Goal: Task Accomplishment & Management: Use online tool/utility

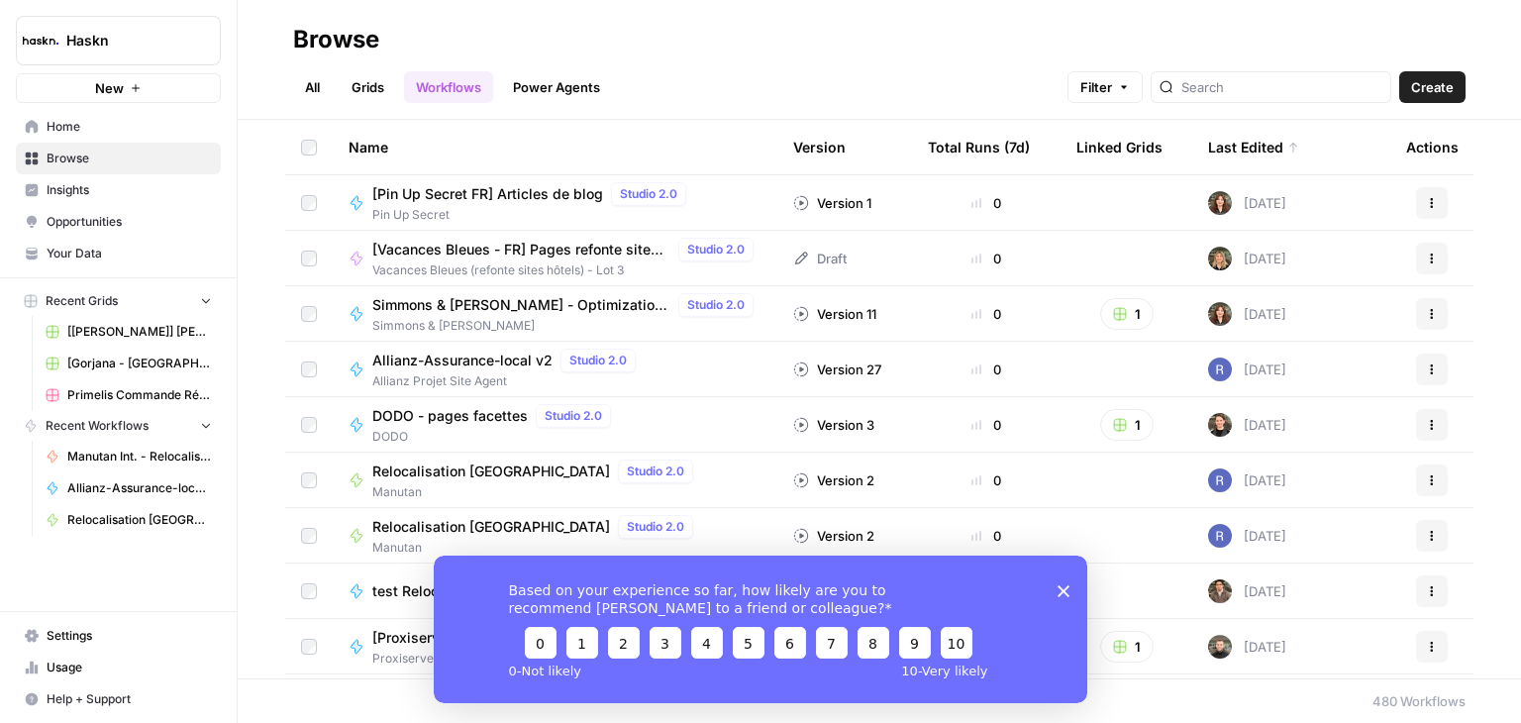
click at [1062, 587] on icon "Close survey" at bounding box center [1063, 590] width 12 height 12
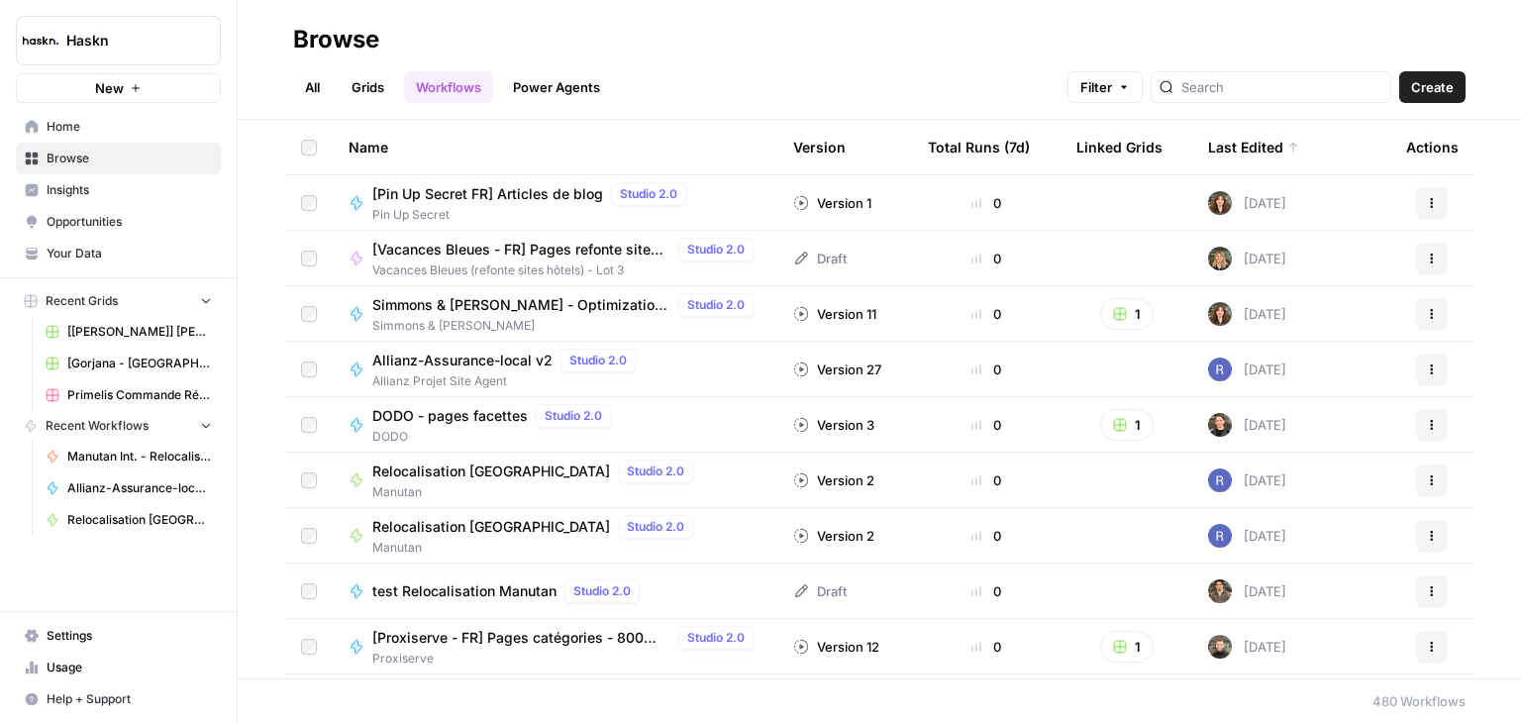
click at [1410, 85] on button "Create" at bounding box center [1432, 87] width 66 height 32
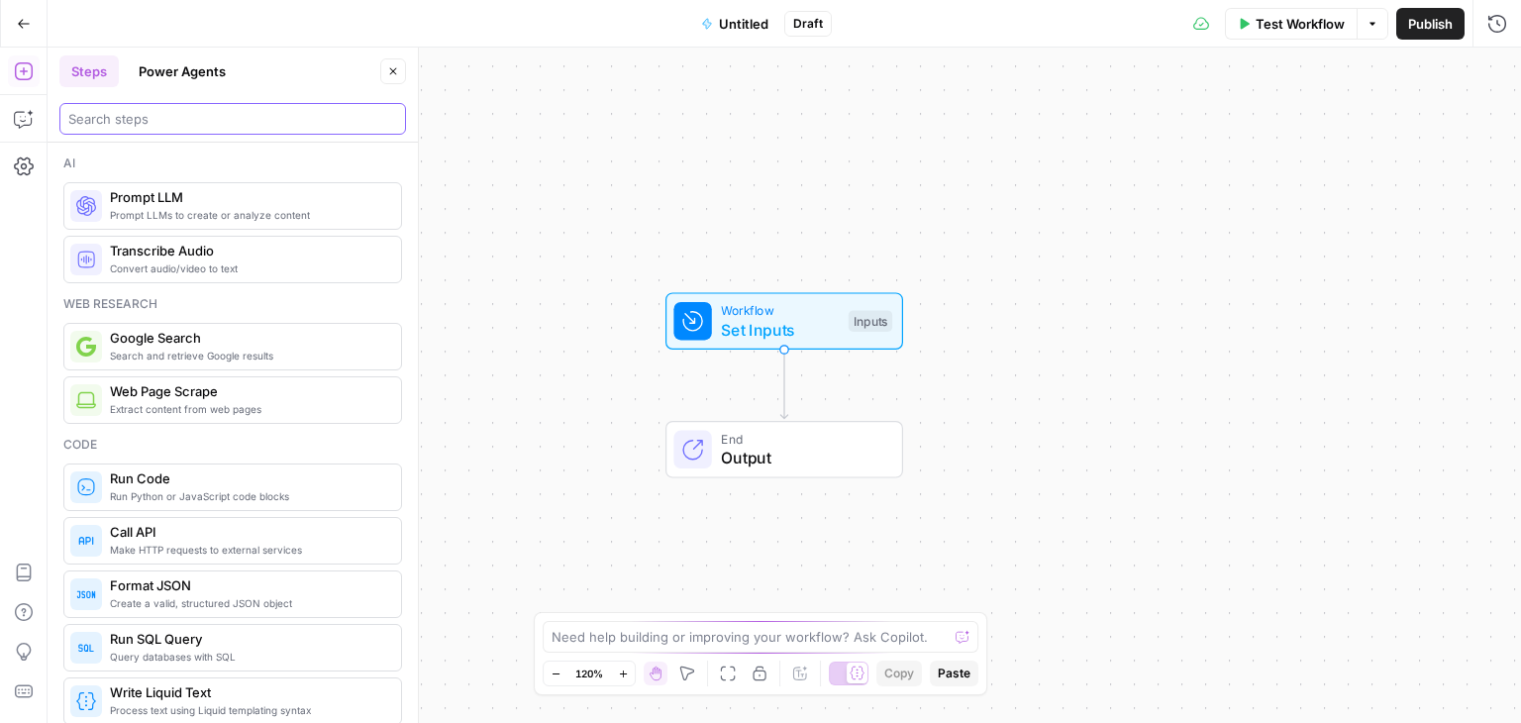
click at [170, 117] on input "search" at bounding box center [232, 119] width 329 height 20
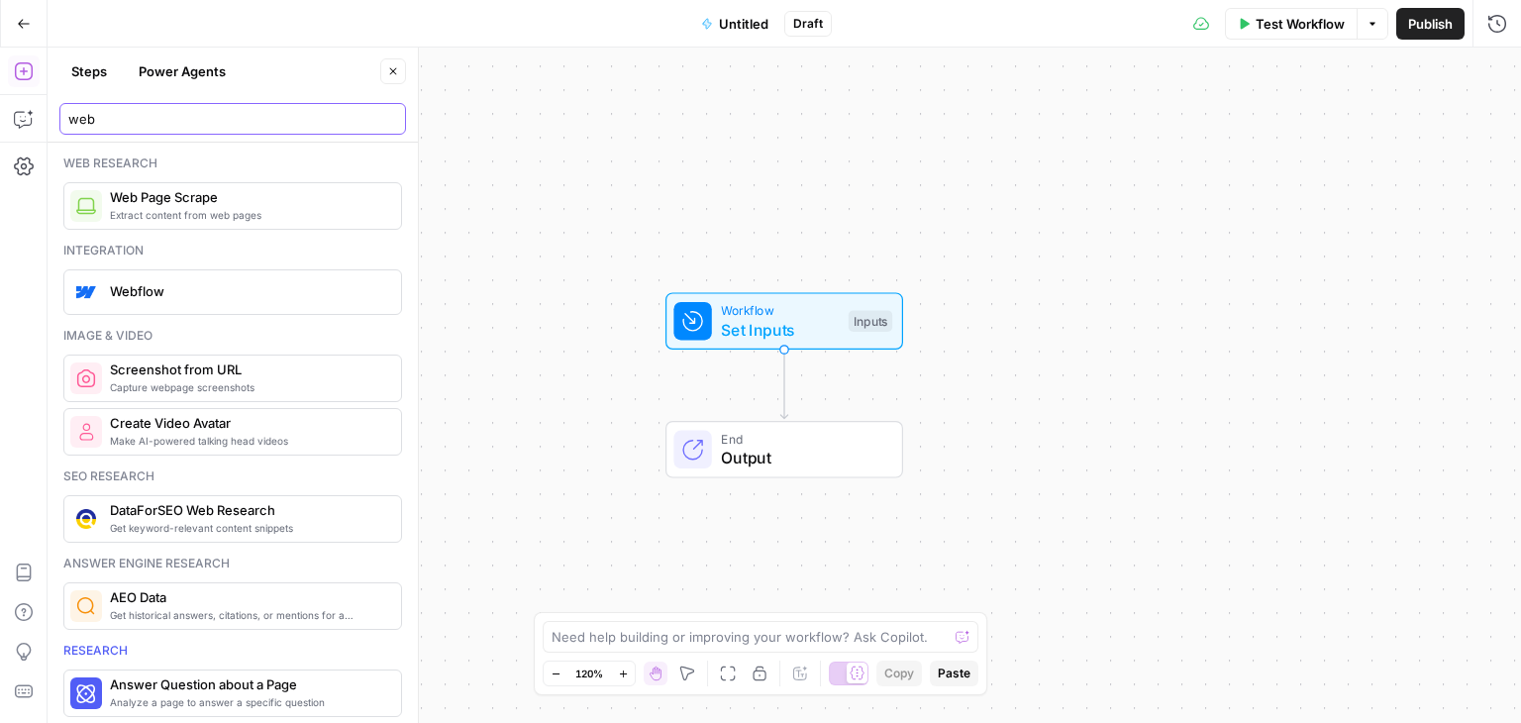
type input "we"
click at [383, 120] on input "we" at bounding box center [232, 119] width 329 height 20
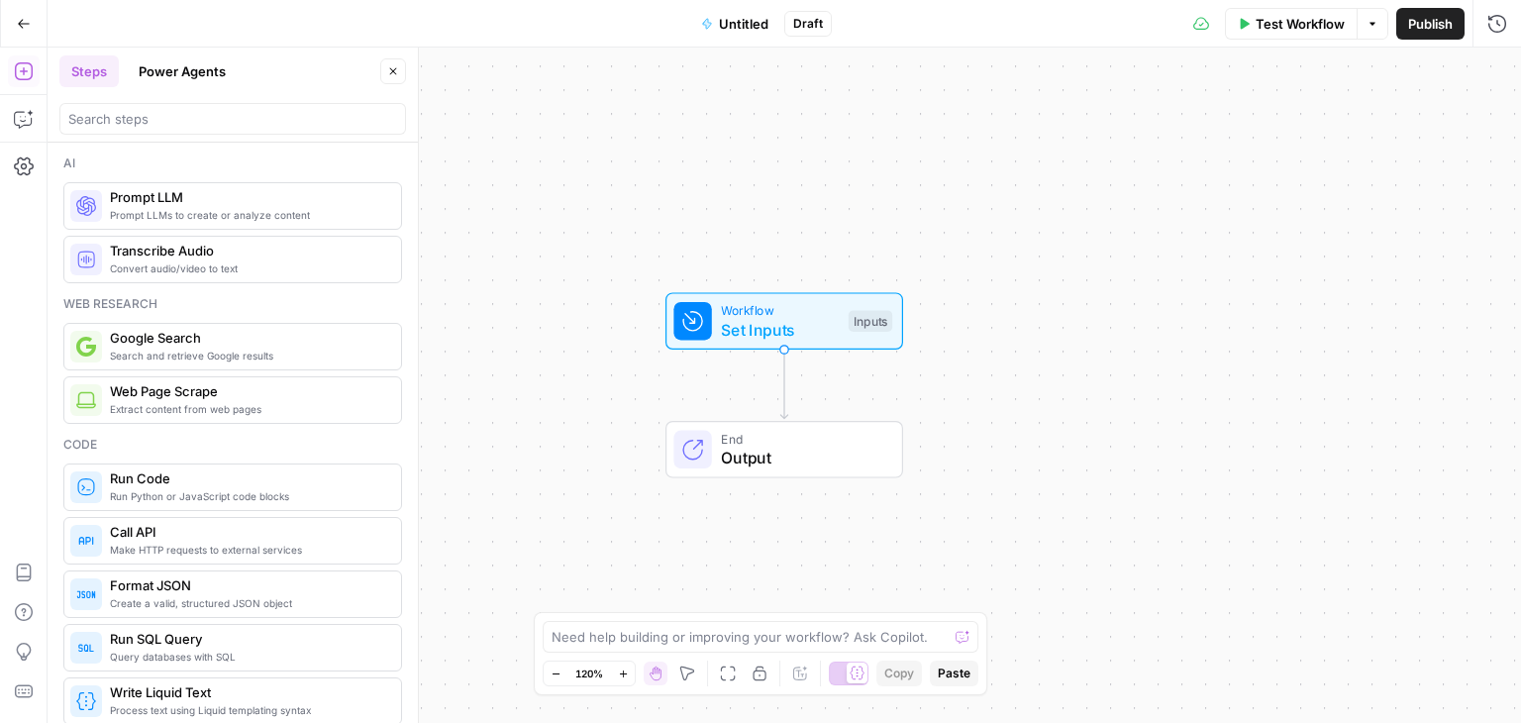
click at [395, 72] on icon "button" at bounding box center [393, 71] width 12 height 12
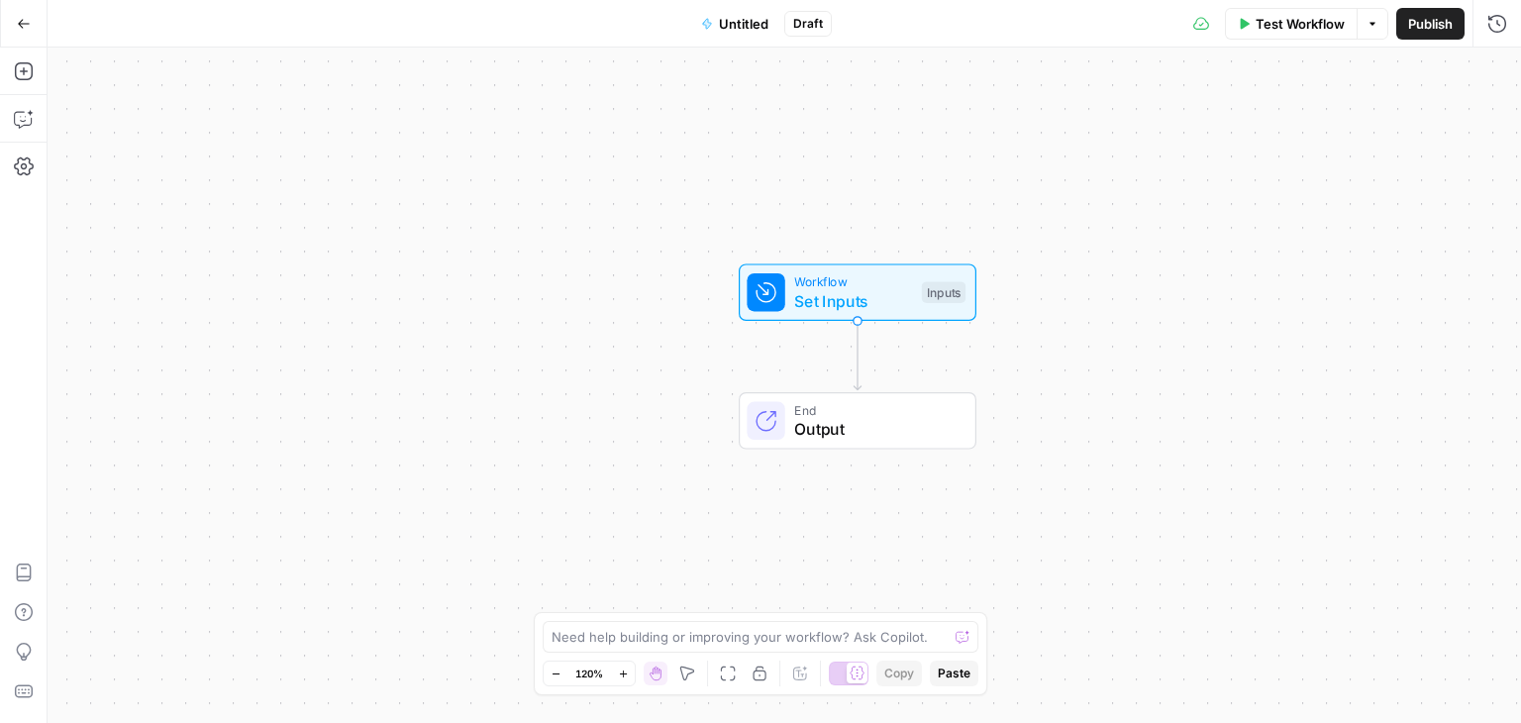
drag, startPoint x: 764, startPoint y: 303, endPoint x: 444, endPoint y: 101, distance: 379.1
click at [452, 99] on div "Workflow Set Inputs Inputs End Output" at bounding box center [784, 385] width 1473 height 675
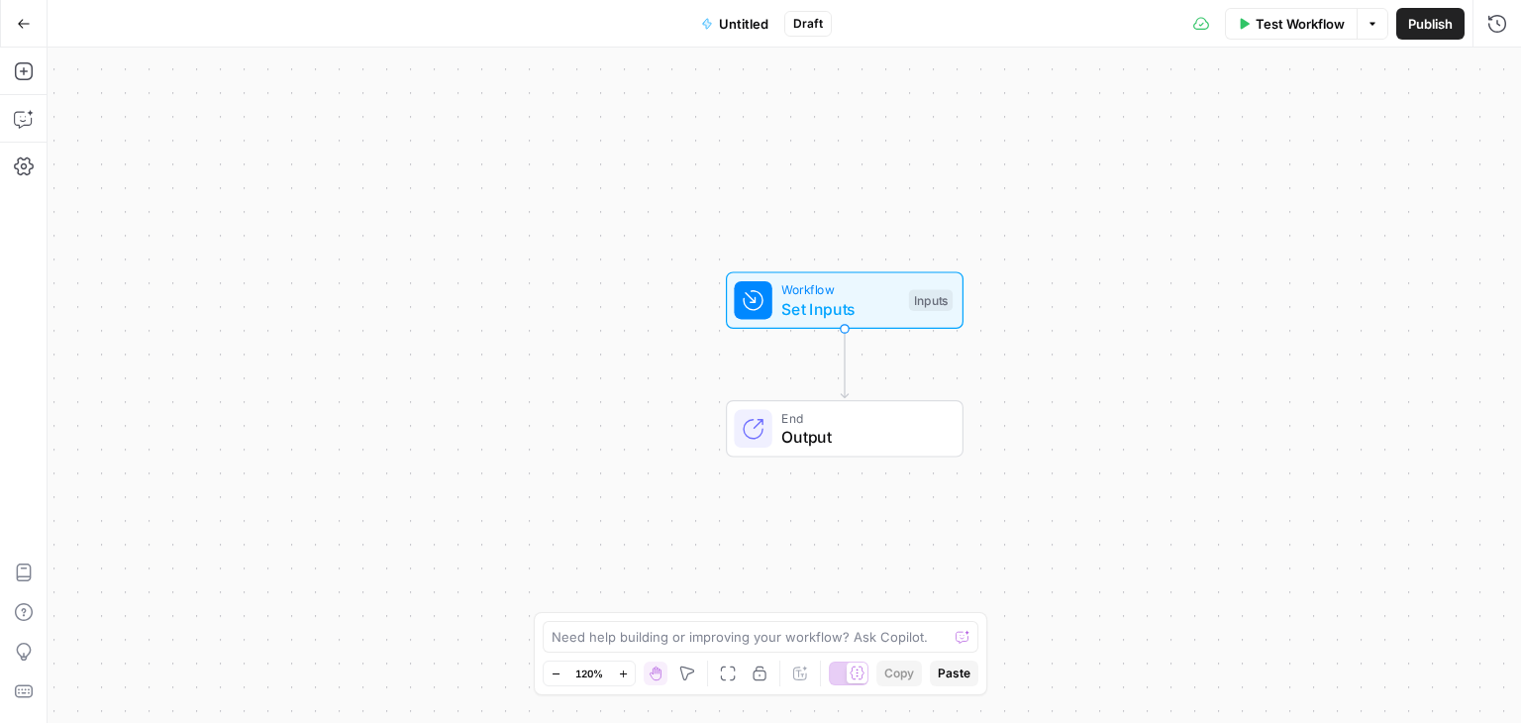
click at [10, 25] on button "Go Back" at bounding box center [24, 24] width 36 height 36
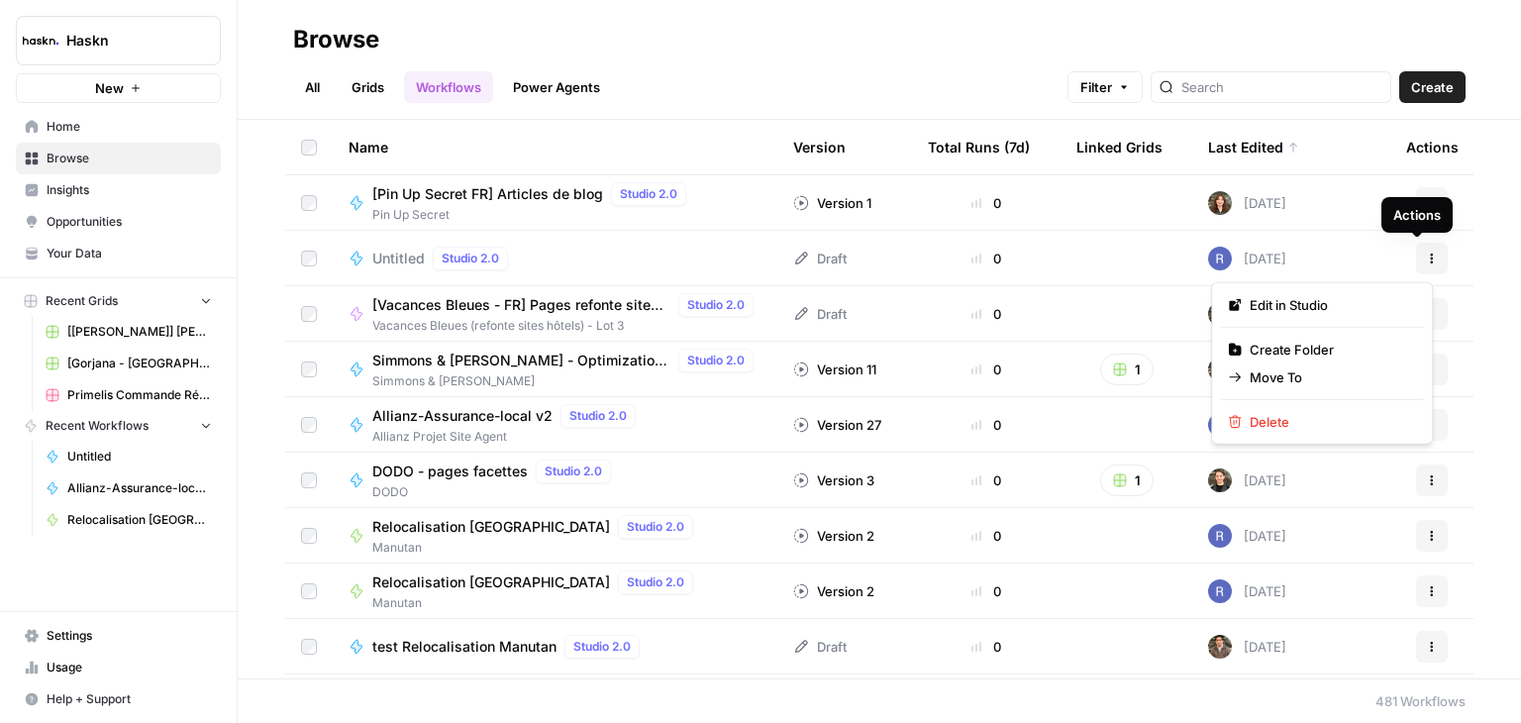
click at [1426, 255] on icon "button" at bounding box center [1432, 258] width 12 height 12
click at [1283, 420] on span "Delete" at bounding box center [1329, 422] width 158 height 20
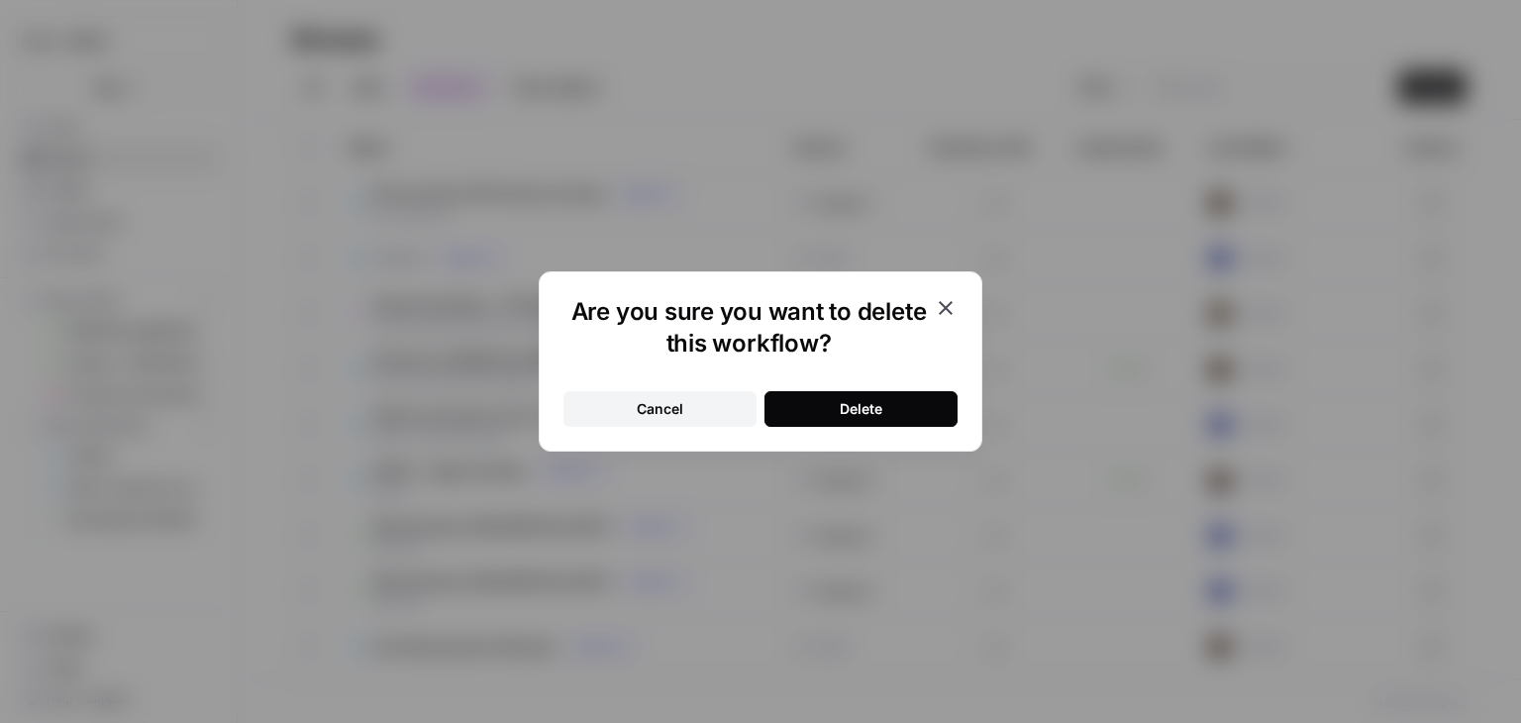
click at [935, 406] on button "Delete" at bounding box center [860, 409] width 193 height 36
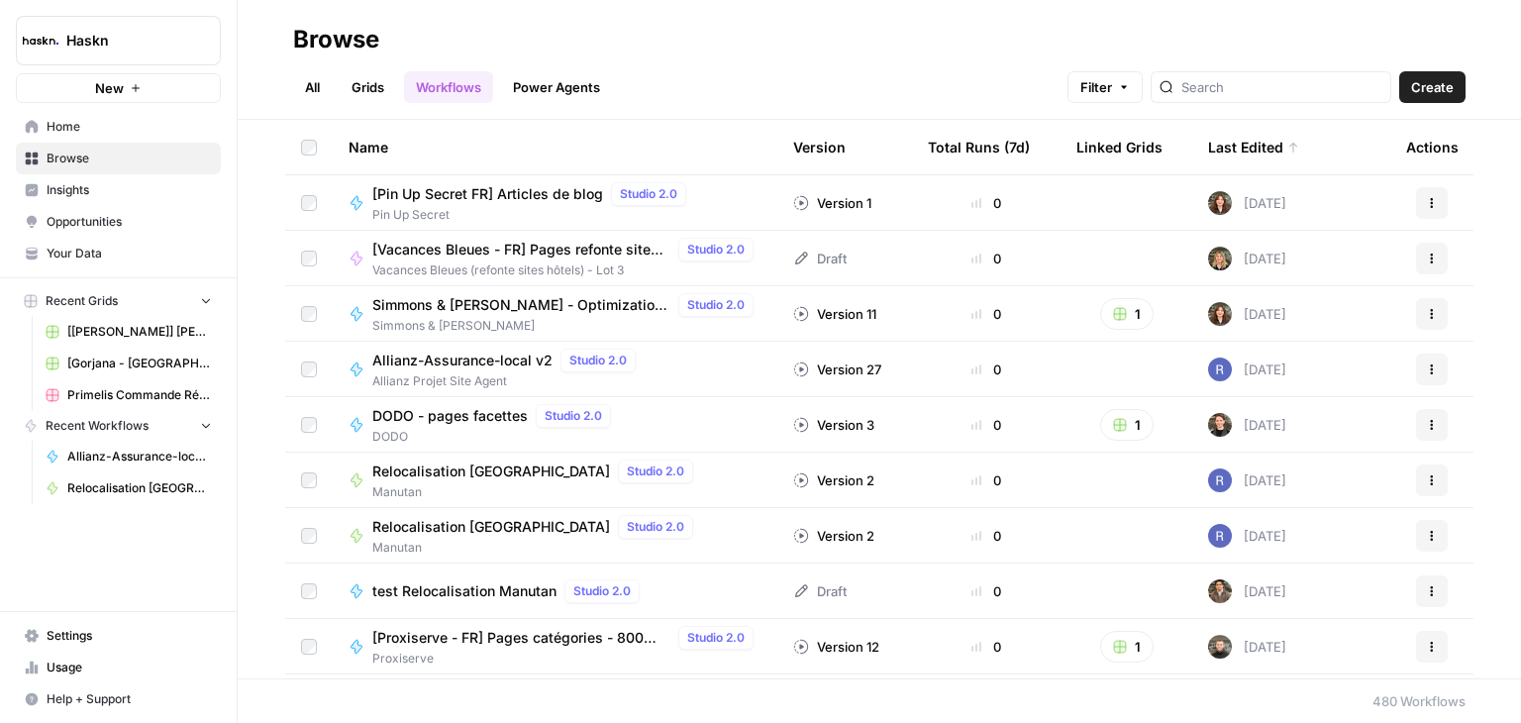
click at [1445, 94] on span "Create" at bounding box center [1432, 87] width 43 height 20
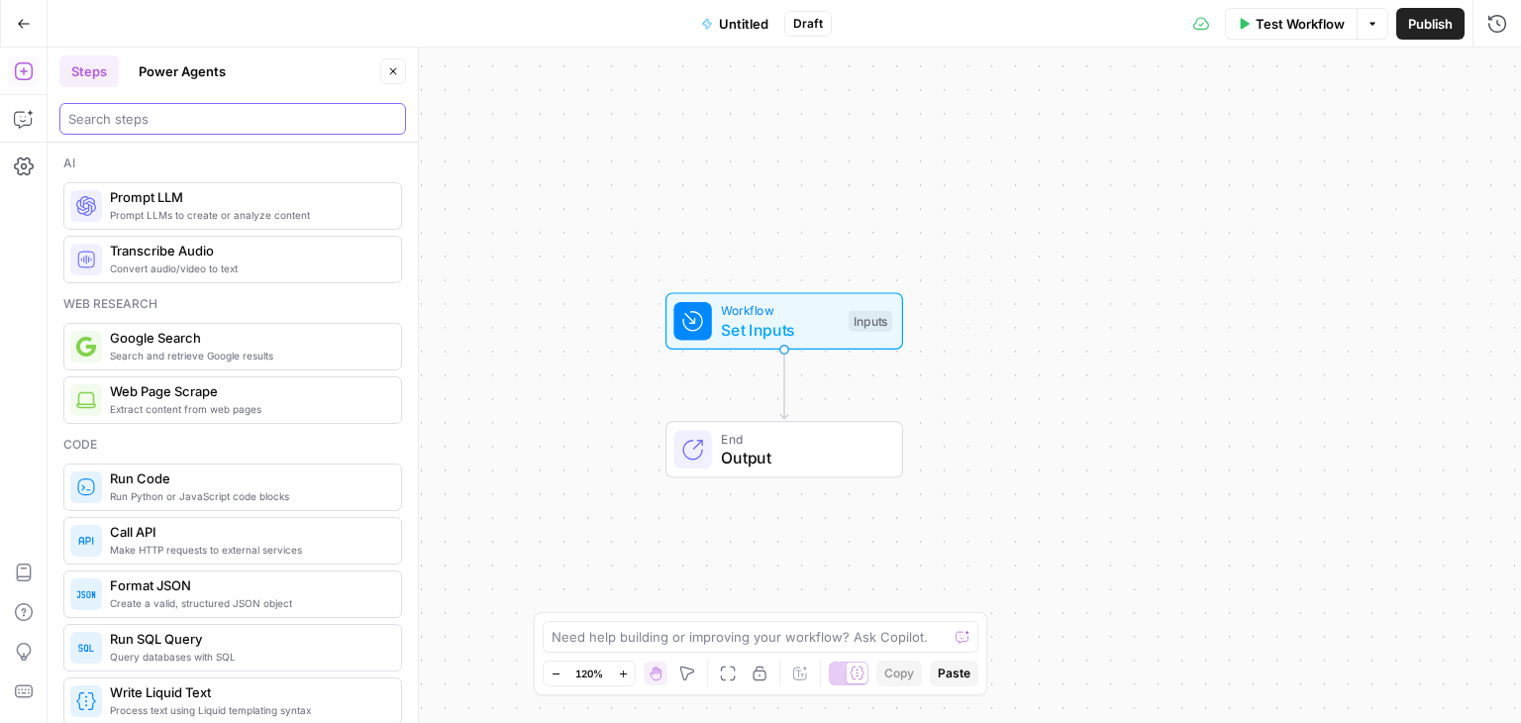
click at [227, 118] on input "search" at bounding box center [232, 119] width 329 height 20
type input "incom"
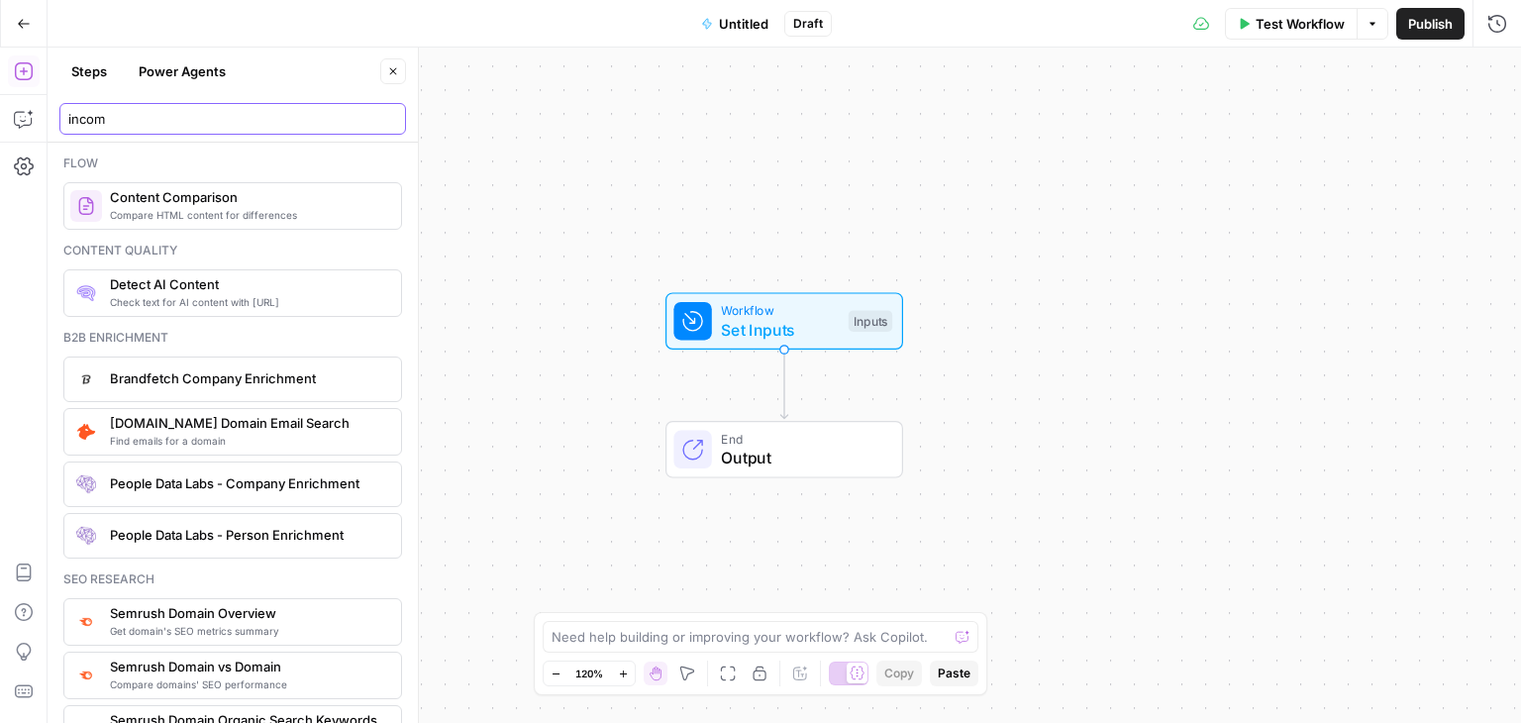
click at [385, 119] on input "incom" at bounding box center [232, 119] width 329 height 20
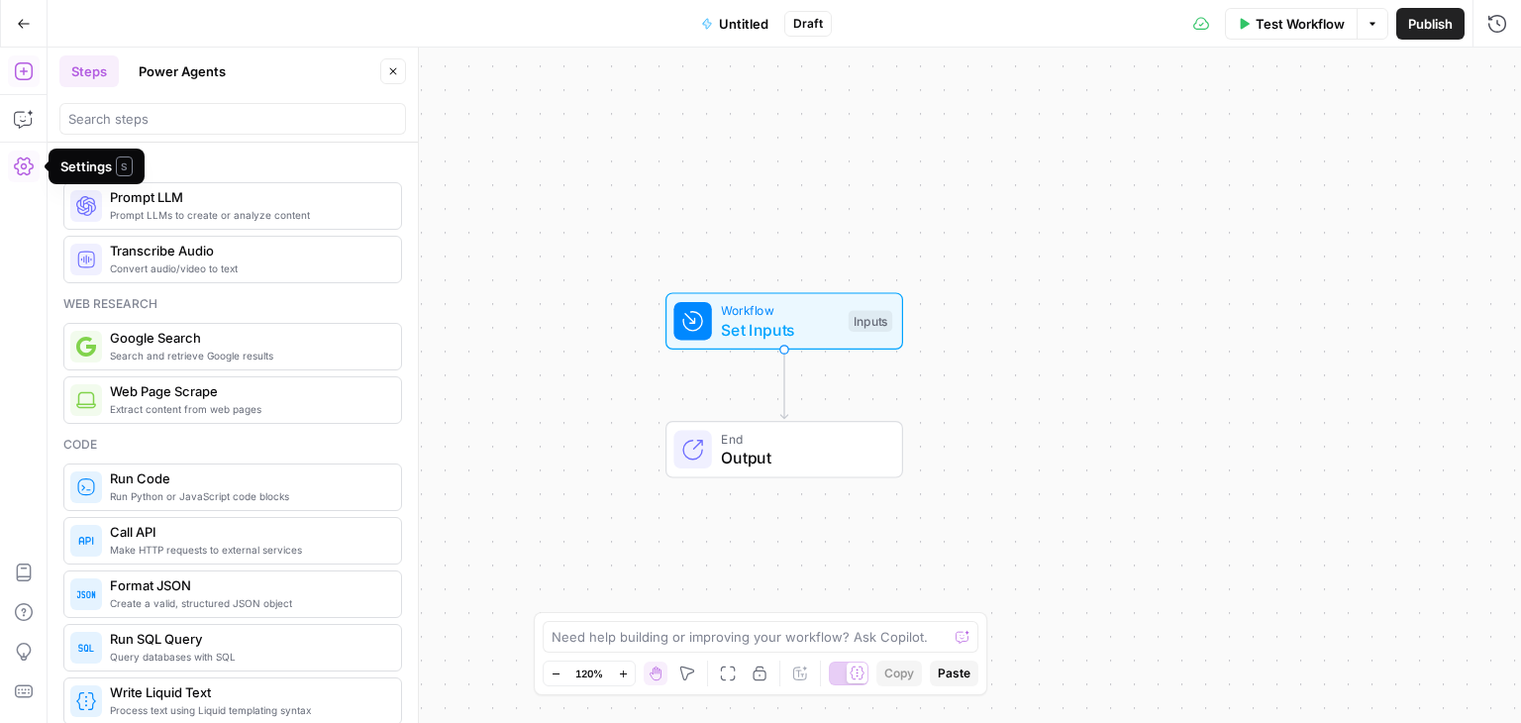
click at [27, 173] on icon "button" at bounding box center [24, 166] width 20 height 18
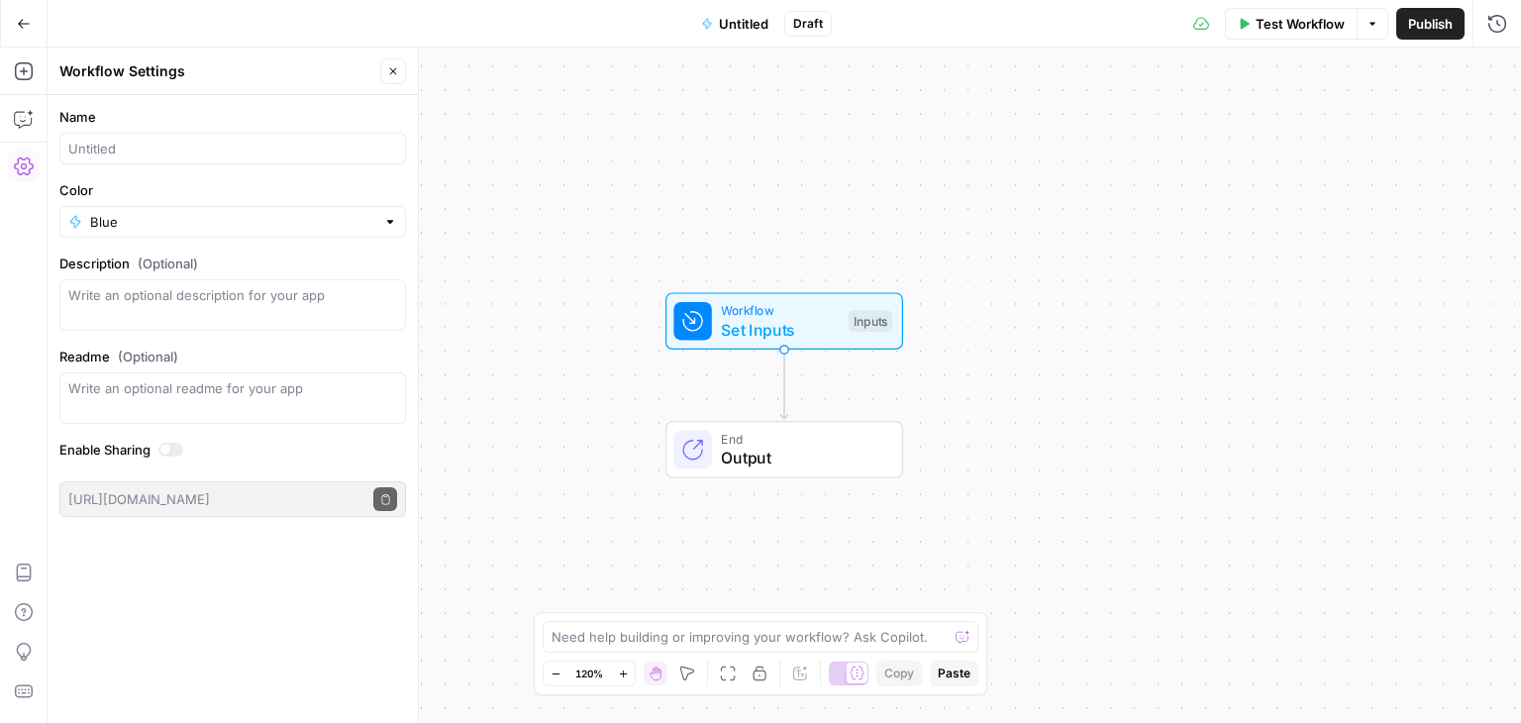
click at [1336, 162] on div "Workflow Set Inputs Inputs End Output" at bounding box center [784, 385] width 1473 height 675
click at [766, 335] on span "Set Inputs" at bounding box center [780, 330] width 118 height 24
click at [577, 258] on div "Workflow Set Inputs Inputs End Output" at bounding box center [784, 385] width 1473 height 675
click at [174, 447] on div at bounding box center [170, 450] width 25 height 14
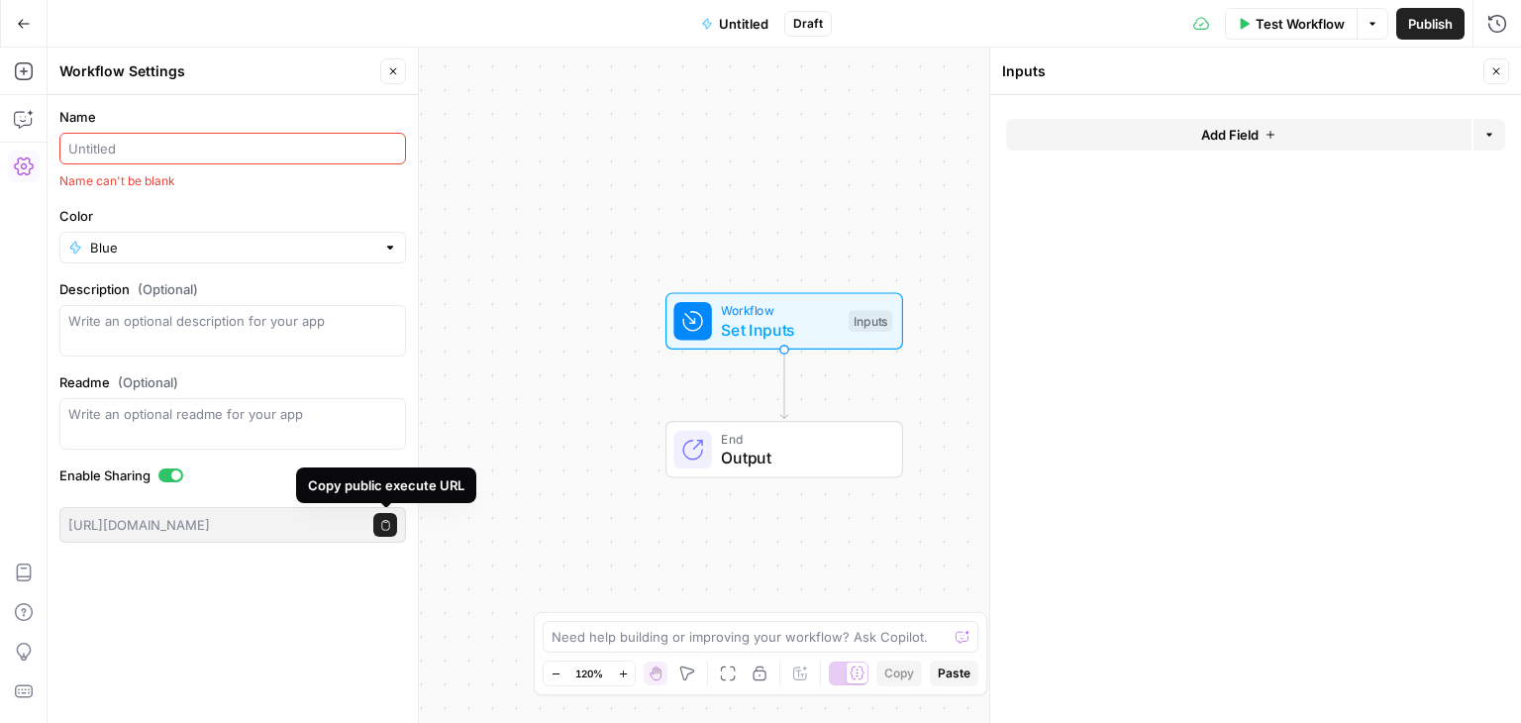
click at [384, 524] on icon "button" at bounding box center [385, 525] width 11 height 11
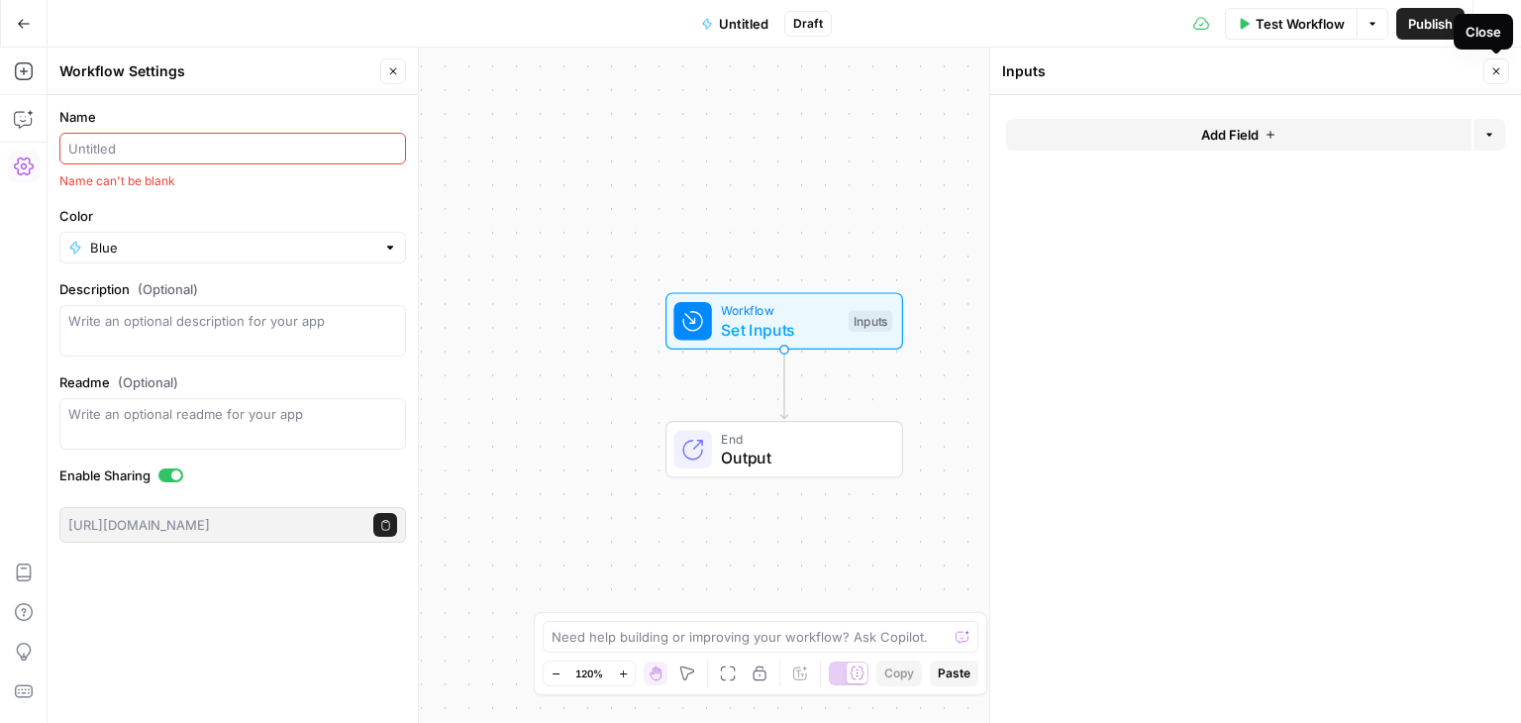
click at [1497, 76] on icon "button" at bounding box center [1496, 71] width 12 height 12
click at [394, 80] on button "Close" at bounding box center [393, 71] width 26 height 26
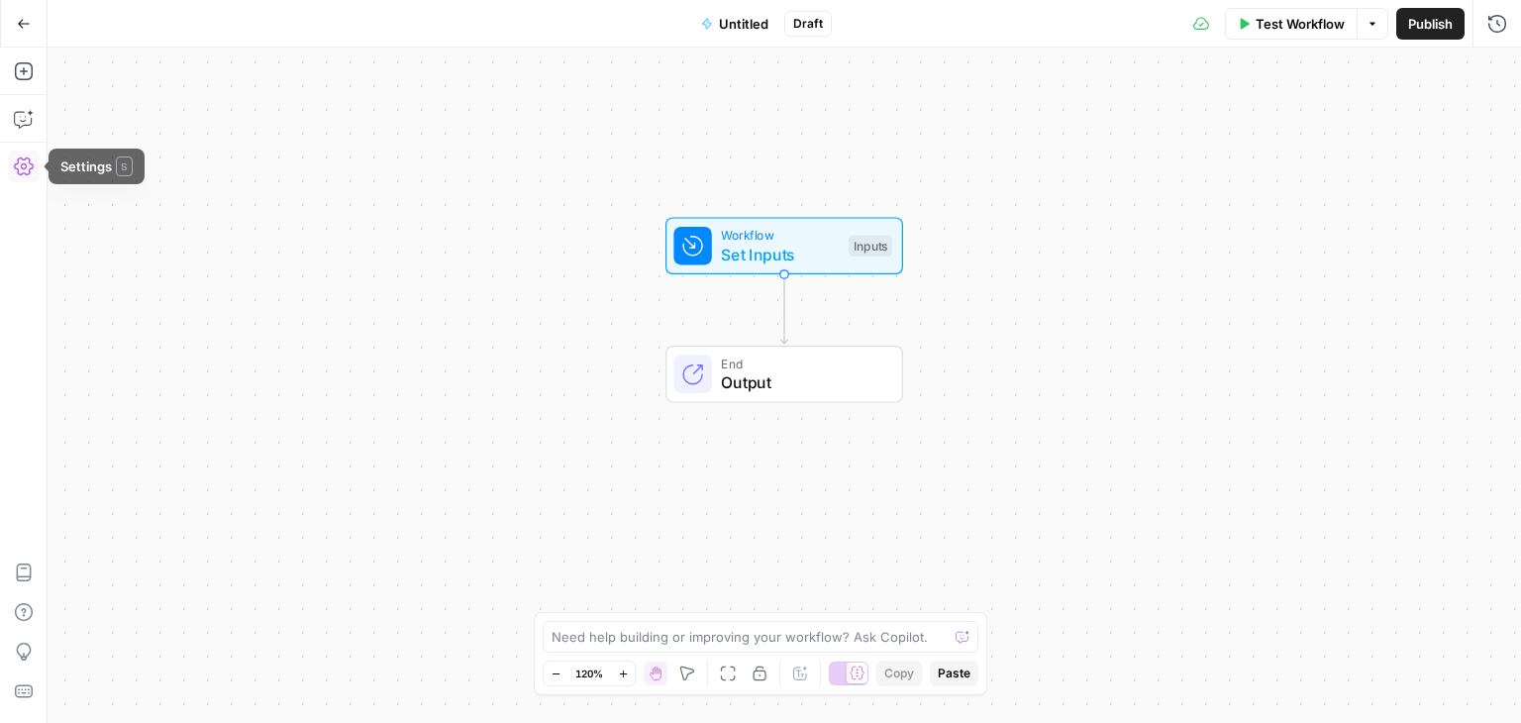
click at [16, 169] on icon "button" at bounding box center [24, 166] width 20 height 20
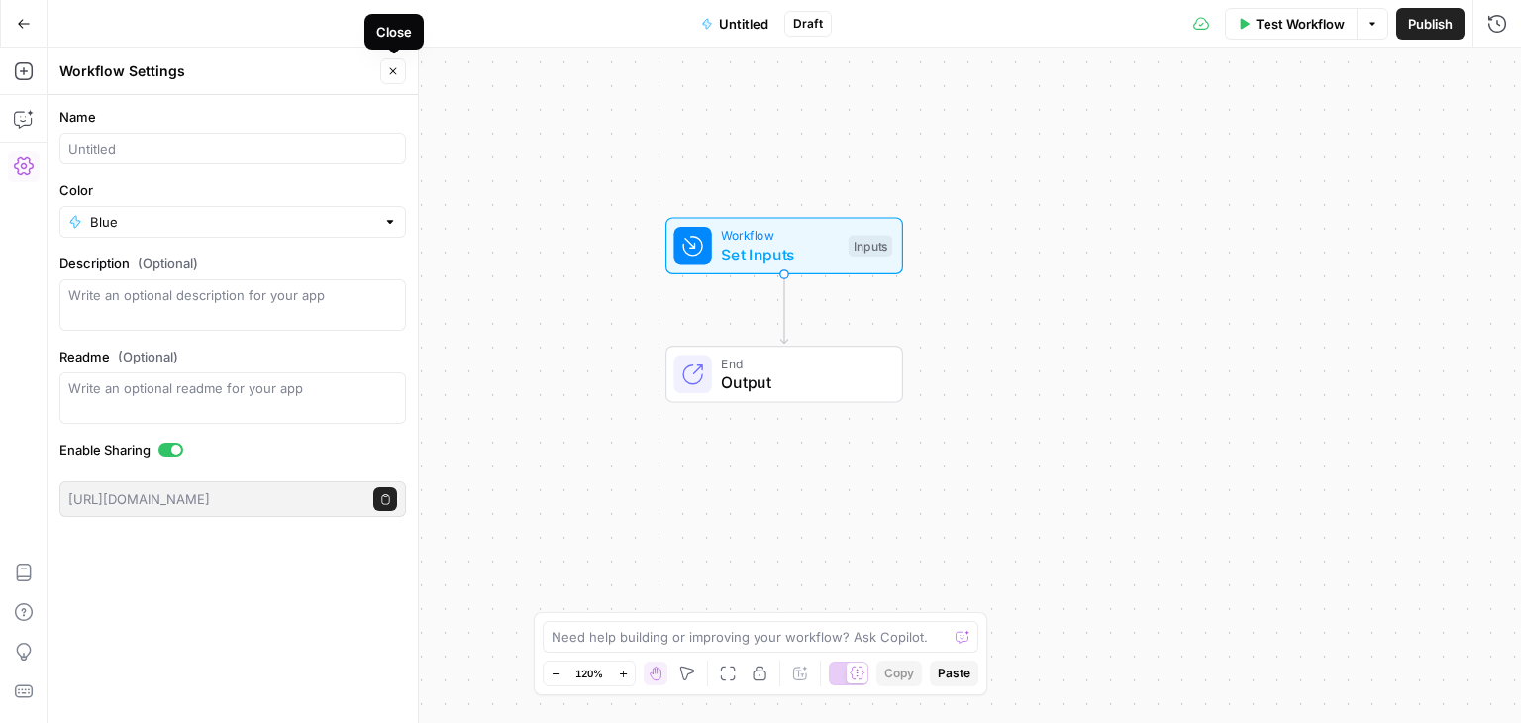
click at [388, 71] on icon "button" at bounding box center [393, 71] width 12 height 12
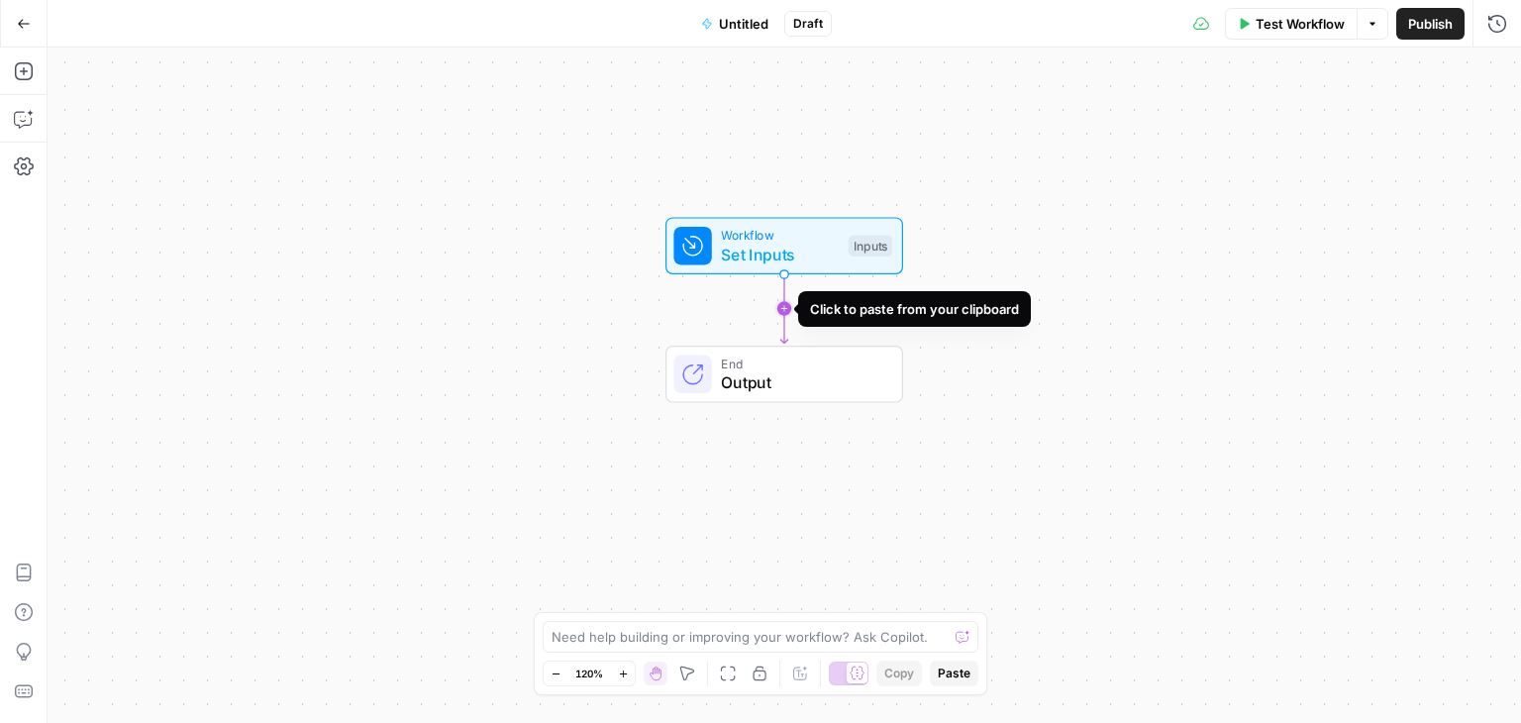
click at [787, 306] on icon "Edge from start to end" at bounding box center [783, 308] width 7 height 69
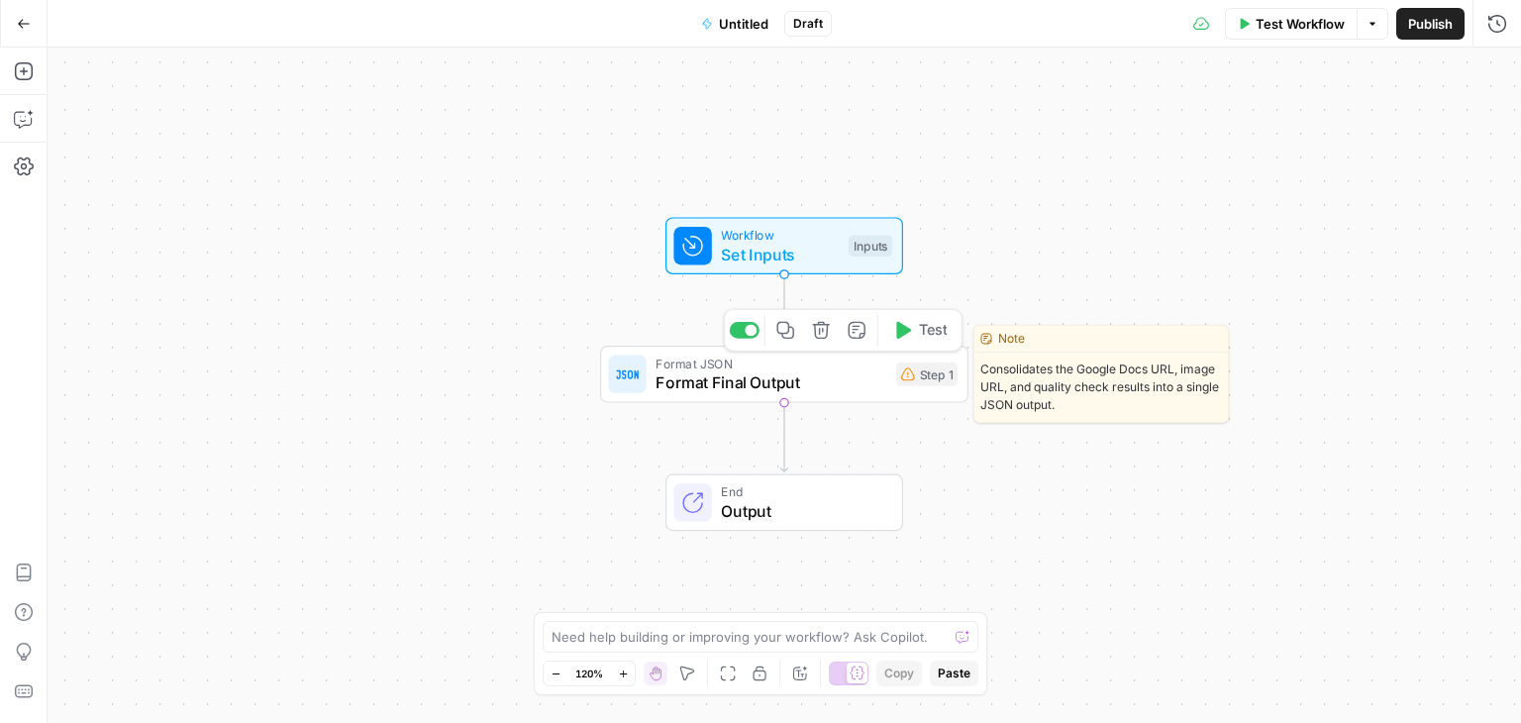
click at [828, 334] on icon "button" at bounding box center [820, 330] width 17 height 17
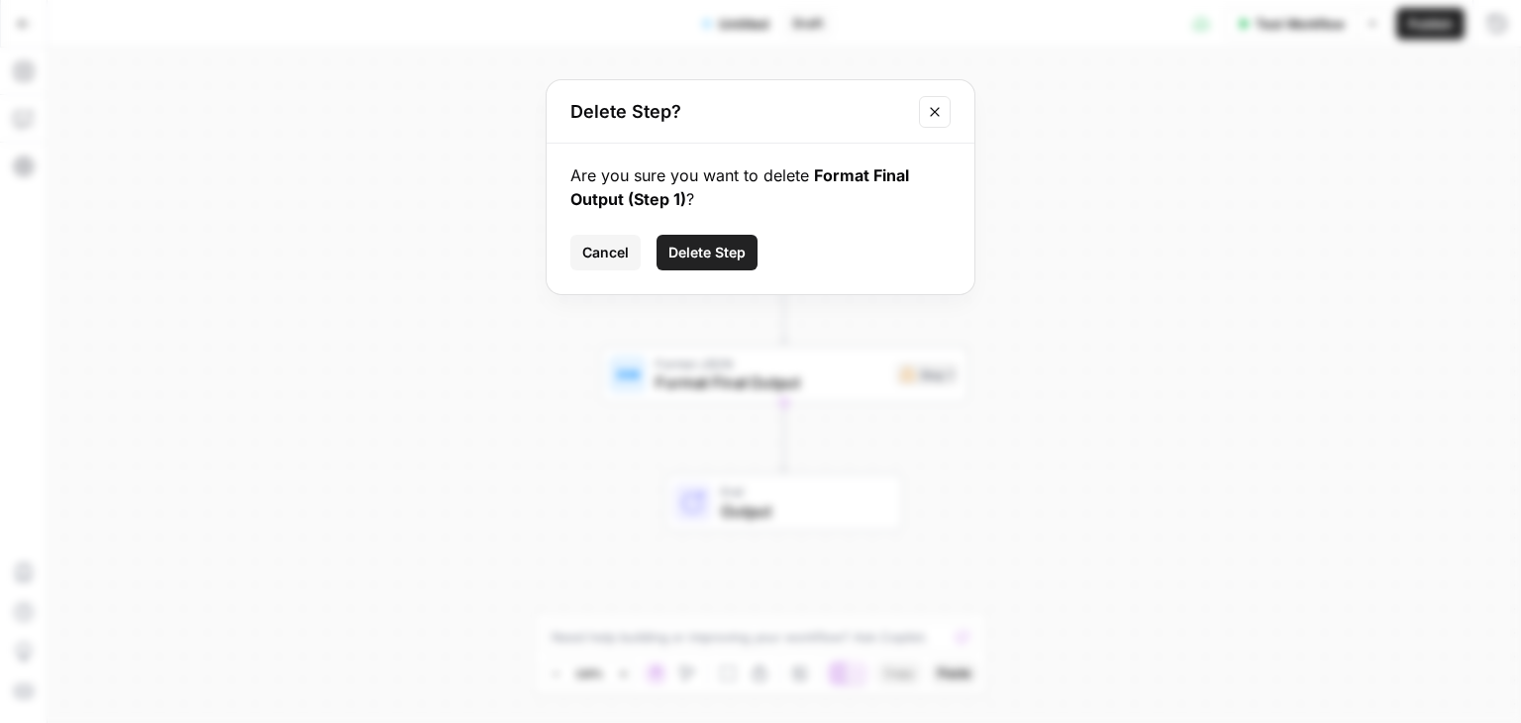
click at [722, 252] on span "Delete Step" at bounding box center [706, 253] width 77 height 20
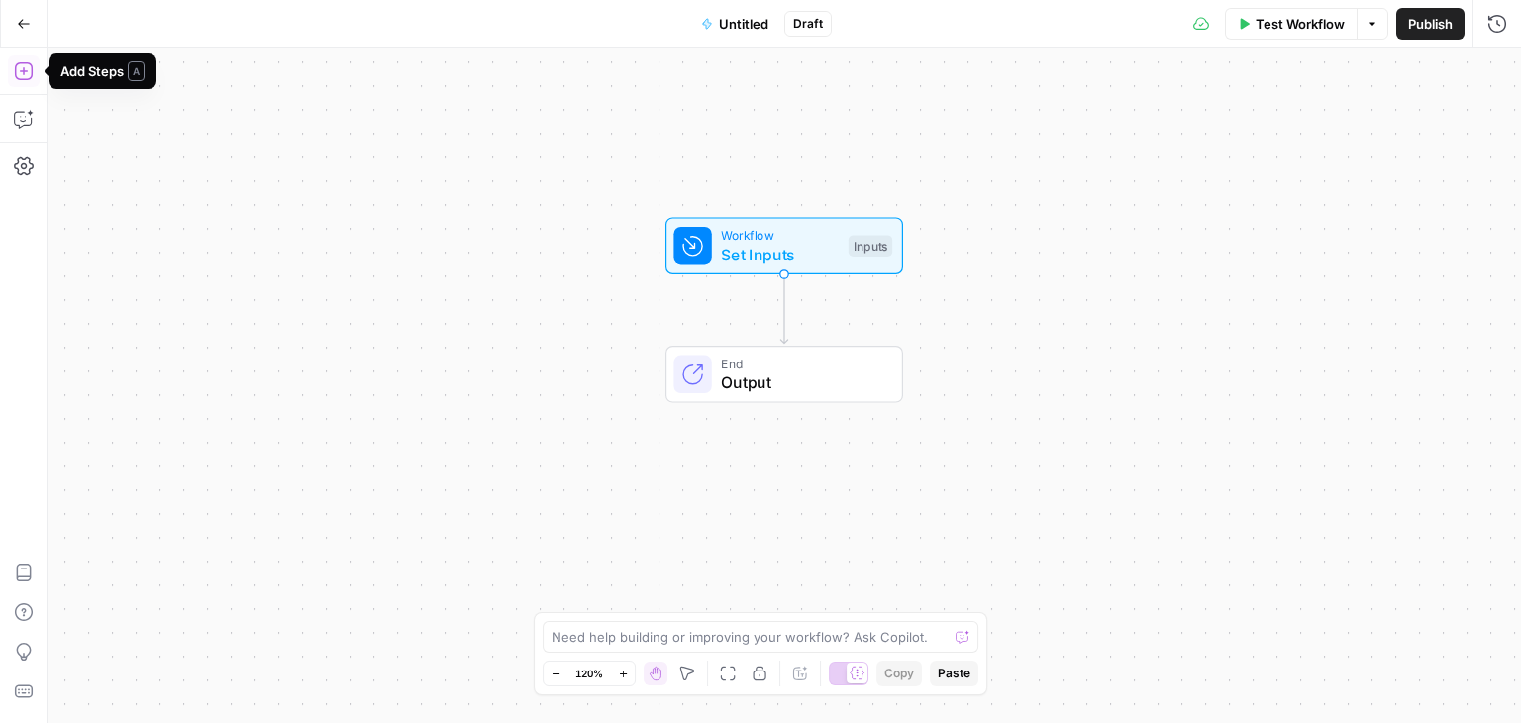
click at [21, 74] on icon "button" at bounding box center [24, 71] width 20 height 20
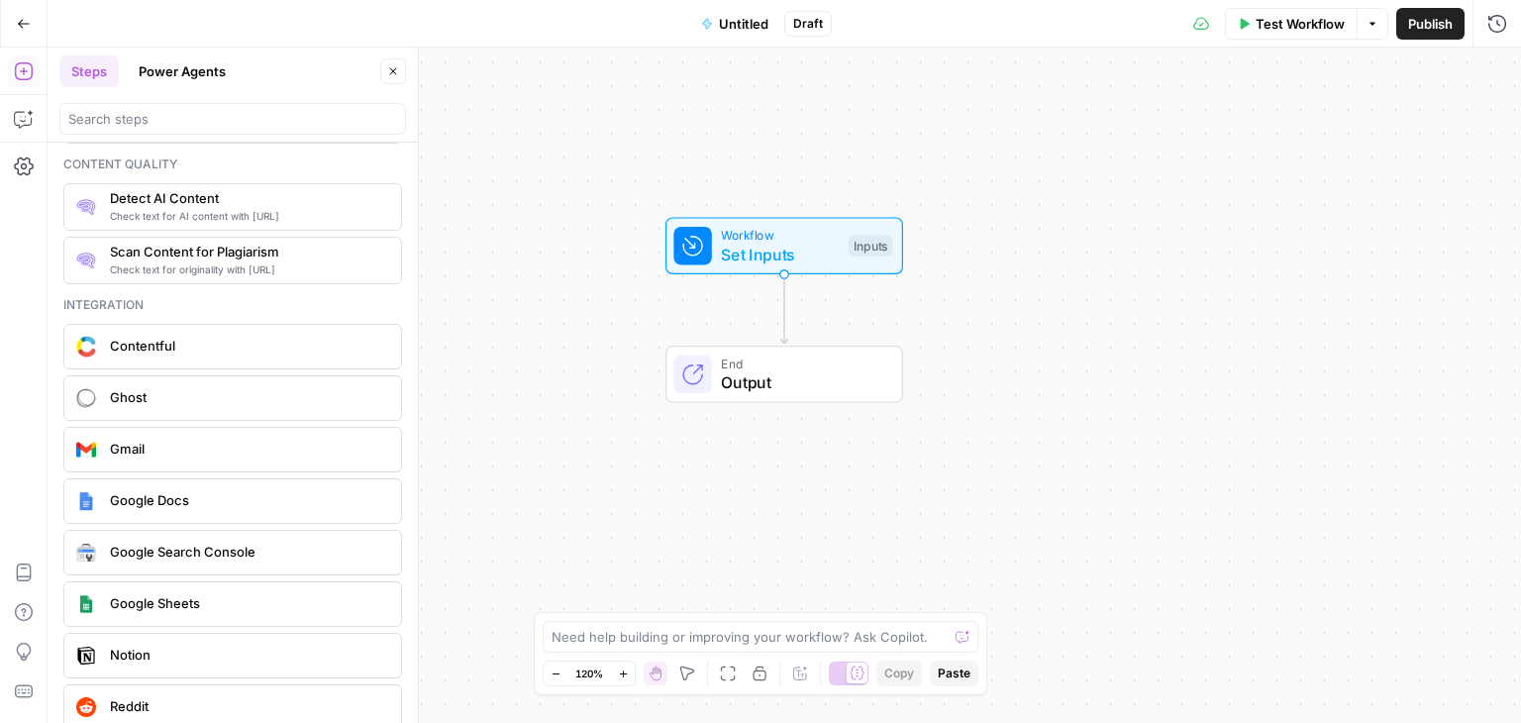
scroll to position [3705, 0]
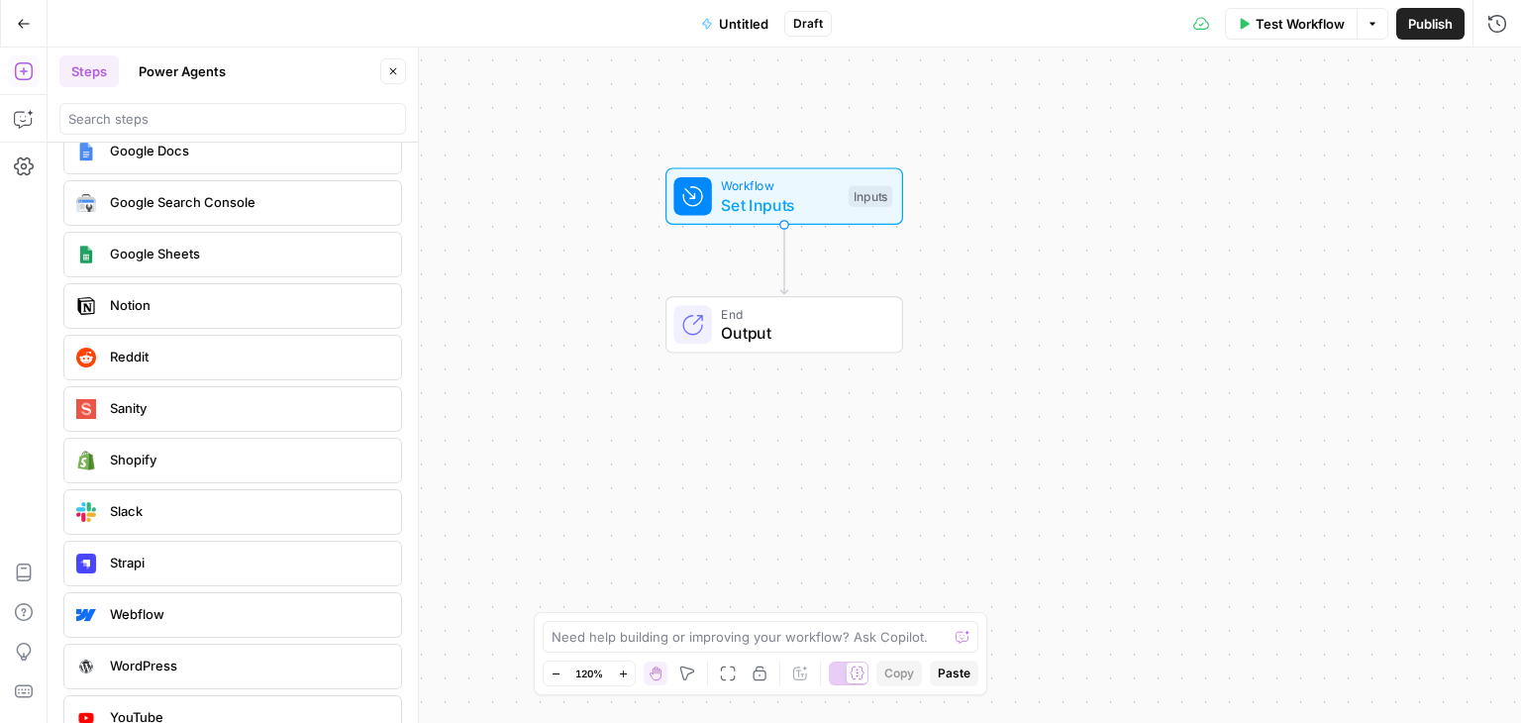
click at [642, 480] on div "Workflow Set Inputs Inputs End Output" at bounding box center [784, 385] width 1473 height 675
click at [1366, 34] on button "Options" at bounding box center [1372, 24] width 32 height 32
click at [1200, 234] on div "Workflow Set Inputs Inputs End Output" at bounding box center [784, 385] width 1473 height 675
click at [1140, 151] on div "Workflow Set Inputs Inputs End Output" at bounding box center [784, 385] width 1473 height 675
click at [396, 85] on div "Steps Power Agents Close" at bounding box center [232, 71] width 347 height 32
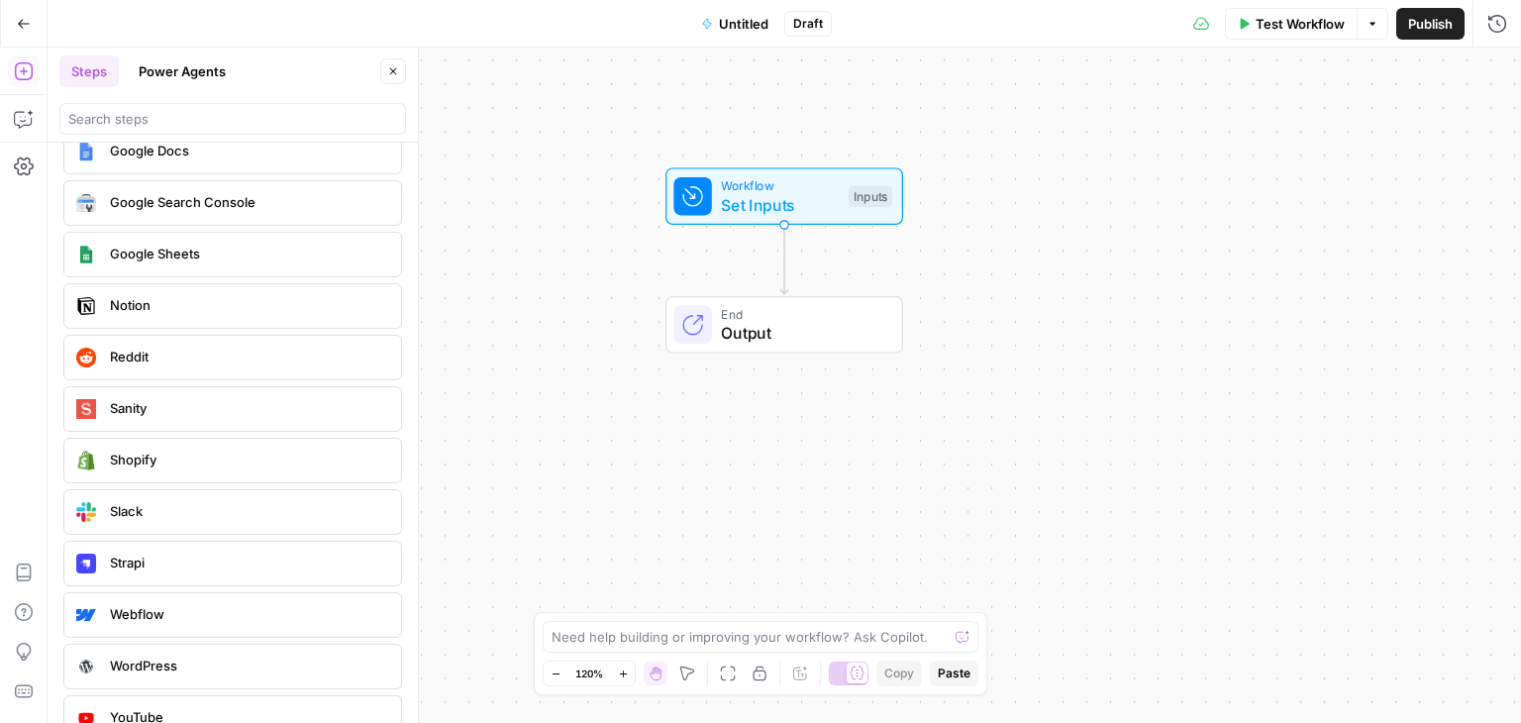
click at [389, 69] on icon "button" at bounding box center [393, 71] width 12 height 12
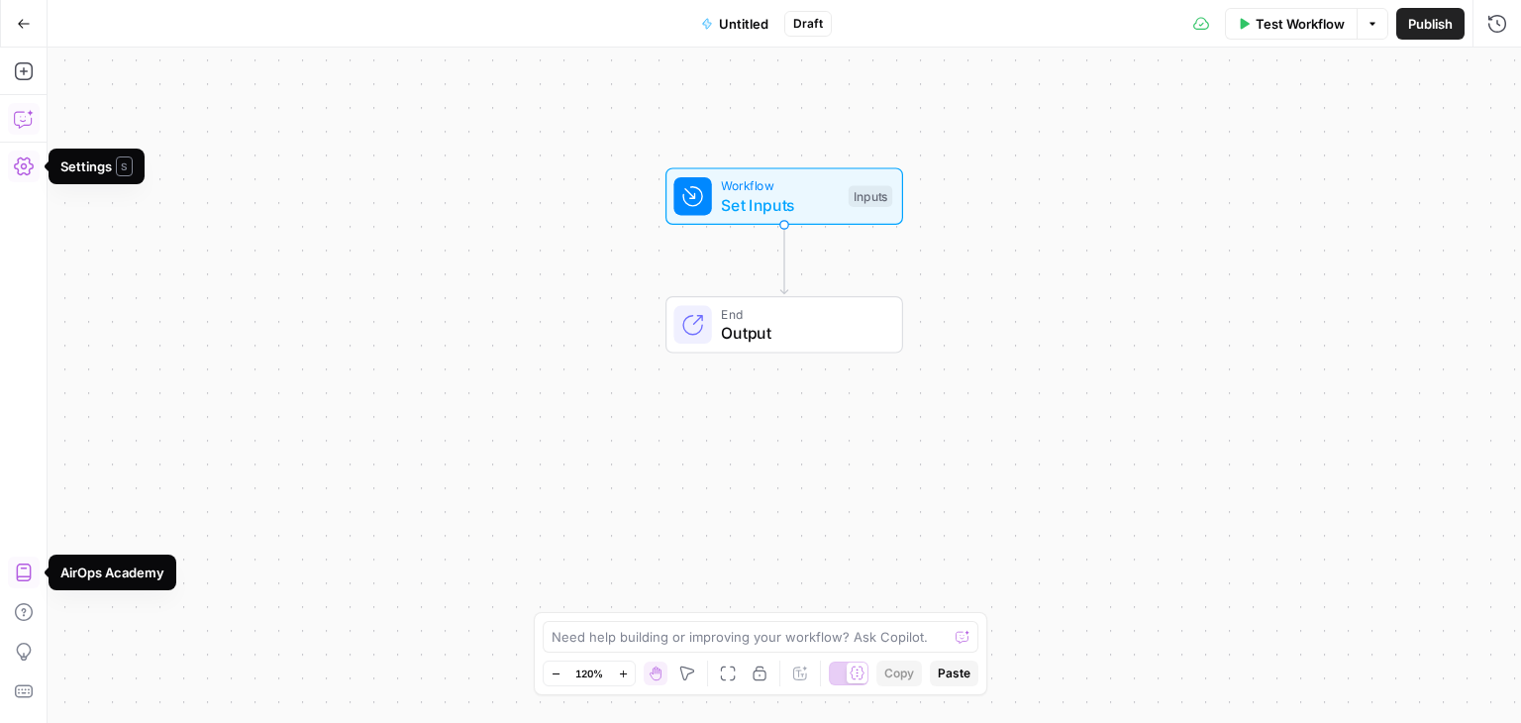
click at [30, 122] on icon "button" at bounding box center [24, 119] width 20 height 20
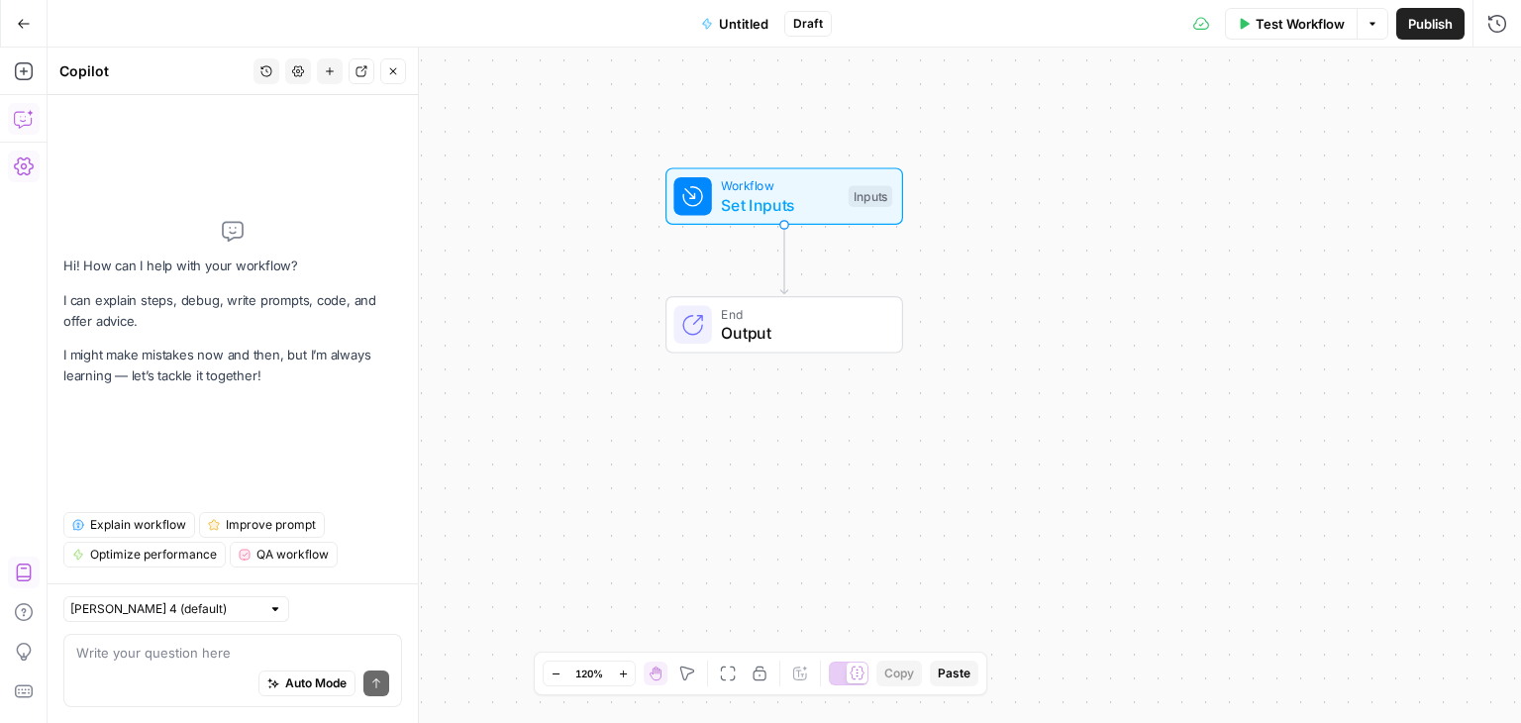
click at [229, 666] on div "Auto Mode Send" at bounding box center [232, 684] width 313 height 44
type textarea "est il possible d'utiliser de webhook"
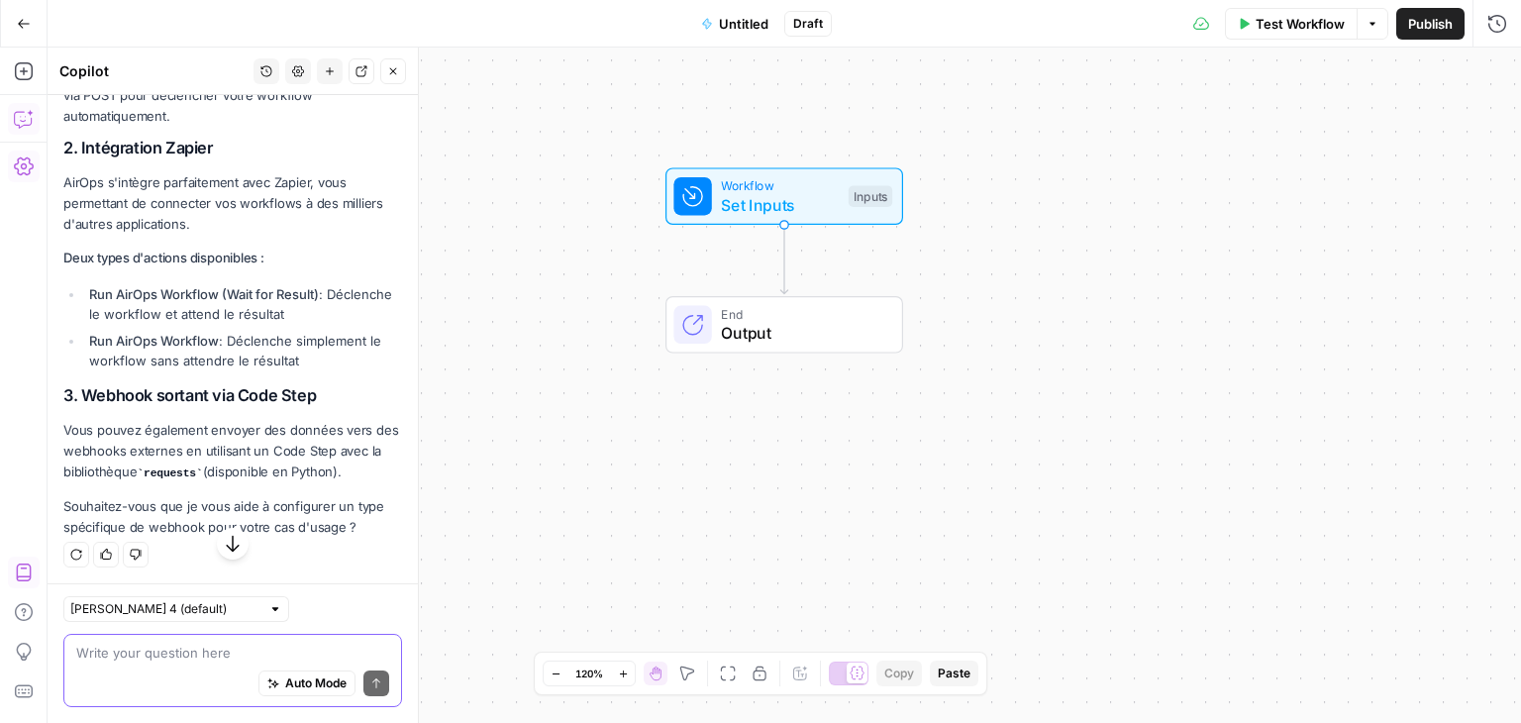
scroll to position [712, 0]
click at [148, 670] on div "Auto Mode Send" at bounding box center [232, 684] width 313 height 44
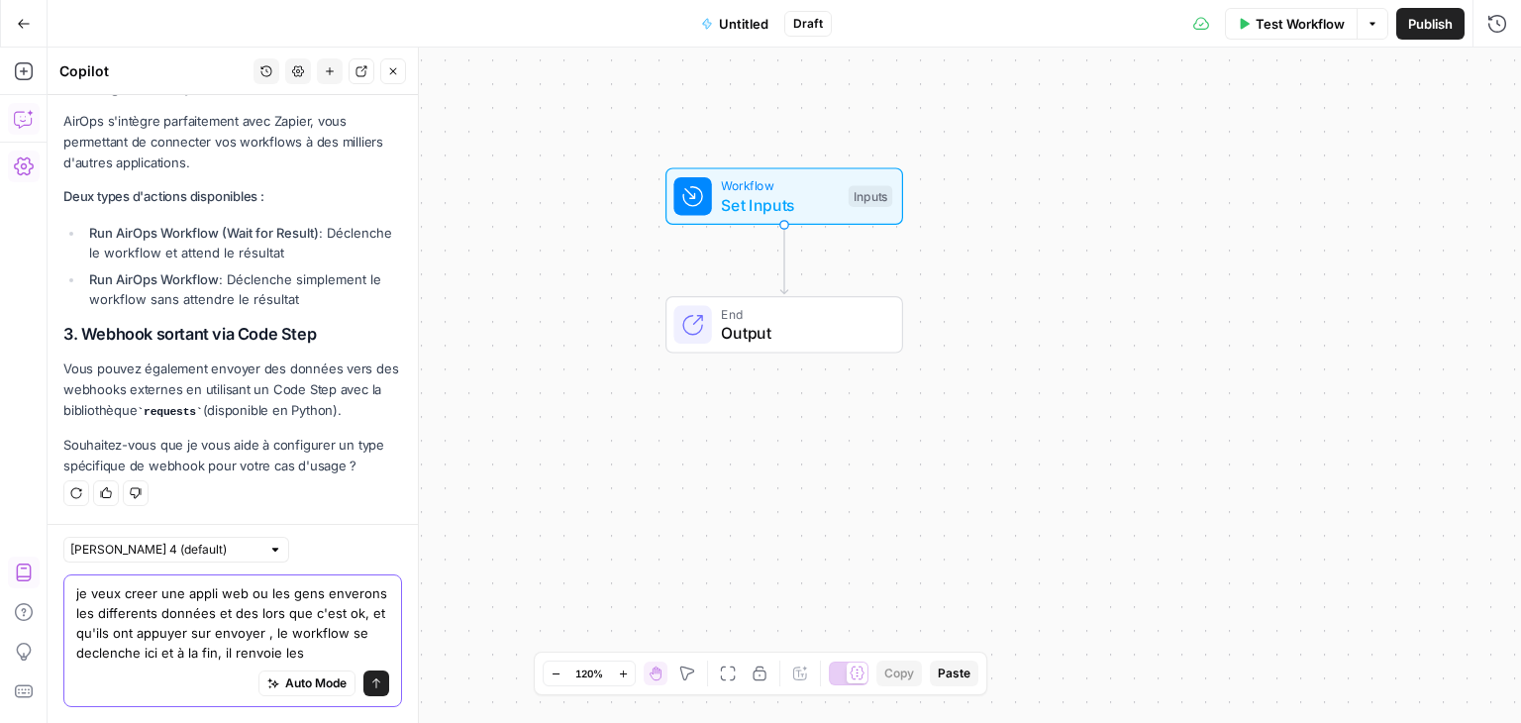
scroll to position [791, 0]
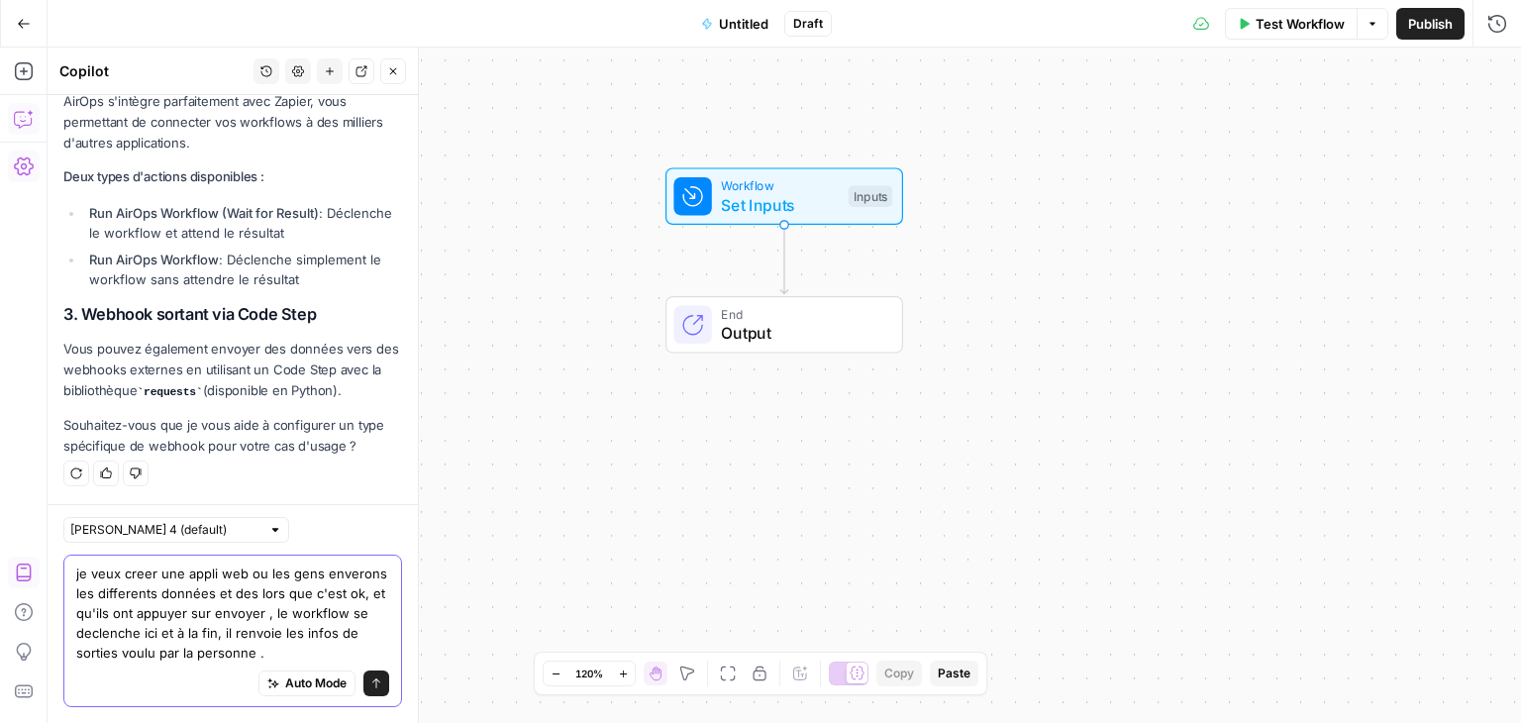
type textarea "je veux creer une appli web ou les gens enverons les differents données et des …"
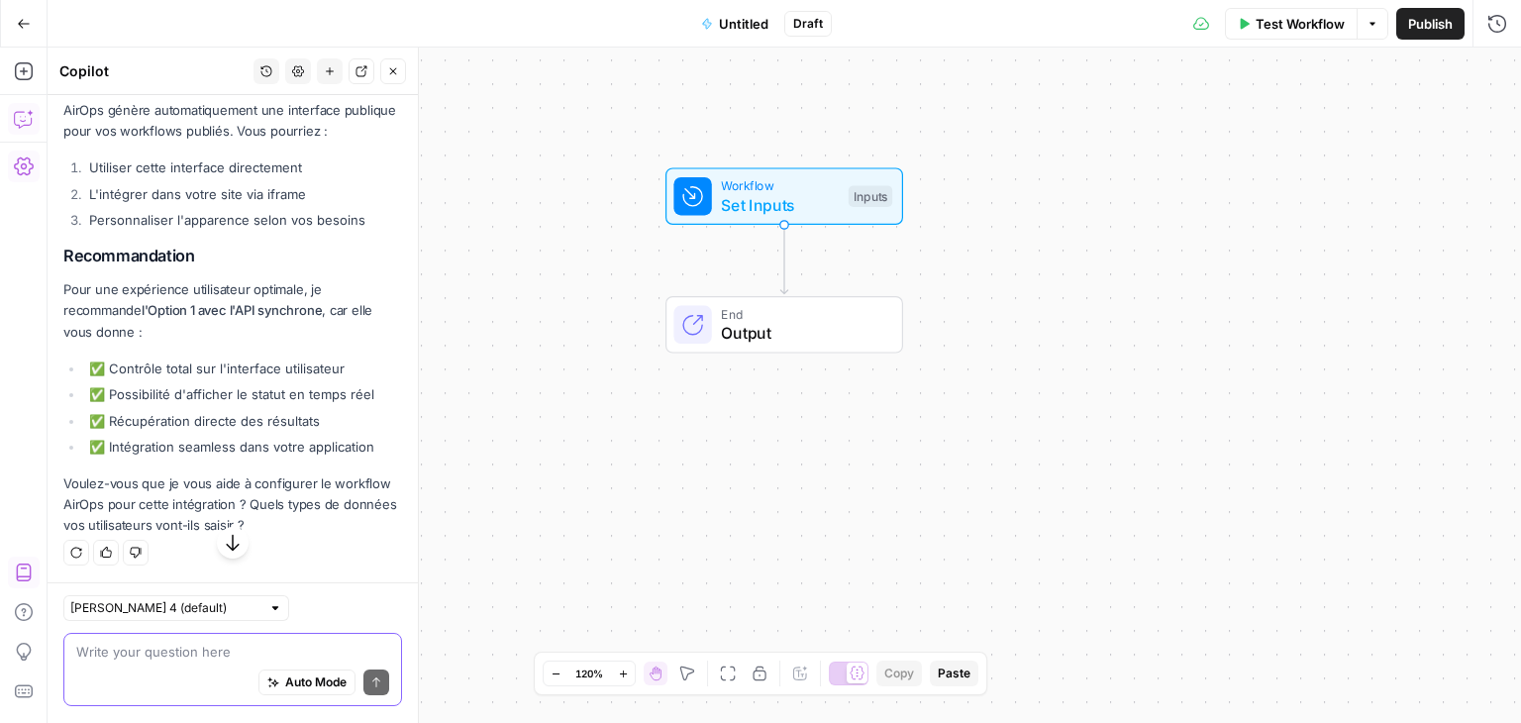
scroll to position [2562, 0]
click at [206, 685] on div "Auto Mode Send" at bounding box center [232, 684] width 313 height 44
type textarea "on peut prendre du random pour l'instant"
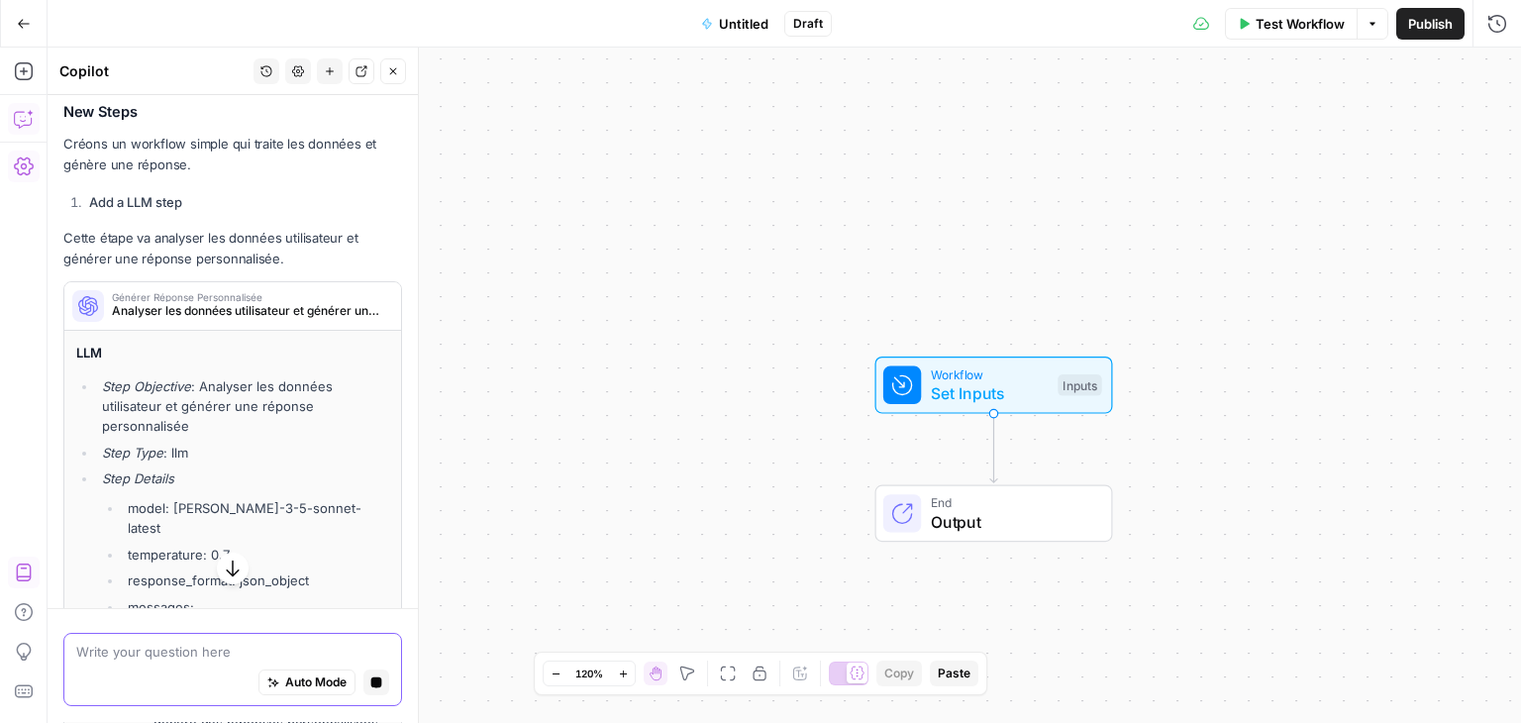
scroll to position [3263, 0]
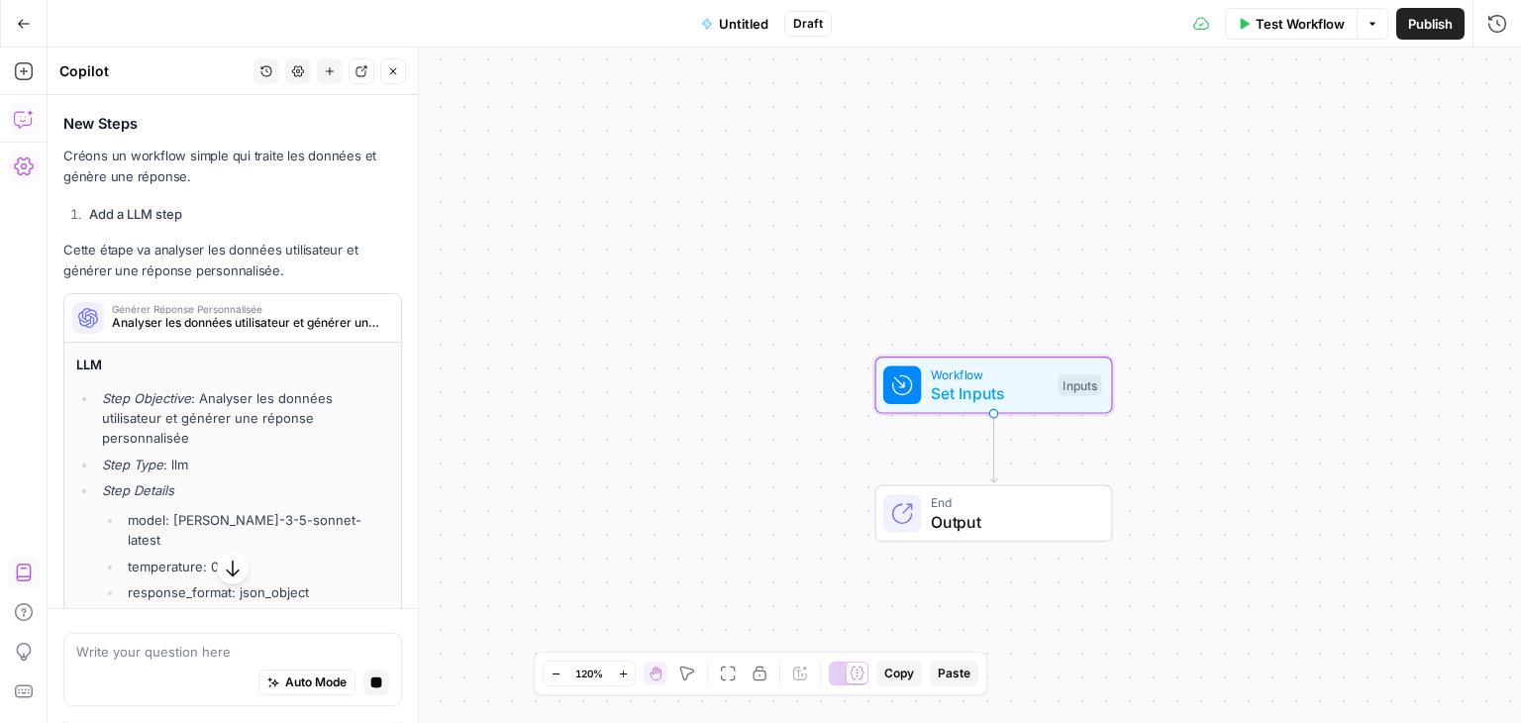
click at [342, 77] on span "Add Input" at bounding box center [353, 68] width 53 height 18
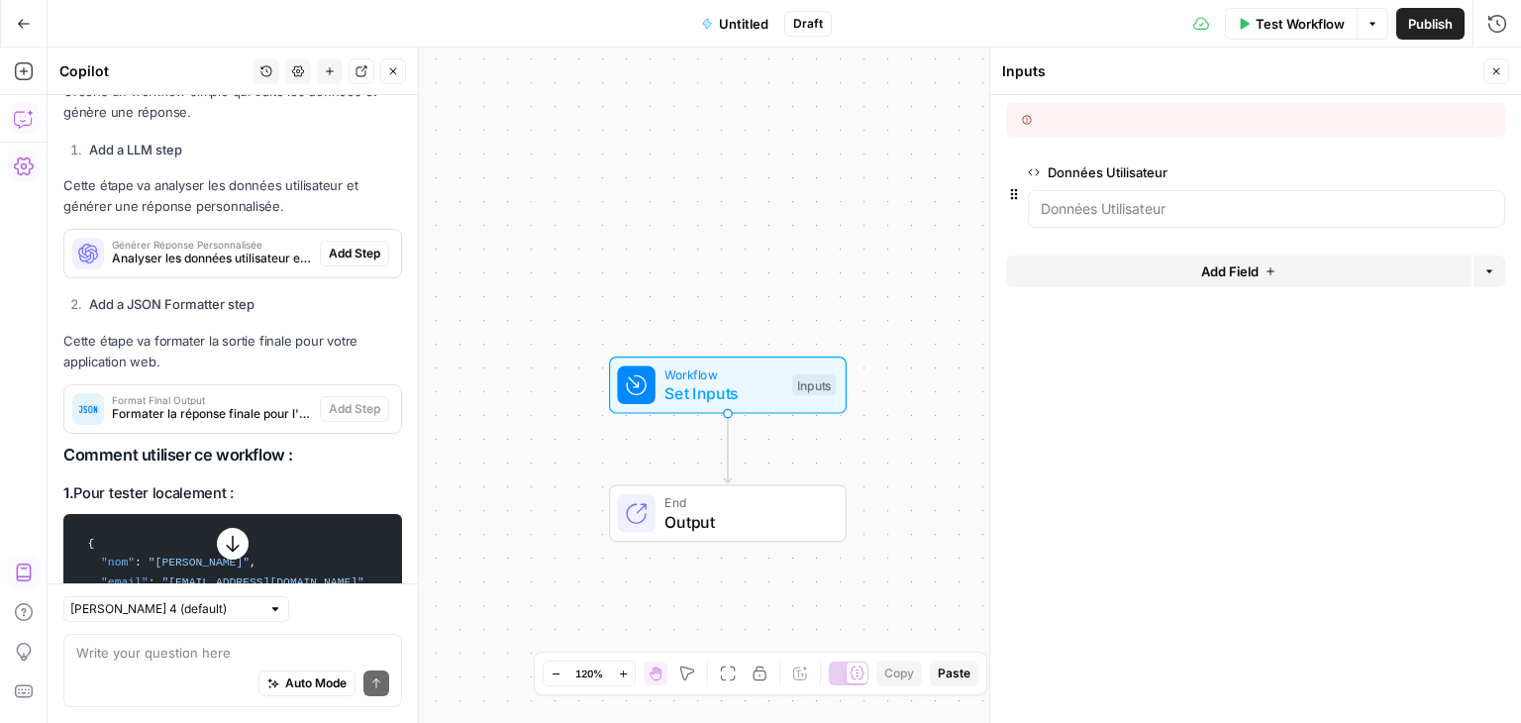
scroll to position [3430, 0]
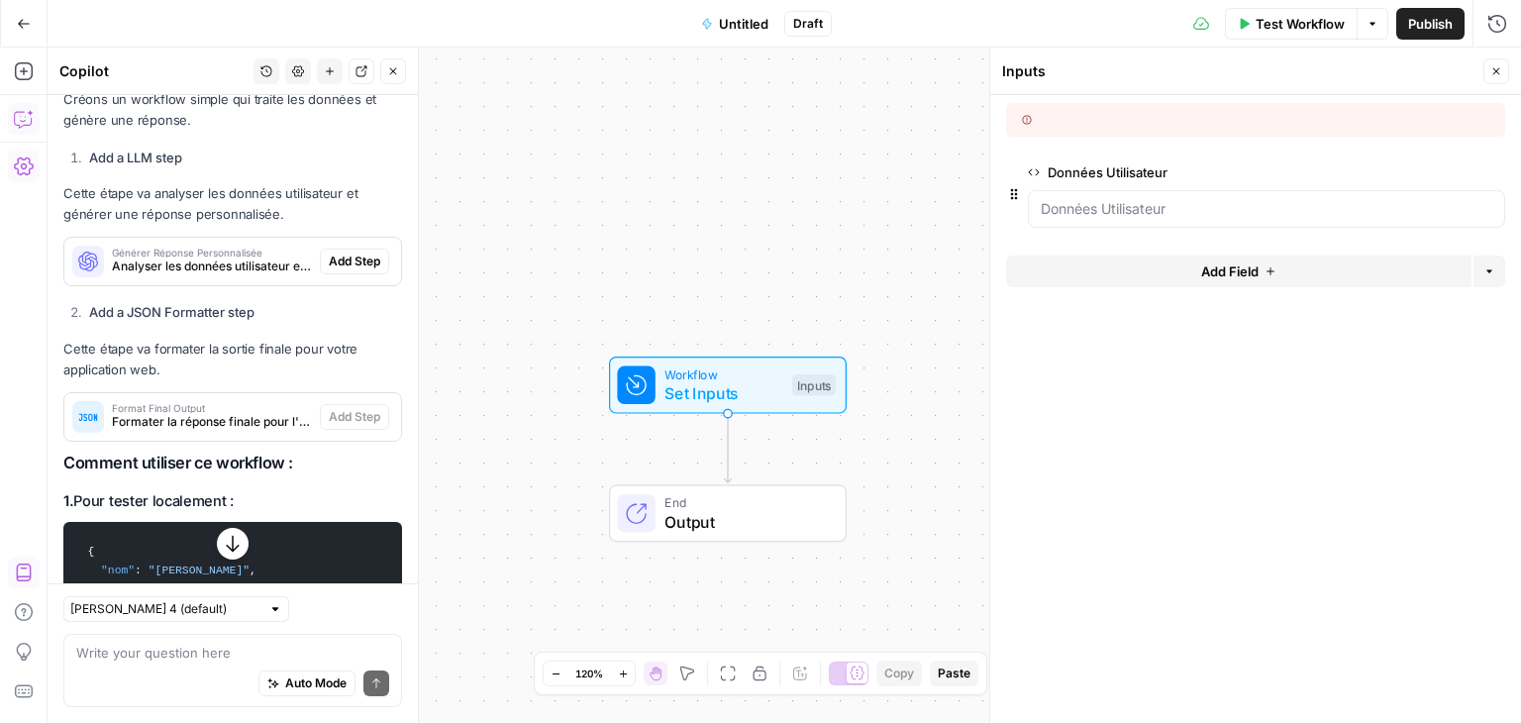
click at [1028, 118] on icon at bounding box center [1027, 120] width 10 height 10
click at [339, 76] on button "Add All" at bounding box center [366, 63] width 72 height 26
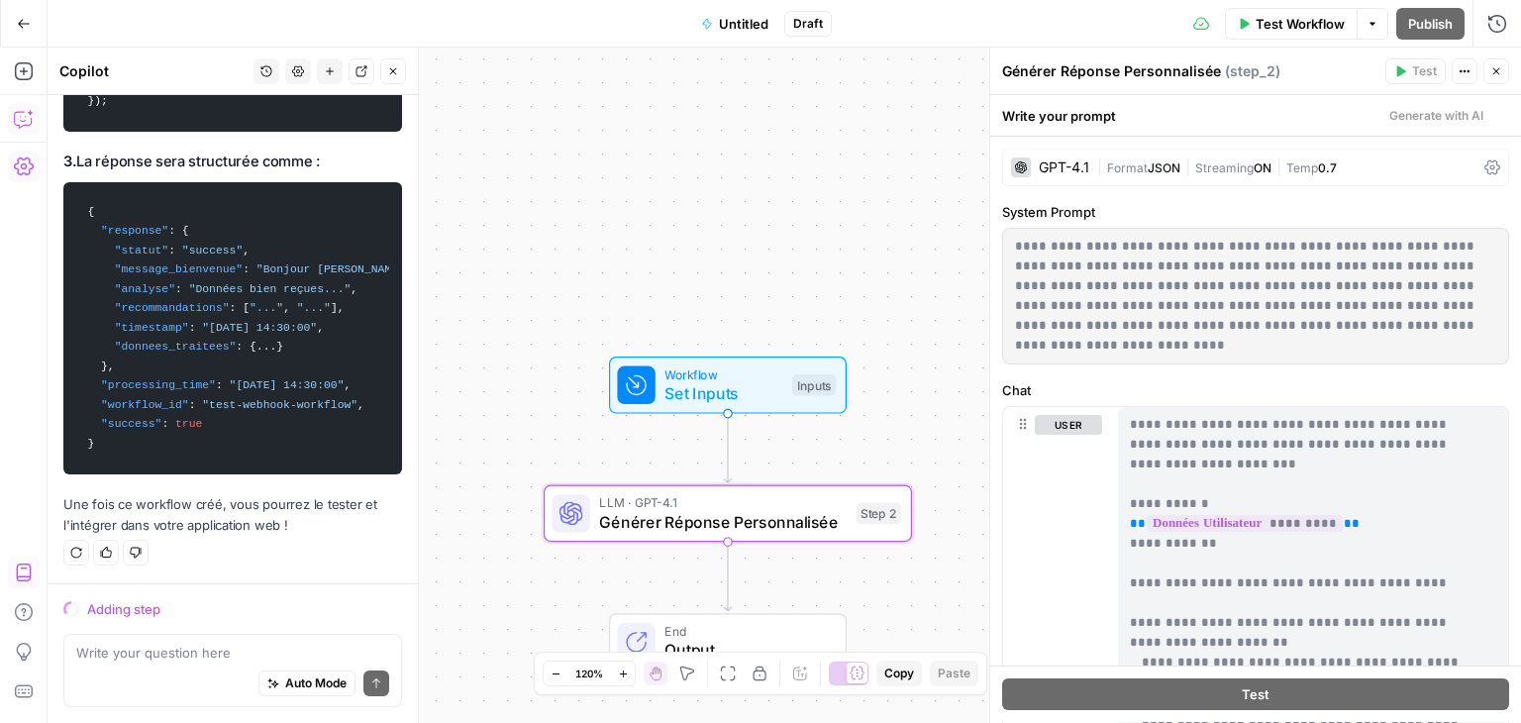
scroll to position [4468, 0]
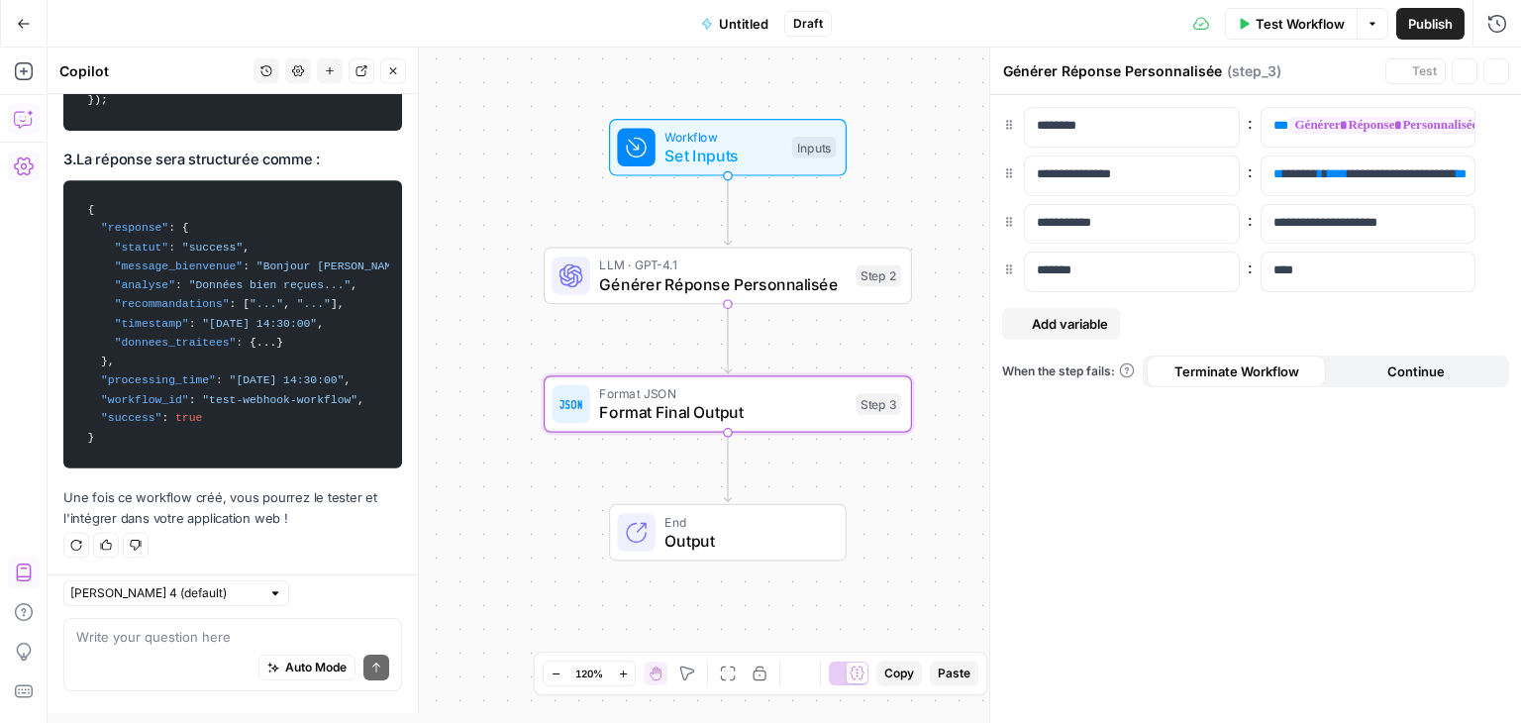
type textarea "Format Final Output"
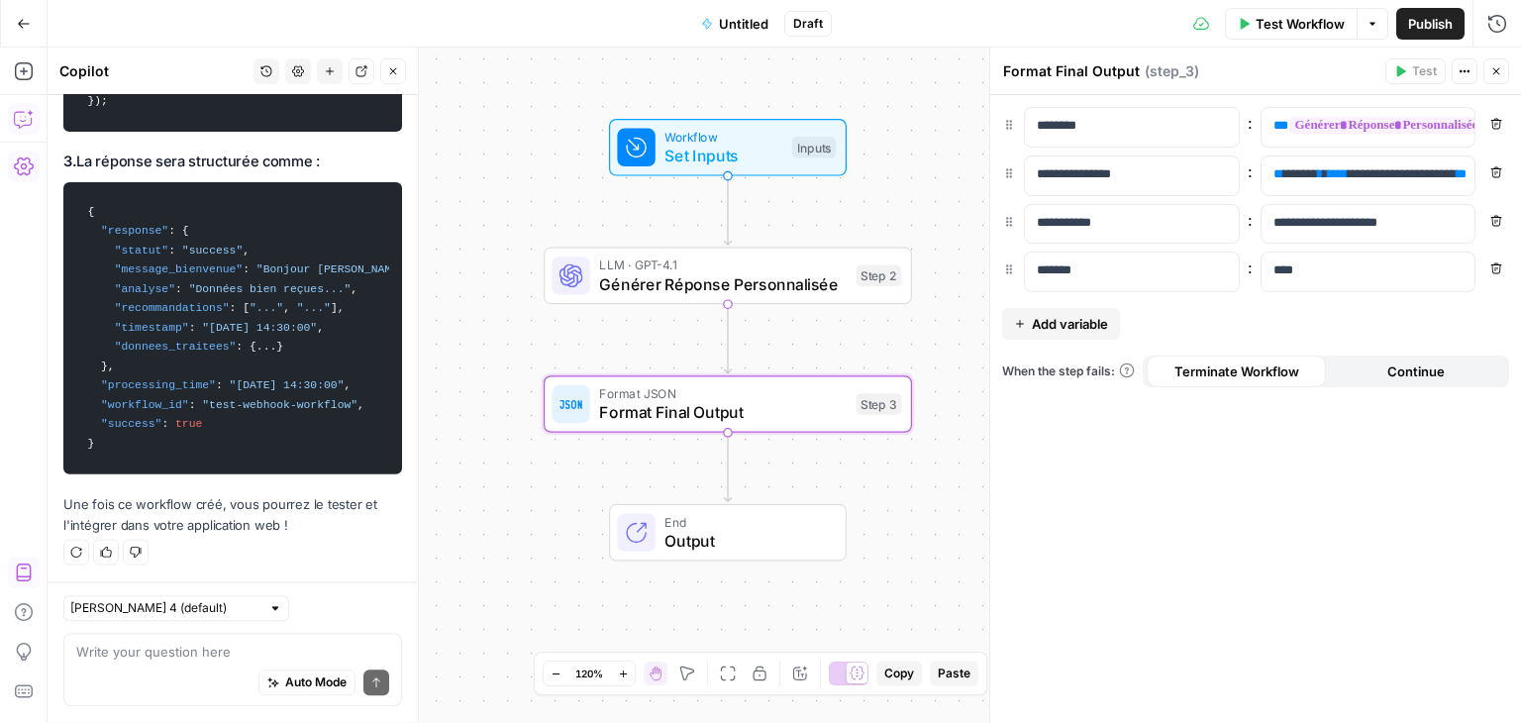
scroll to position [4563, 0]
click at [727, 160] on span "Set Inputs" at bounding box center [723, 156] width 118 height 24
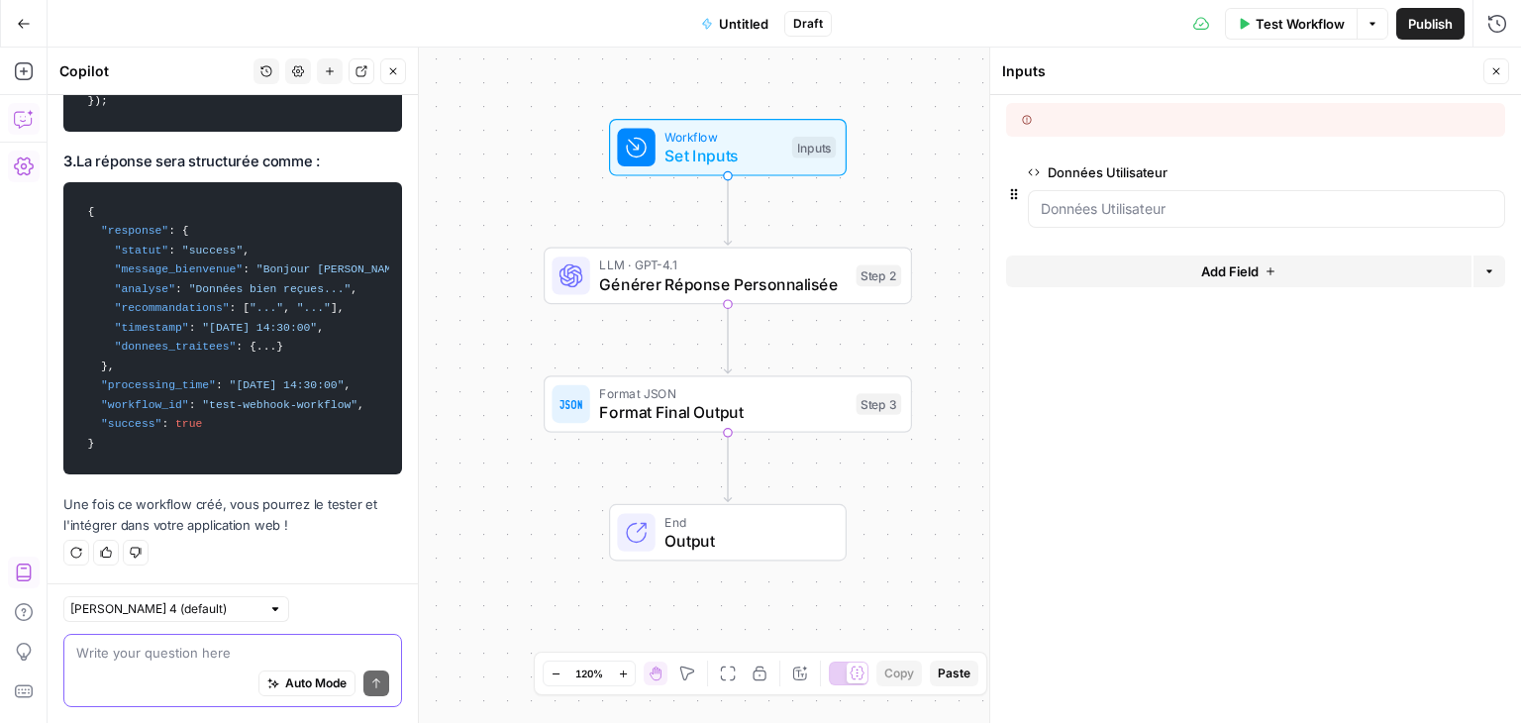
click at [160, 653] on textarea at bounding box center [232, 653] width 313 height 20
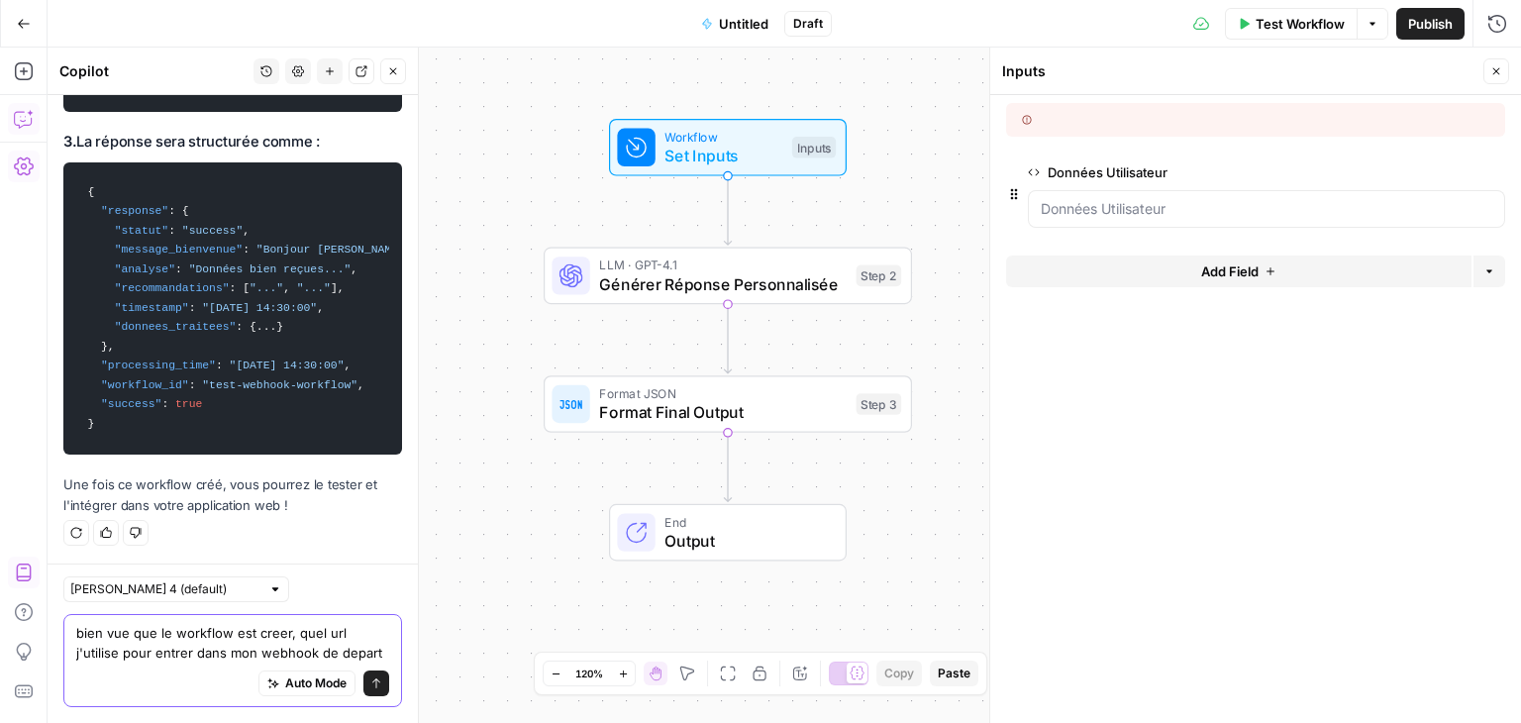
type textarea "bien vue que le workflow est creer, quel url j'utilise pour entrer dans mon web…"
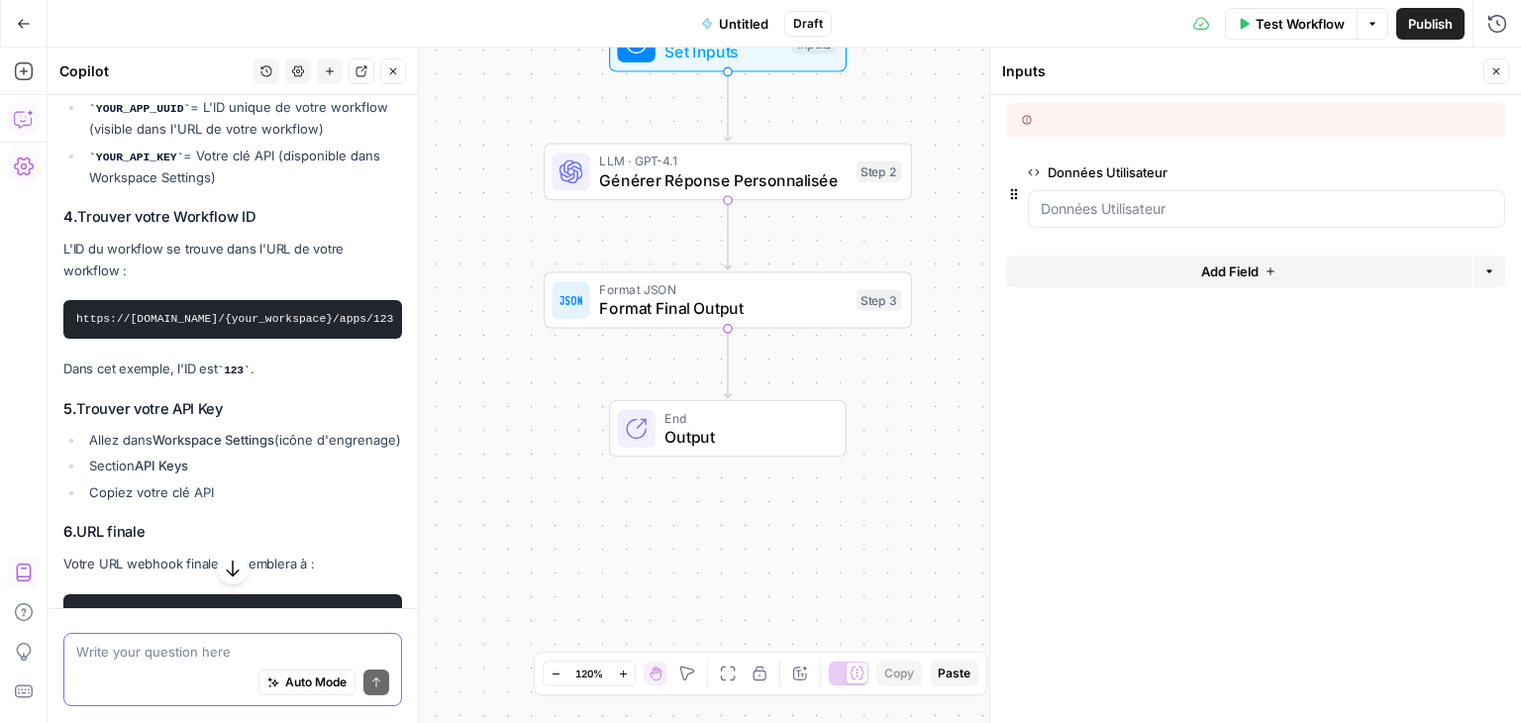
scroll to position [5112, 0]
click at [1425, 18] on span "Publish" at bounding box center [1430, 24] width 45 height 20
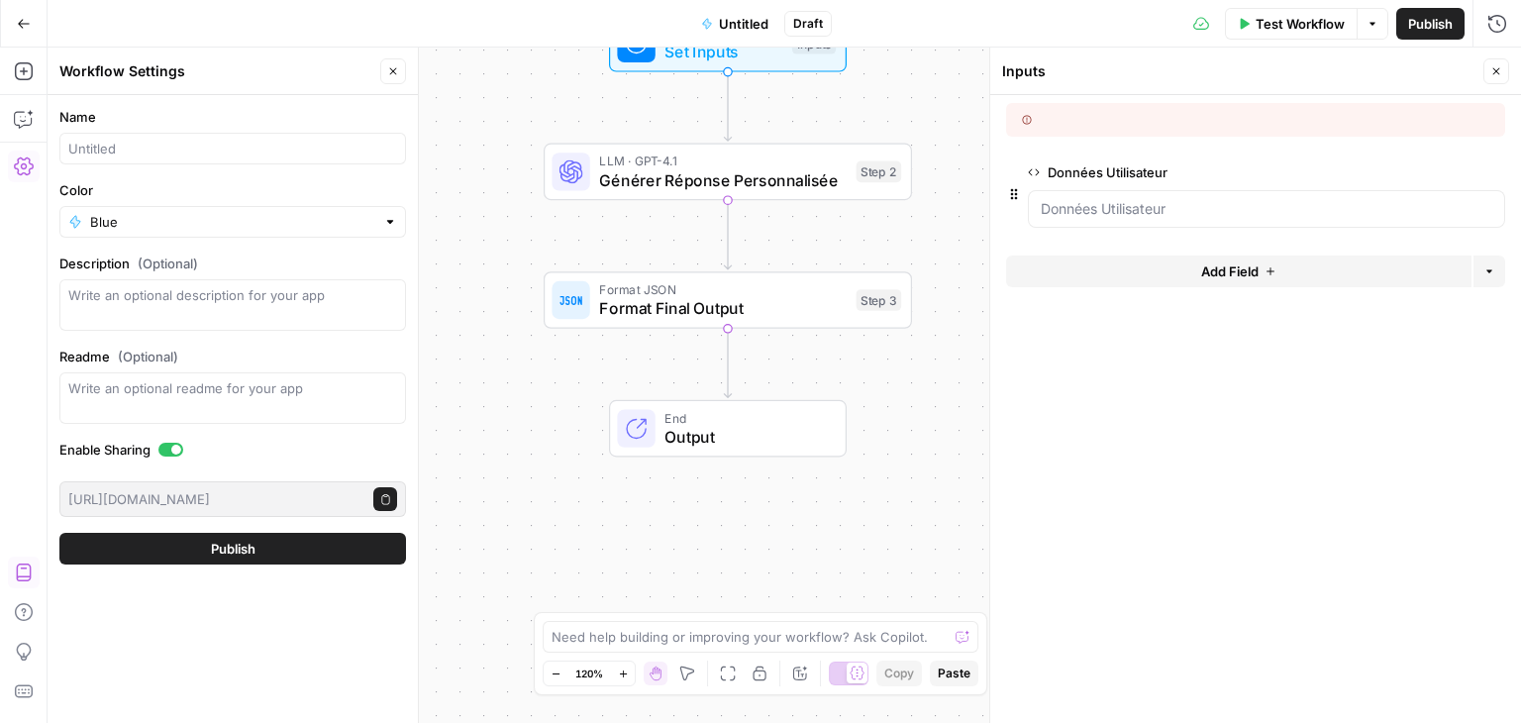
click at [222, 551] on span "Publish" at bounding box center [233, 549] width 45 height 20
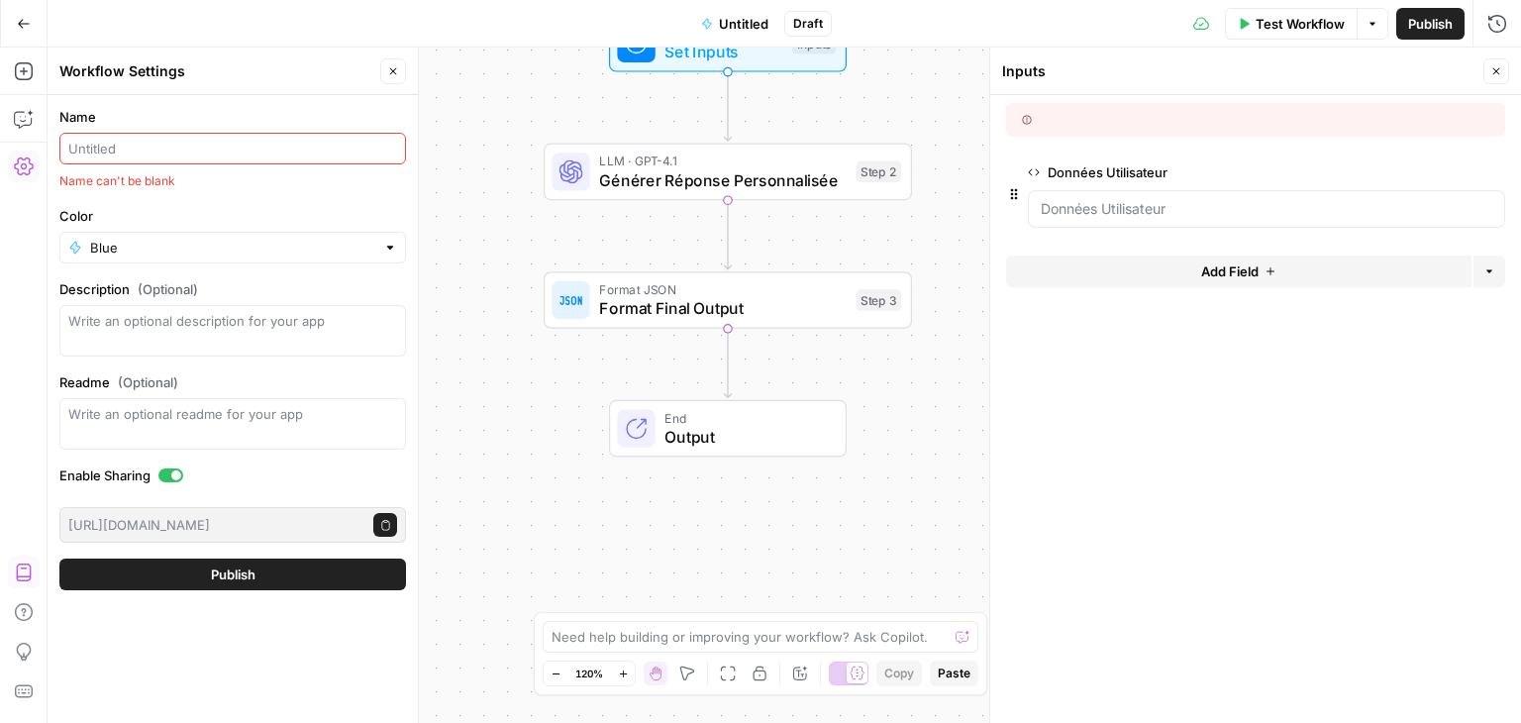
click at [204, 154] on input "Name" at bounding box center [232, 149] width 329 height 20
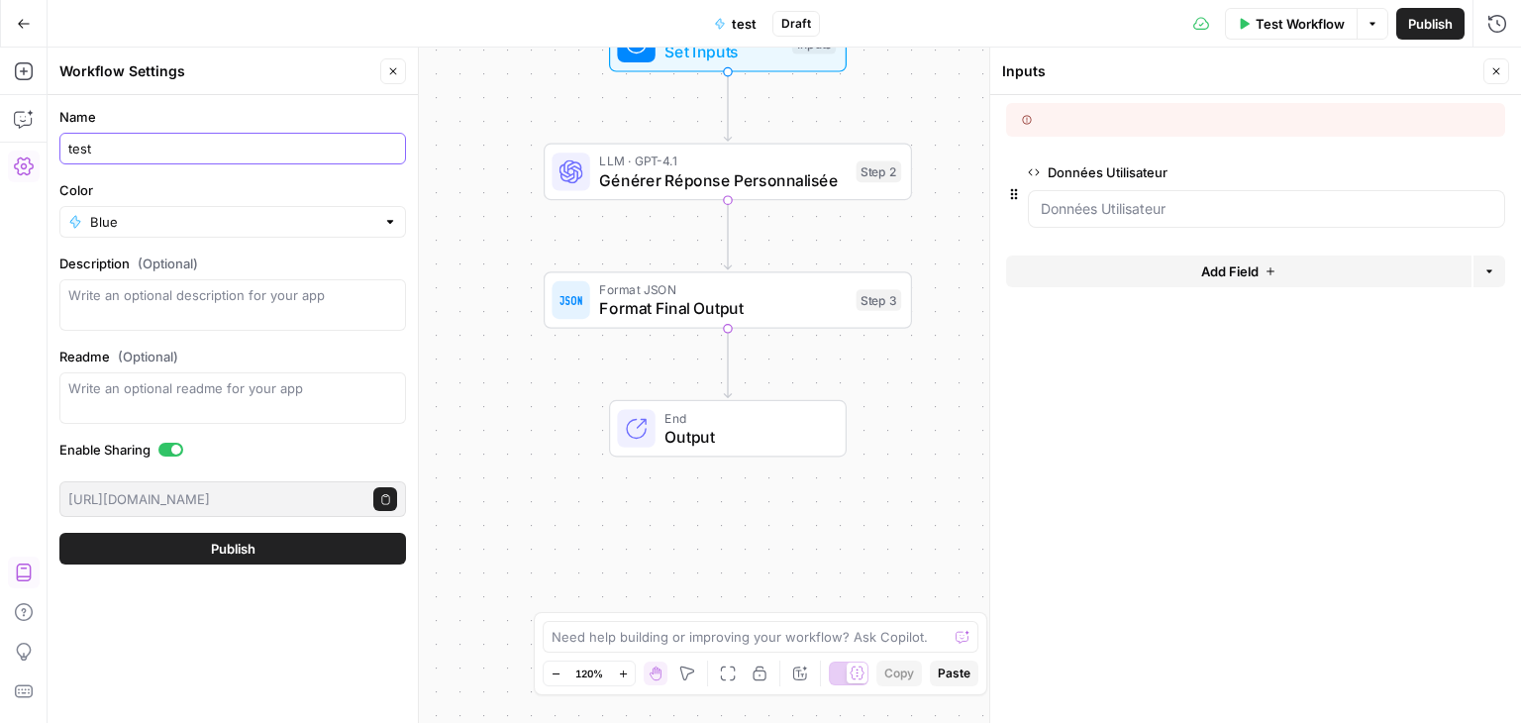
type input "test"
click at [222, 540] on span "Publish" at bounding box center [233, 549] width 45 height 20
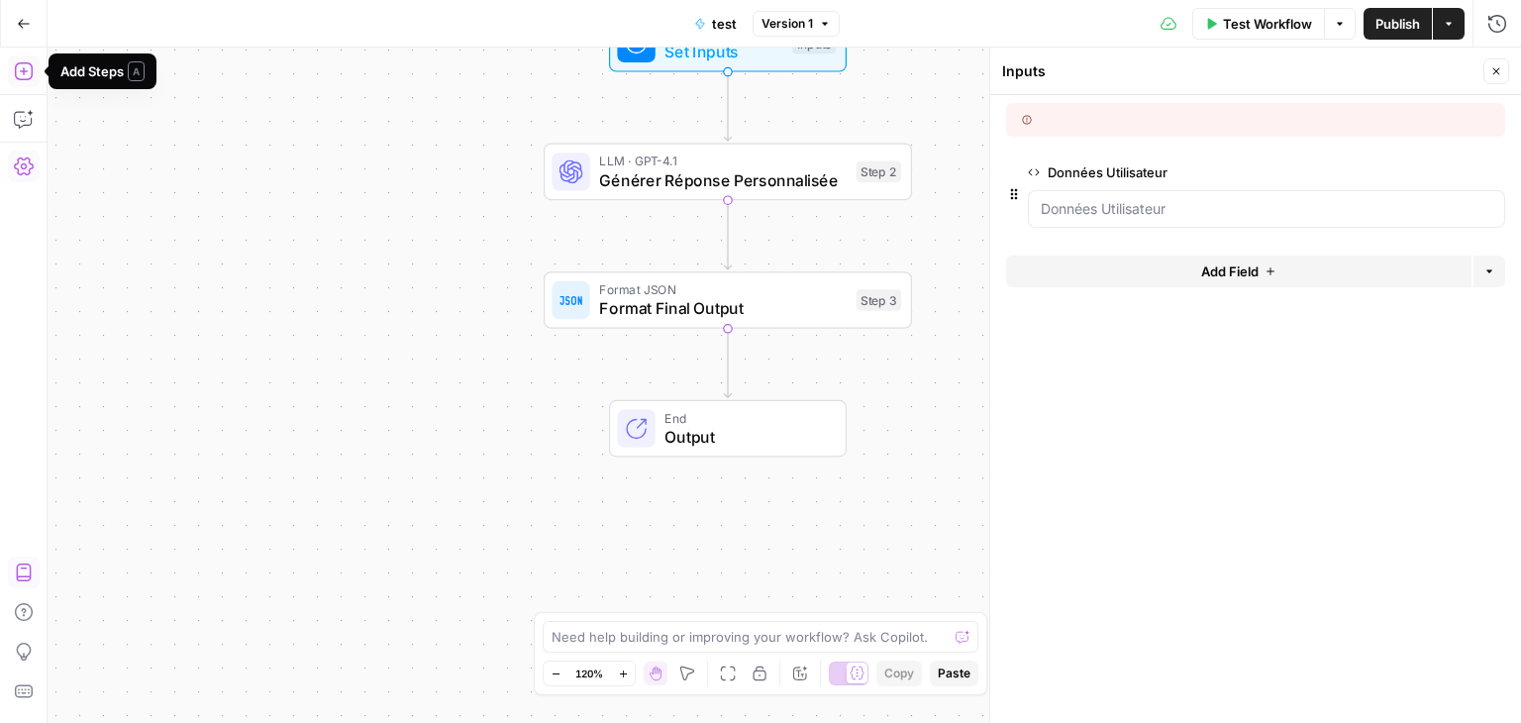
click at [20, 163] on icon "button" at bounding box center [24, 166] width 20 height 20
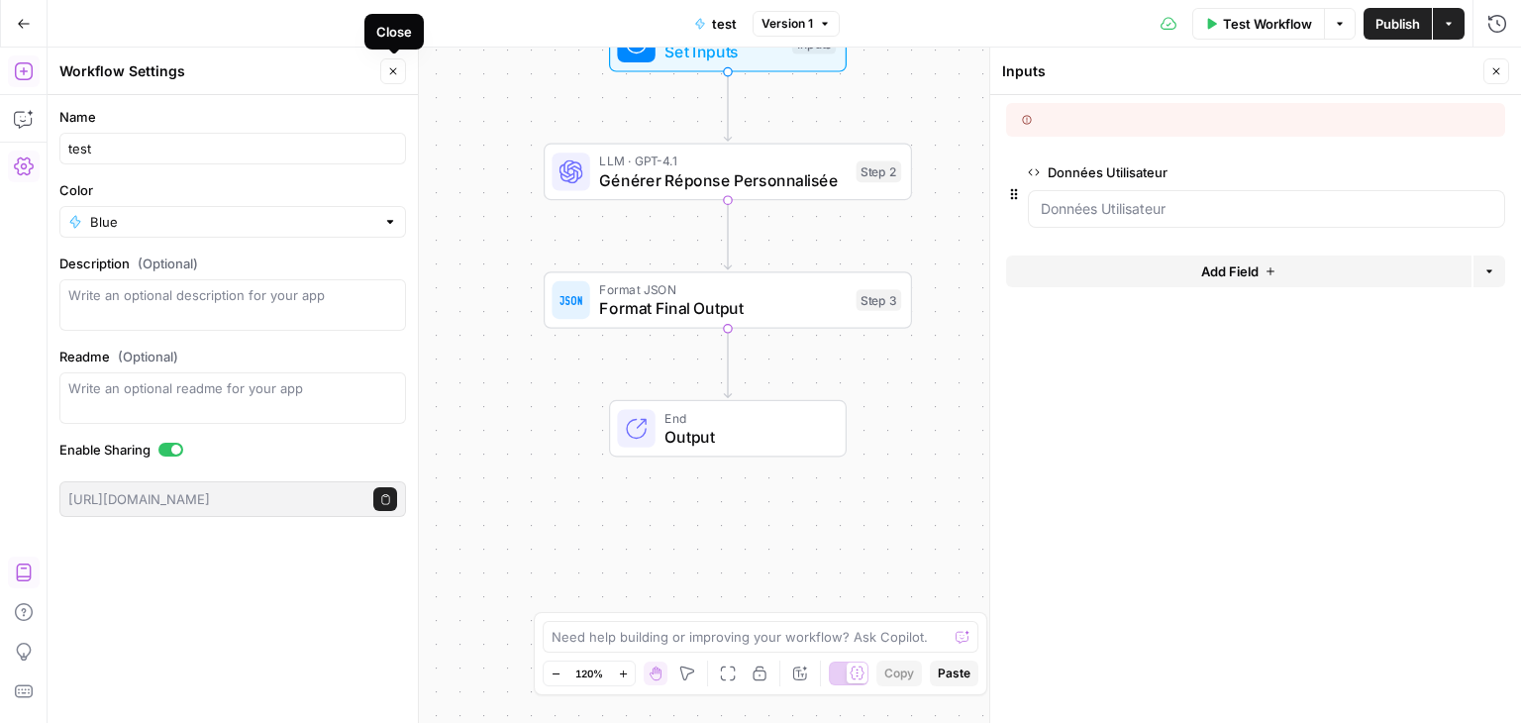
click at [395, 71] on icon "button" at bounding box center [393, 71] width 12 height 12
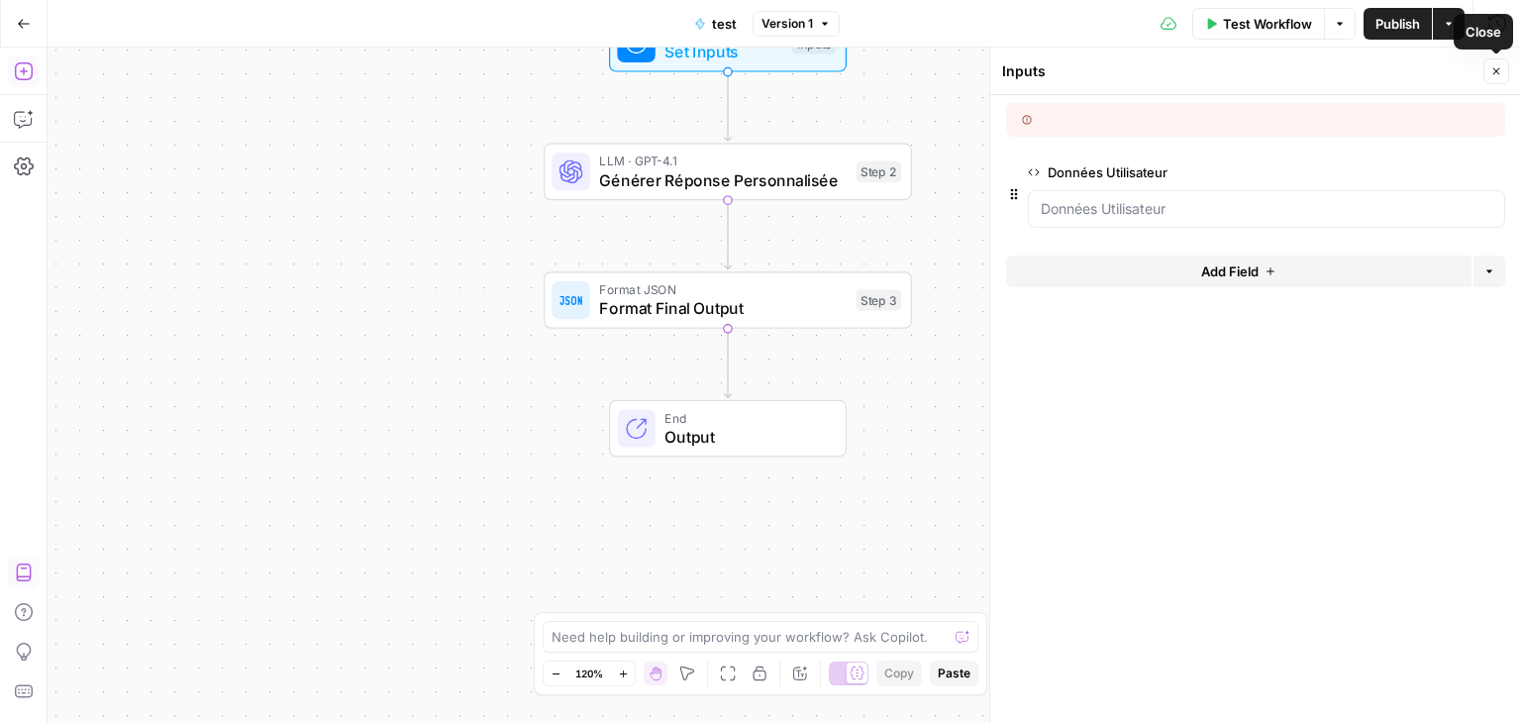
click at [1493, 69] on icon "button" at bounding box center [1496, 71] width 12 height 12
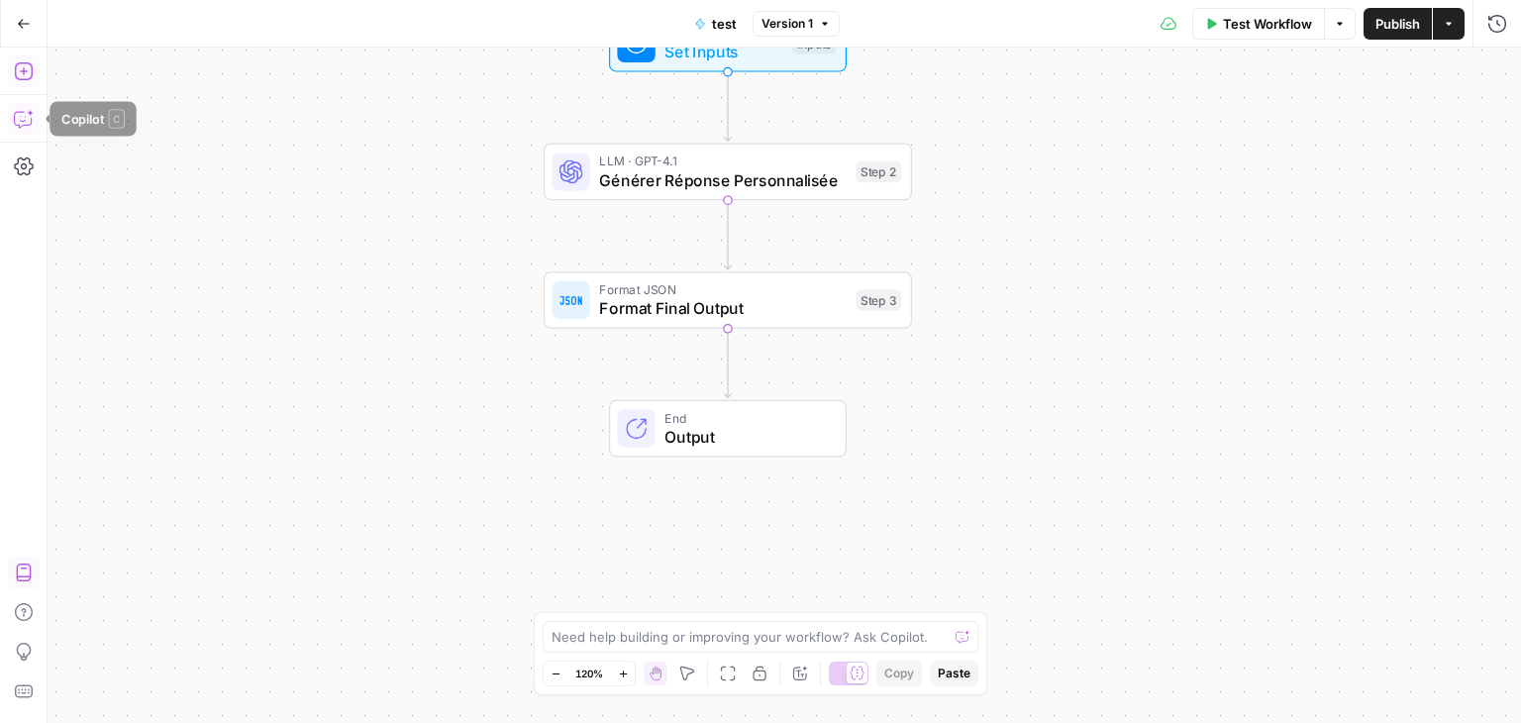
click at [25, 116] on icon "button" at bounding box center [24, 119] width 20 height 20
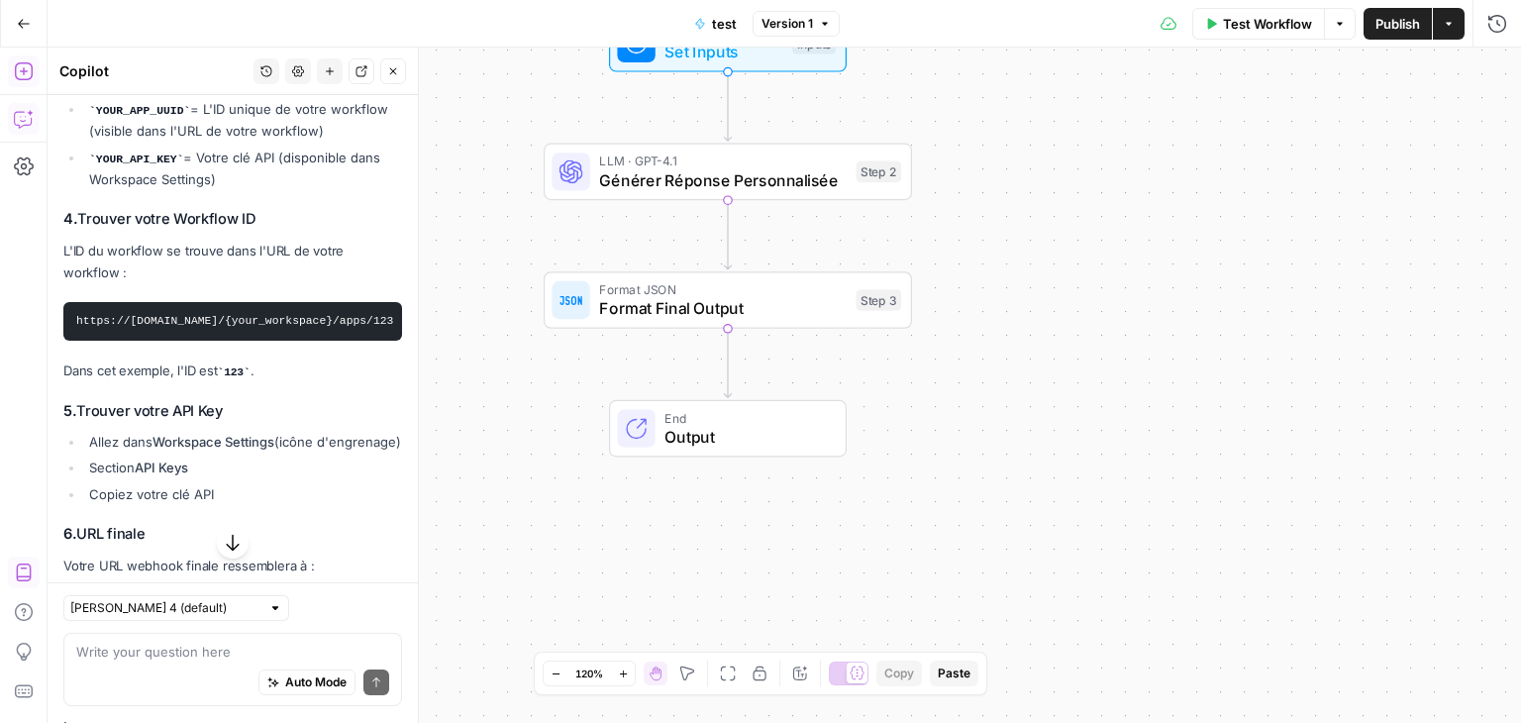
scroll to position [5112, 0]
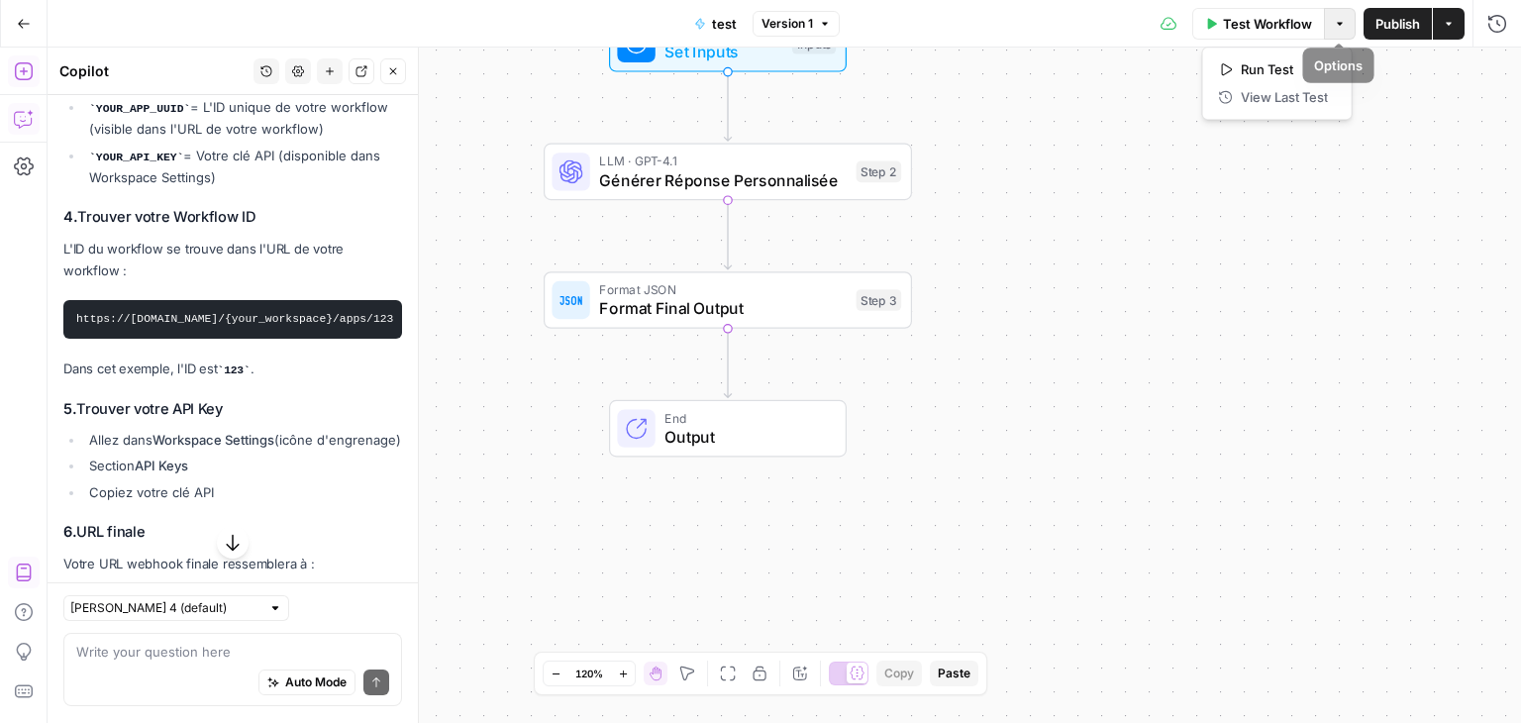
click at [1346, 37] on button "Options" at bounding box center [1340, 24] width 32 height 32
click at [1452, 33] on button "Actions" at bounding box center [1449, 24] width 32 height 32
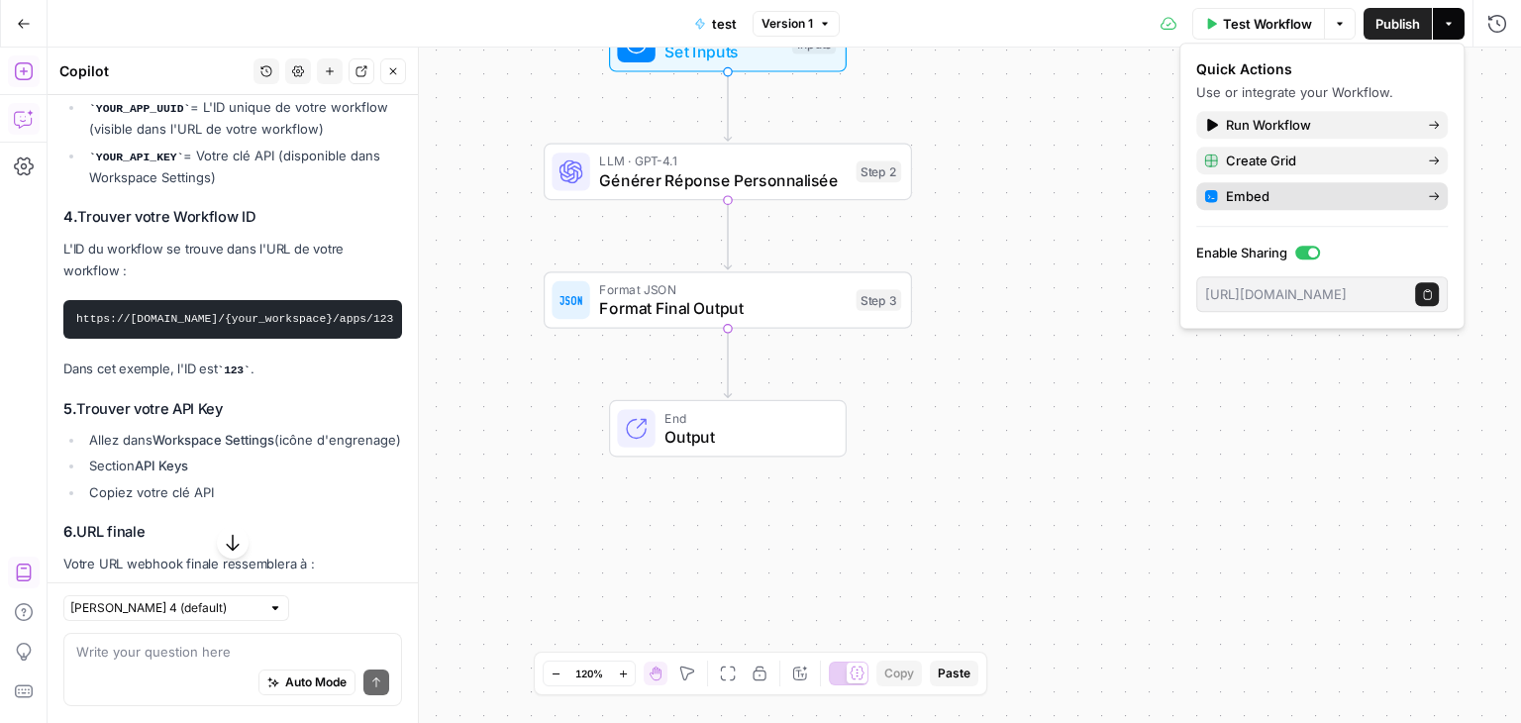
click at [1301, 201] on span "Embed" at bounding box center [1319, 196] width 186 height 20
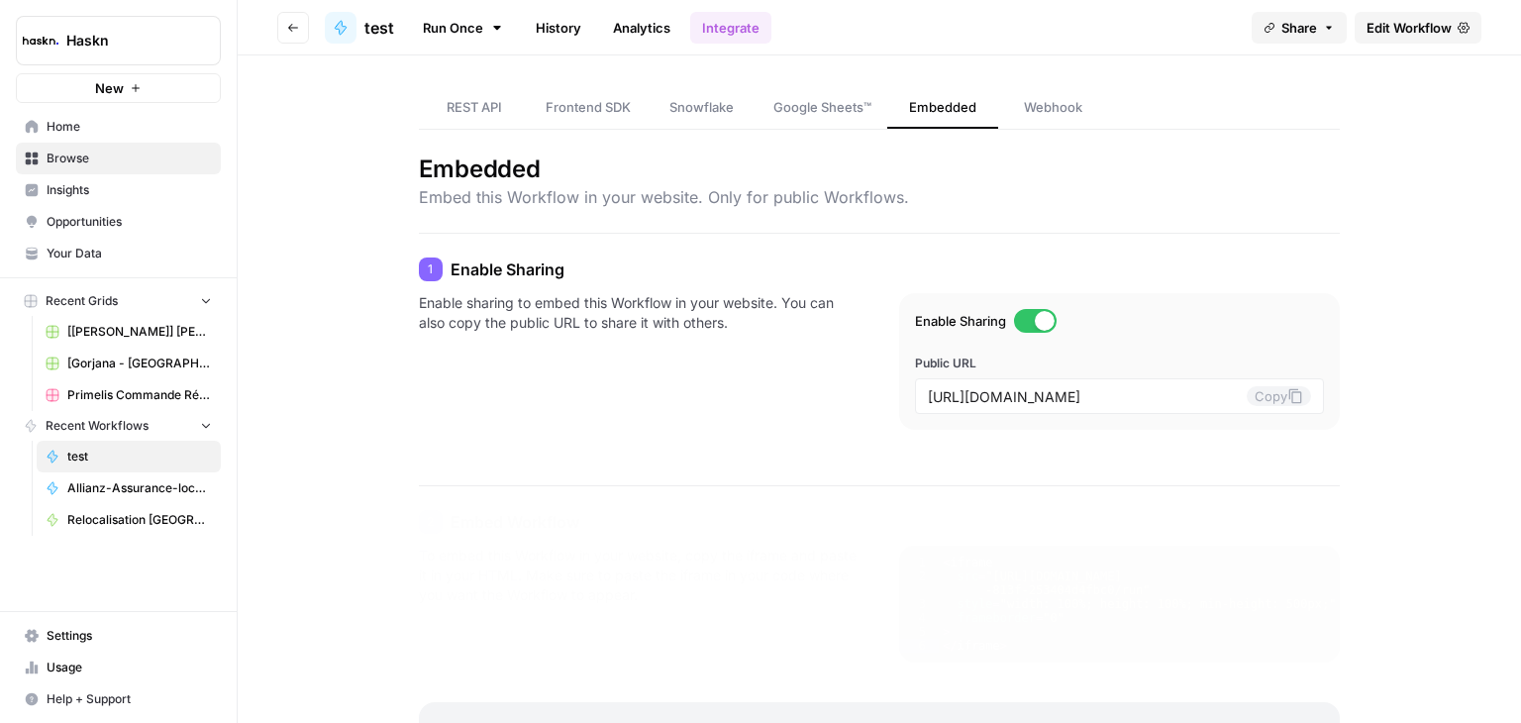
click at [463, 108] on span "REST API" at bounding box center [474, 107] width 55 height 20
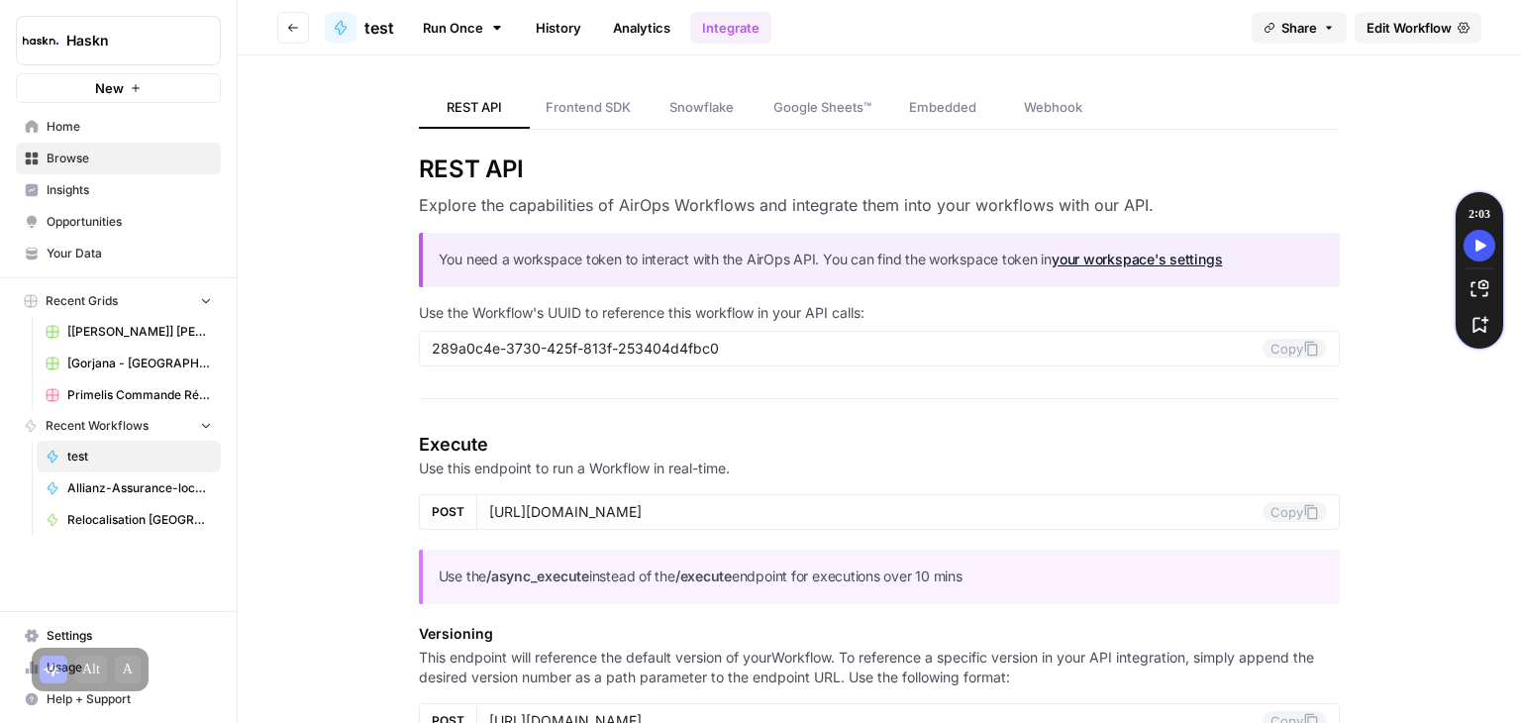
click at [1055, 105] on span "Webhook" at bounding box center [1053, 107] width 58 height 20
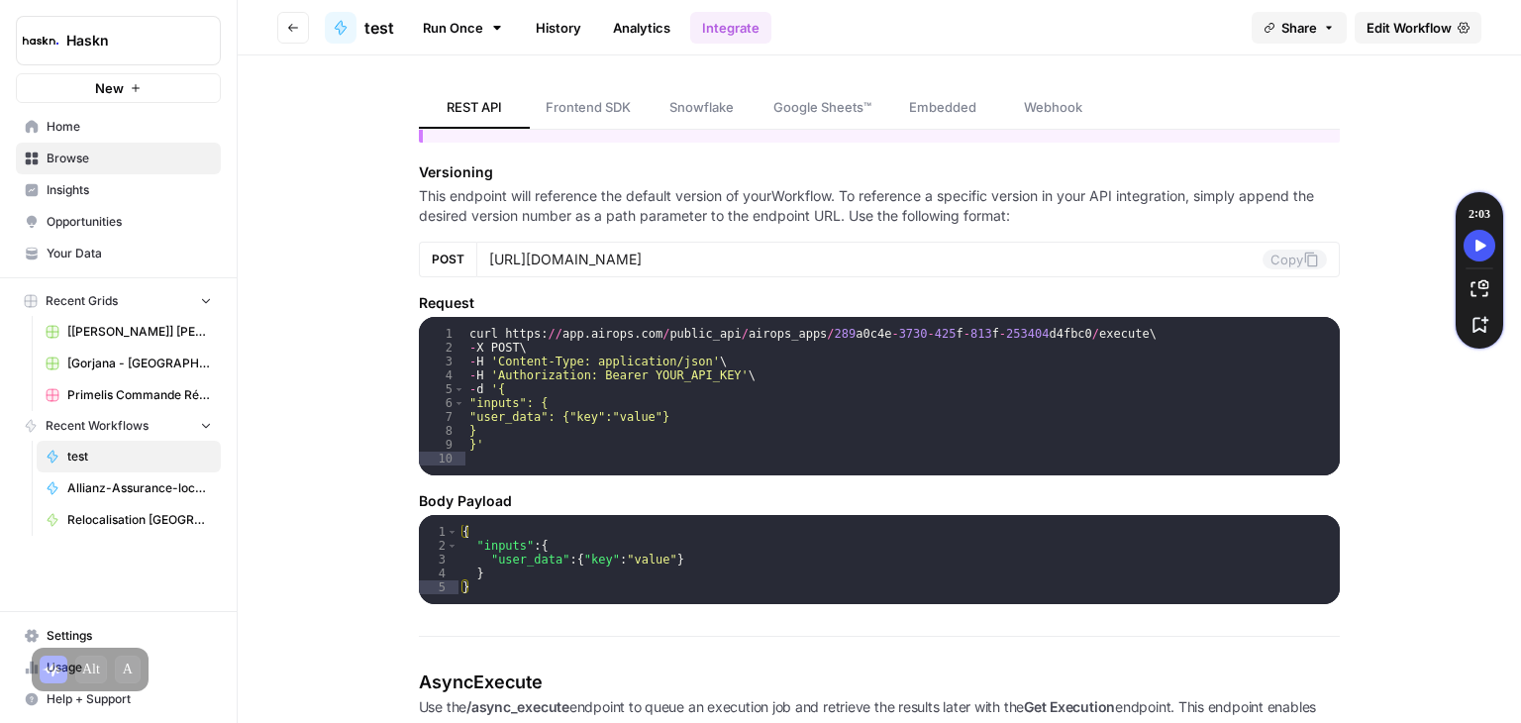
scroll to position [633, 0]
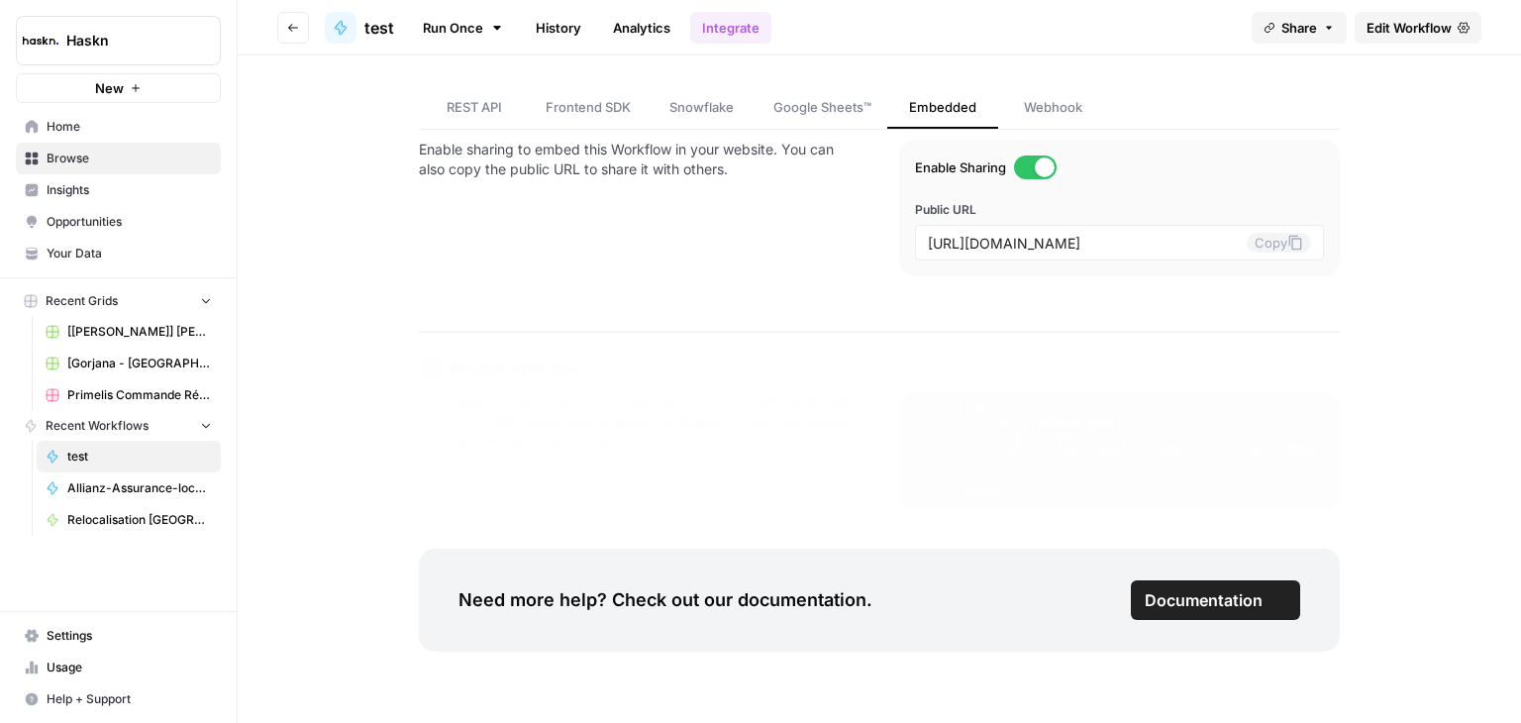
scroll to position [152, 0]
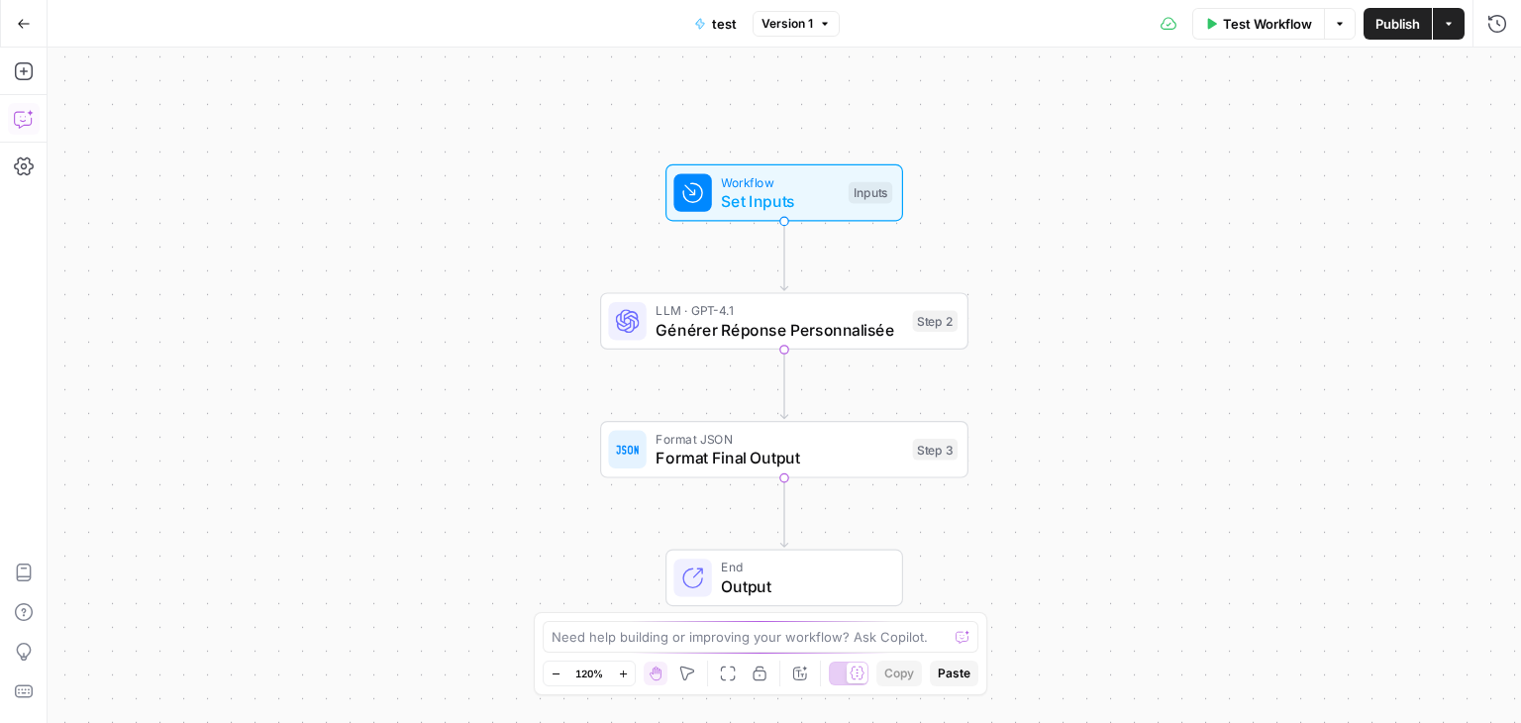
click at [19, 116] on icon "button" at bounding box center [24, 119] width 20 height 20
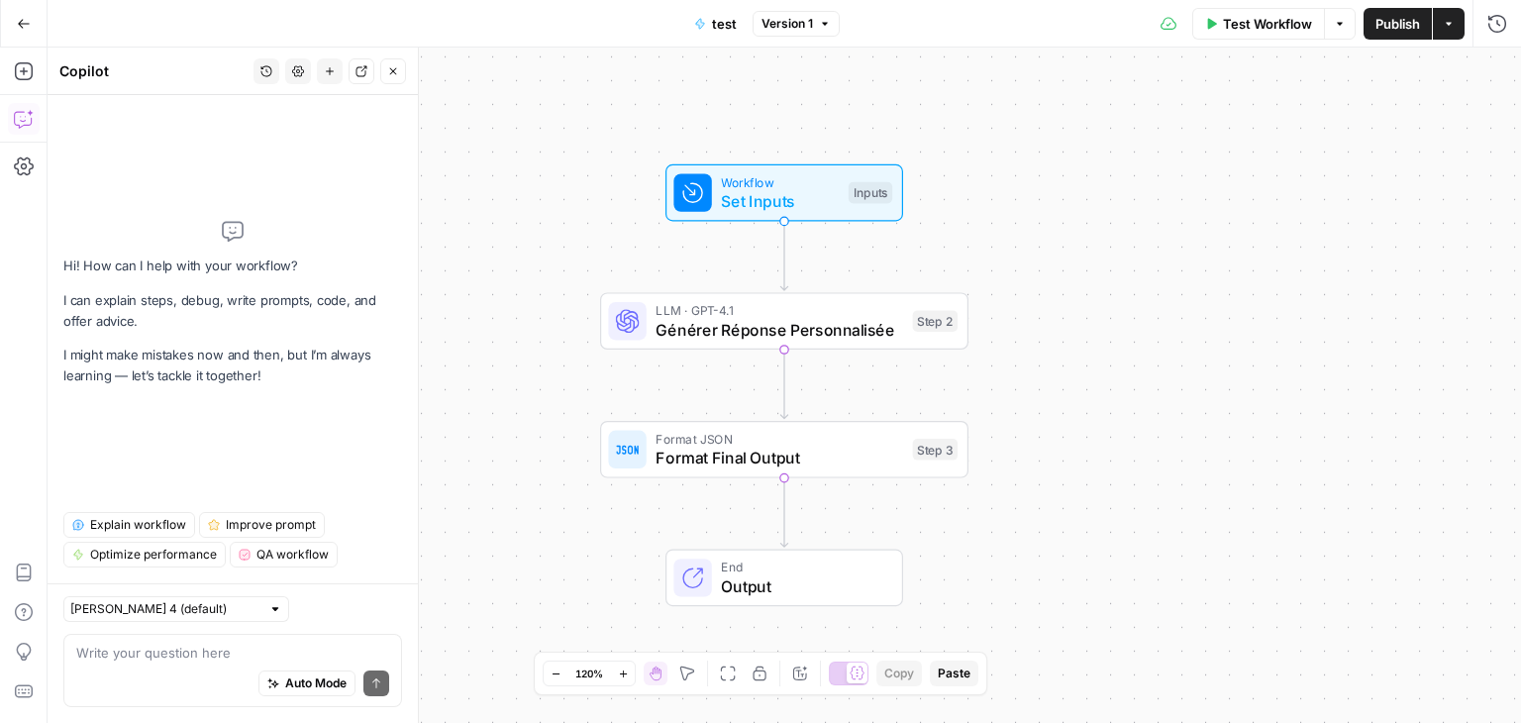
click at [266, 75] on icon "button" at bounding box center [266, 71] width 12 height 12
click at [195, 144] on span "est il possible d'utiliser de webhook" at bounding box center [263, 141] width 275 height 20
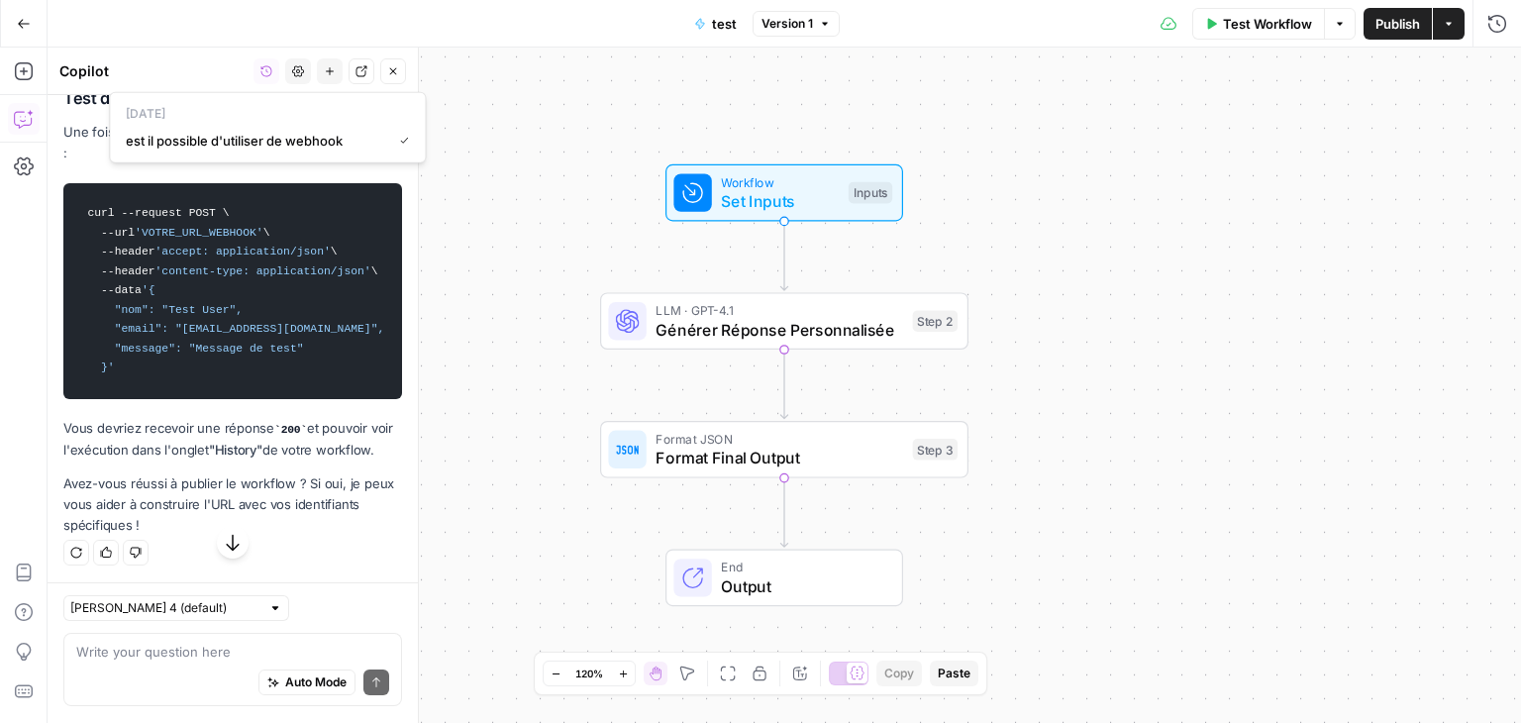
scroll to position [5992, 0]
click at [152, 672] on div "Auto Mode Send" at bounding box center [232, 684] width 313 height 44
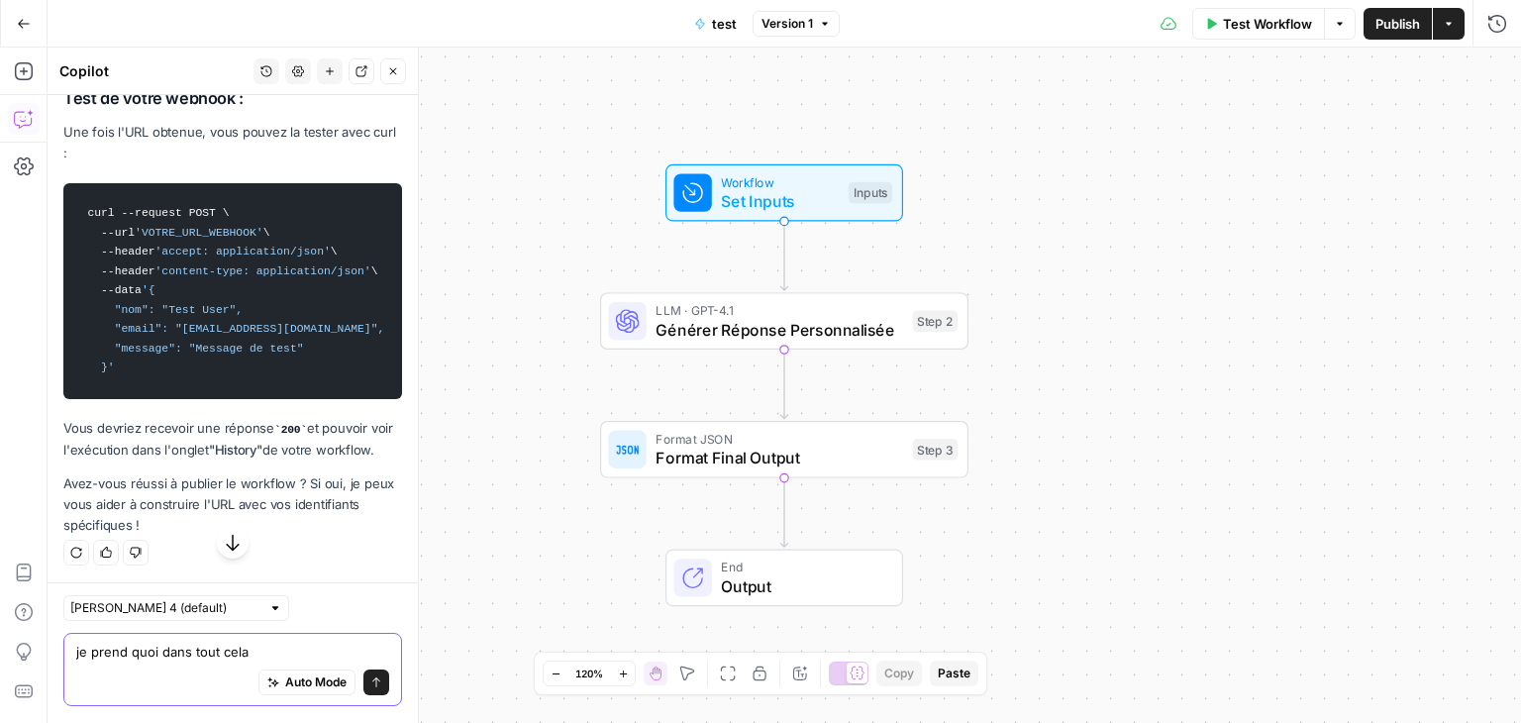
paste textarea "REST API Explore the capabilities of AirOps Workflows and integrate them into y…"
type textarea "je prend quoi dans tout cela REST API Explore the capabilities of AirOps Workfl…"
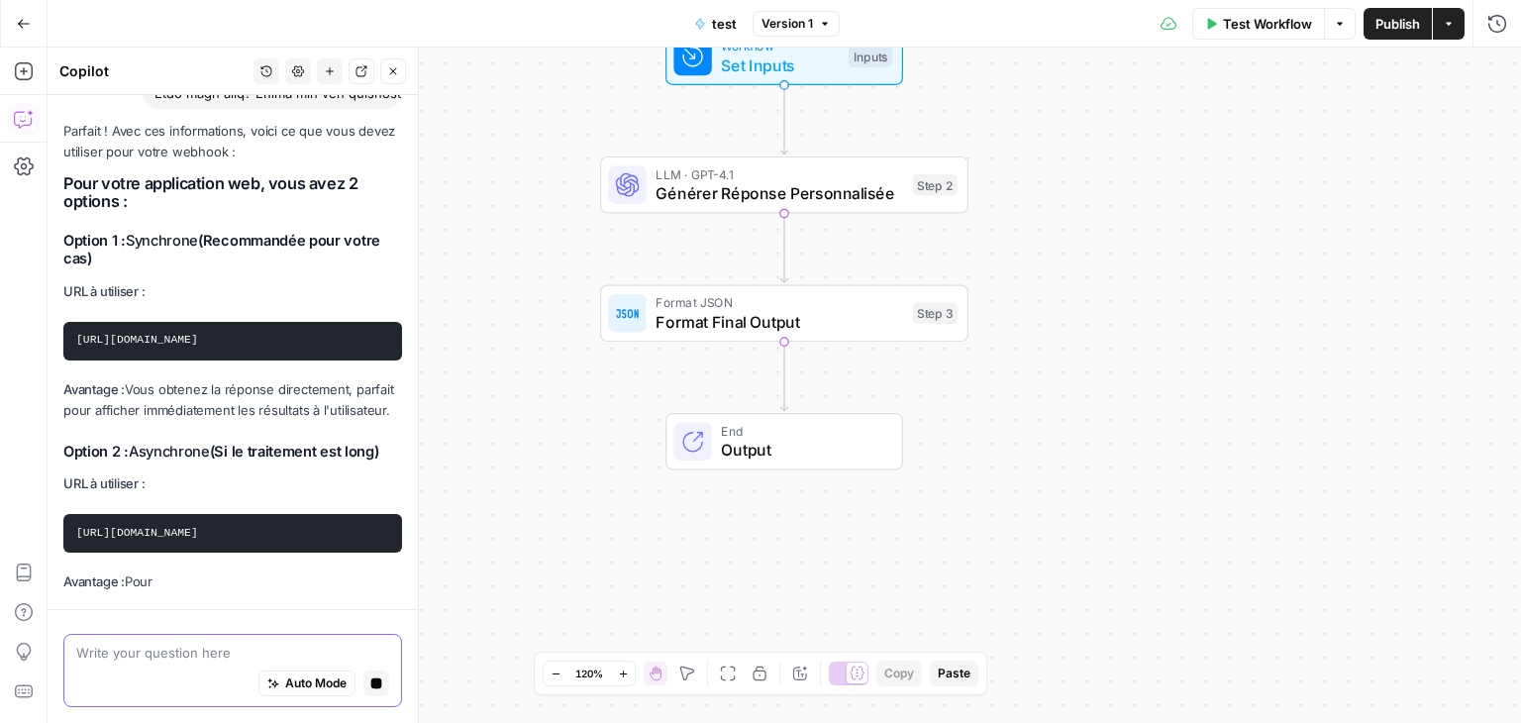
scroll to position [8442, 0]
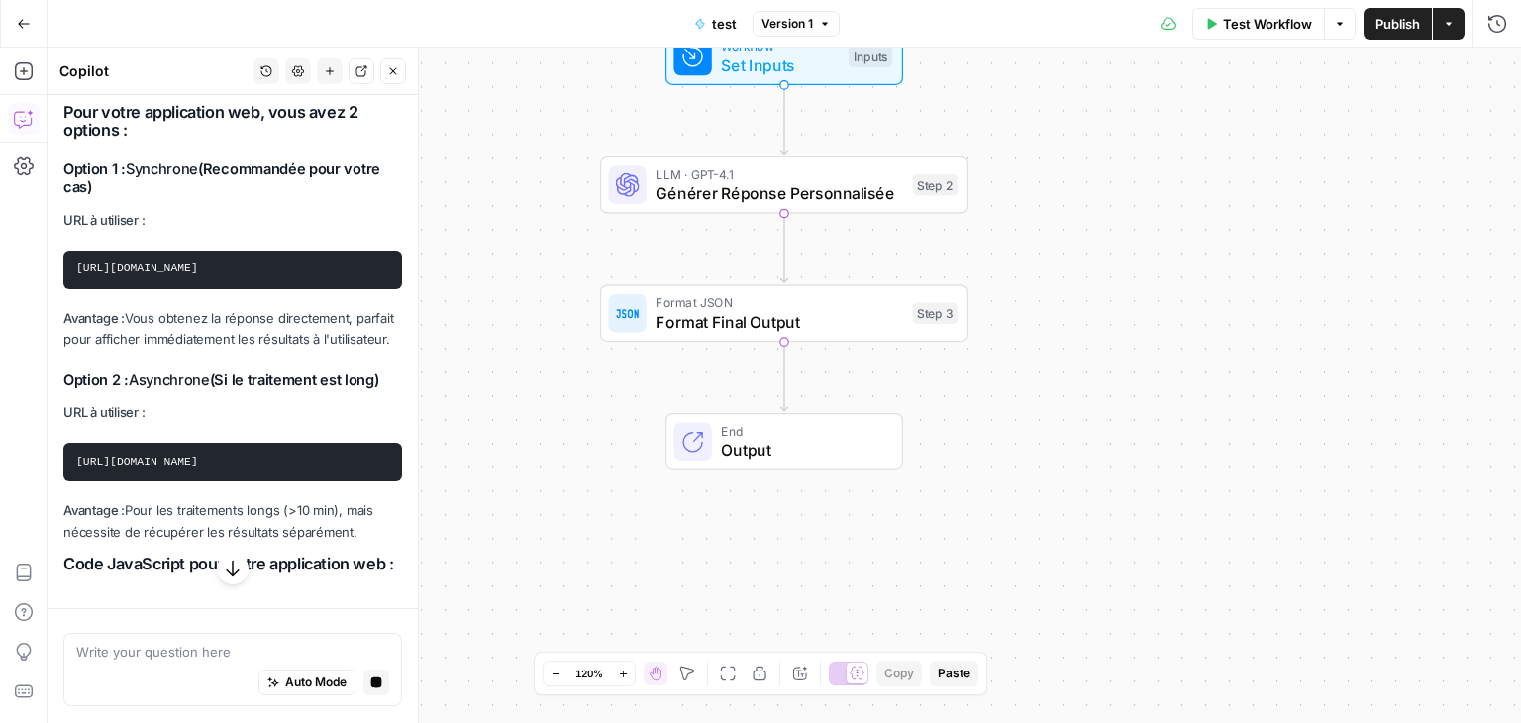
click at [169, 274] on code "https://api.airops.com/public_api/airops_apps/289a0c4e-3730-425f-813f-253404d4f…" at bounding box center [137, 268] width 122 height 12
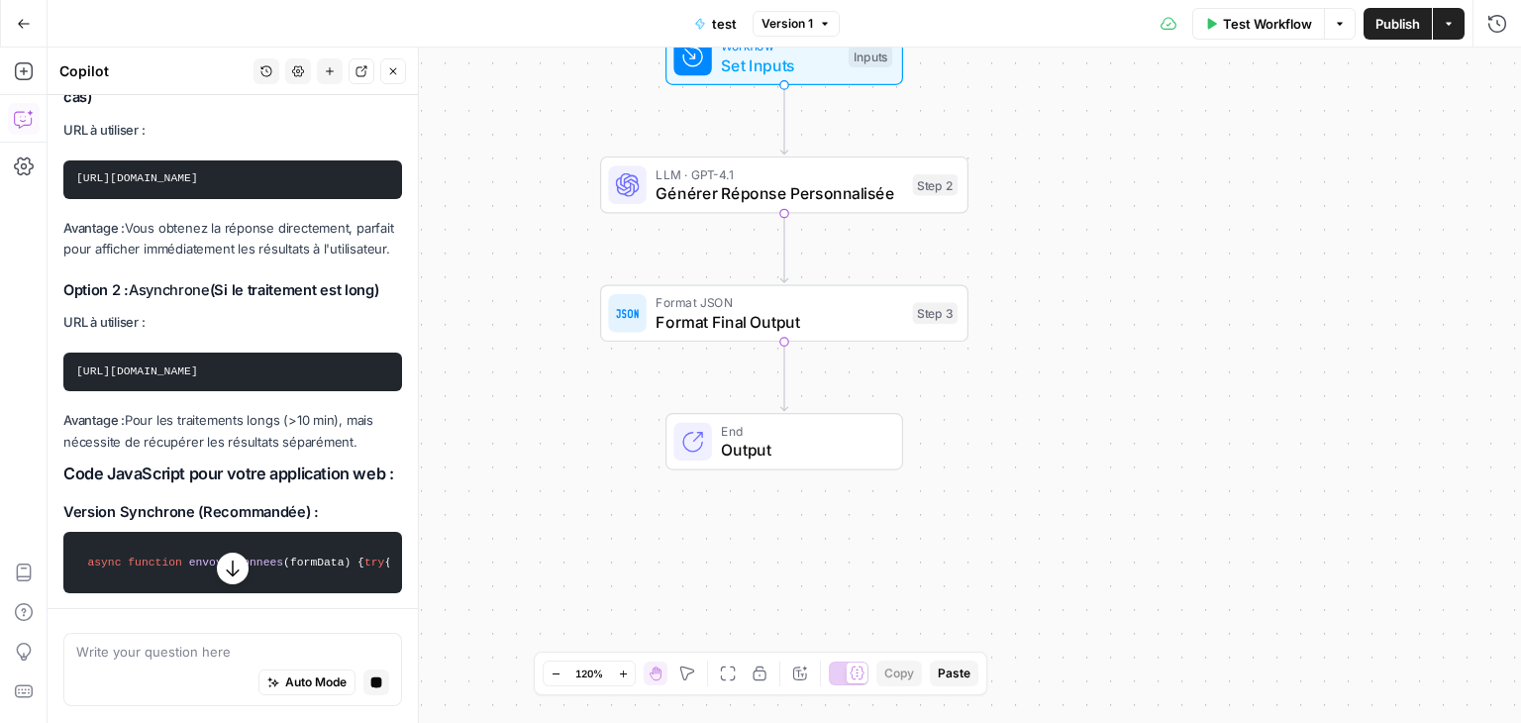
copy div "https://api.airops.com/public_api/airops_apps/289a0c4e-3730-425f-813f-253404d4f…"
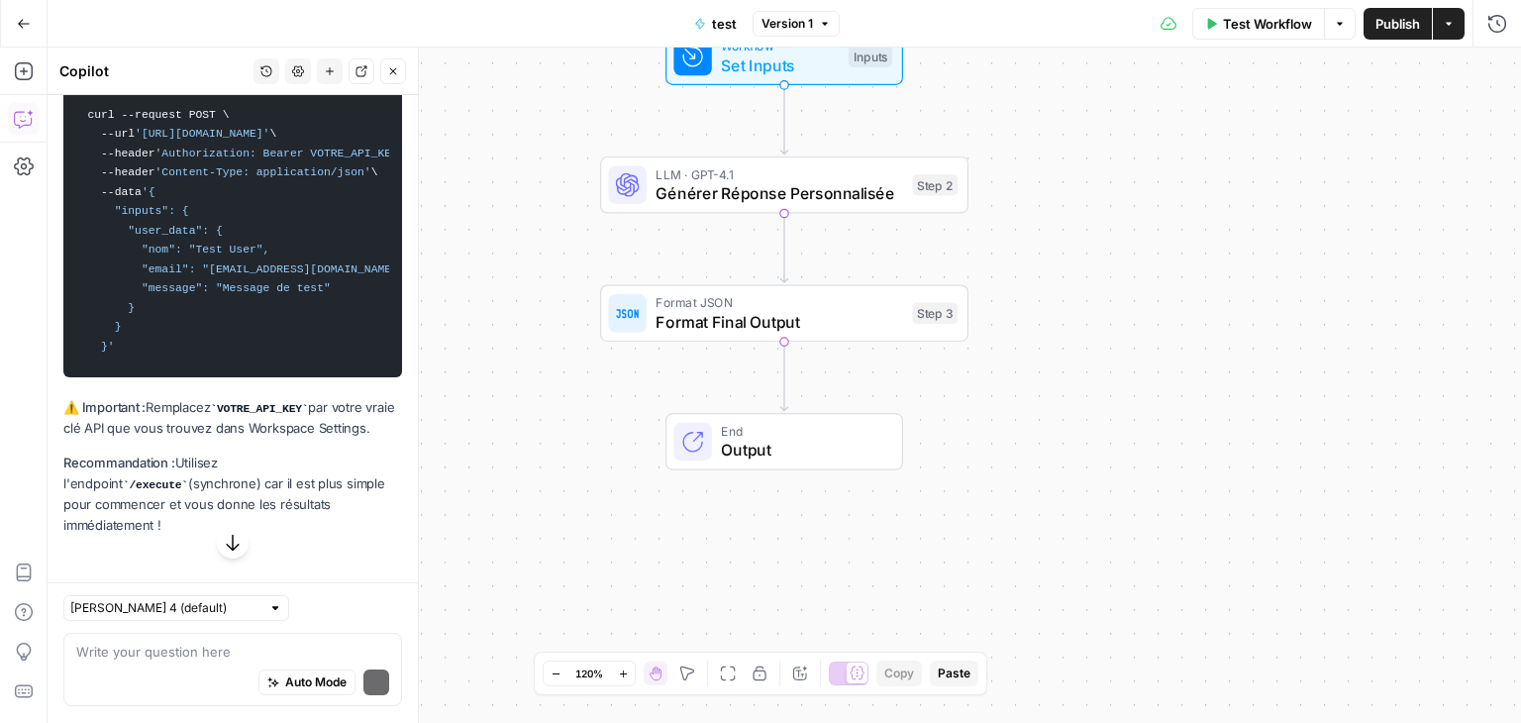
scroll to position [9756, 0]
drag, startPoint x: 83, startPoint y: 282, endPoint x: 103, endPoint y: 516, distance: 234.5
click at [103, 367] on code "curl --request POST \ --url 'https://api.airops.com/public_api/airops_apps/289a…" at bounding box center [232, 230] width 313 height 273
click at [161, 367] on code "curl --request POST \ --url 'https://api.airops.com/public_api/airops_apps/289a…" at bounding box center [232, 230] width 313 height 273
drag, startPoint x: 118, startPoint y: 512, endPoint x: 88, endPoint y: 270, distance: 243.4
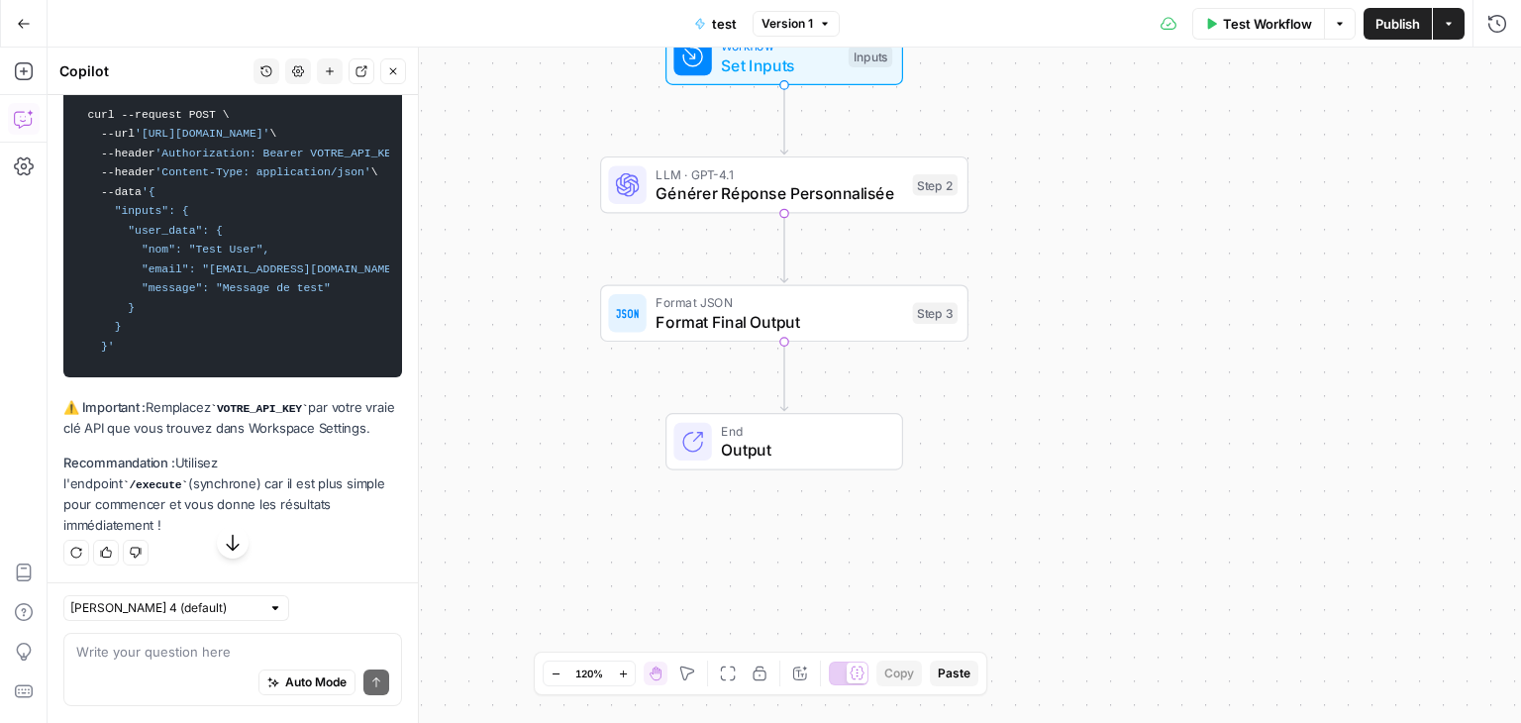
click at [88, 270] on code "curl --request POST \ --url 'https://api.airops.com/public_api/airops_apps/289a…" at bounding box center [232, 230] width 313 height 273
copy code "curl --request POST \ --url 'https://api.airops.com/public_api/airops_apps/289a…"
click at [34, 468] on div "Add Steps Copilot Settings AirOps Academy Help Give Feedback Shortcuts" at bounding box center [24, 385] width 48 height 675
click at [114, 678] on div "Auto Mode Send" at bounding box center [232, 684] width 313 height 44
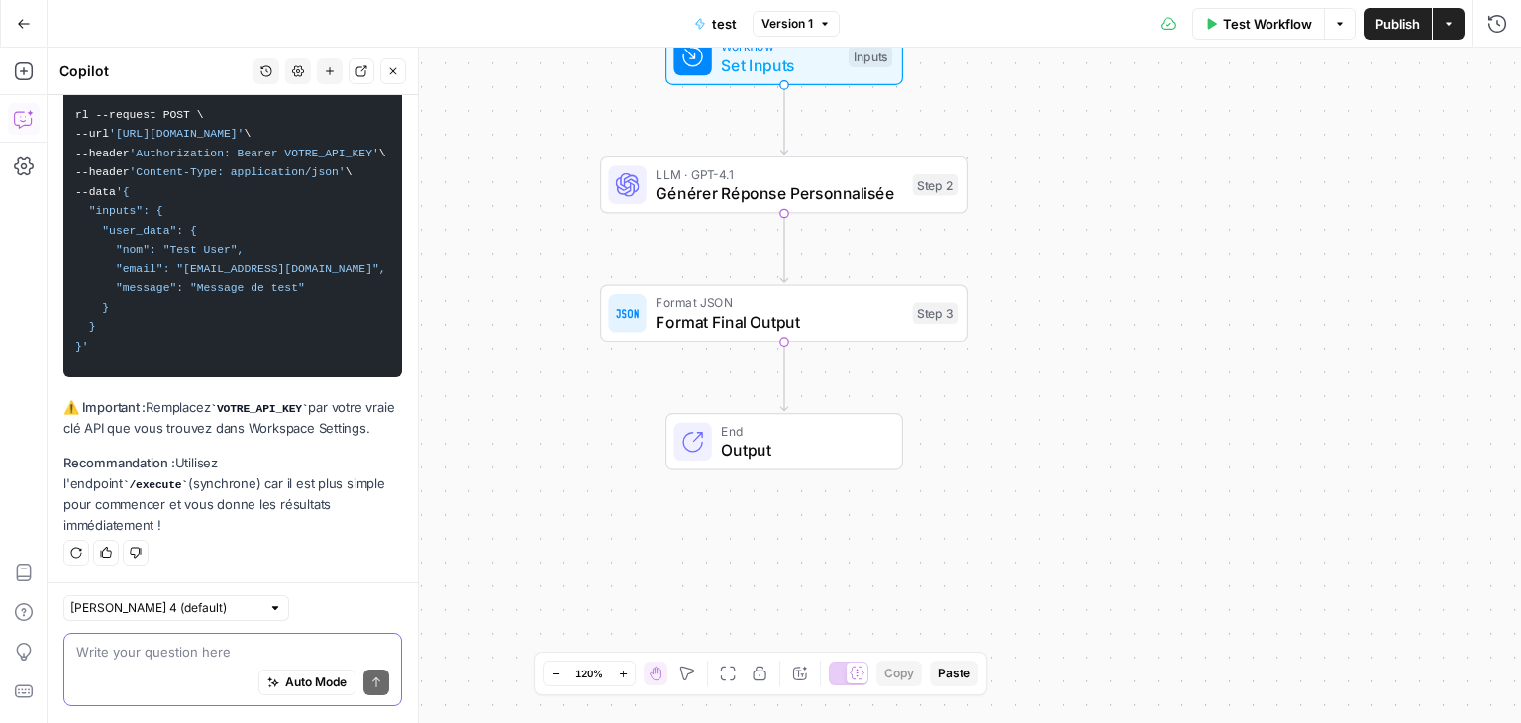
paste textarea "rodrigue@LAPTOP-BHFJKCHQ:~$ url --request POST --url 'https://api.airops.com/pu…"
type textarea "rodrigue@LAPTOP-BHFJKCHQ:~$ url --request POST --url 'https://api.airops.com/pu…"
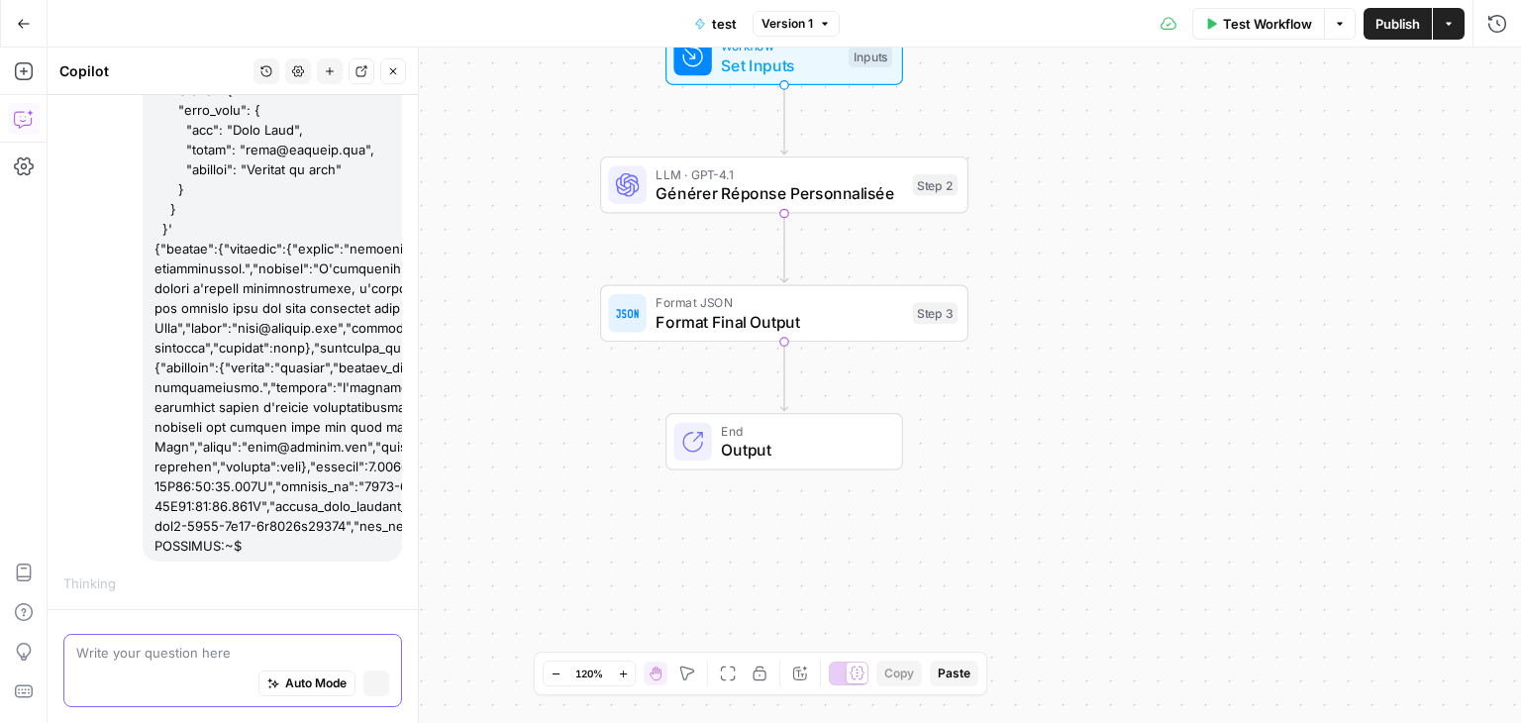
scroll to position [0, 0]
click at [744, 461] on div "End Output" at bounding box center [784, 441] width 238 height 57
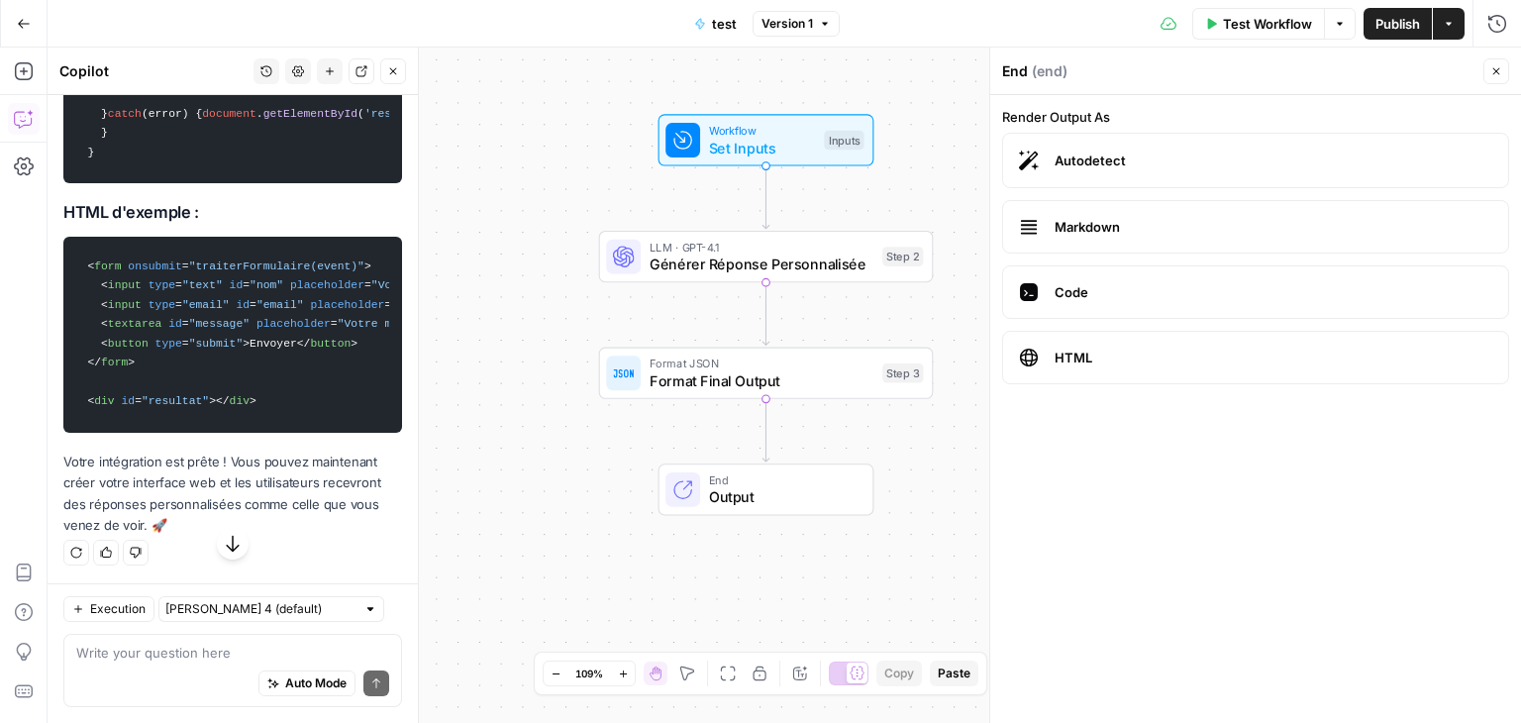
scroll to position [11315, 0]
click at [154, 654] on textarea at bounding box center [232, 653] width 313 height 20
click at [388, 76] on icon "button" at bounding box center [393, 71] width 12 height 12
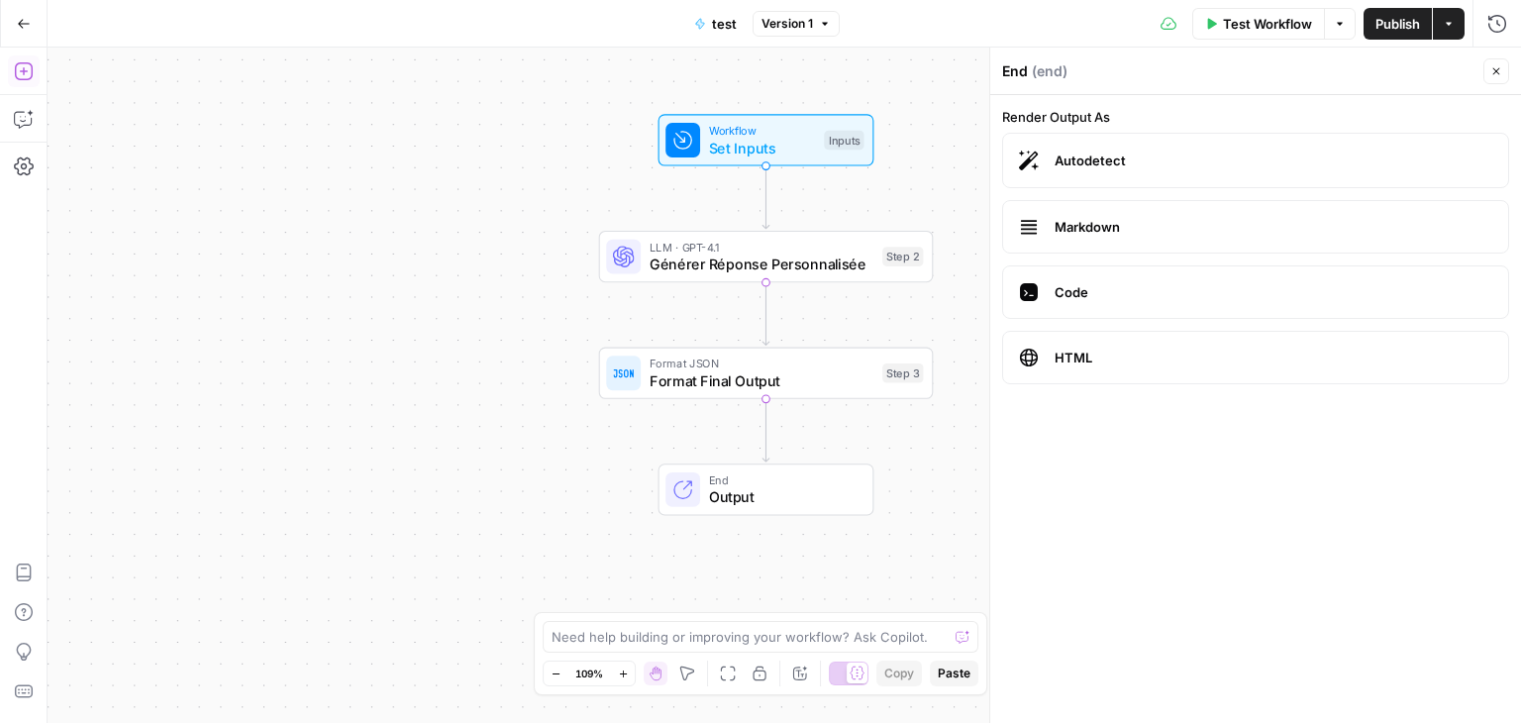
click at [19, 21] on icon "button" at bounding box center [24, 24] width 14 height 14
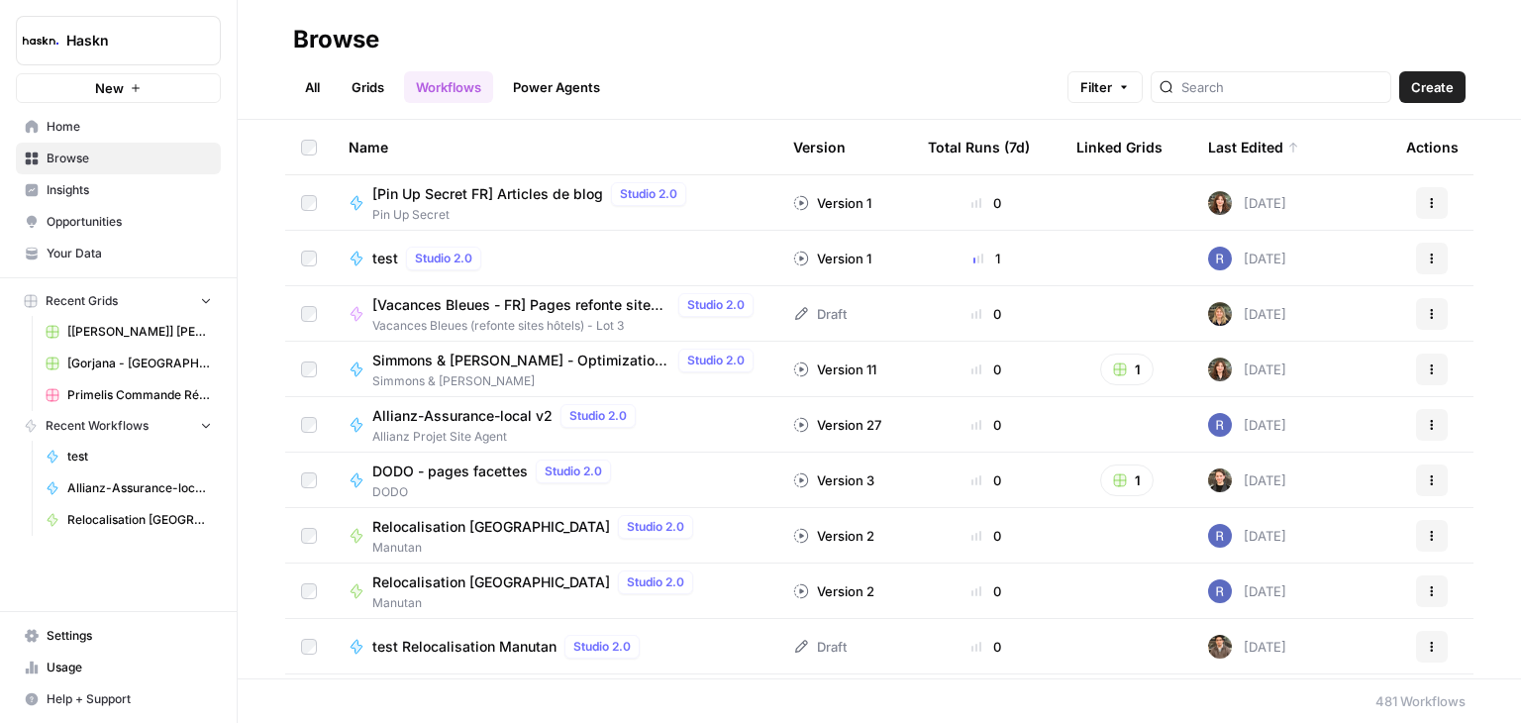
click at [1419, 264] on button "Actions" at bounding box center [1432, 259] width 32 height 32
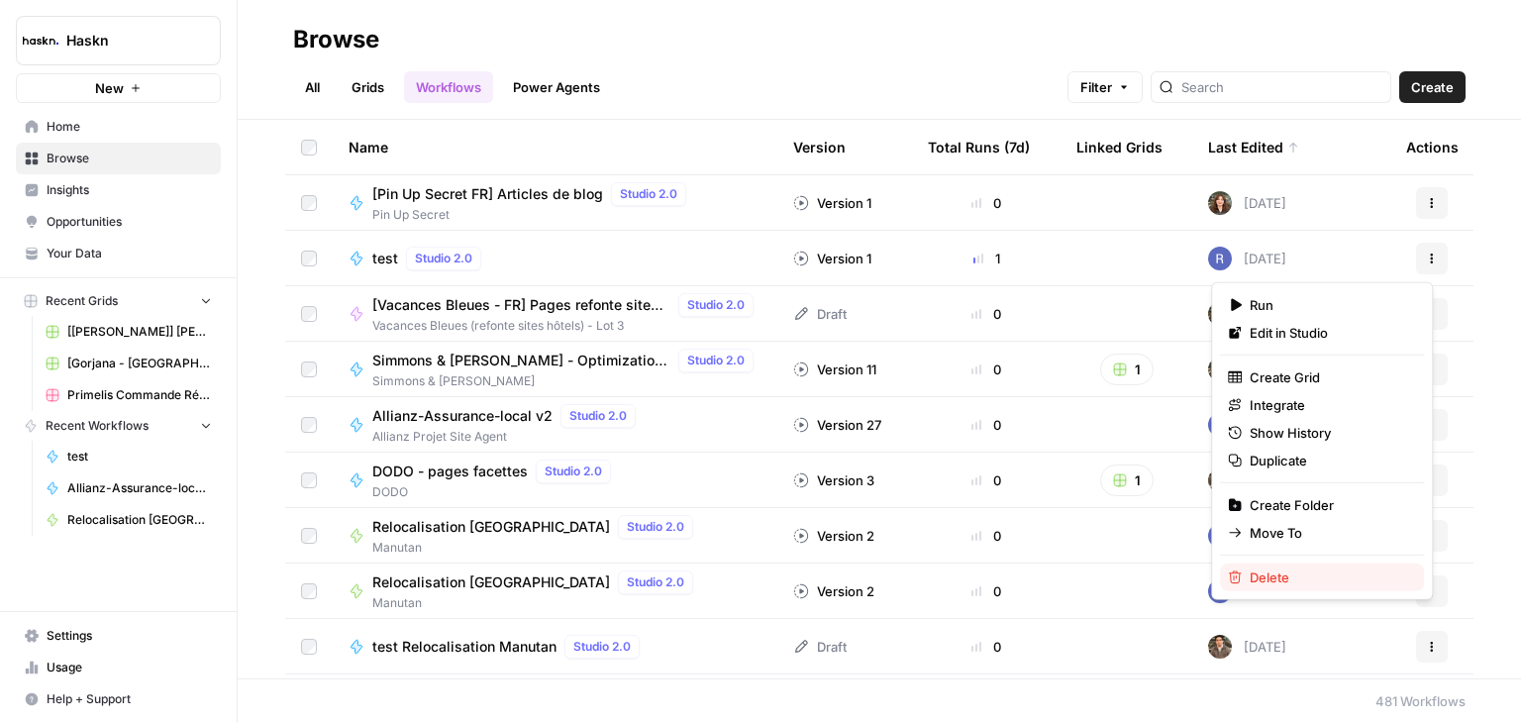
click at [1321, 588] on button "Delete" at bounding box center [1322, 577] width 204 height 28
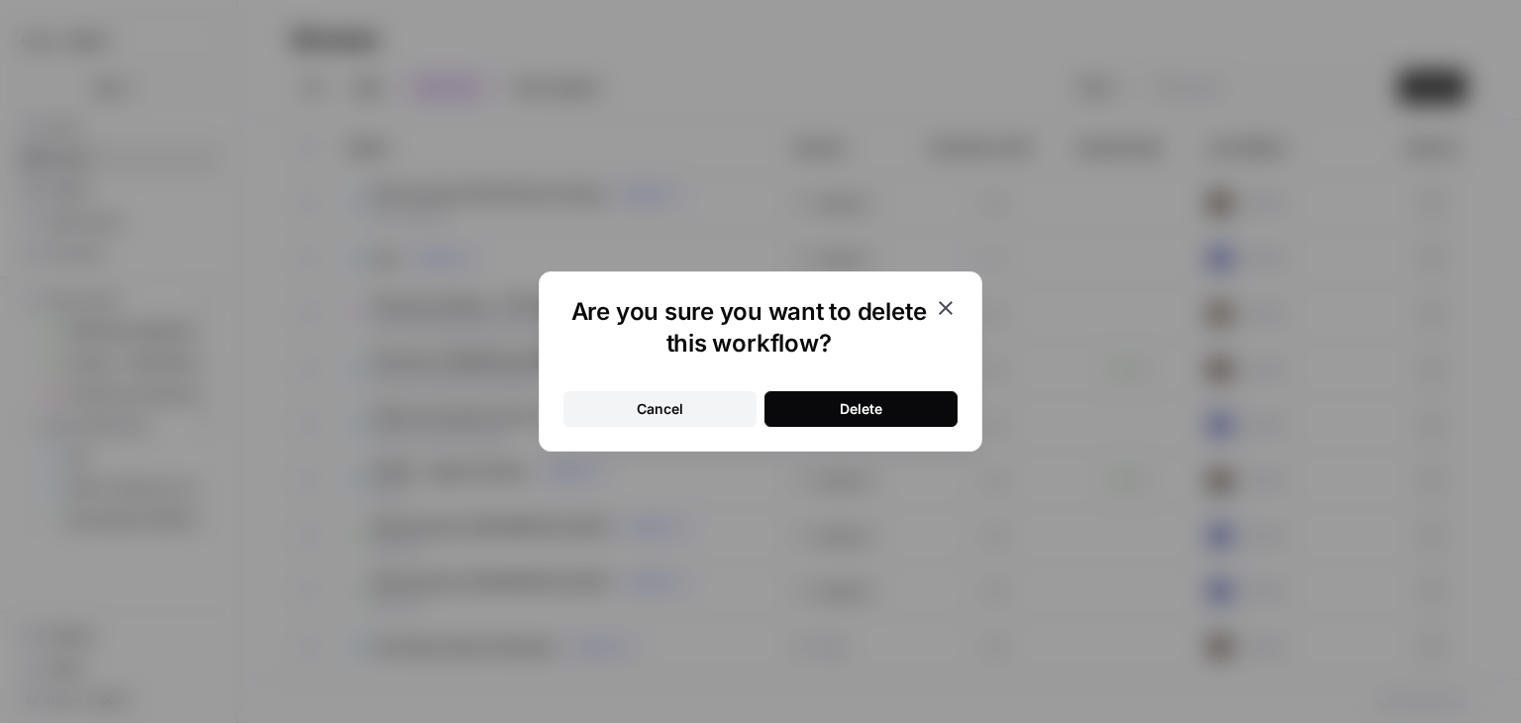
click at [858, 406] on div "Delete" at bounding box center [861, 409] width 43 height 20
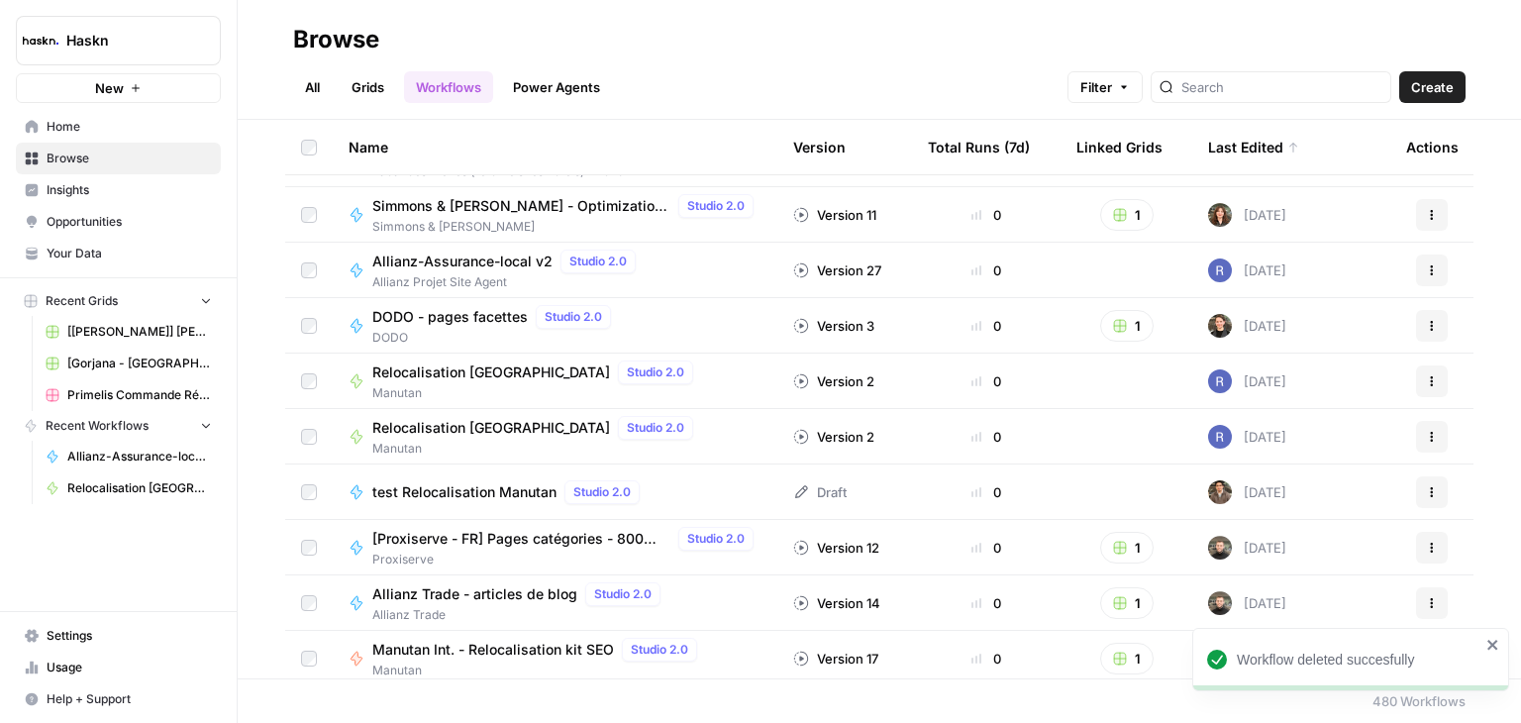
scroll to position [198, 0]
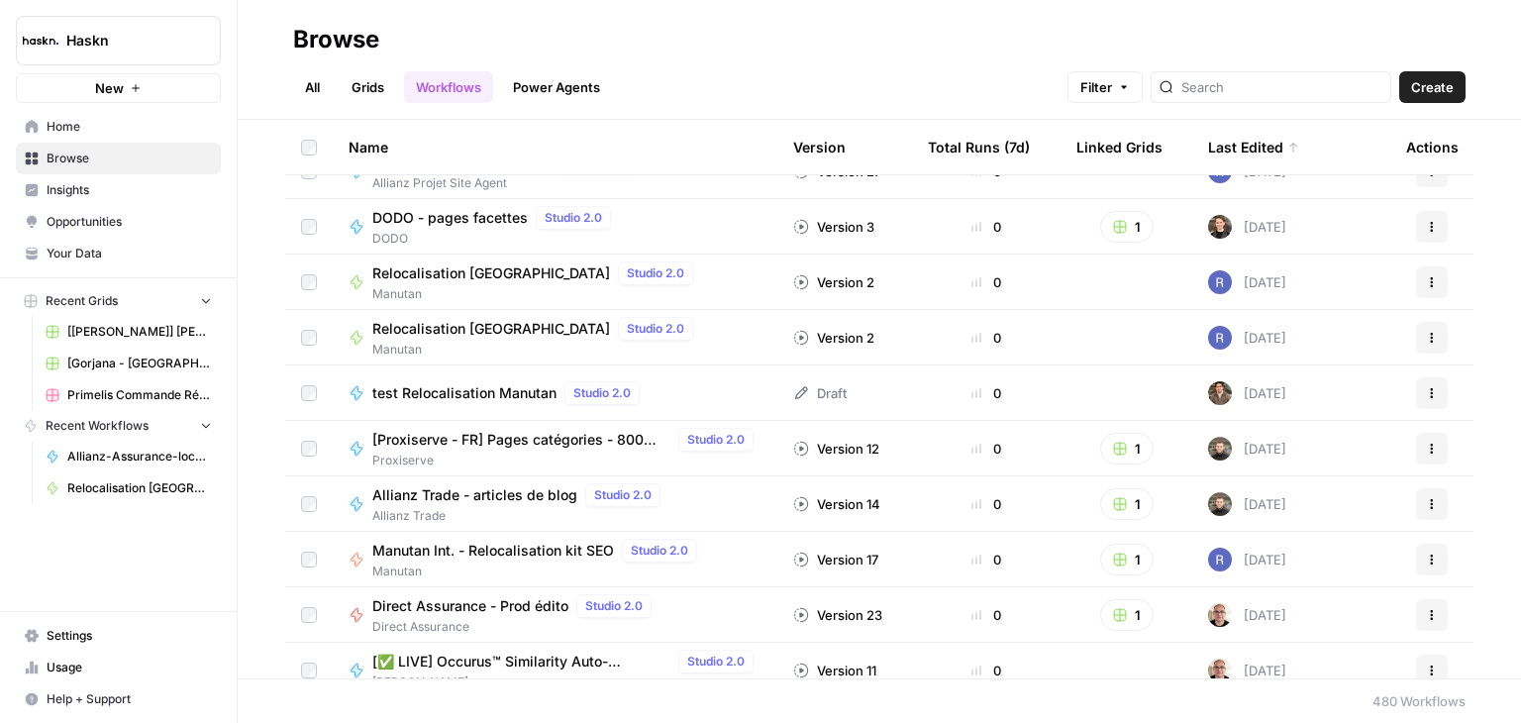
click at [475, 393] on span "test Relocalisation Manutan" at bounding box center [464, 393] width 184 height 20
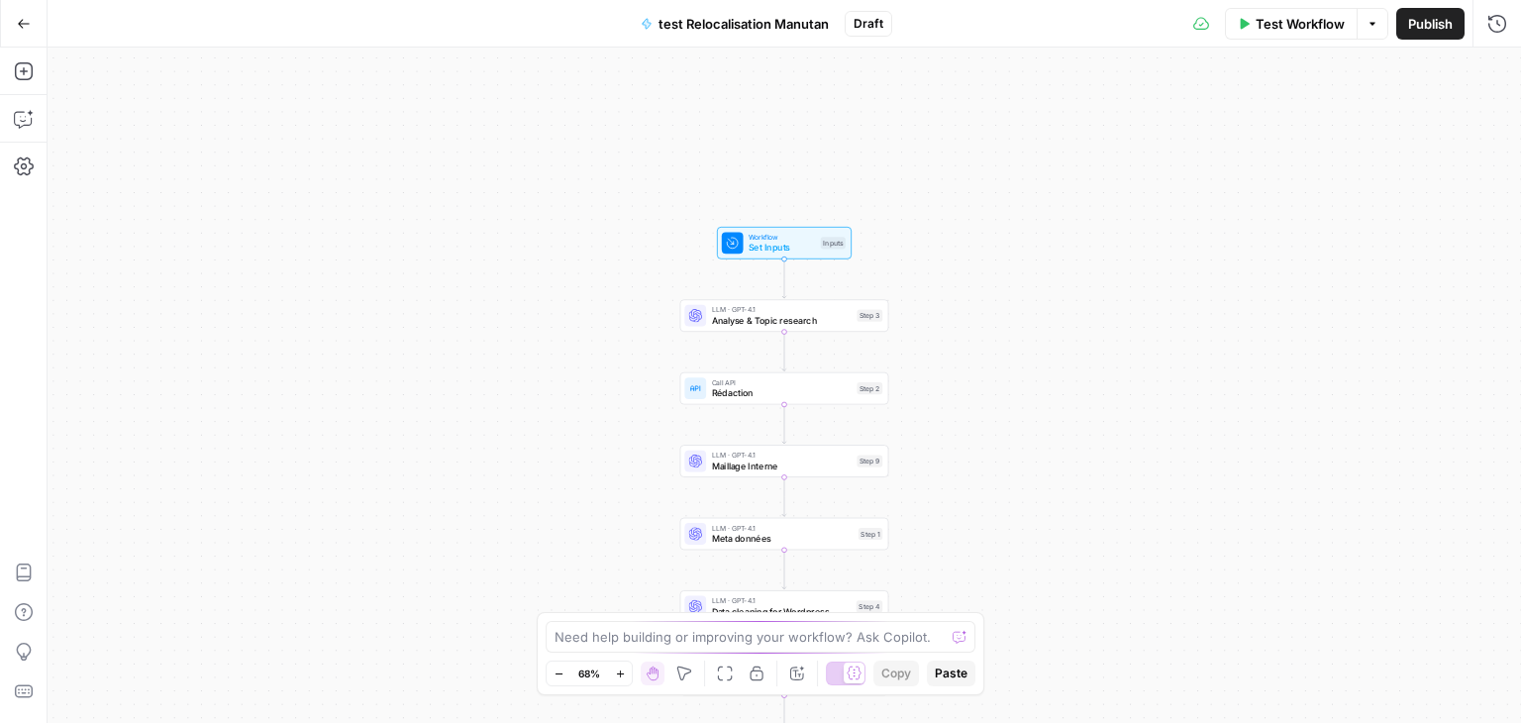
click at [33, 22] on button "Go Back" at bounding box center [24, 24] width 36 height 36
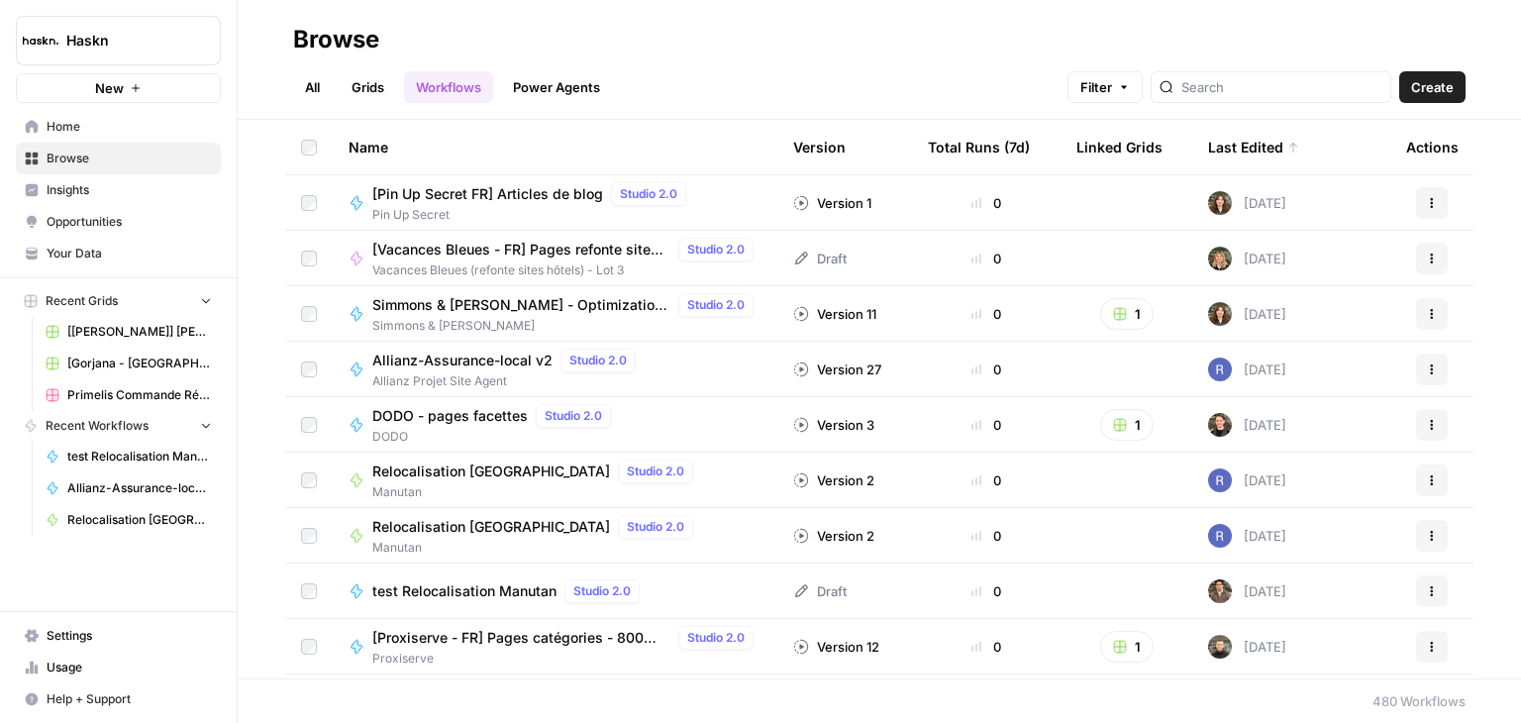
click at [71, 629] on span "Settings" at bounding box center [129, 636] width 165 height 18
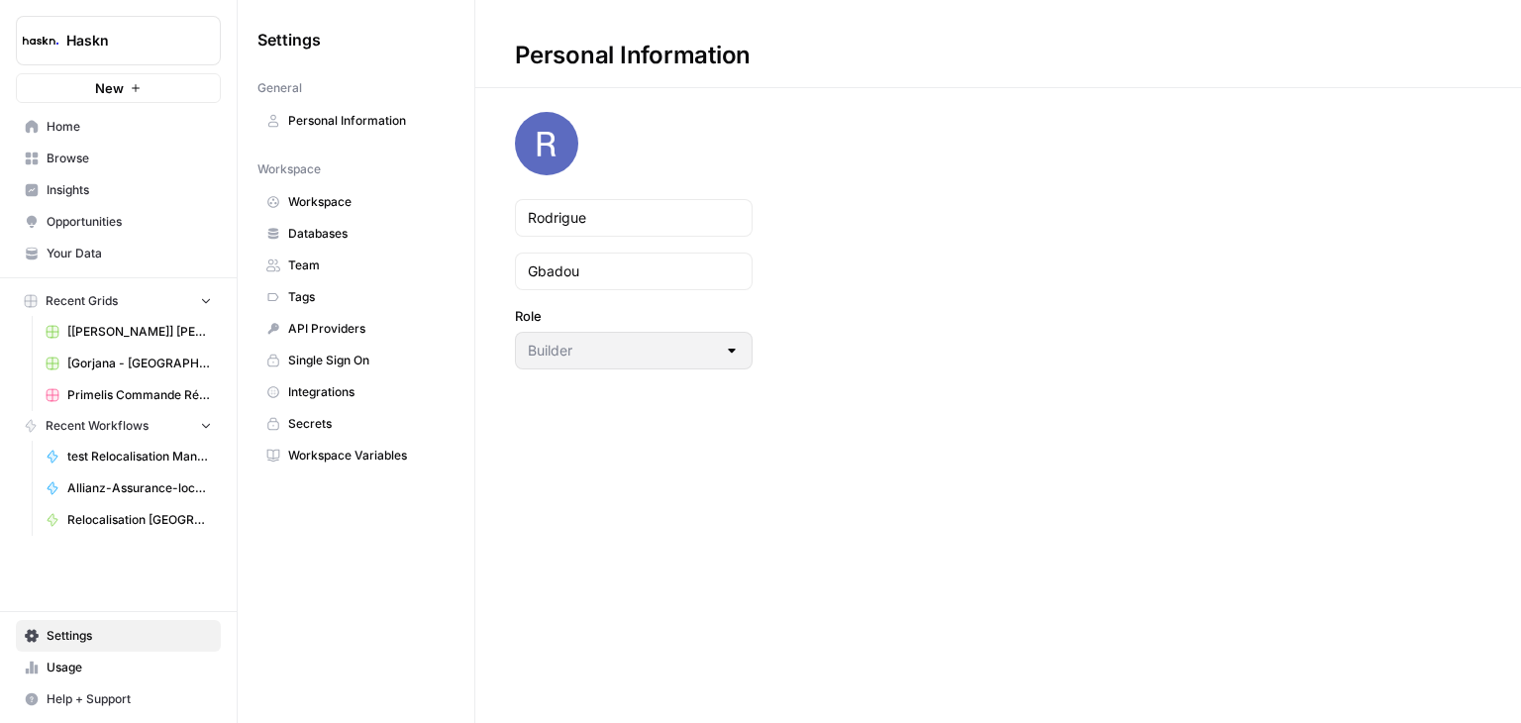
click at [377, 115] on span "Personal Information" at bounding box center [366, 121] width 157 height 18
click at [728, 352] on div at bounding box center [732, 351] width 16 height 20
click at [309, 205] on span "Workspace" at bounding box center [366, 202] width 157 height 18
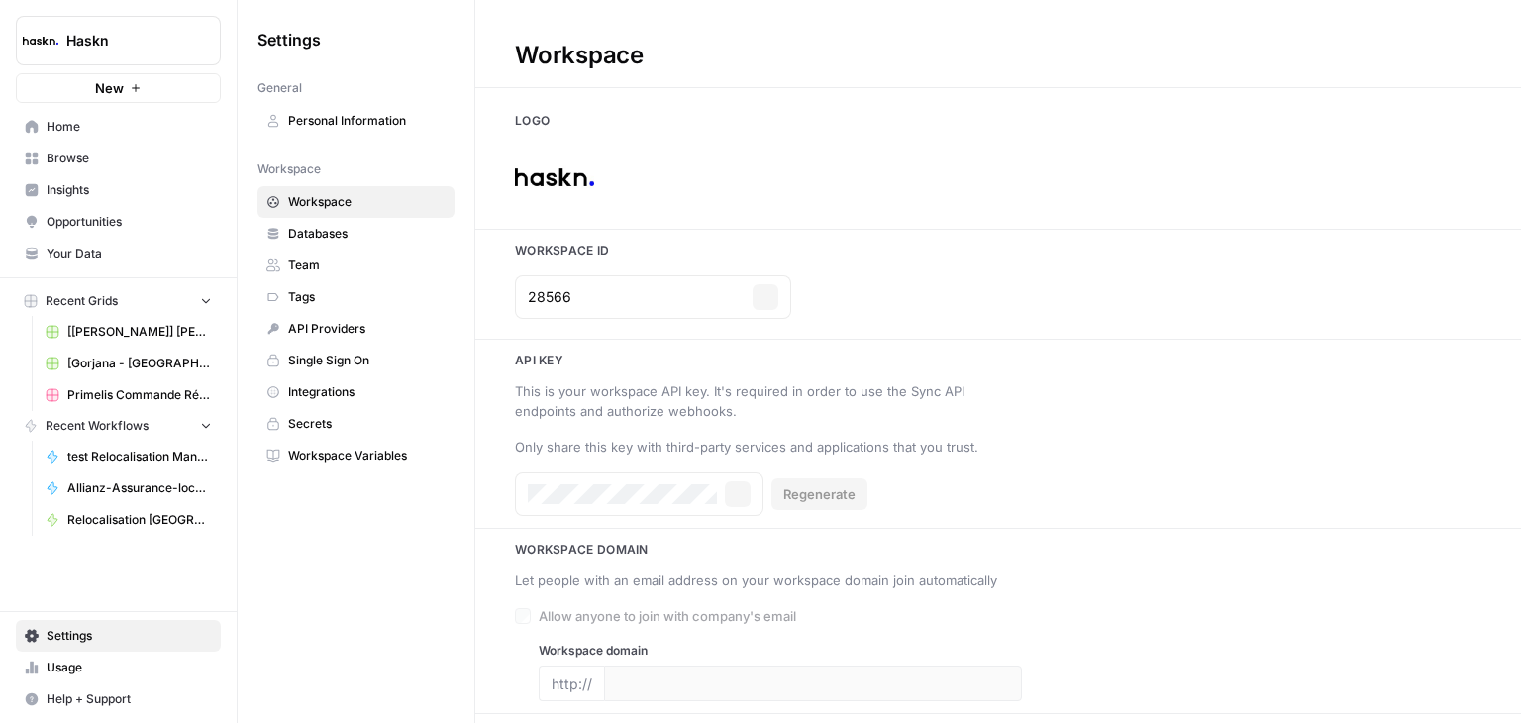
type input "www.haskn.com"
click at [391, 242] on link "Databases" at bounding box center [355, 234] width 197 height 32
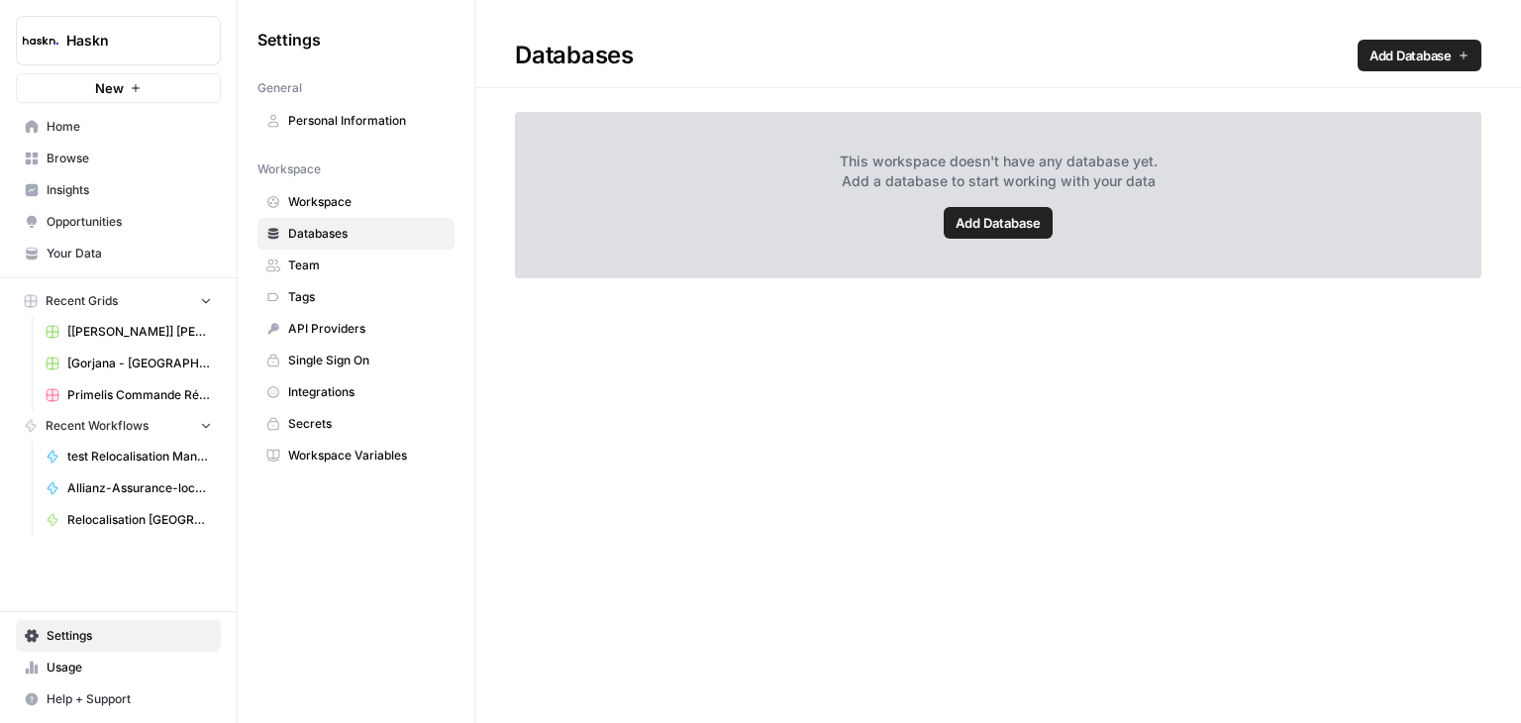
click at [1024, 217] on span "Add Database" at bounding box center [997, 223] width 85 height 20
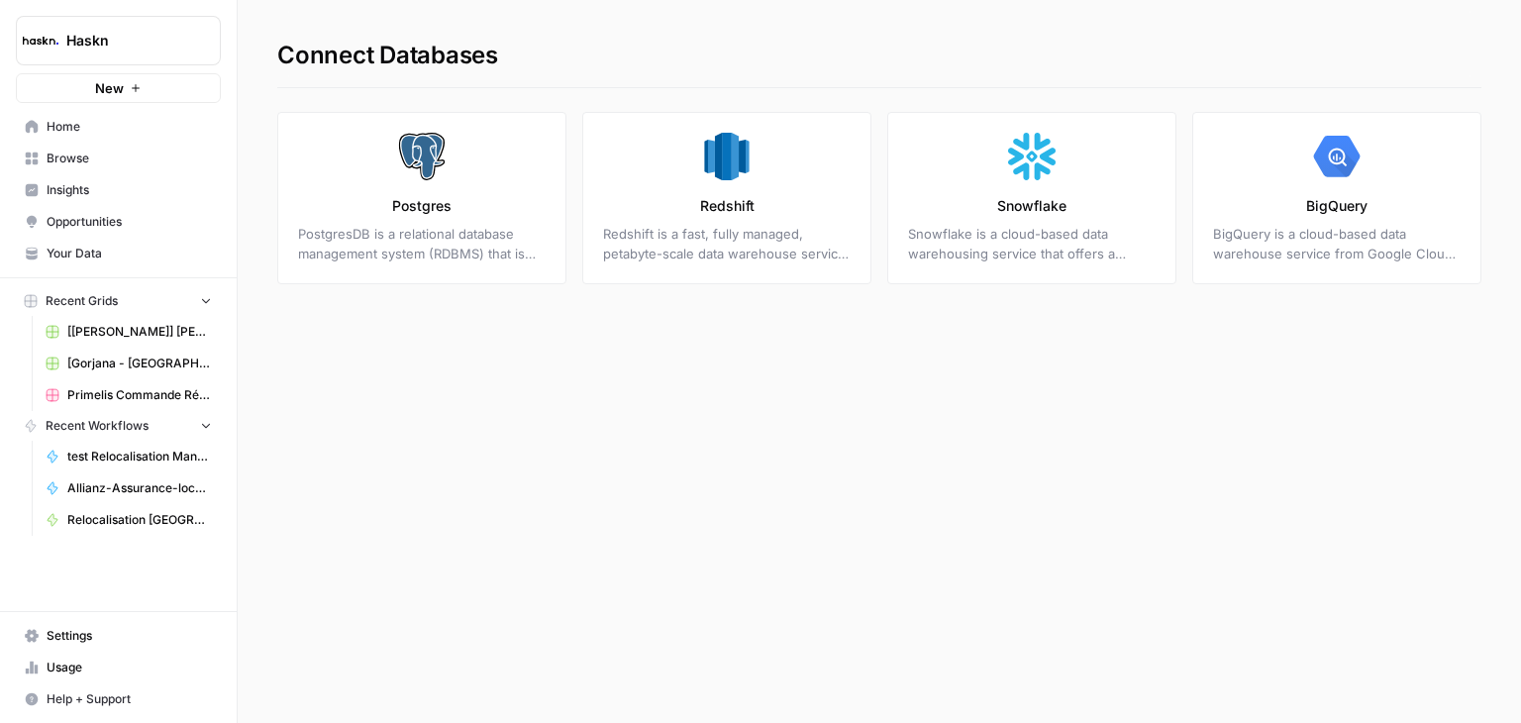
click at [237, 44] on icon "button" at bounding box center [241, 40] width 14 height 14
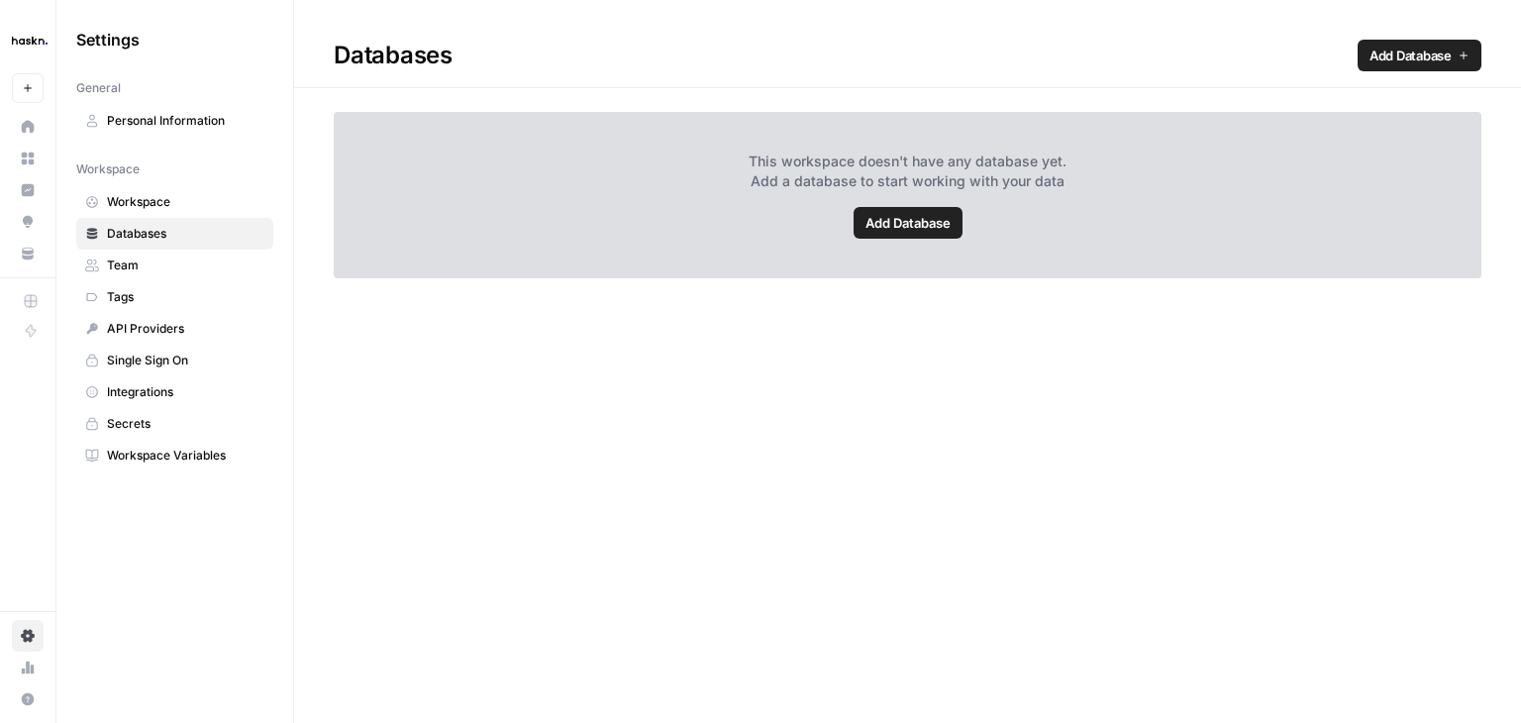
click at [204, 266] on span "Team" at bounding box center [185, 265] width 157 height 18
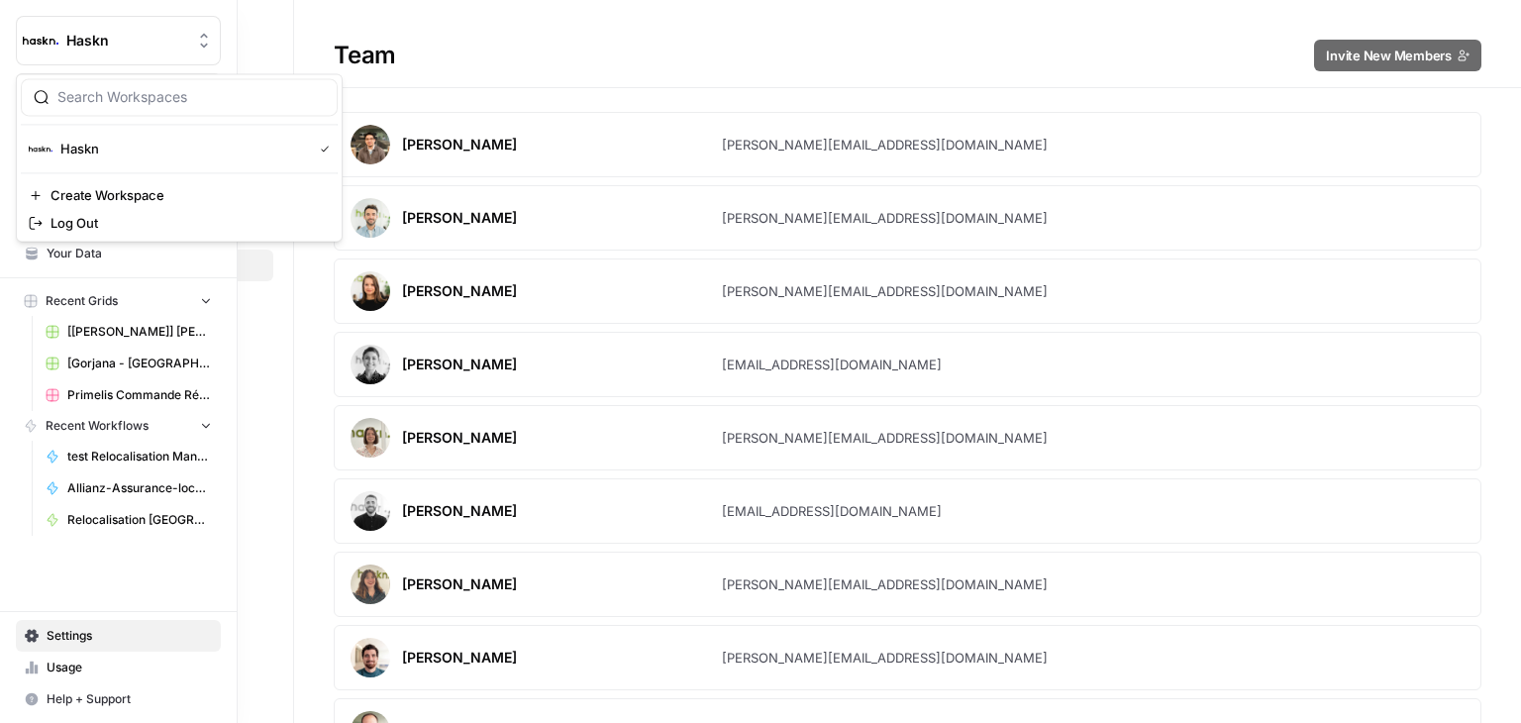
click at [21, 45] on button "Haskn" at bounding box center [118, 41] width 205 height 50
click at [77, 33] on span "Haskn" at bounding box center [126, 41] width 120 height 20
click at [79, 121] on span "Home" at bounding box center [129, 127] width 165 height 18
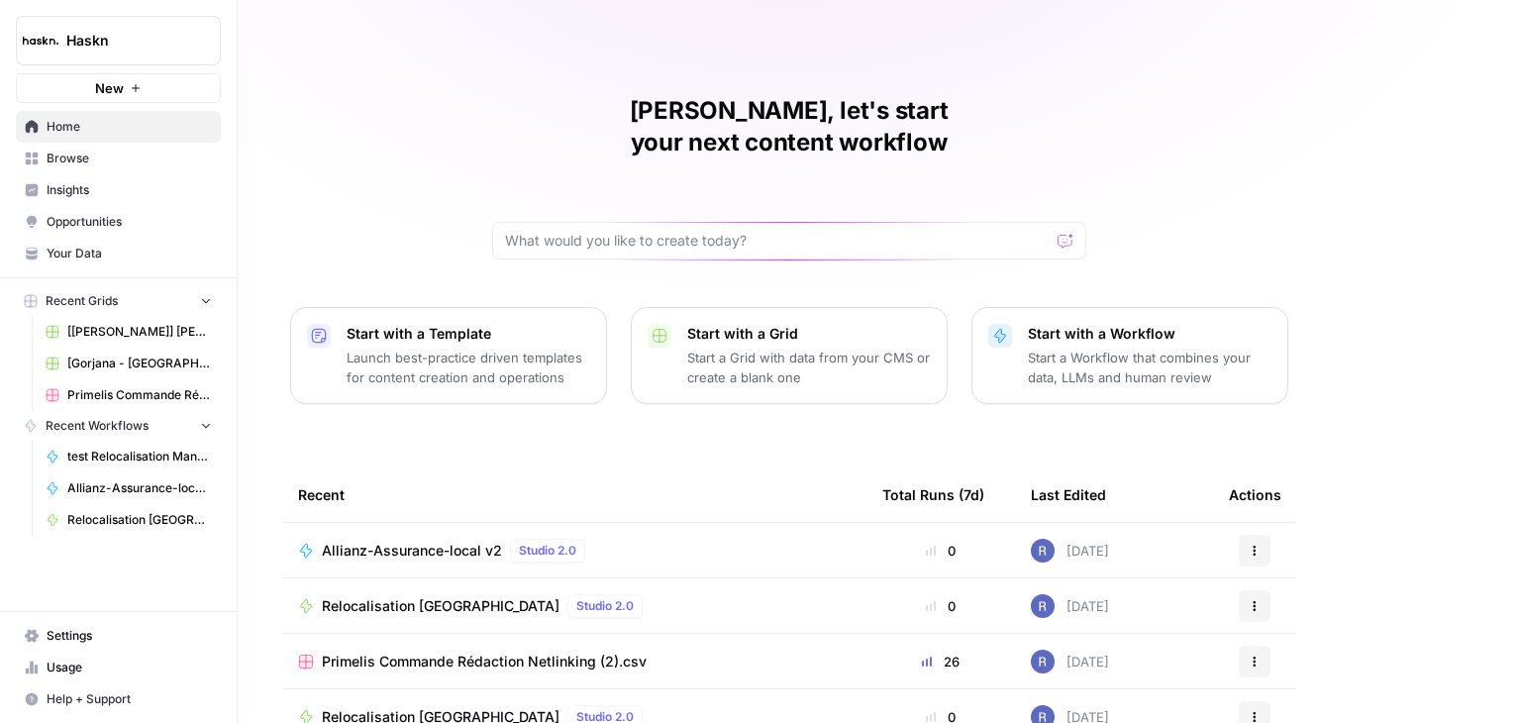
click at [75, 155] on span "Browse" at bounding box center [129, 159] width 165 height 18
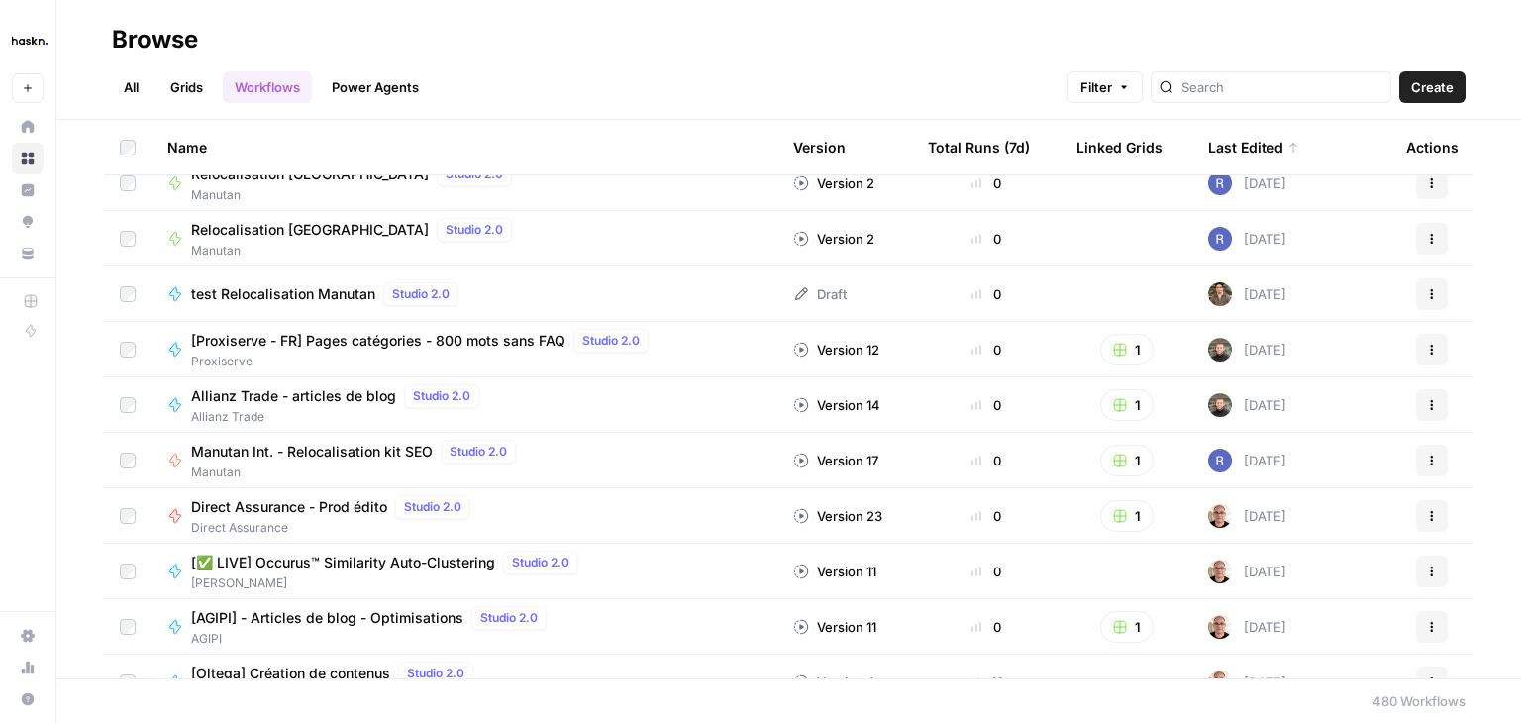
scroll to position [396, 0]
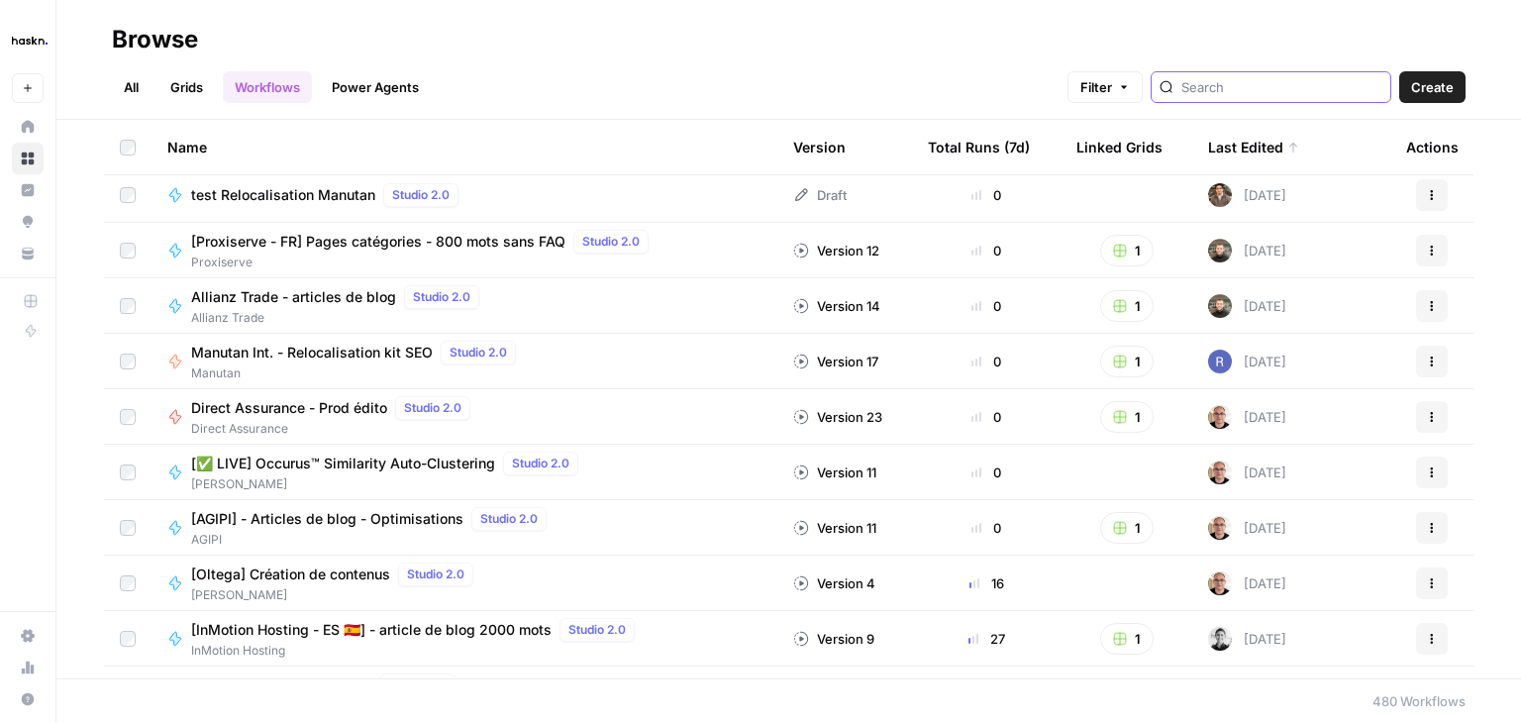
click at [1289, 80] on input "search" at bounding box center [1281, 87] width 201 height 20
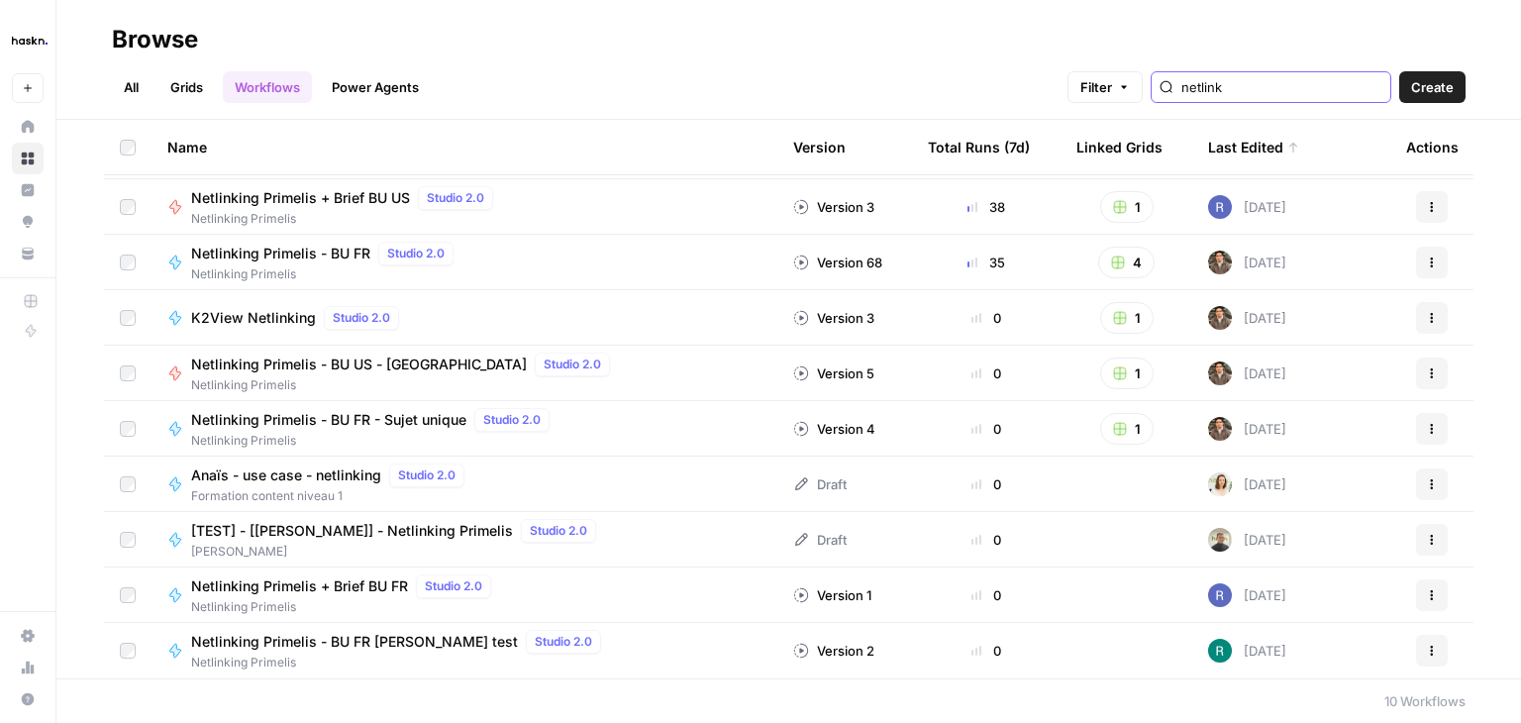
type input "netlink"
click at [185, 96] on link "Grids" at bounding box center [186, 87] width 56 height 32
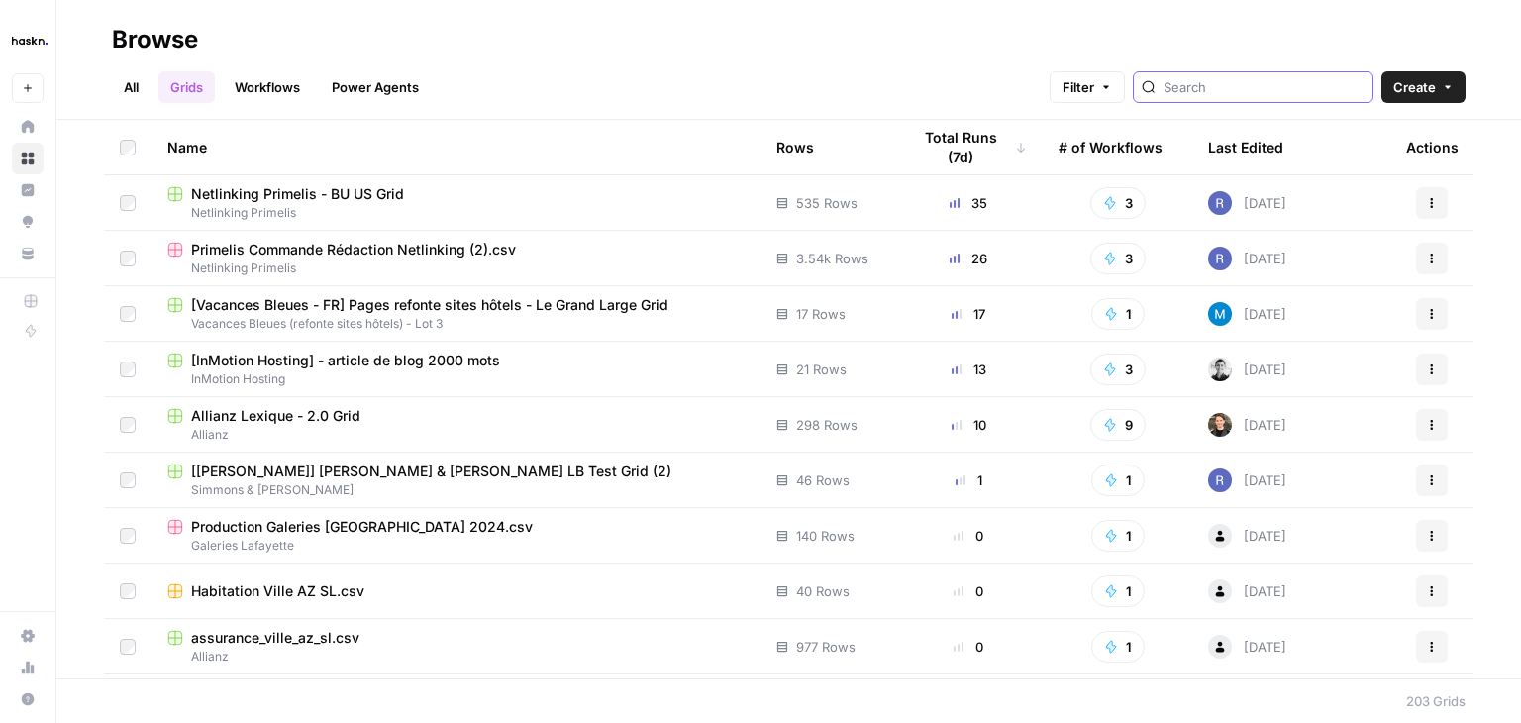
click at [1252, 80] on input "search" at bounding box center [1263, 87] width 201 height 20
click at [426, 246] on span "Primelis Commande Rédaction Netlinking (2).csv" at bounding box center [353, 250] width 325 height 20
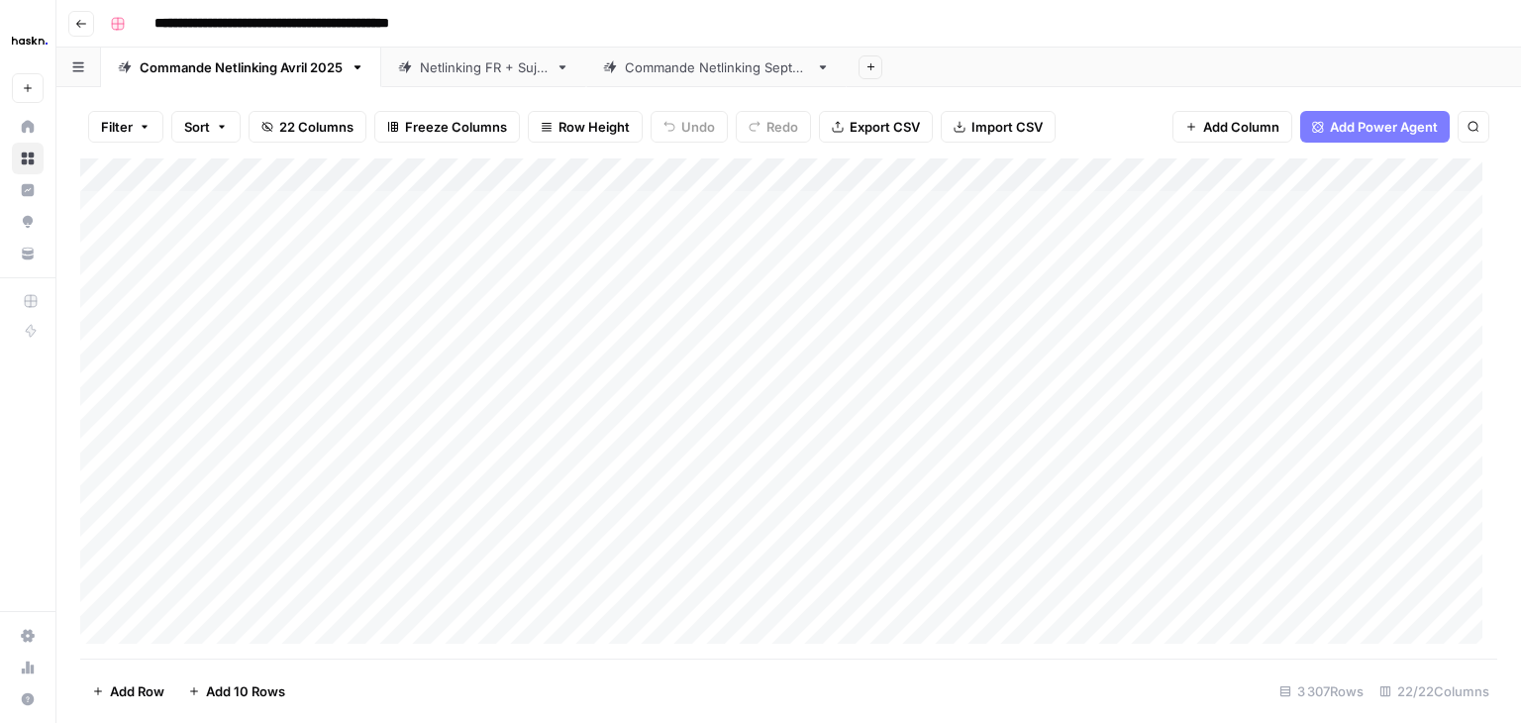
click at [915, 658] on footer "Add Row Add 10 Rows 3 307 Rows 22/22 Columns" at bounding box center [788, 690] width 1417 height 64
click at [658, 175] on div "Add Column" at bounding box center [788, 408] width 1417 height 500
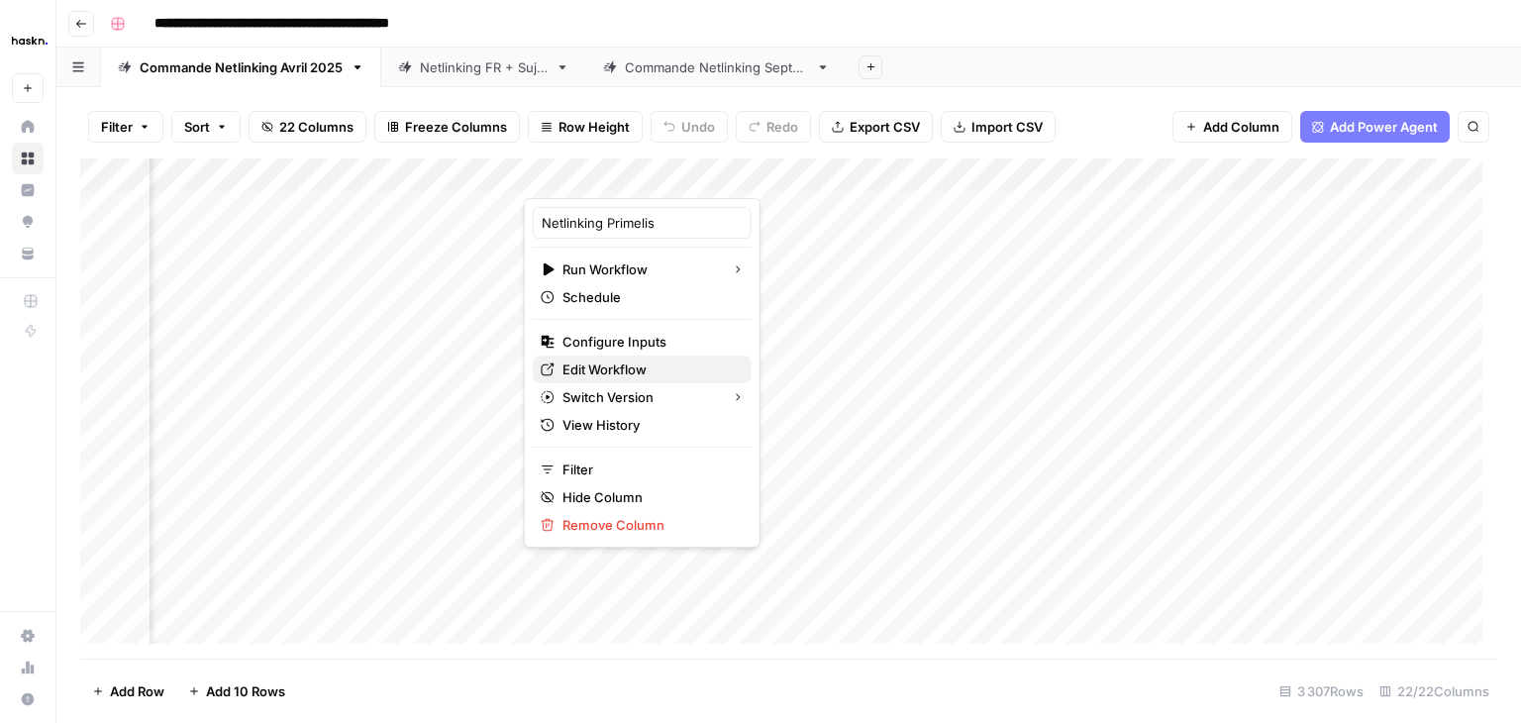
click at [642, 369] on span "Edit Workflow" at bounding box center [648, 369] width 173 height 20
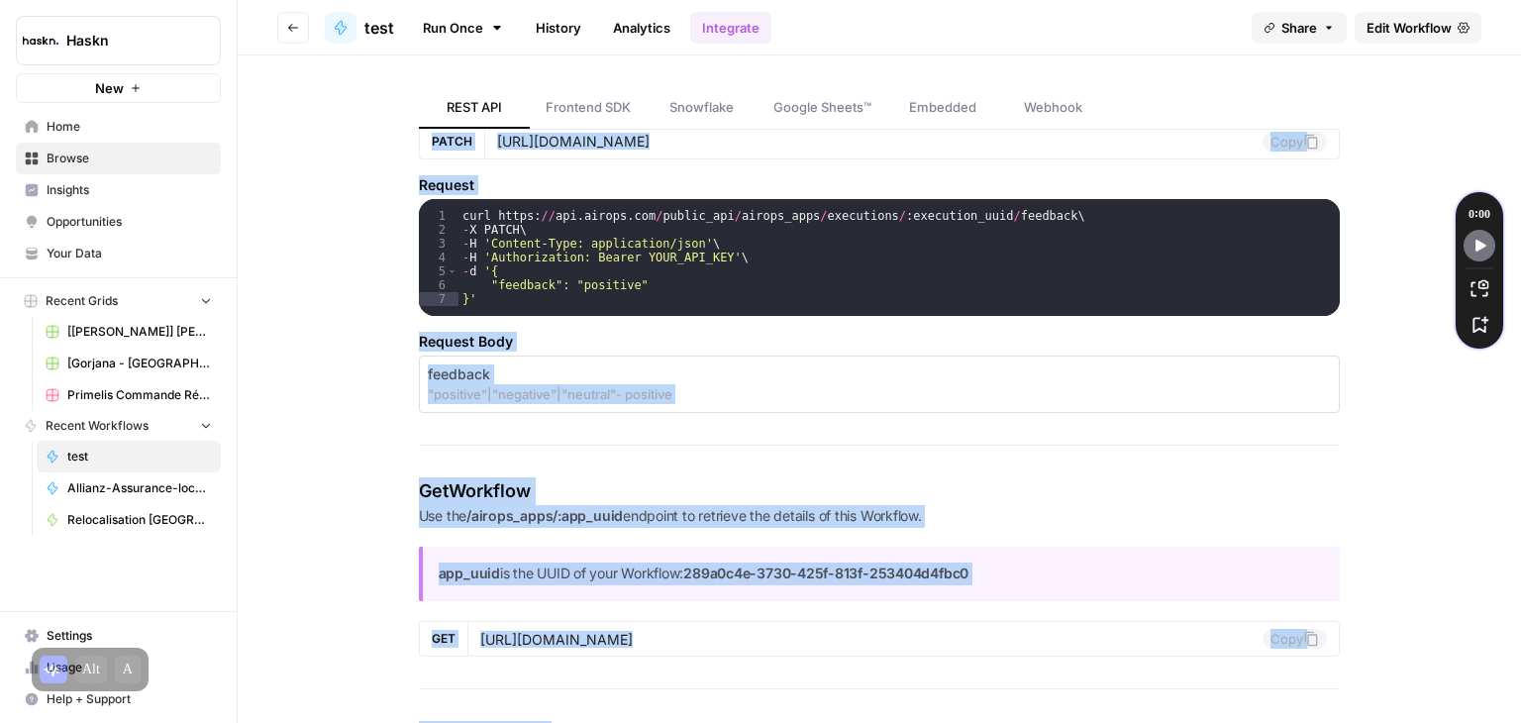
scroll to position [2214, 0]
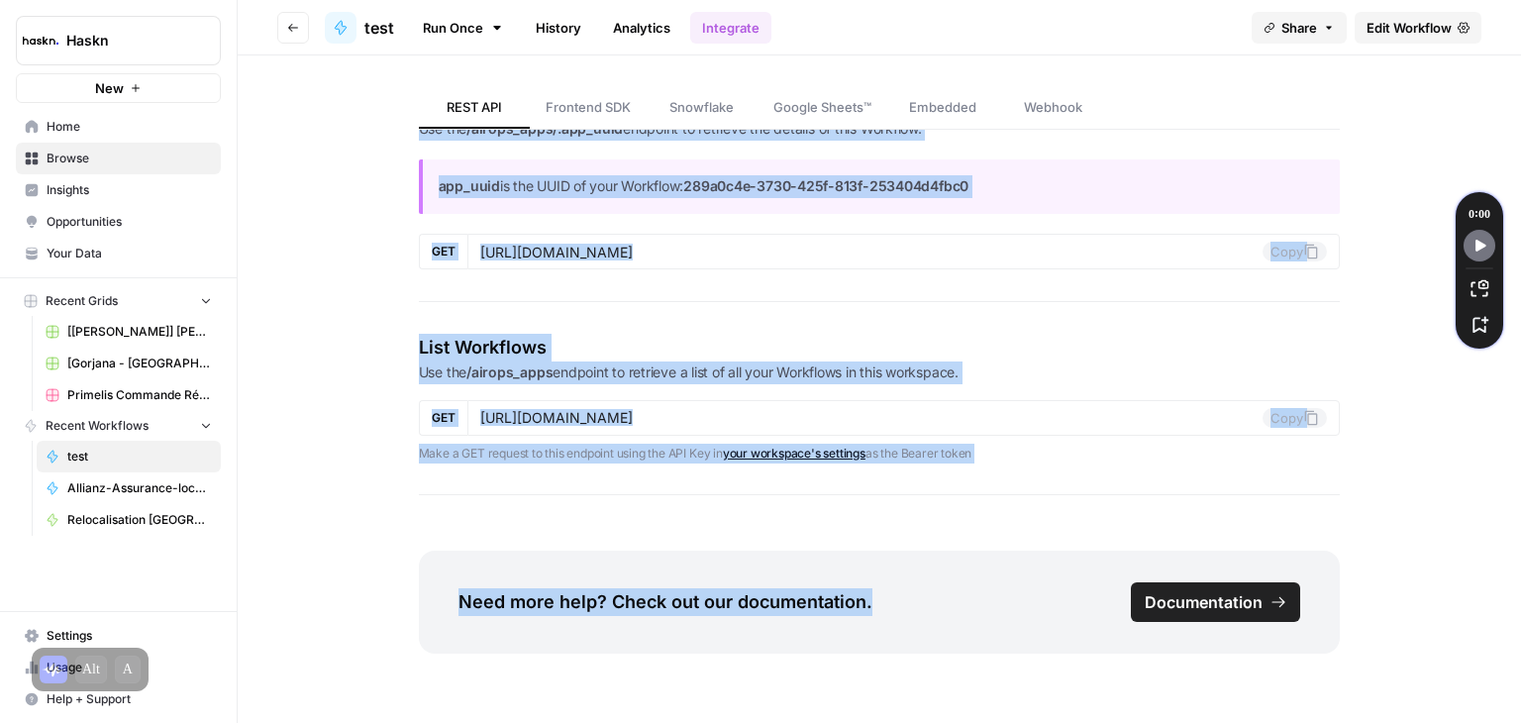
drag, startPoint x: 400, startPoint y: 163, endPoint x: 790, endPoint y: 768, distance: 719.9
click at [790, 722] on html "Haskn New Home Browse Insights Opportunities Your Data Recent Grids [Courtney] …" at bounding box center [760, 361] width 1521 height 723
copy div "REST API Explore the capabilities of AirOps Workflows and integrate them into y…"
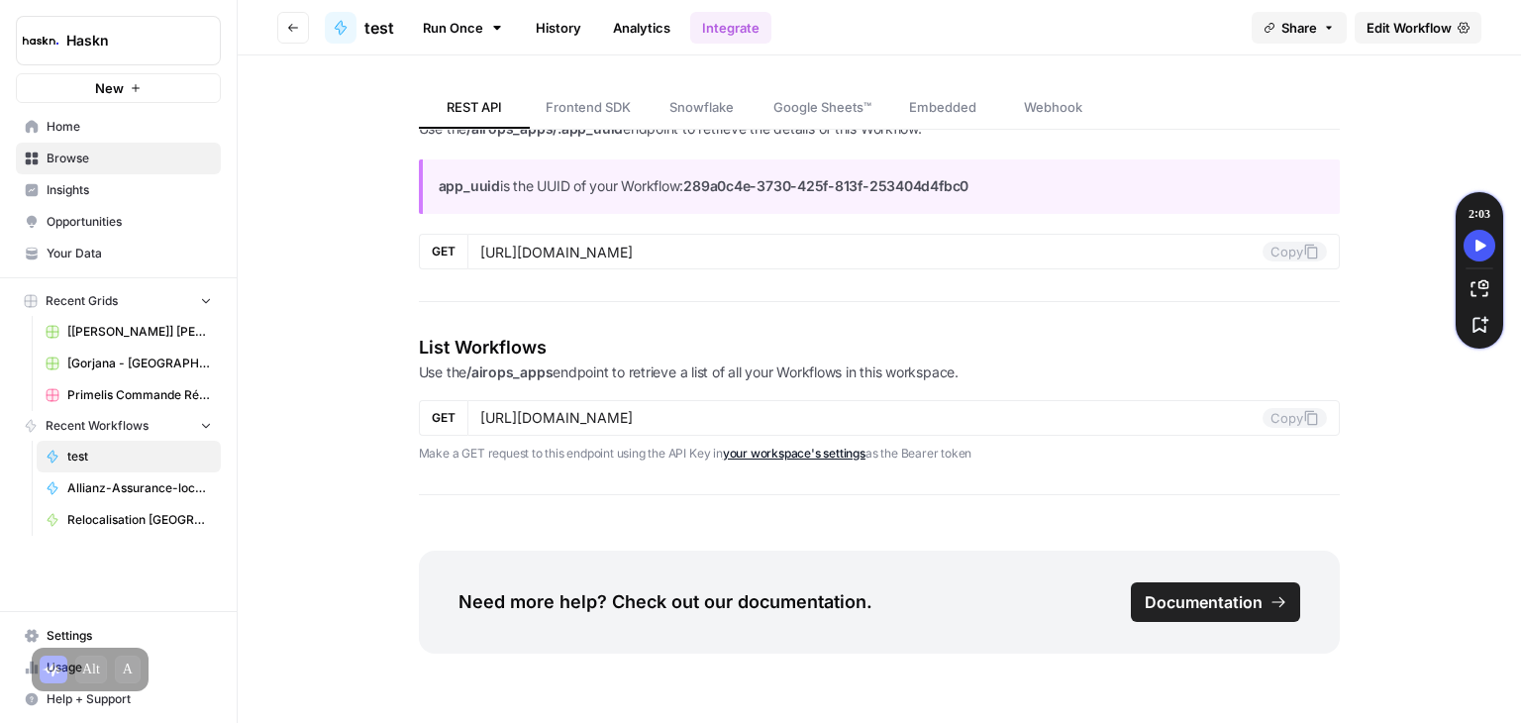
click at [281, 29] on button "Go back" at bounding box center [293, 28] width 32 height 32
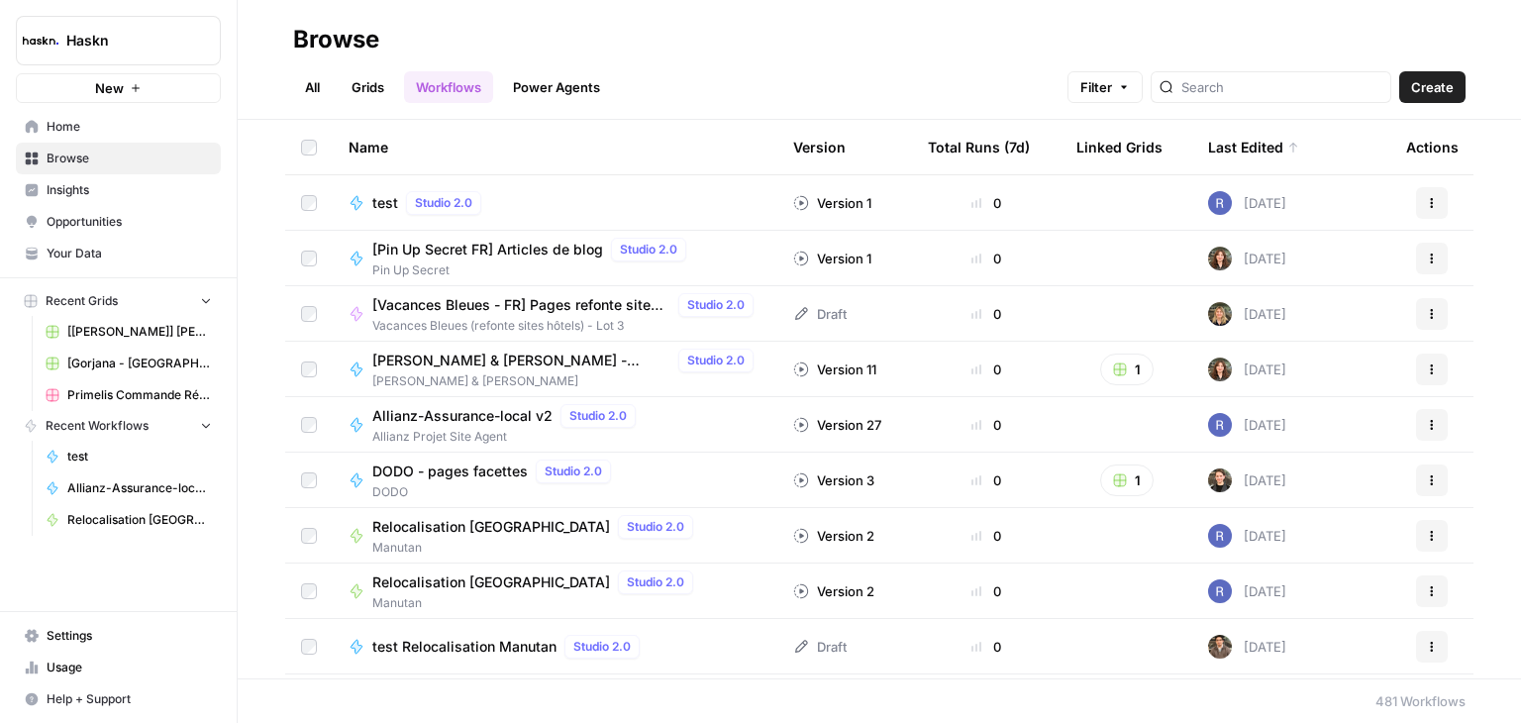
click at [75, 630] on span "Settings" at bounding box center [129, 636] width 165 height 18
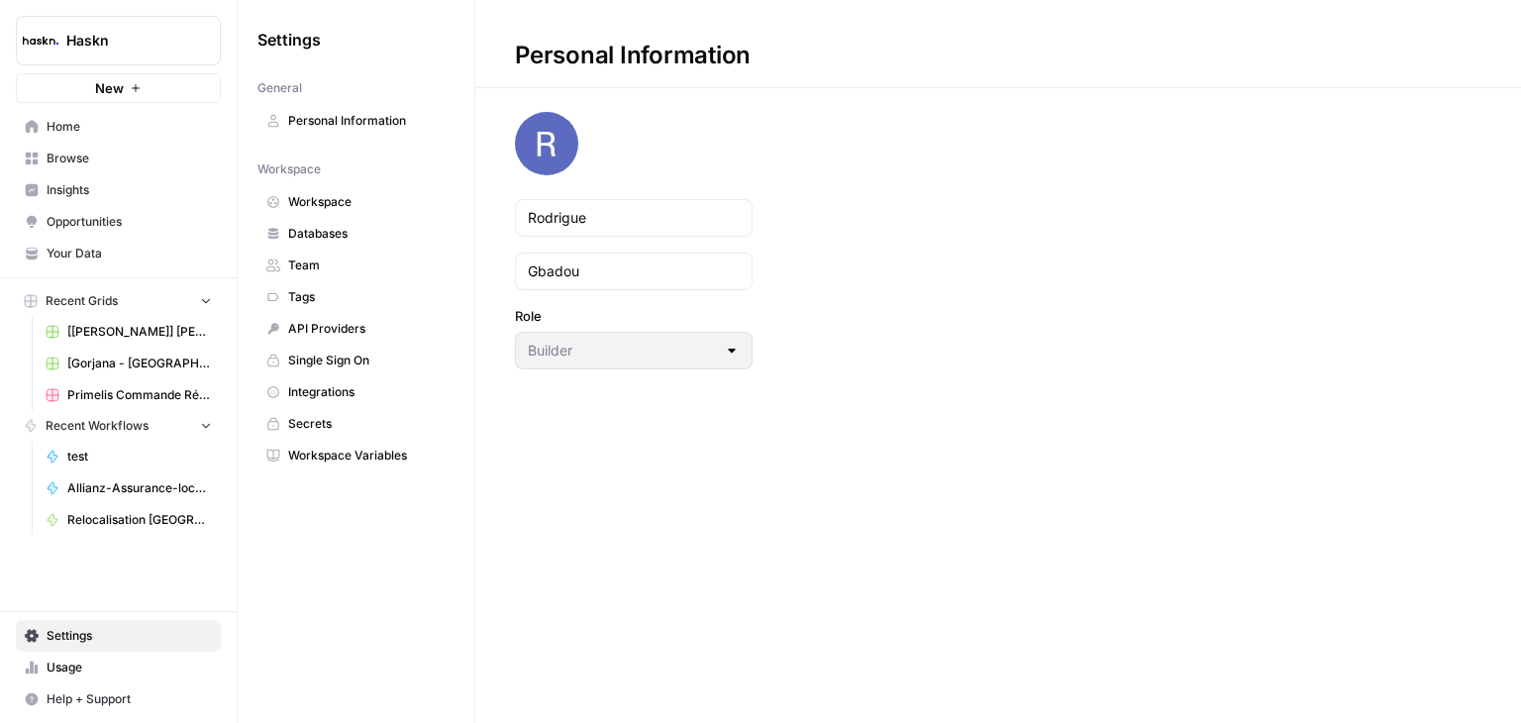
click at [333, 193] on span "Workspace" at bounding box center [366, 202] width 157 height 18
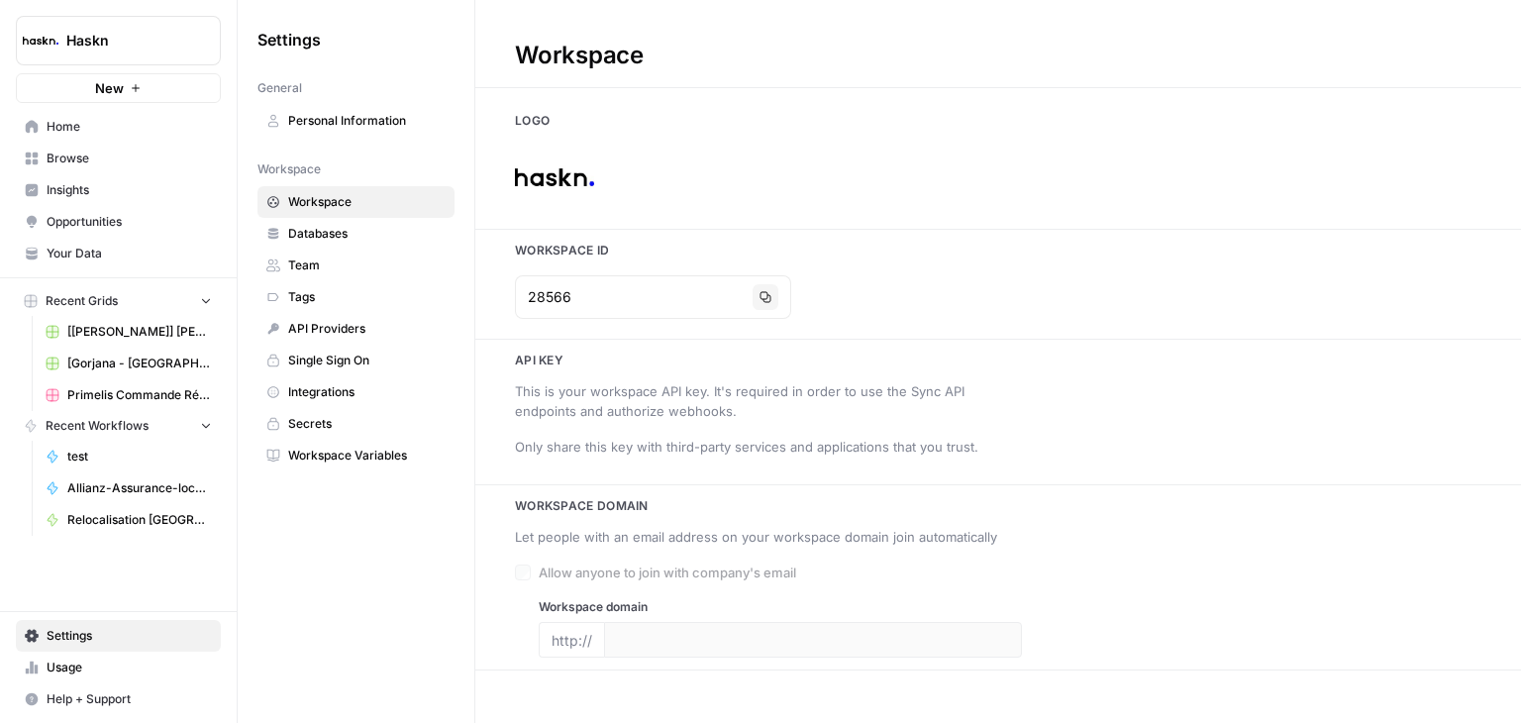
type input "www.haskn.com"
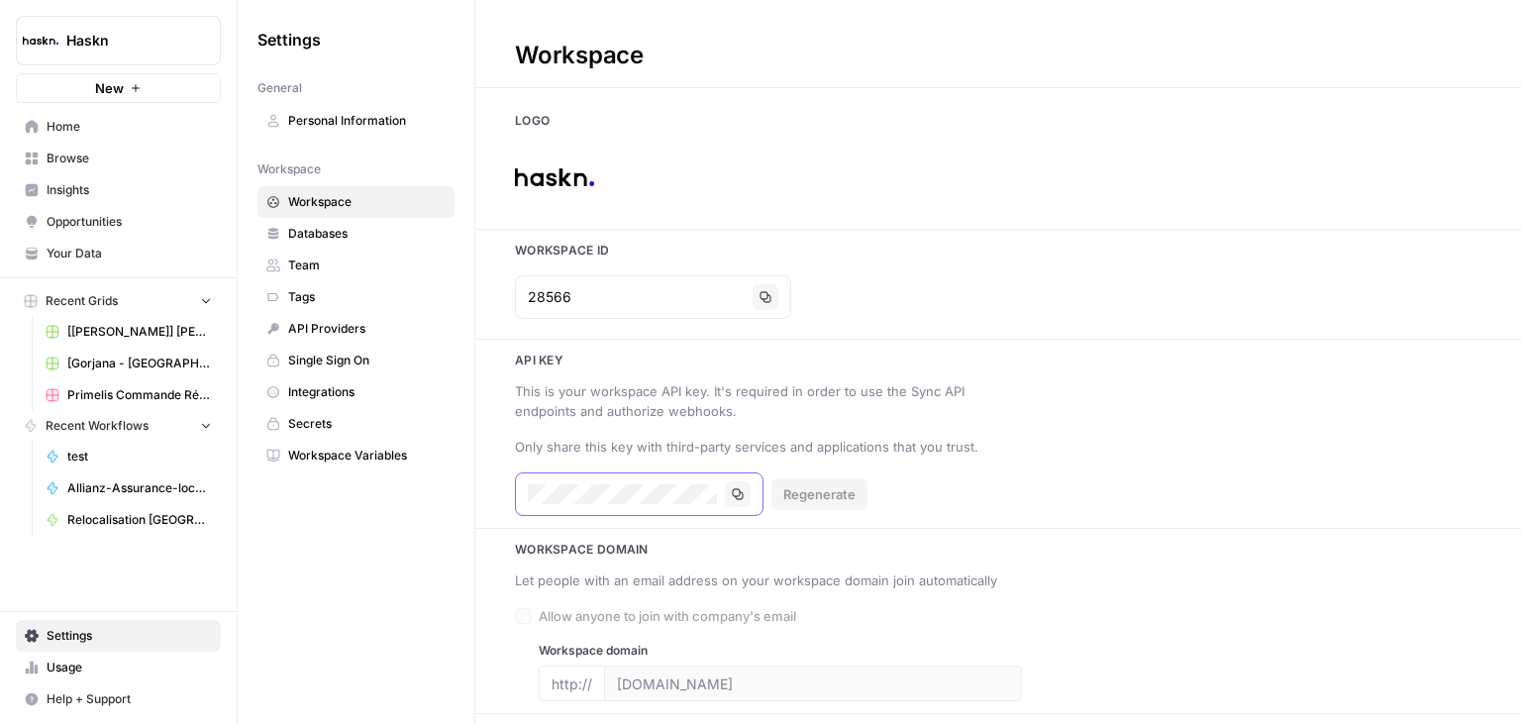
click at [739, 493] on icon "button" at bounding box center [738, 494] width 11 height 11
click at [737, 499] on button "Copy" at bounding box center [738, 494] width 26 height 26
click at [1331, 278] on div "28566 Copy" at bounding box center [998, 296] width 1046 height 59
click at [99, 124] on span "Home" at bounding box center [129, 127] width 165 height 18
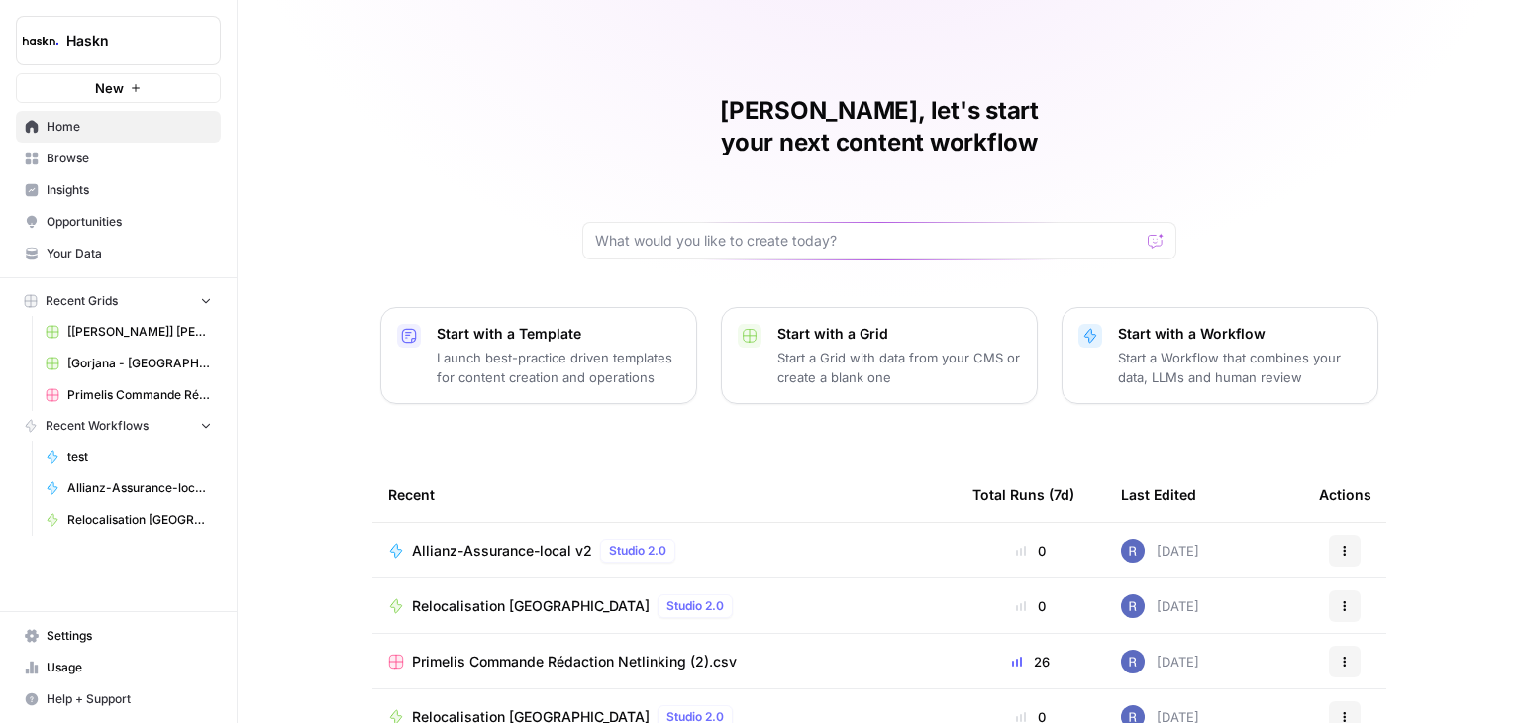
click at [497, 541] on span "Allianz-Assurance-local v2" at bounding box center [502, 551] width 180 height 20
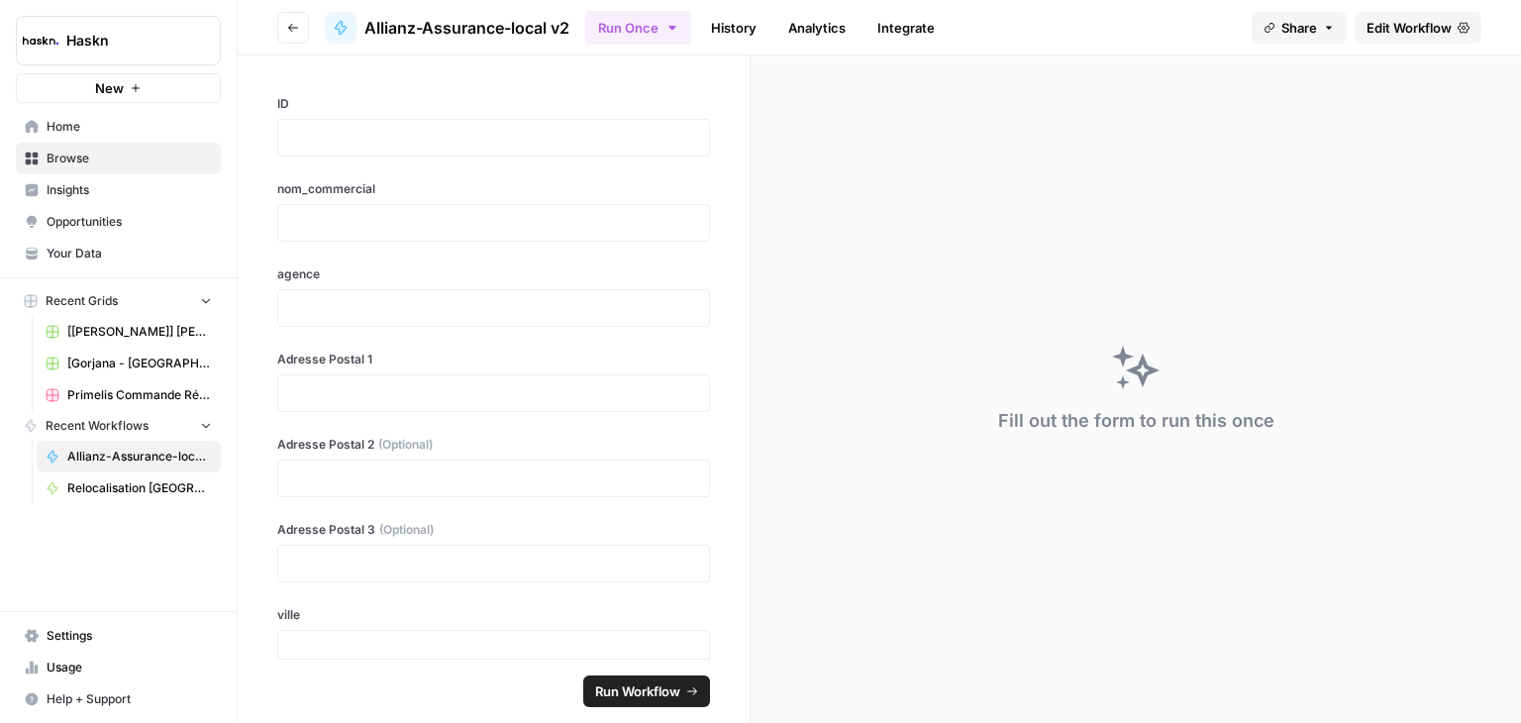
click at [899, 37] on link "Integrate" at bounding box center [905, 28] width 81 height 32
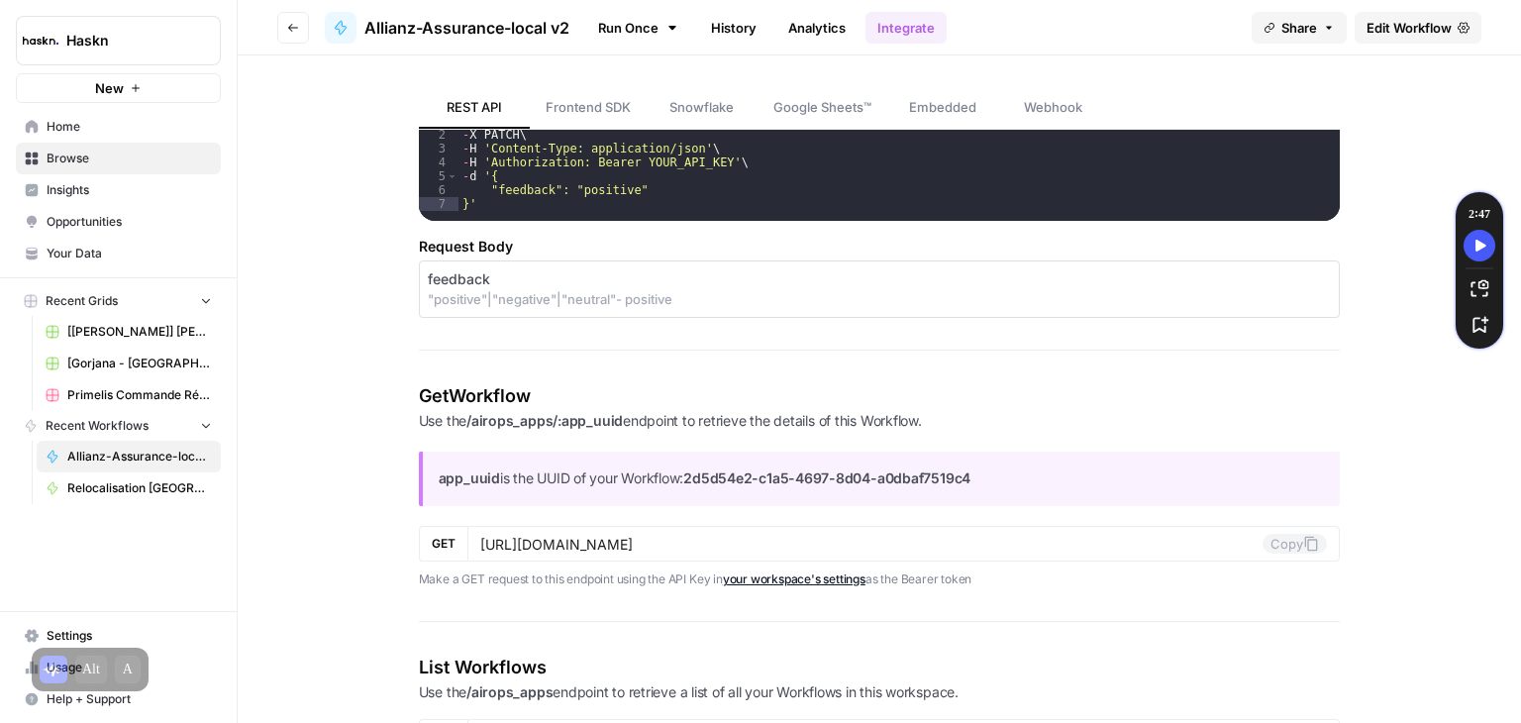
scroll to position [2626, 0]
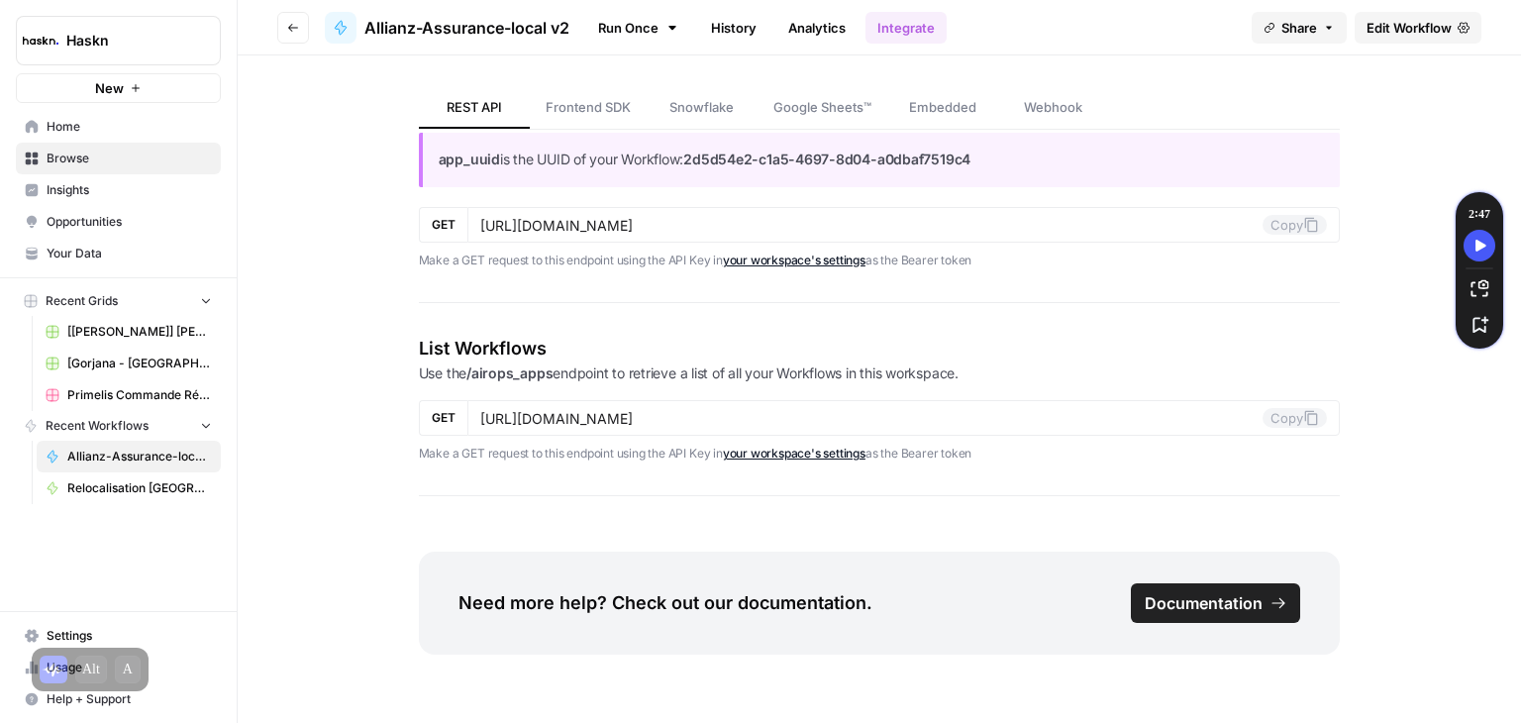
drag, startPoint x: 418, startPoint y: 182, endPoint x: 736, endPoint y: 742, distance: 643.4
click at [736, 722] on html "Haskn New Home Browse Insights Opportunities Your Data Recent Grids [Courtney] …" at bounding box center [760, 361] width 1521 height 723
copy div "REST API Explore the capabilities of AirOps Workflows and integrate them into y…"
click at [103, 627] on span "Settings" at bounding box center [129, 636] width 165 height 18
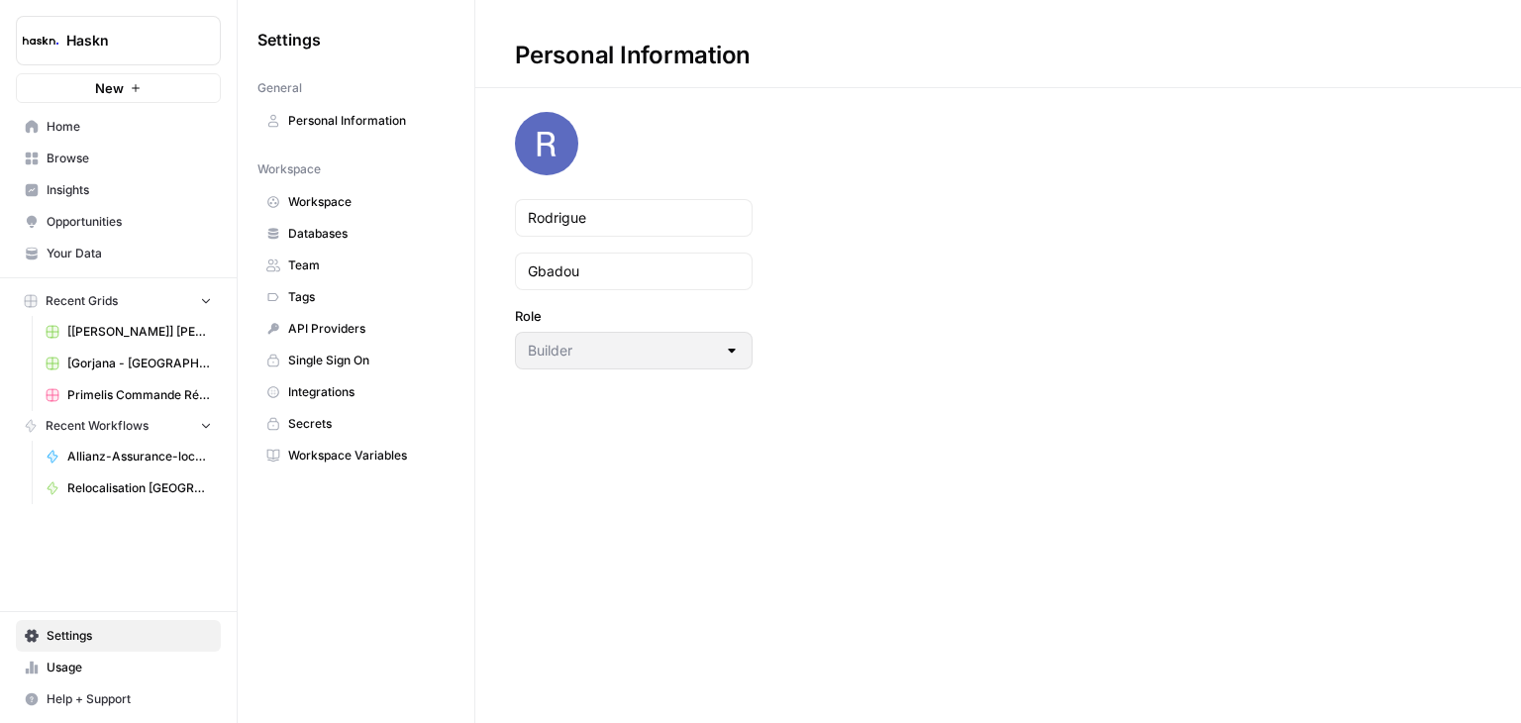
click at [347, 188] on link "Workspace" at bounding box center [355, 202] width 197 height 32
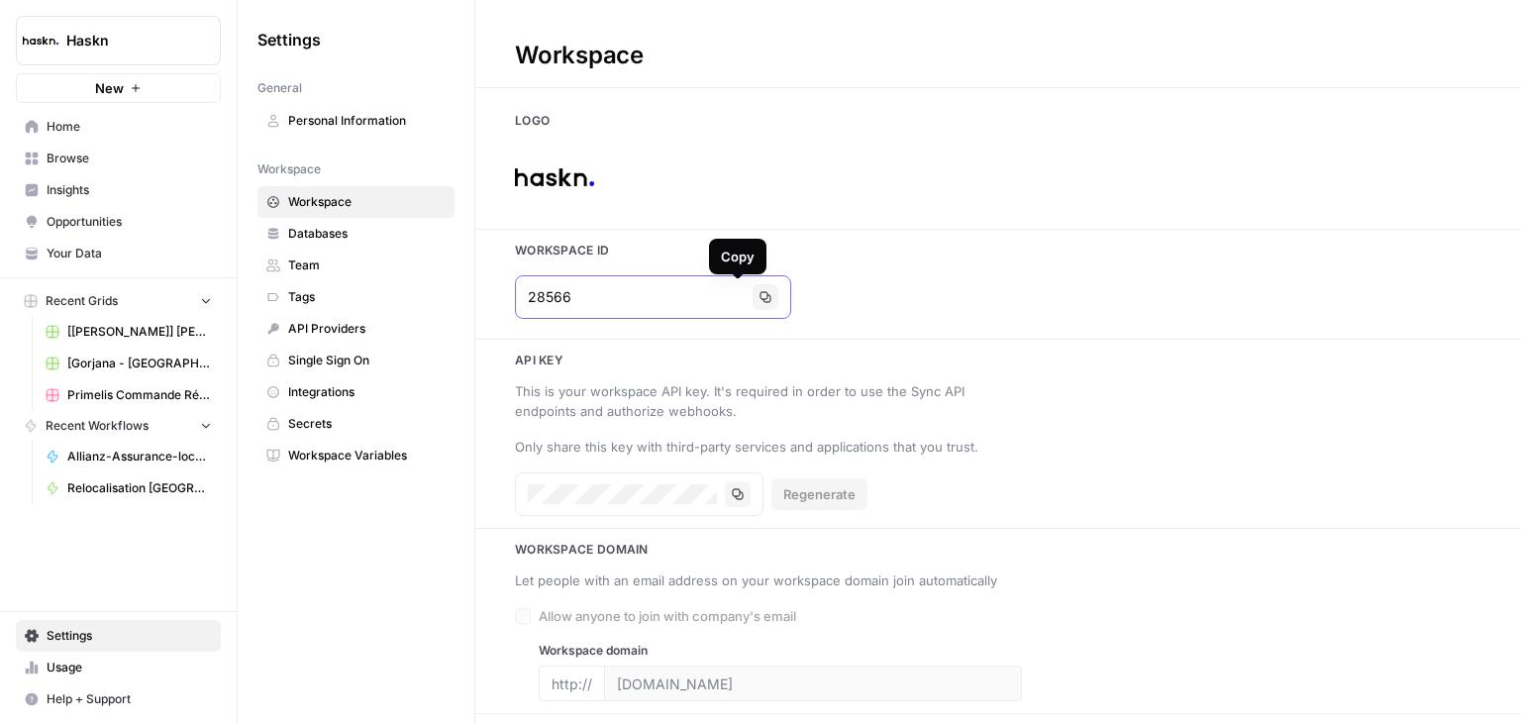
click at [759, 302] on icon "button" at bounding box center [765, 297] width 12 height 12
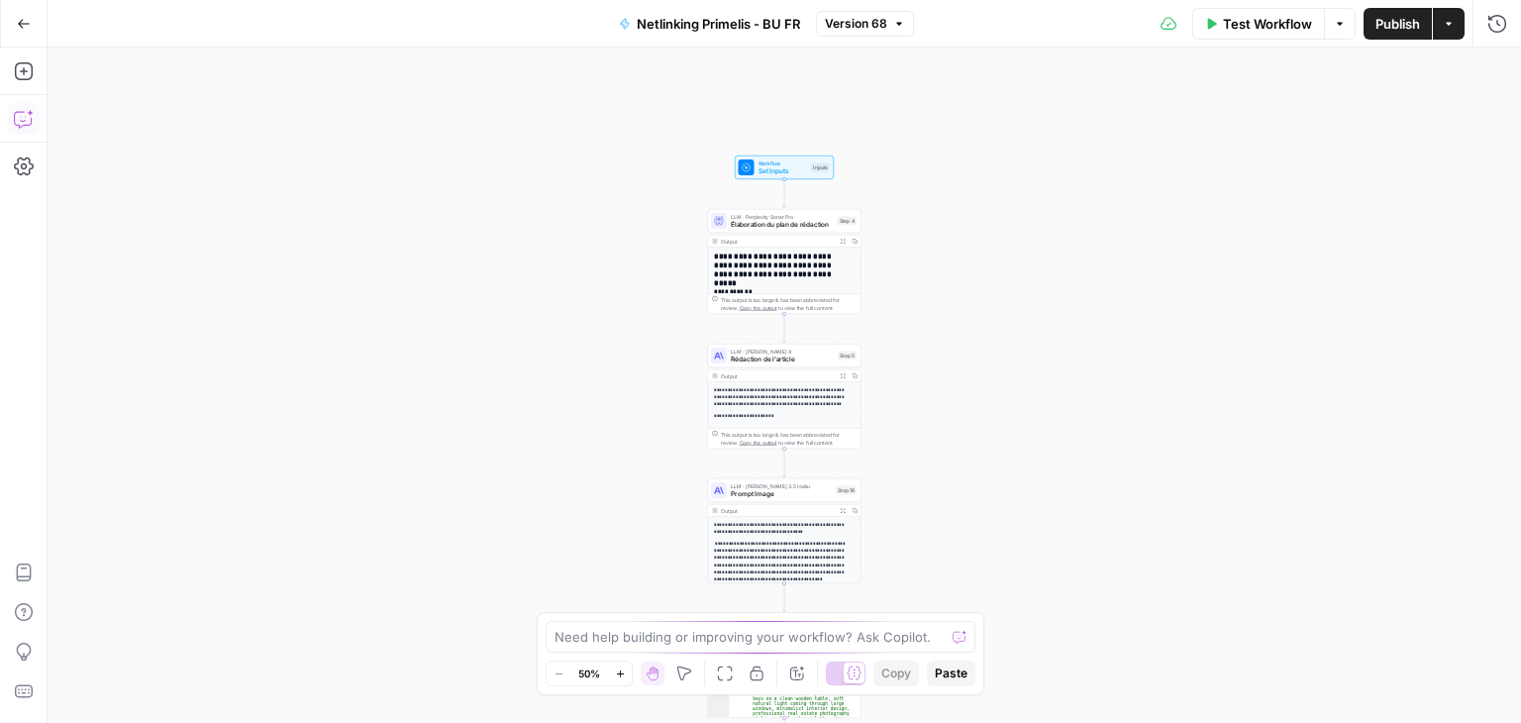
click at [36, 131] on button "Copilot" at bounding box center [24, 119] width 32 height 32
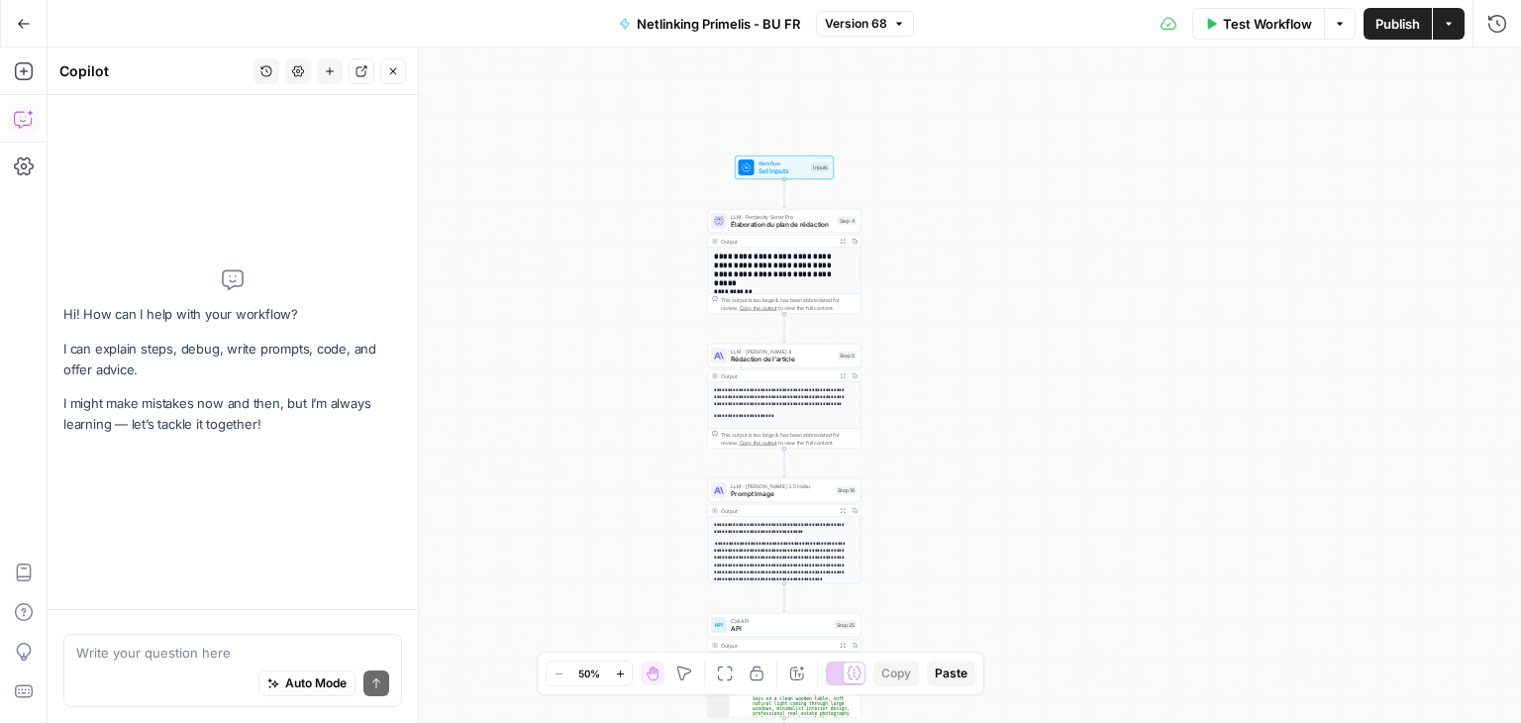
click at [160, 671] on div "Auto Mode Send" at bounding box center [232, 684] width 313 height 44
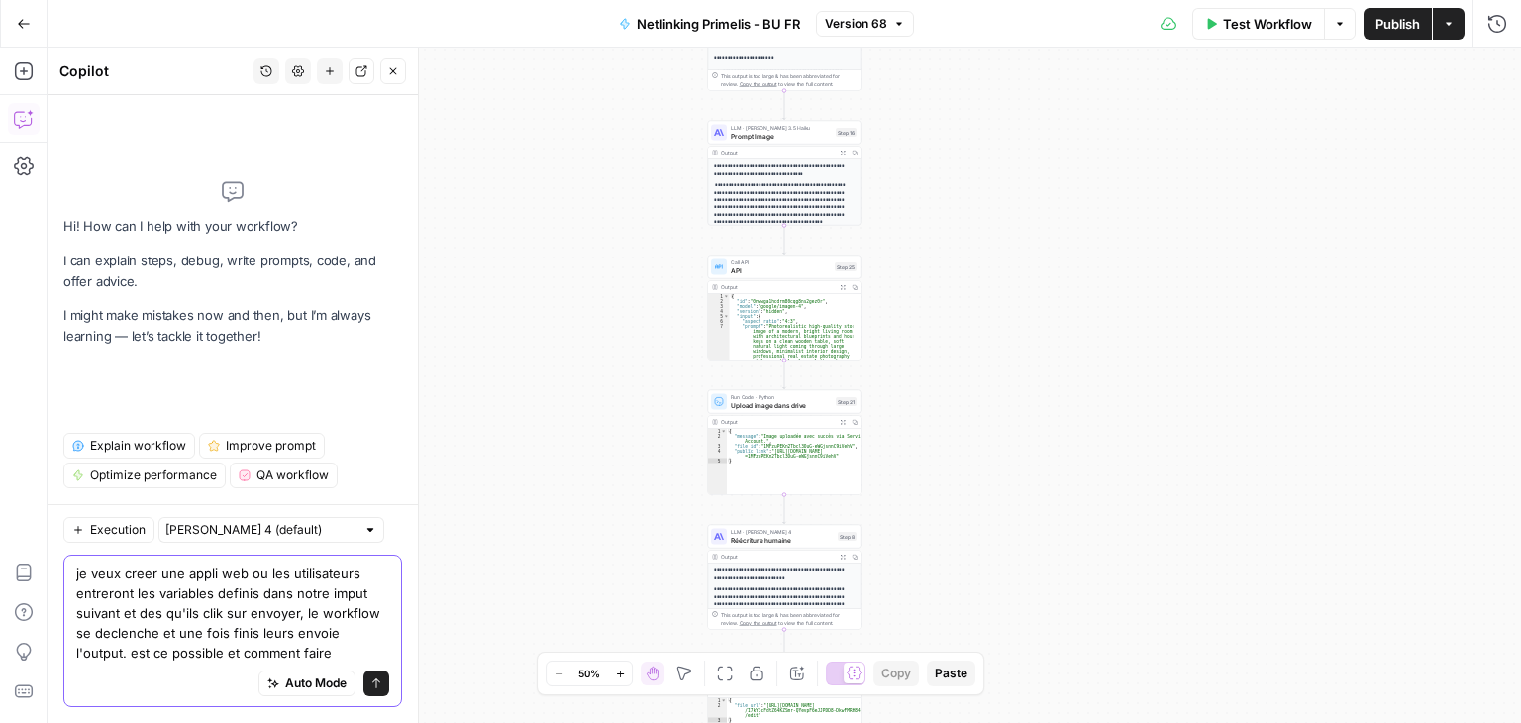
type textarea "je veux creer une appli web ou les utilisateurs entreront les variables definis…"
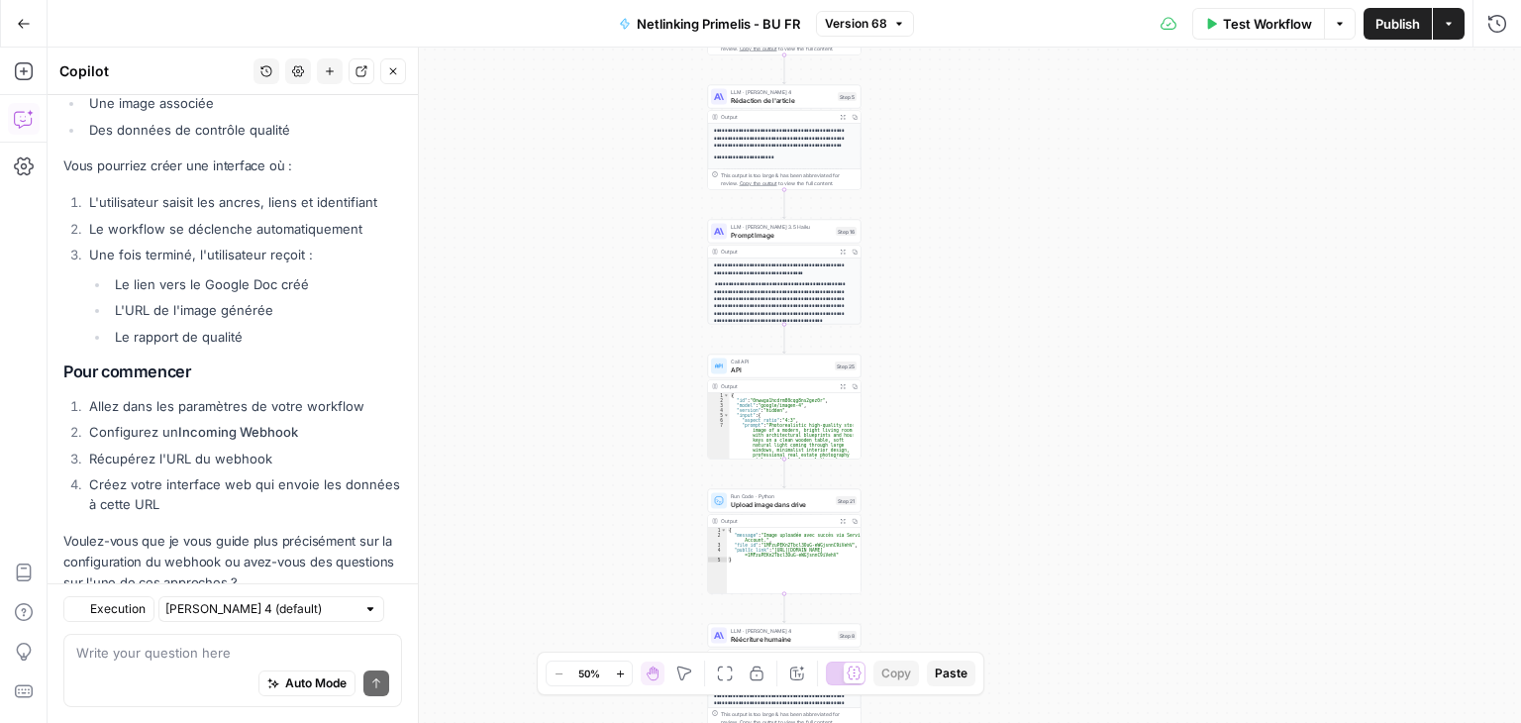
scroll to position [1217, 0]
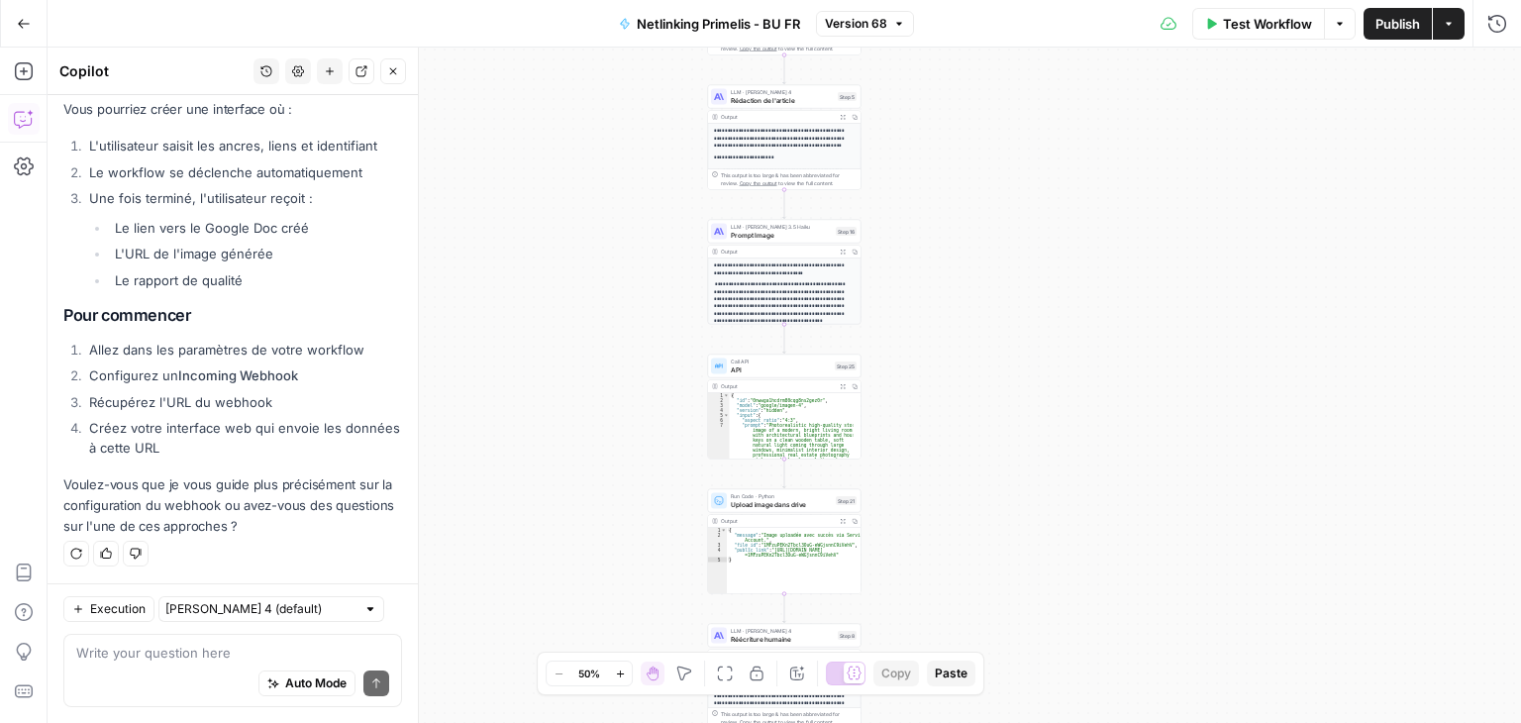
click at [176, 674] on div "Auto Mode Send" at bounding box center [232, 684] width 313 height 44
paste textarea "REST API Explore the capabilities of AirOps Workflows and integrate them into y…"
type textarea "prend l'url qu'on veut REST API Explore the capabilities of AirOps Workflows an…"
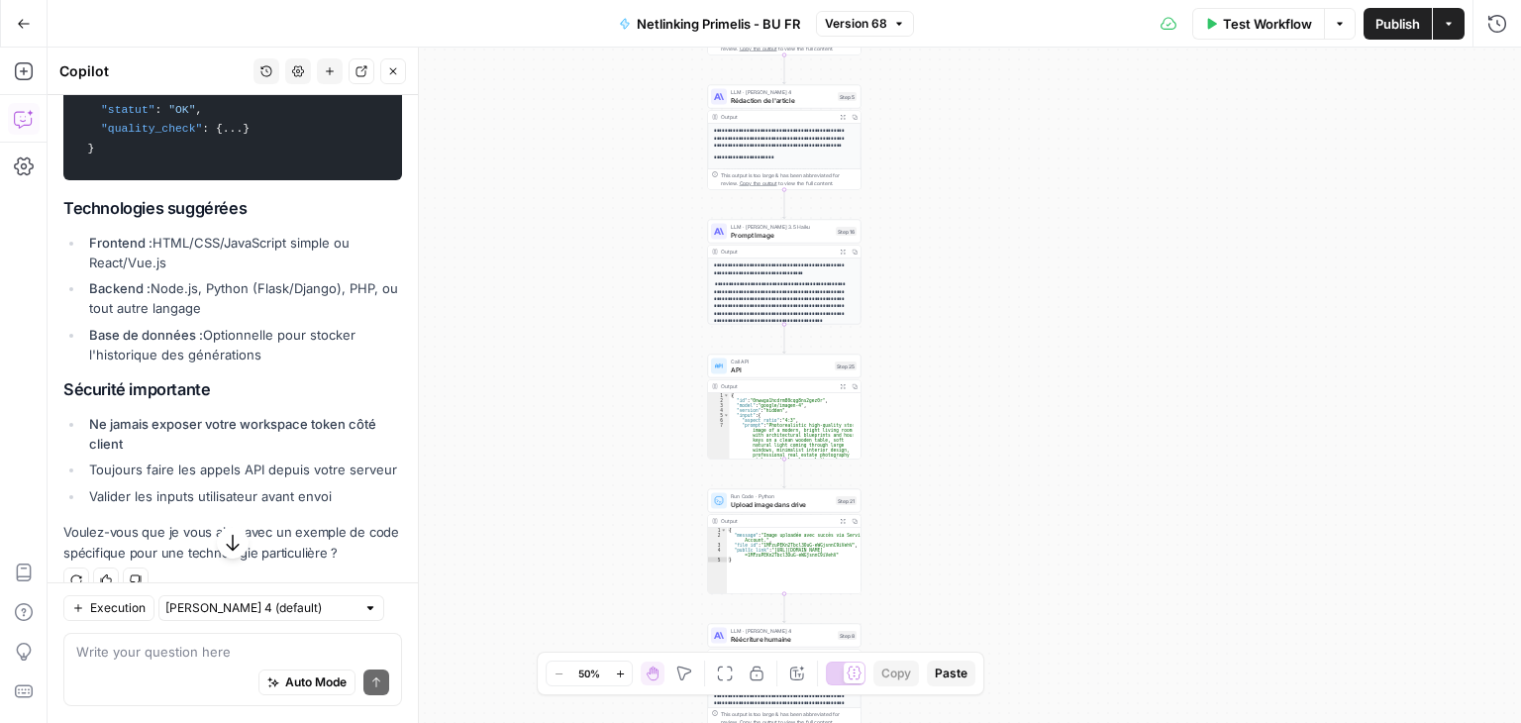
scroll to position [5481, 0]
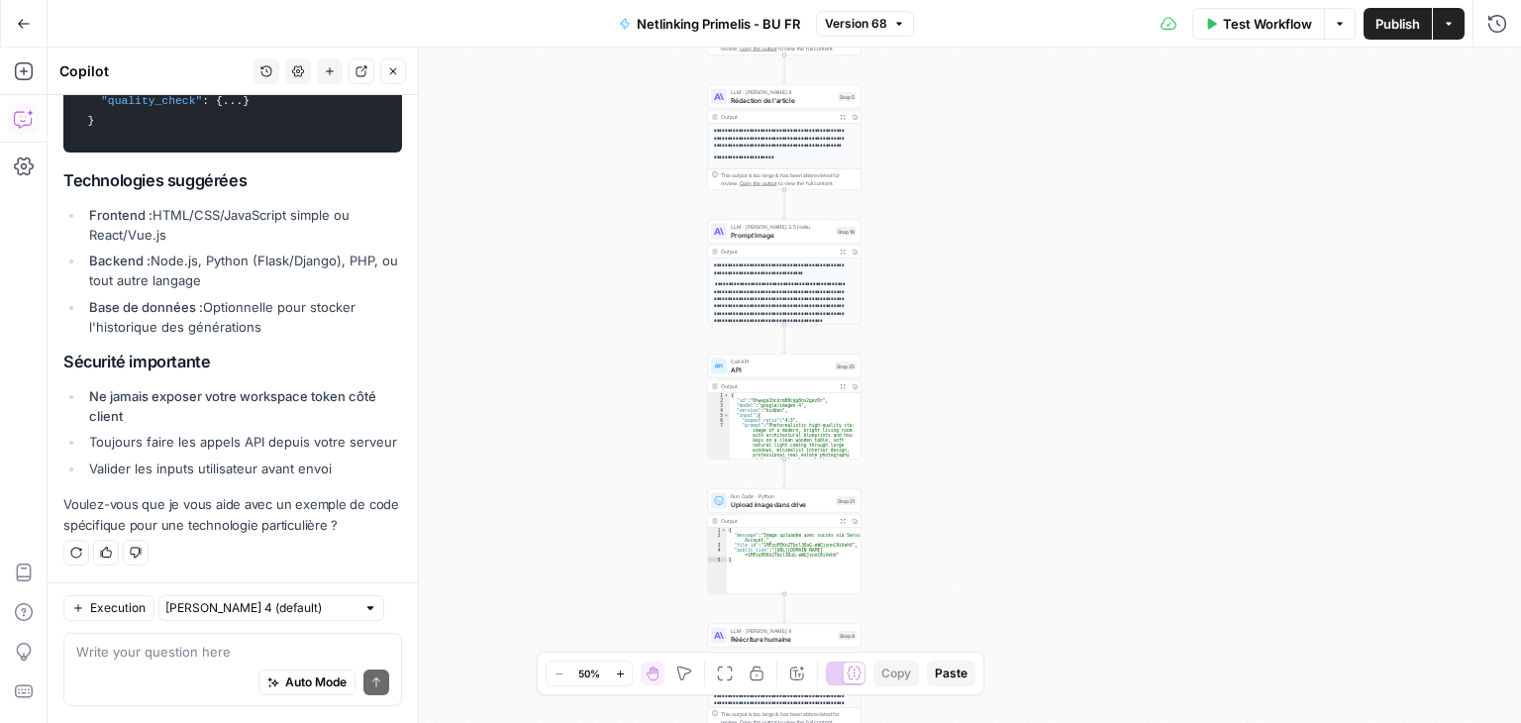
drag, startPoint x: 55, startPoint y: 368, endPoint x: 373, endPoint y: 114, distance: 407.2
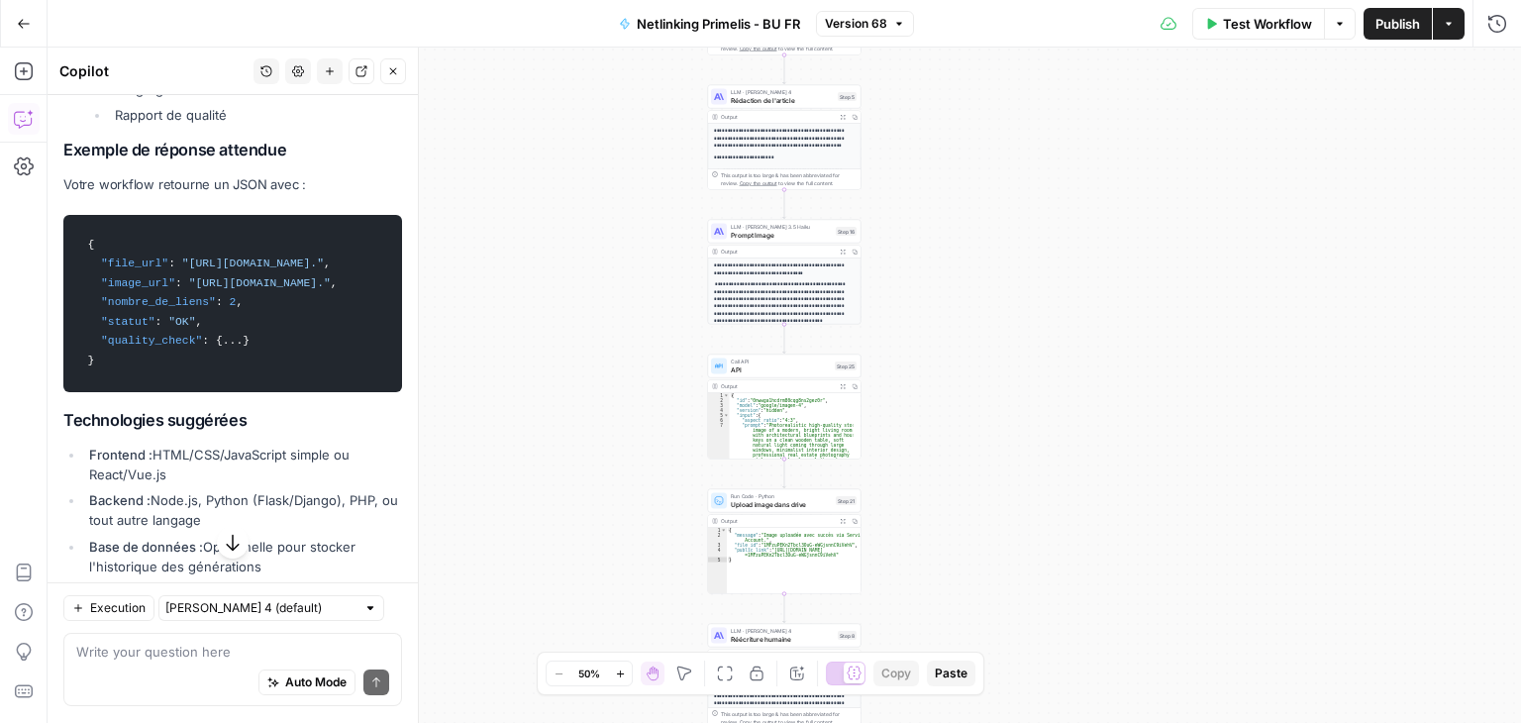
scroll to position [5184, 0]
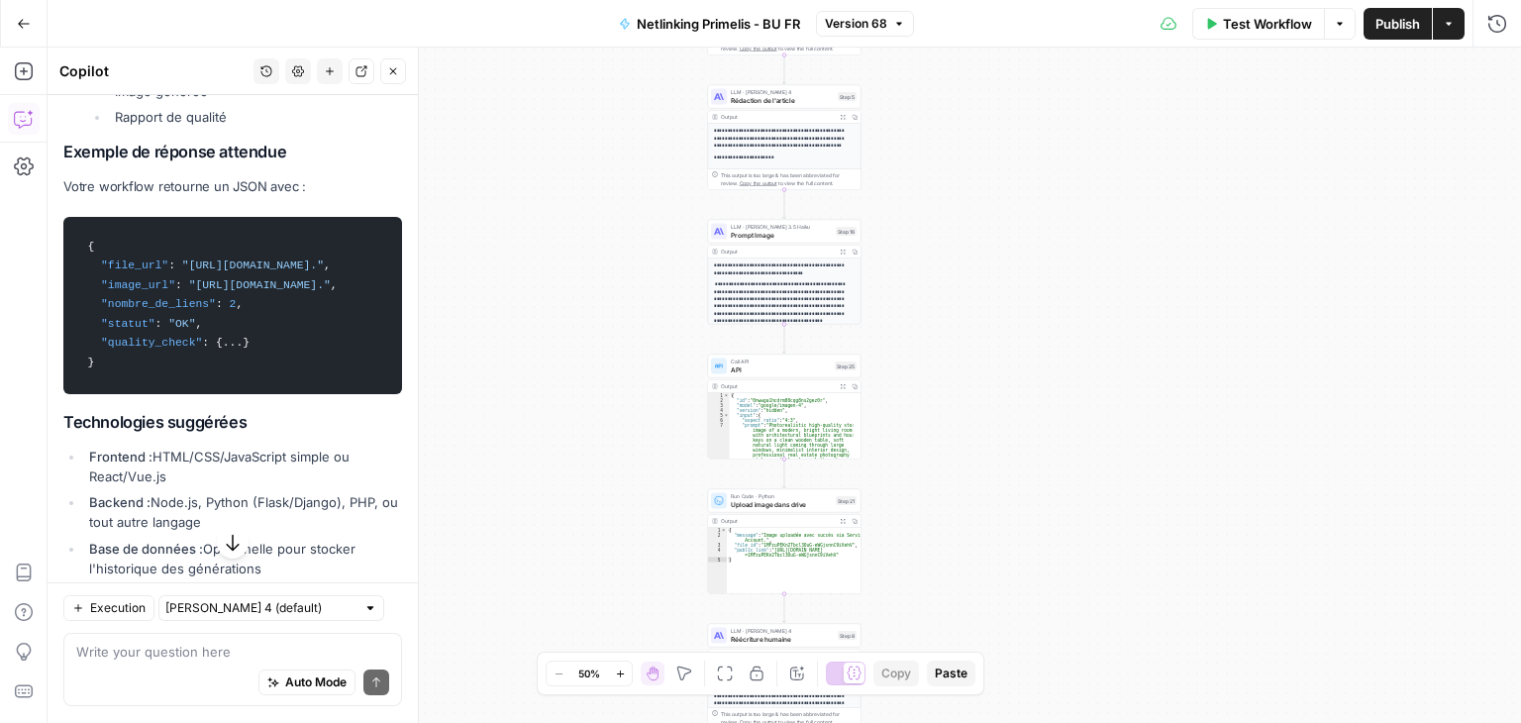
copy div "2. Loremipsu dolorsitame (Consecte) Adipi eli sedd eiu tempor inci ut laboreetd…"
click at [591, 209] on div "**********" at bounding box center [784, 385] width 1473 height 675
click at [494, 187] on div "**********" at bounding box center [784, 385] width 1473 height 675
drag, startPoint x: 182, startPoint y: 673, endPoint x: 151, endPoint y: 660, distance: 34.2
click at [182, 673] on div "Auto Mode Send" at bounding box center [232, 684] width 313 height 44
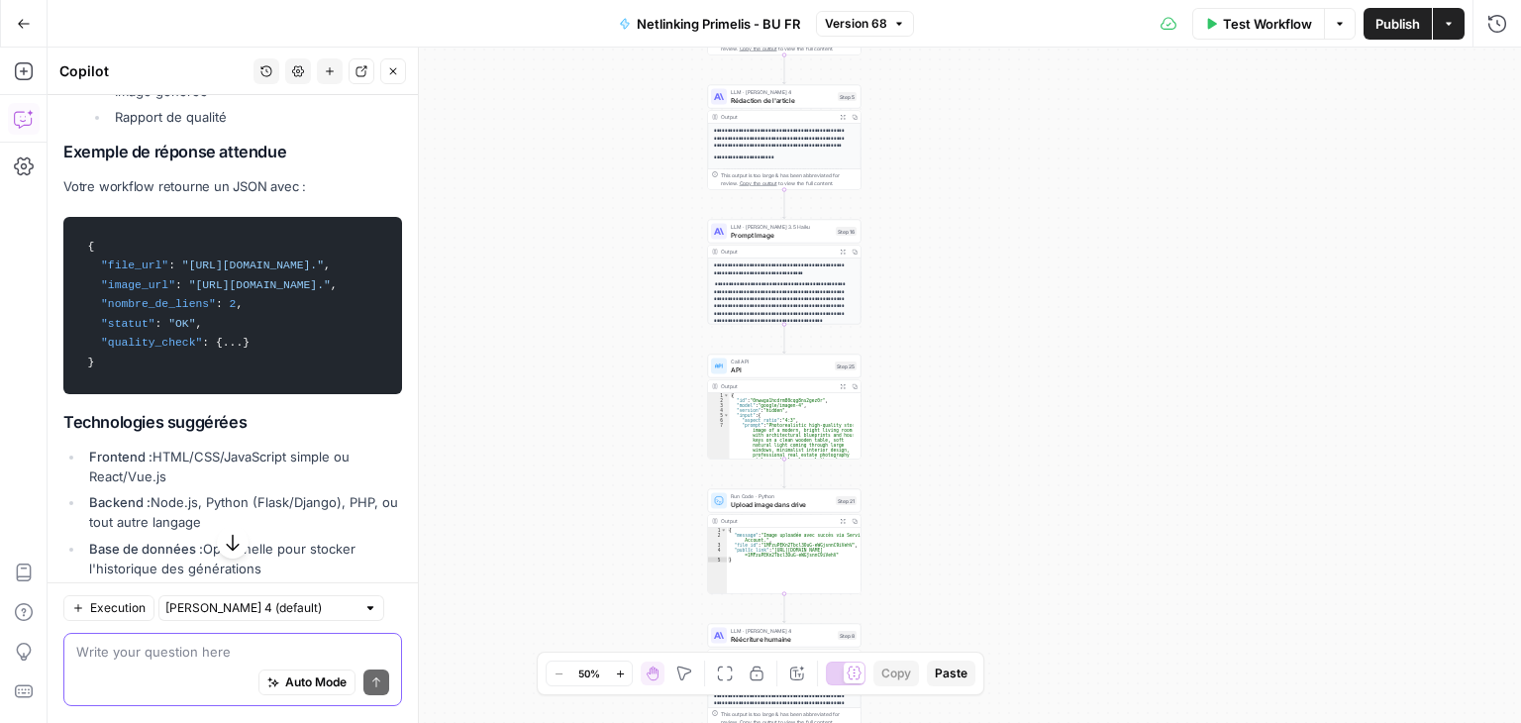
click at [151, 660] on textarea at bounding box center [232, 653] width 313 height 20
paste textarea "// src/services/airopsApi.ts - ligne 7 const BEARER_TOKEN = import.meta.env.VIT…"
type textarea "est ce que ce token est valable // src/services/airopsApi.ts - ligne 7 const BE…"
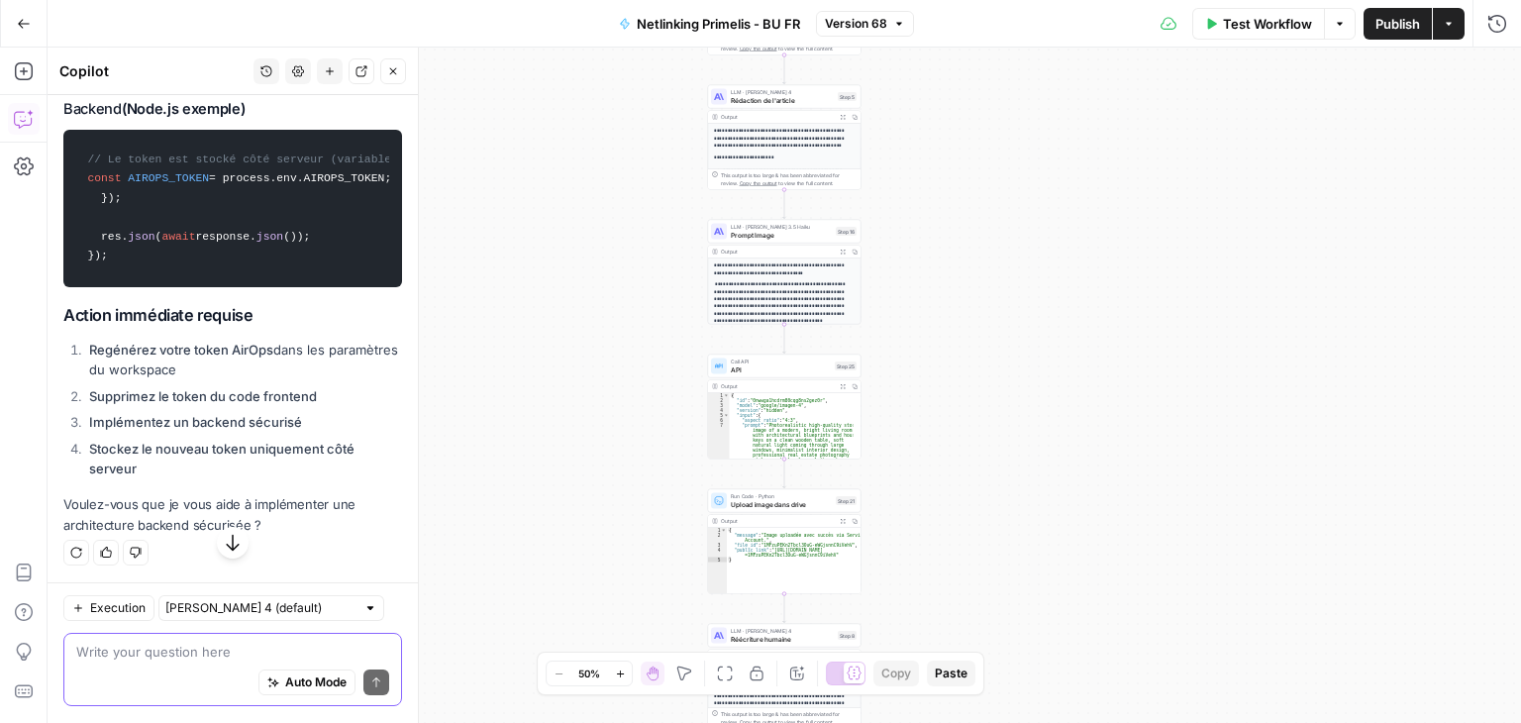
scroll to position [7251, 0]
click at [138, 651] on textarea at bounding box center [232, 653] width 313 height 20
type textarea "oui"
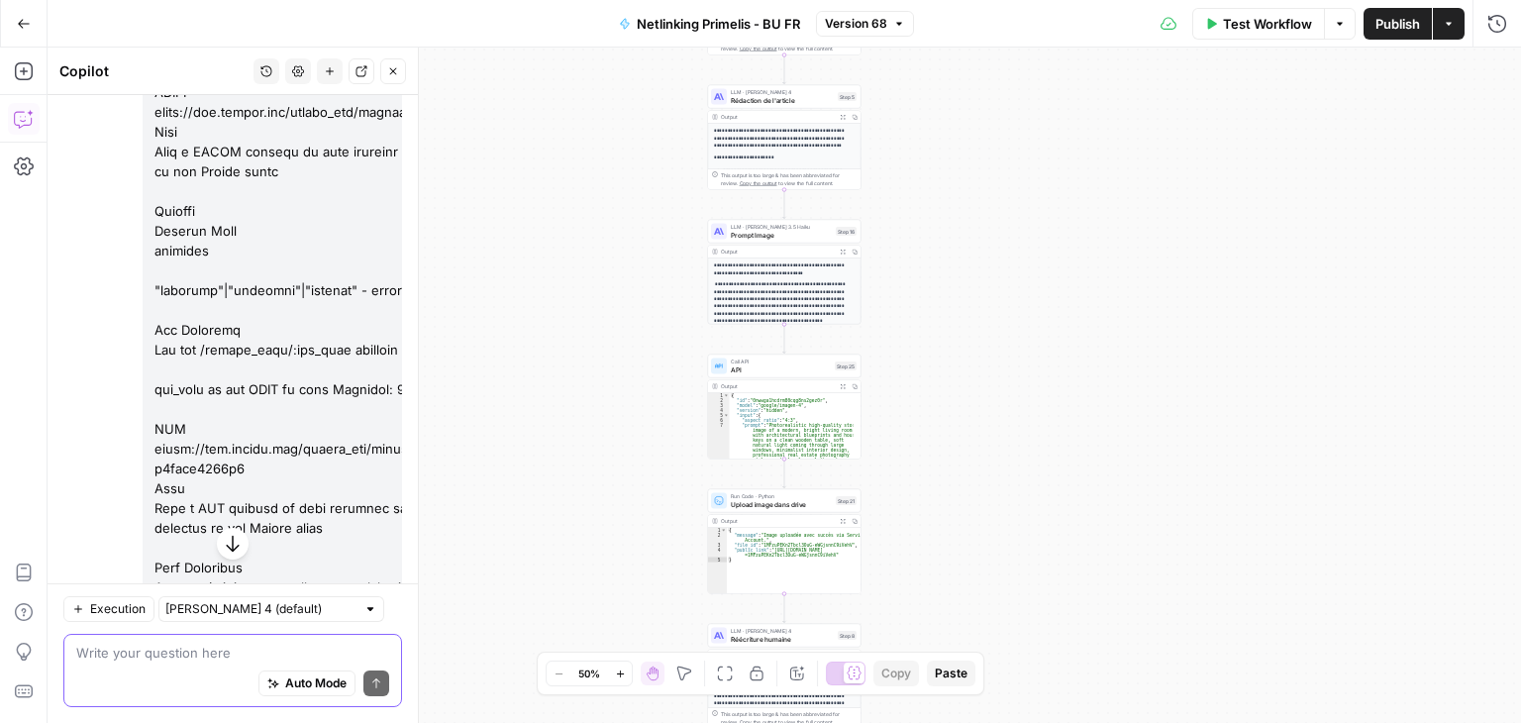
scroll to position [2897, 0]
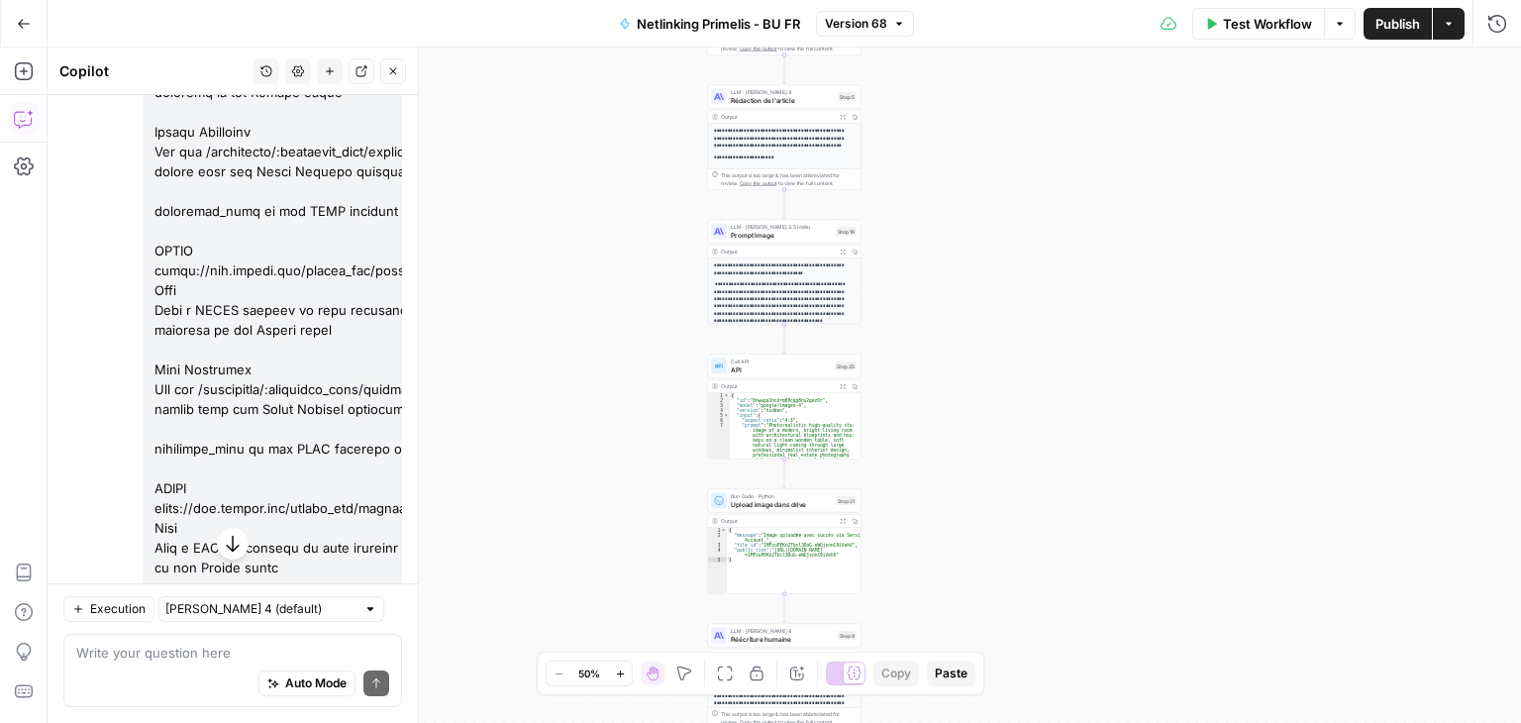
click at [391, 69] on icon "button" at bounding box center [393, 71] width 12 height 12
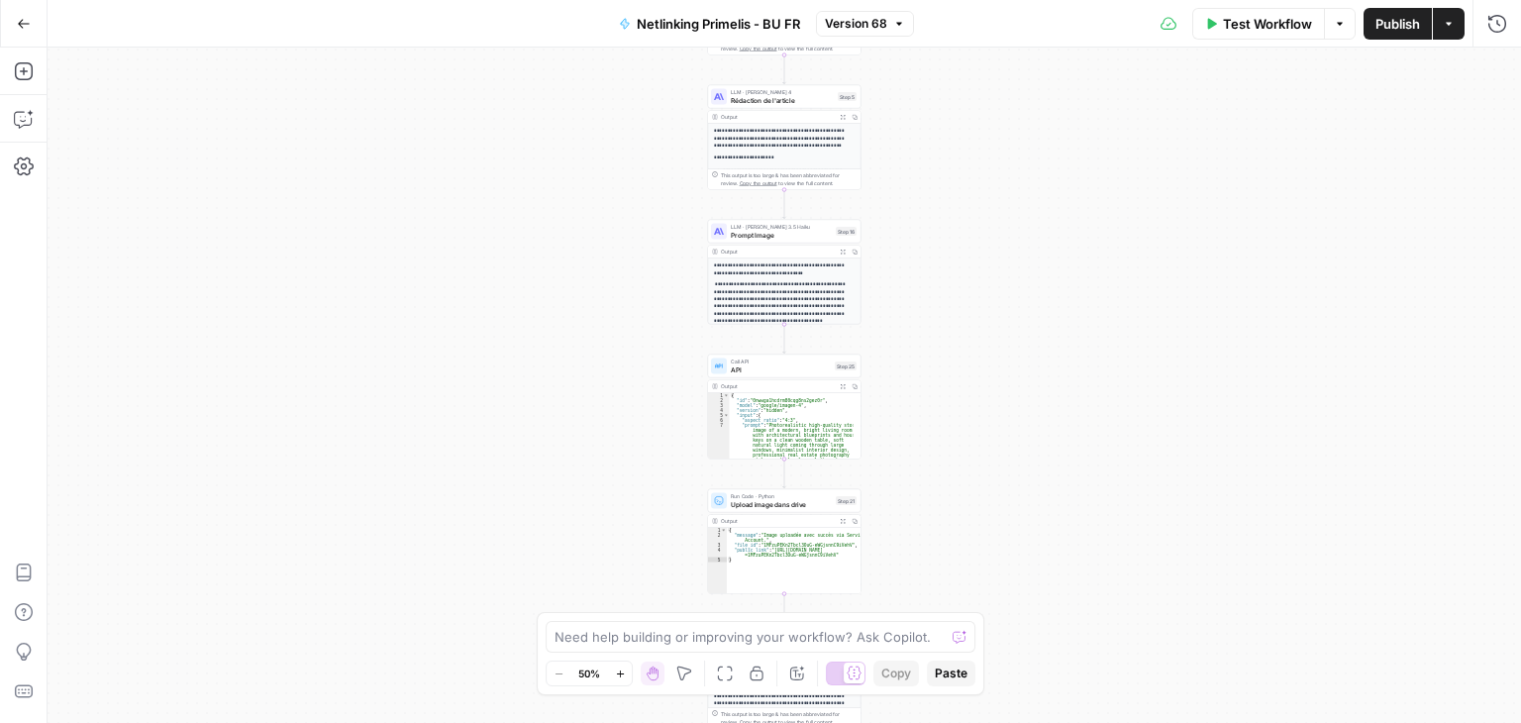
click at [21, 19] on icon "button" at bounding box center [24, 24] width 14 height 14
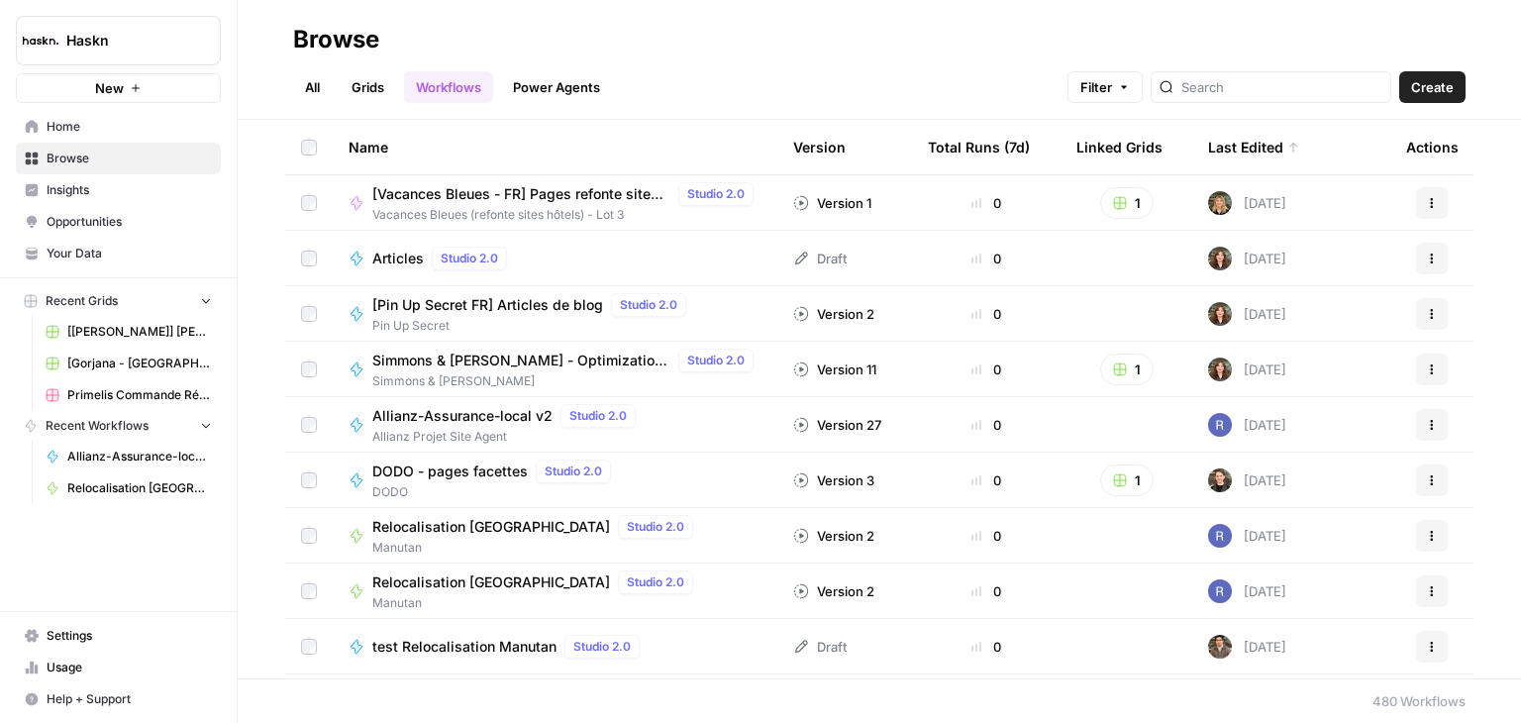
click at [487, 415] on span "Allianz-Assurance-local v2" at bounding box center [462, 416] width 180 height 20
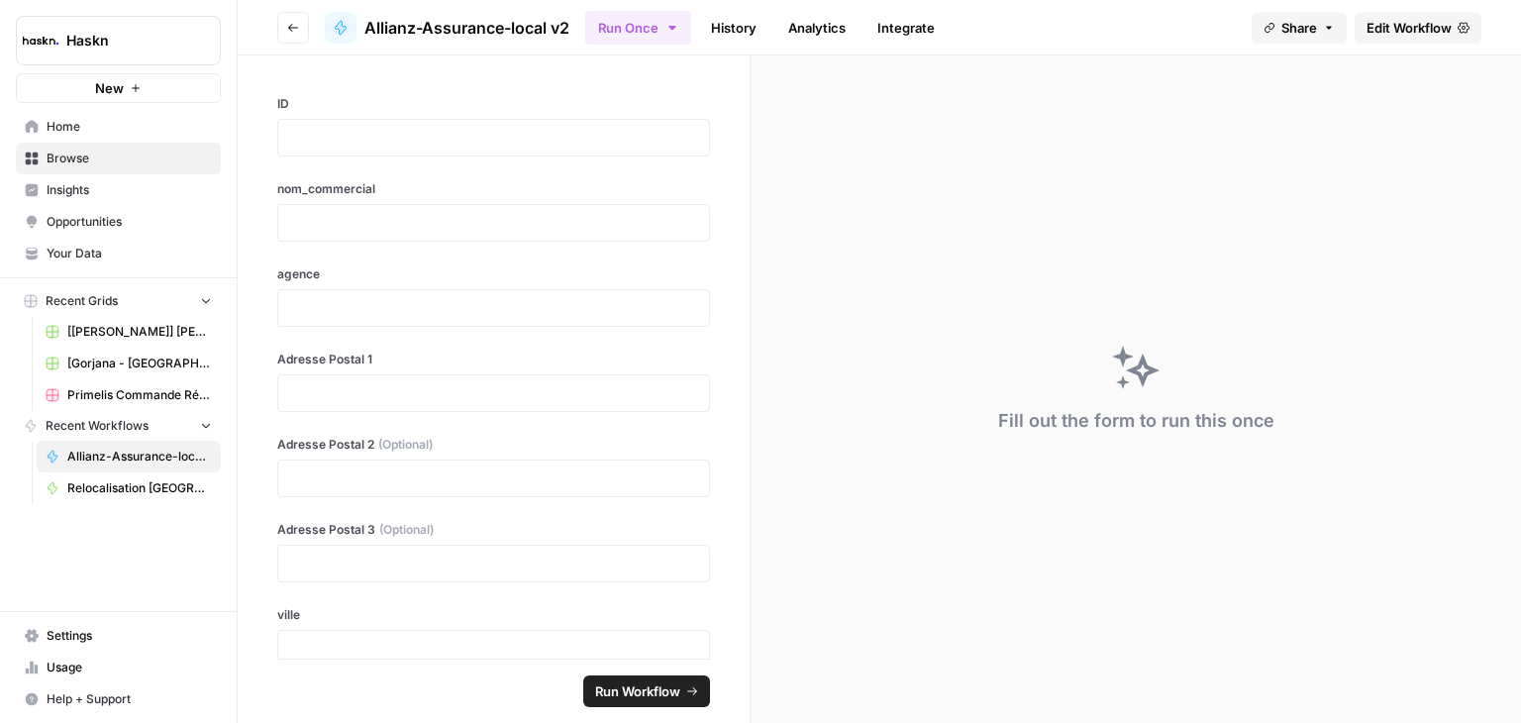
click at [1417, 37] on span "Edit Workflow" at bounding box center [1408, 28] width 85 height 20
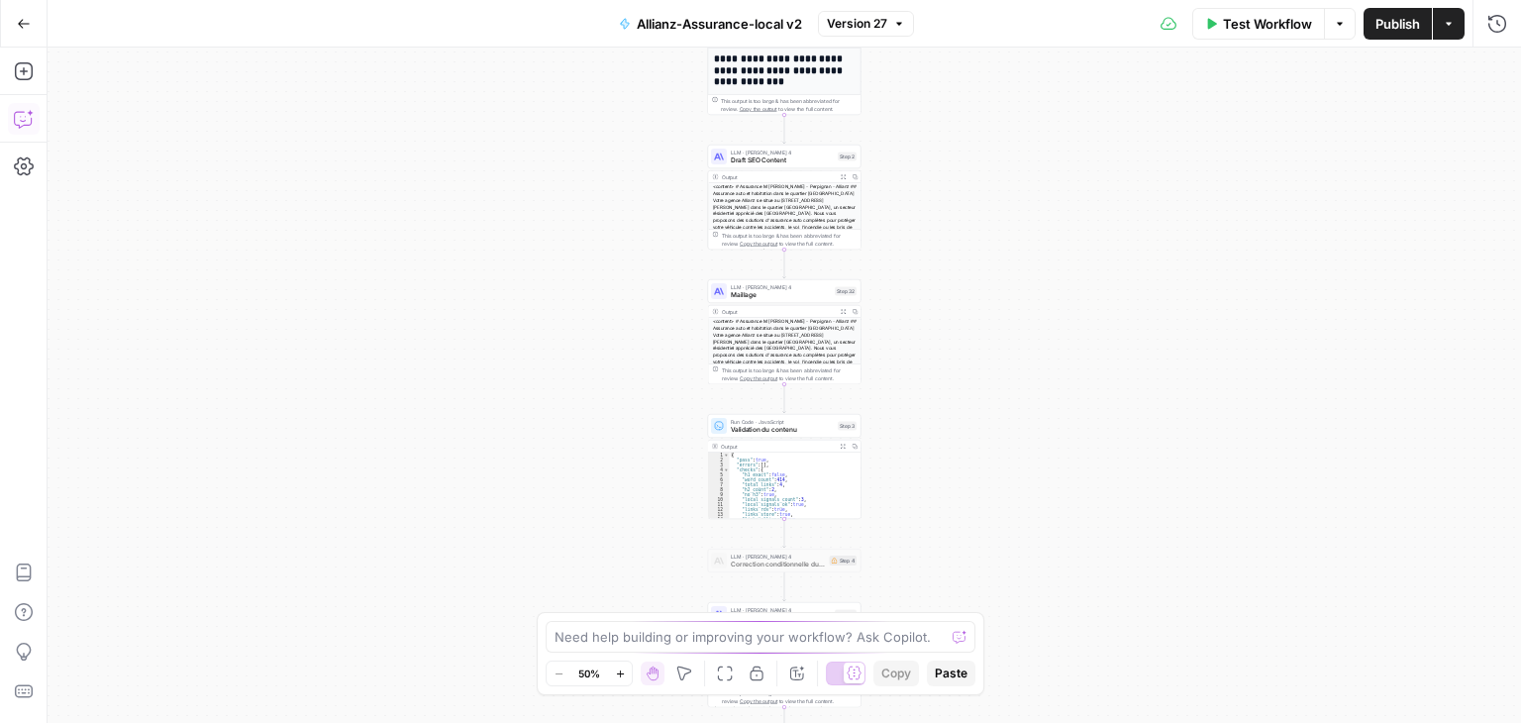
click at [8, 115] on button "Copilot" at bounding box center [24, 119] width 32 height 32
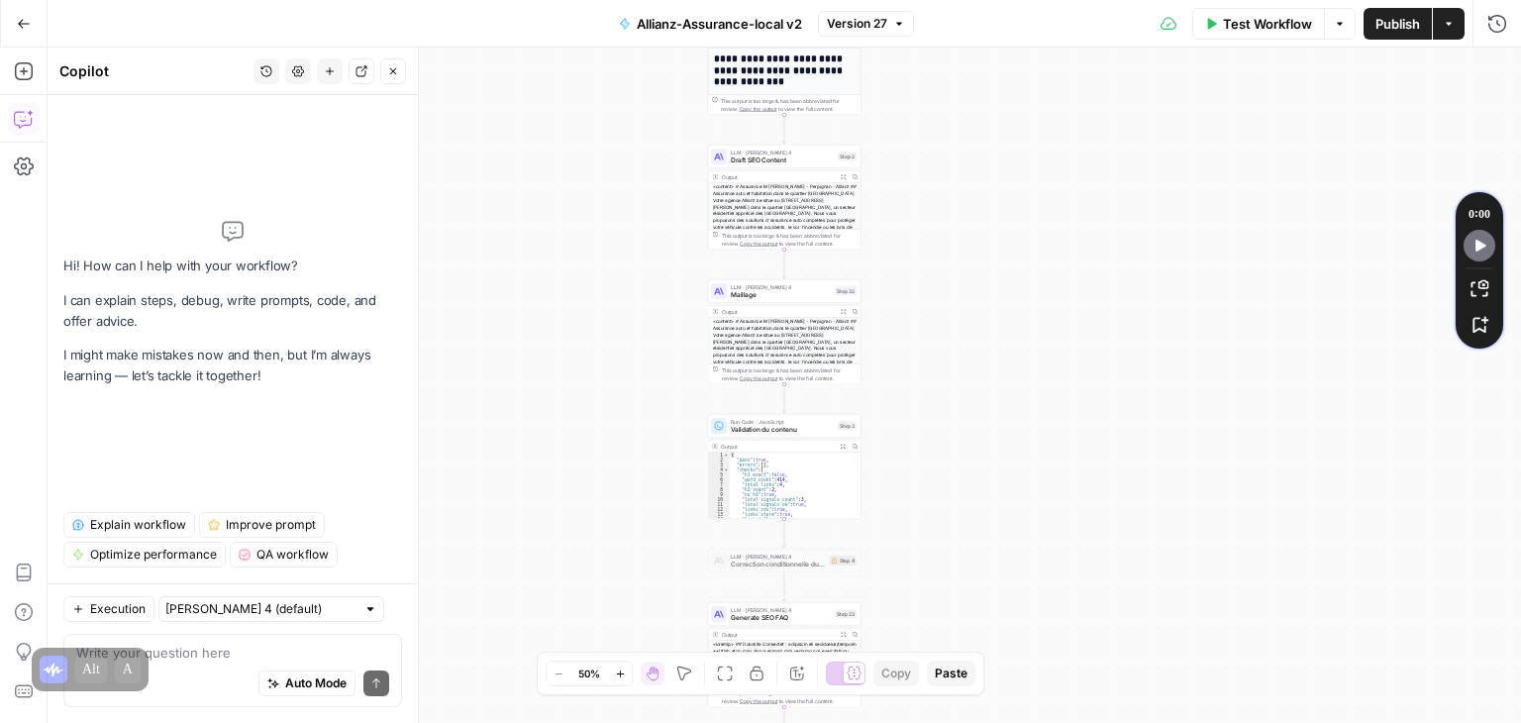
click at [261, 71] on icon "button" at bounding box center [266, 71] width 12 height 12
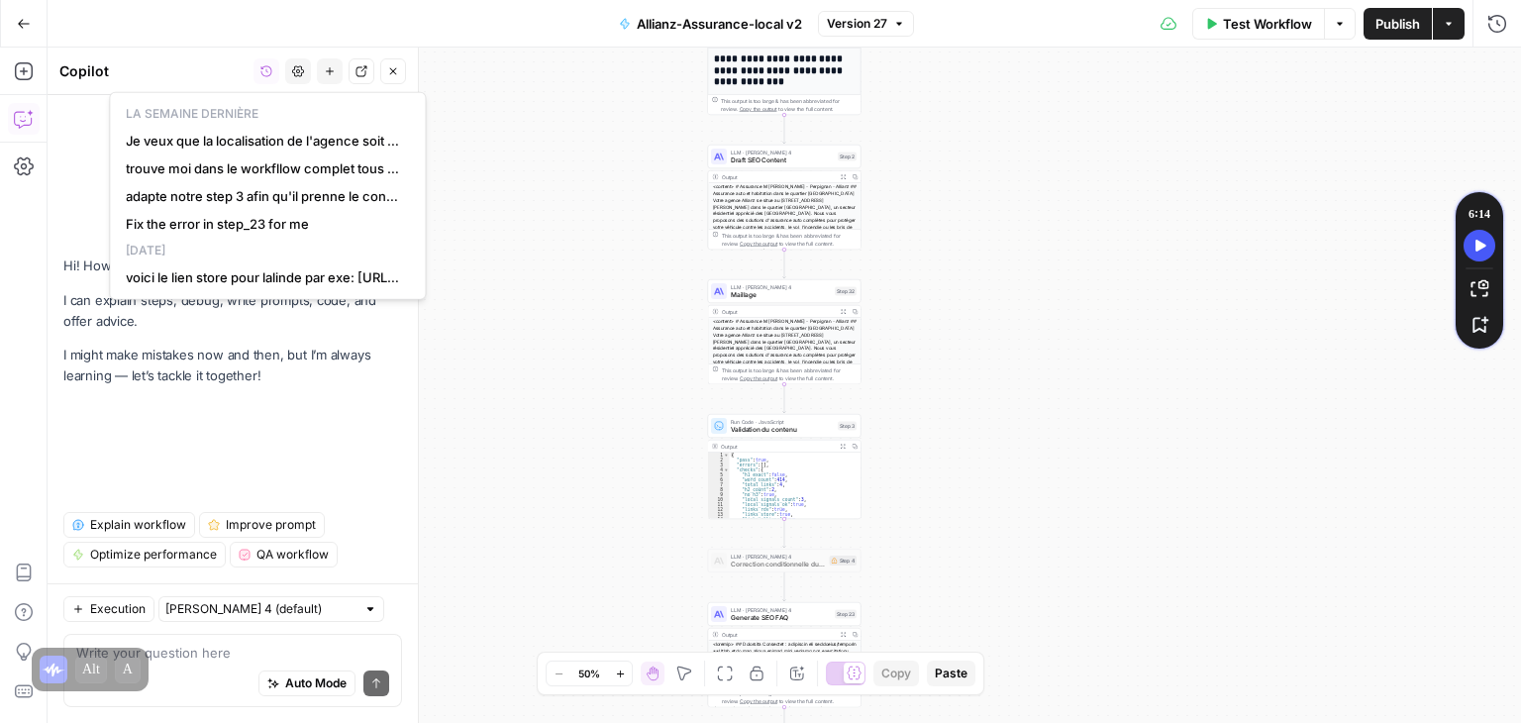
click at [275, 73] on button "History" at bounding box center [266, 71] width 26 height 26
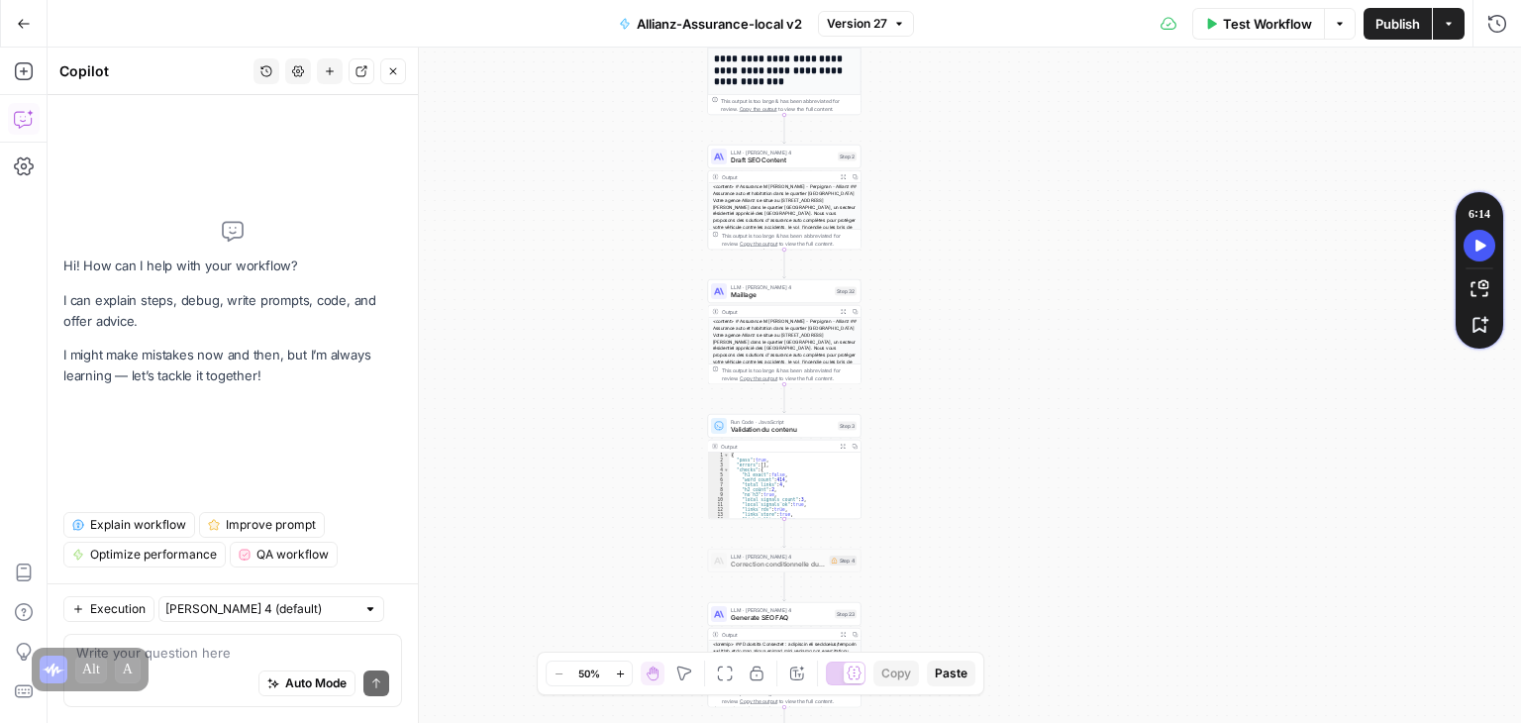
click at [13, 34] on button "Go Back" at bounding box center [24, 24] width 36 height 36
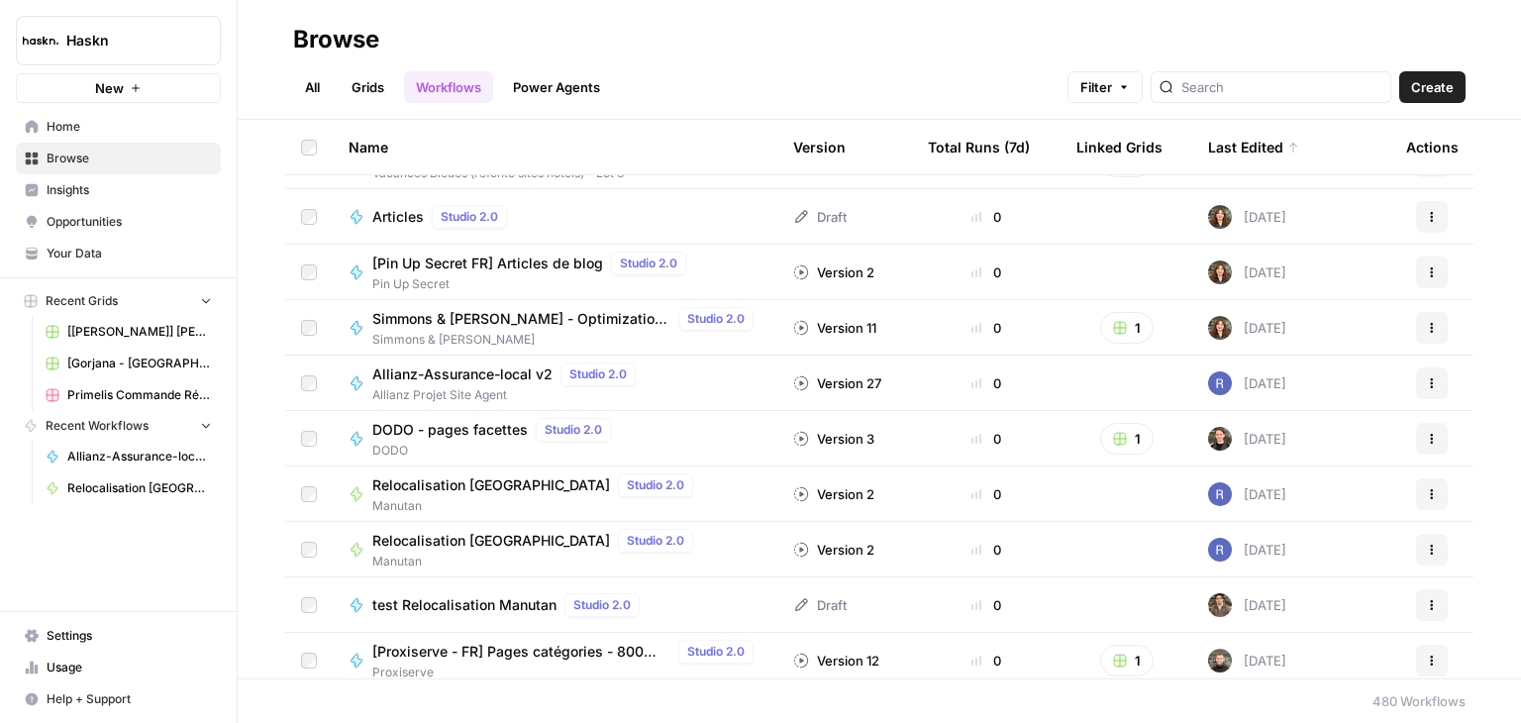
scroll to position [495, 0]
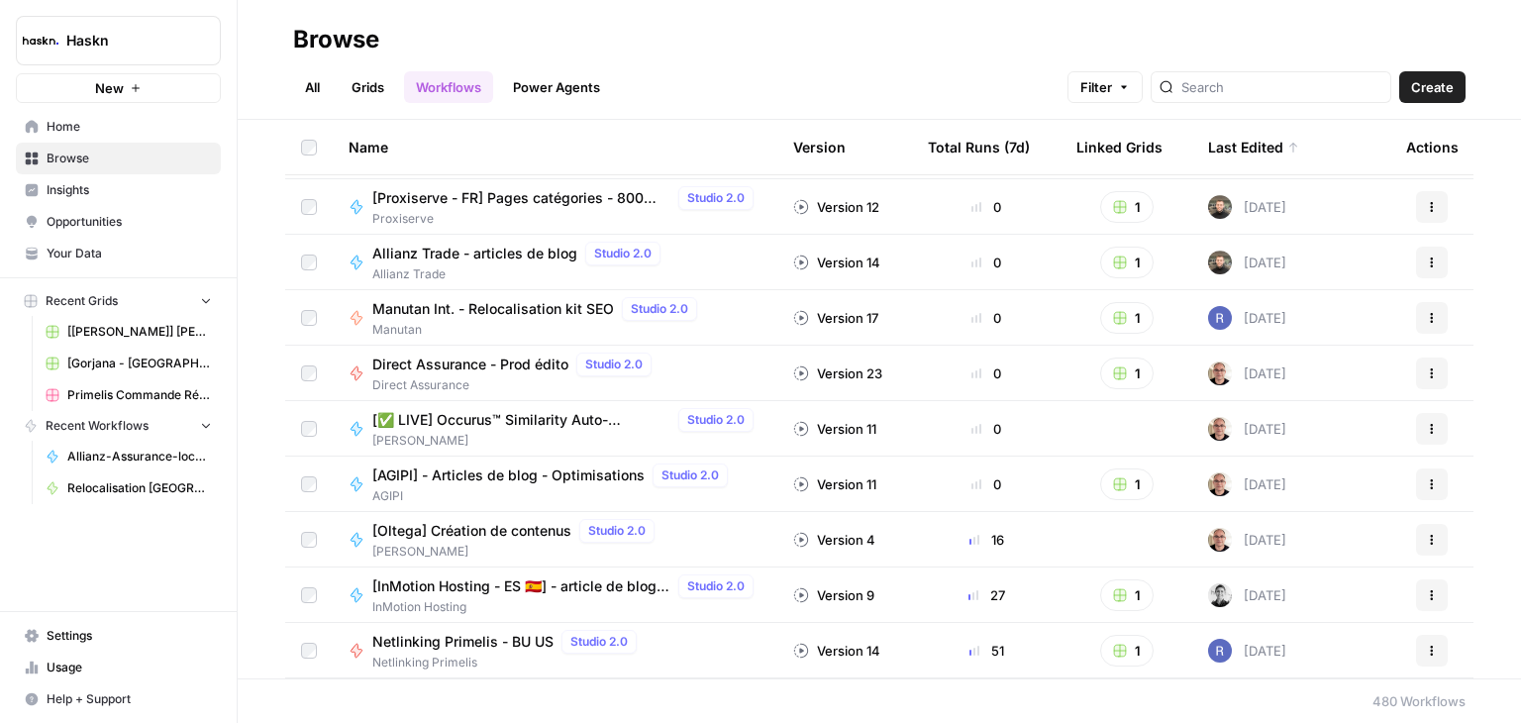
click at [515, 484] on span "[AGIPI] - Articles de blog - Optimisations" at bounding box center [508, 475] width 272 height 20
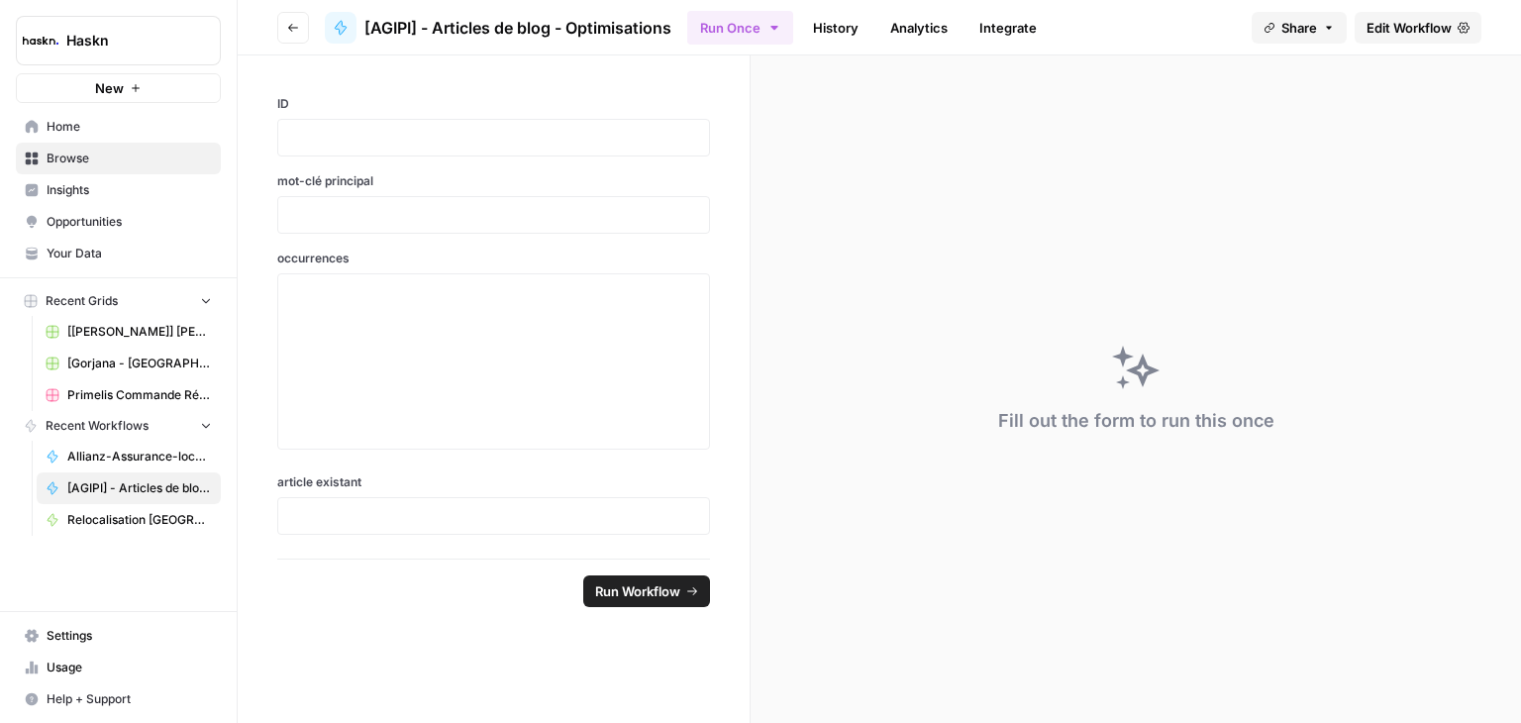
click at [1389, 32] on span "Edit Workflow" at bounding box center [1408, 28] width 85 height 20
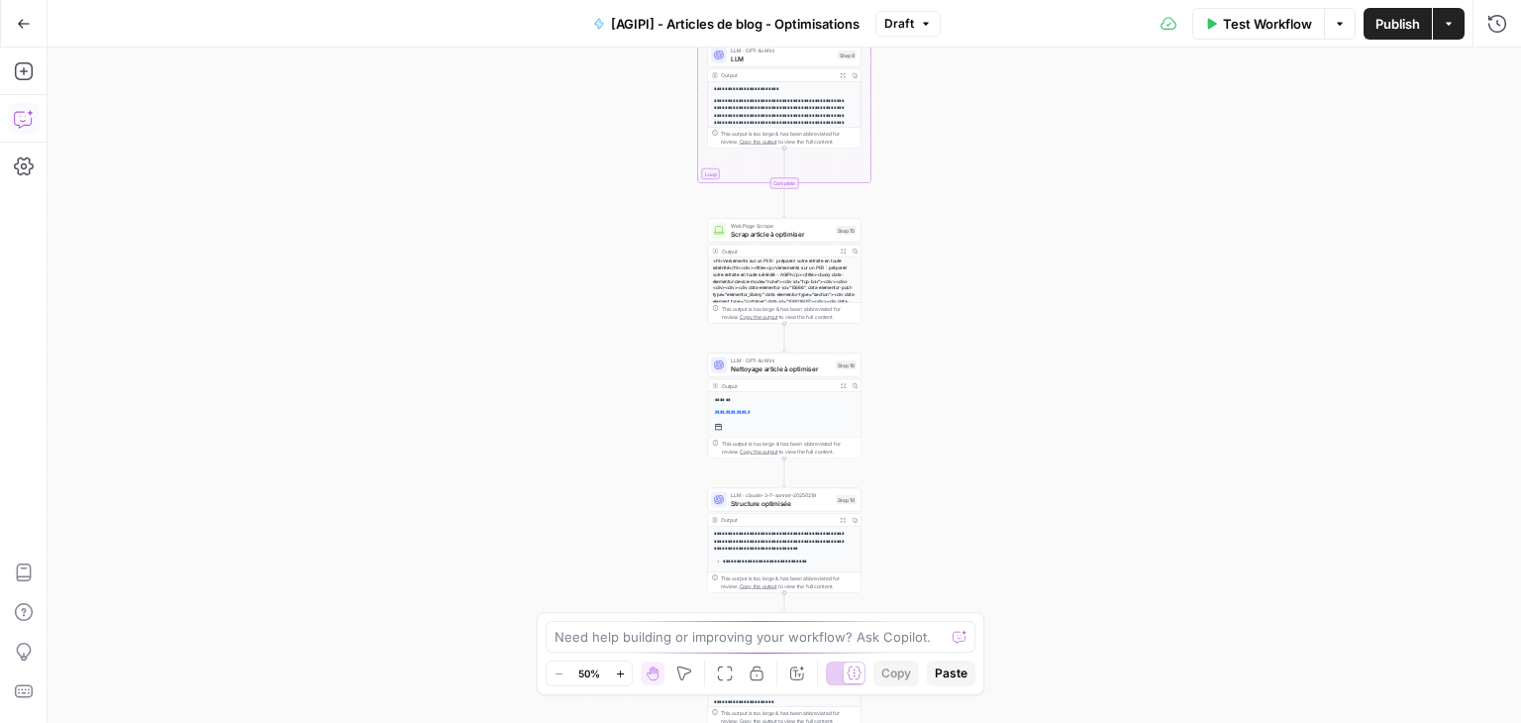
click at [9, 120] on button "Copilot" at bounding box center [24, 119] width 32 height 32
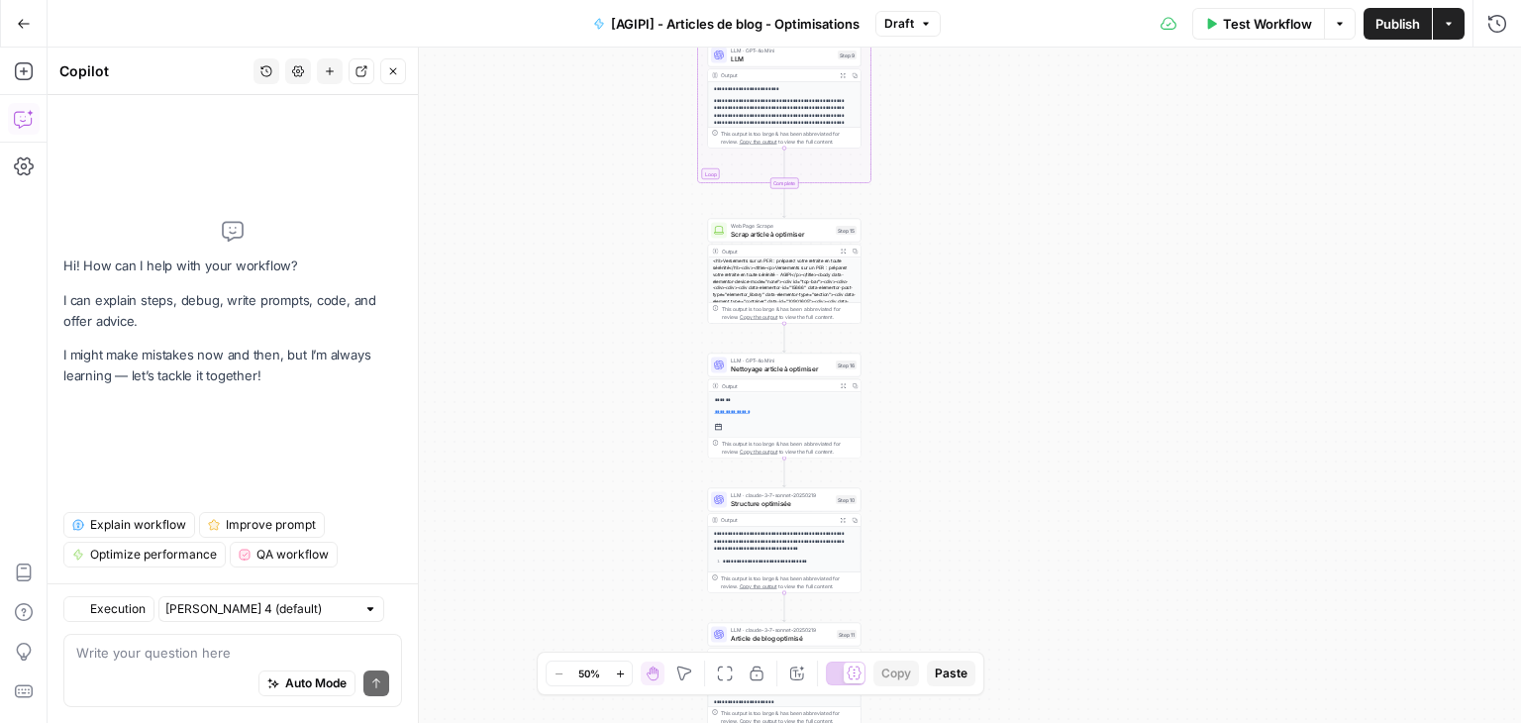
click at [266, 76] on icon "button" at bounding box center [266, 71] width 11 height 11
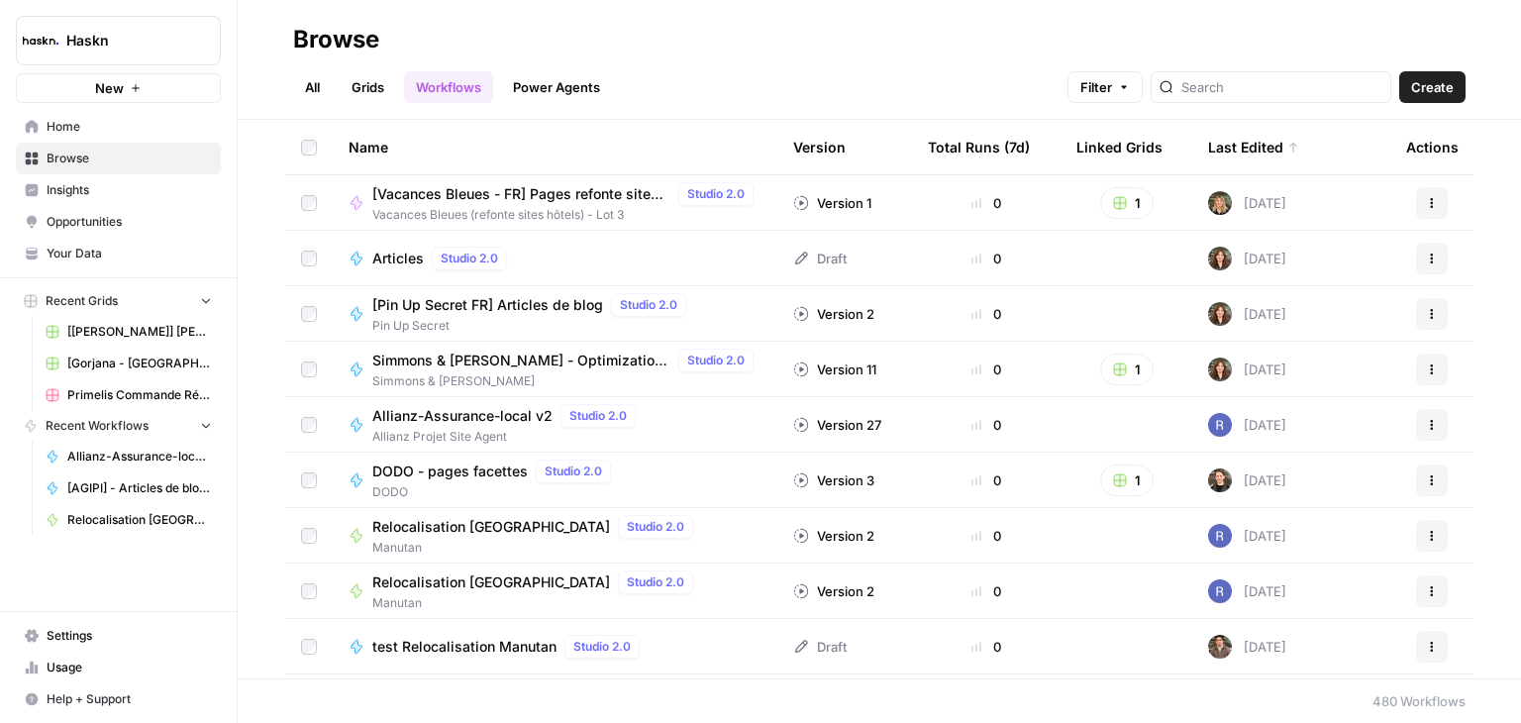
click at [552, 193] on span "[Vacances Bleues - FR] Pages refonte sites hôtels - [GEOGRAPHIC_DATA]" at bounding box center [521, 194] width 298 height 20
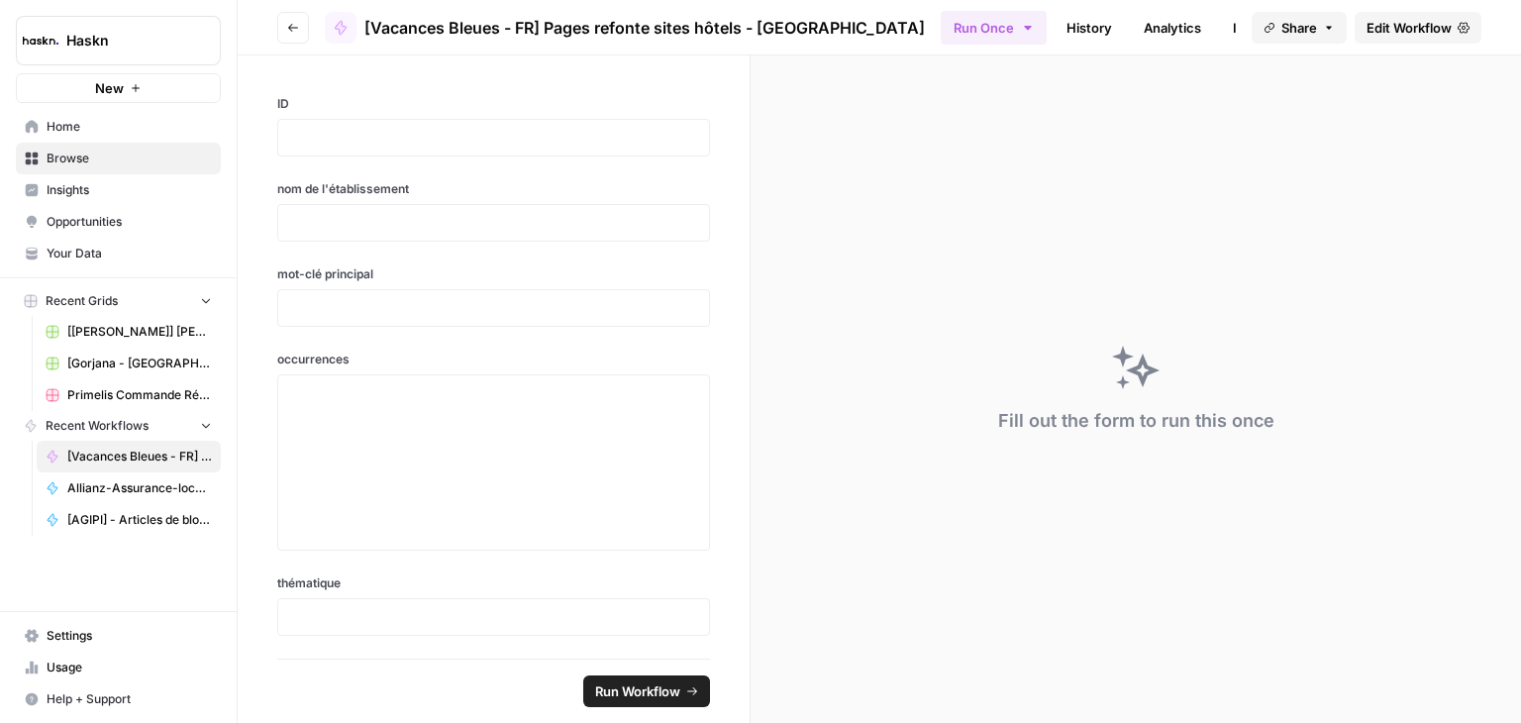
click at [1382, 31] on span "Edit Workflow" at bounding box center [1408, 28] width 85 height 20
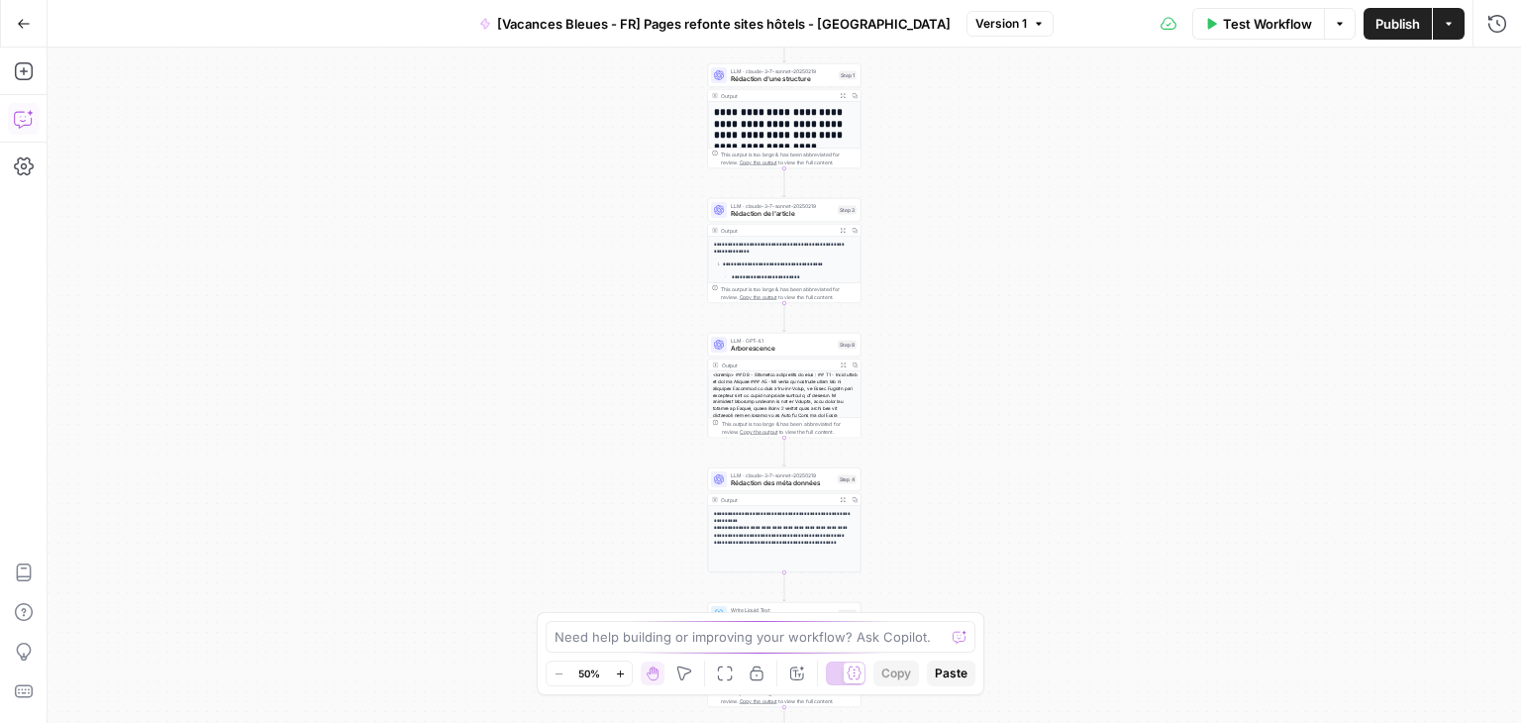
click at [16, 127] on icon "button" at bounding box center [24, 119] width 20 height 20
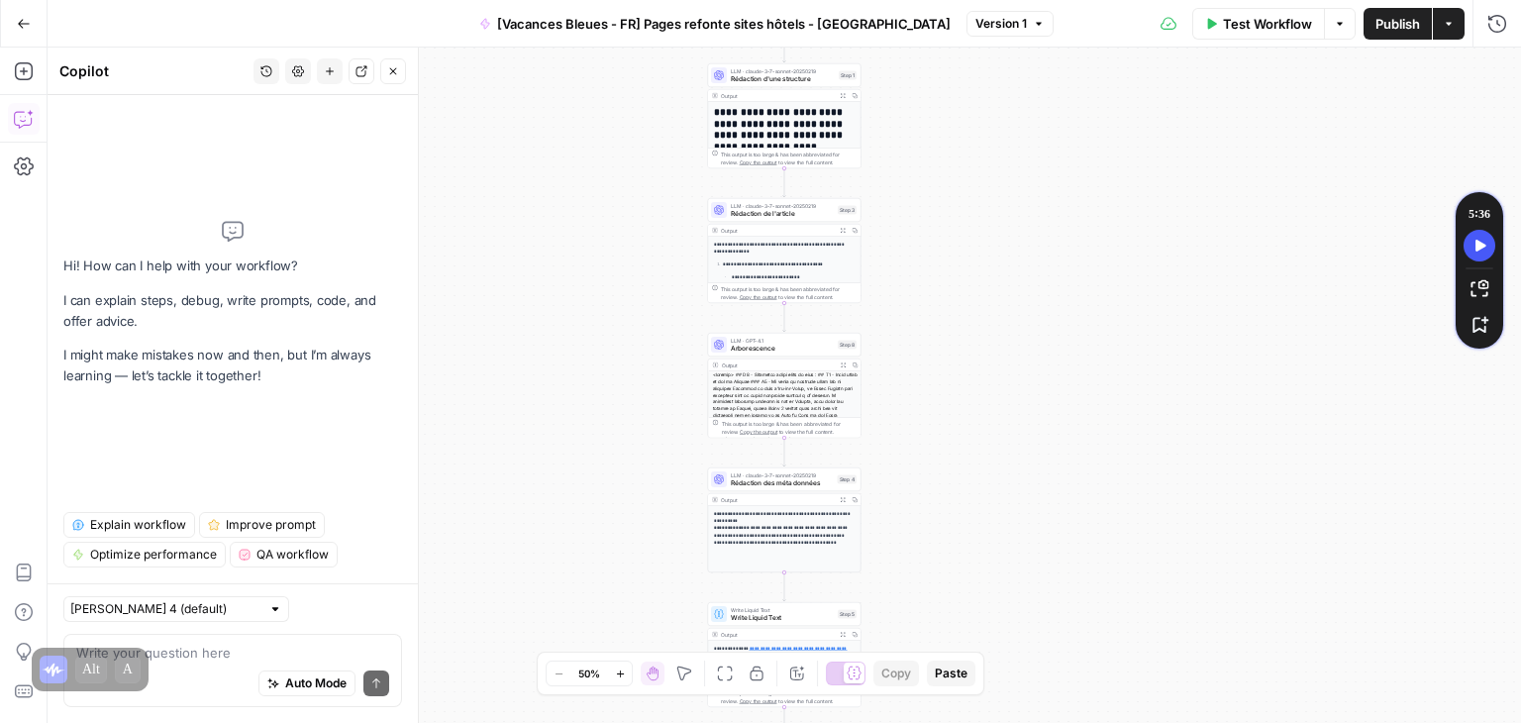
click at [268, 69] on icon "button" at bounding box center [266, 71] width 12 height 12
drag, startPoint x: 471, startPoint y: 137, endPoint x: 190, endPoint y: 128, distance: 281.3
click at [473, 136] on div "**********" at bounding box center [784, 385] width 1473 height 675
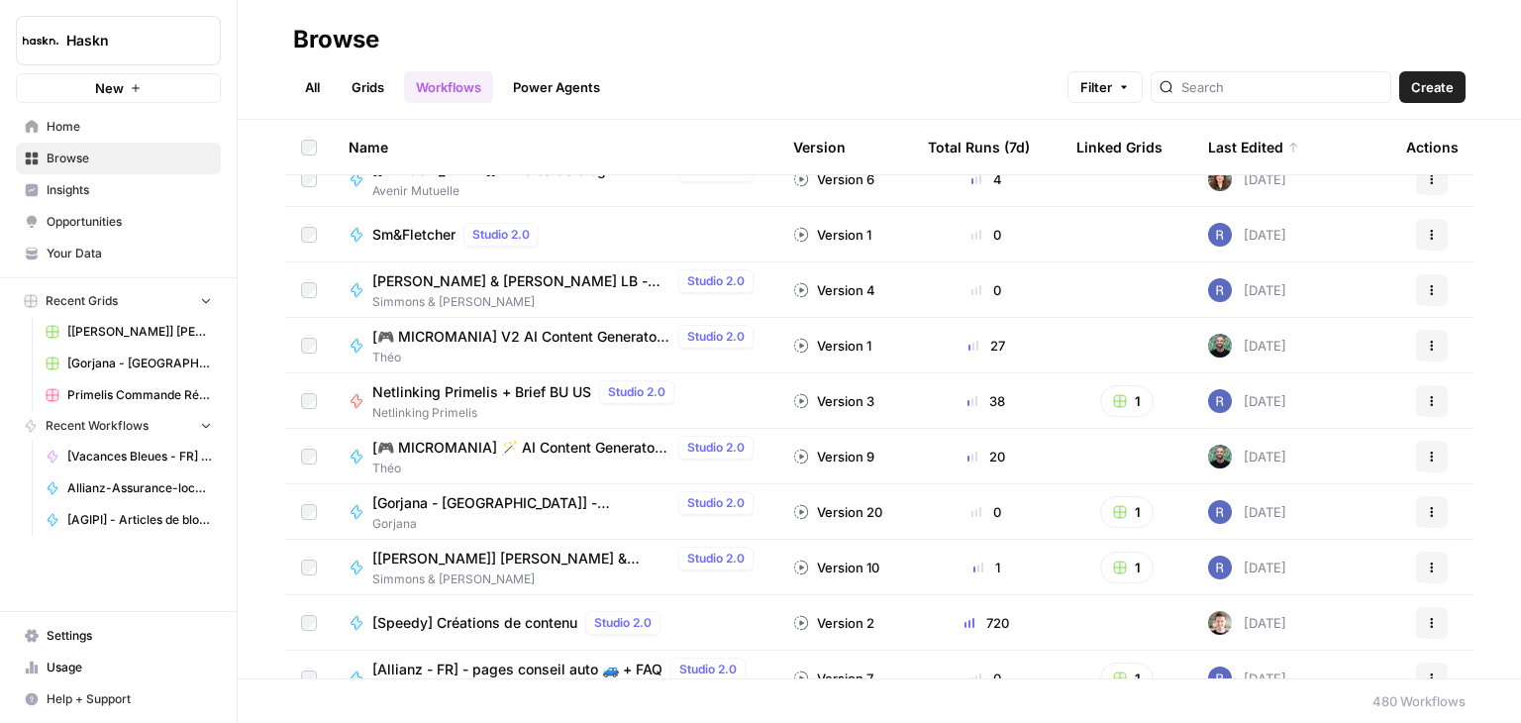
scroll to position [1188, 0]
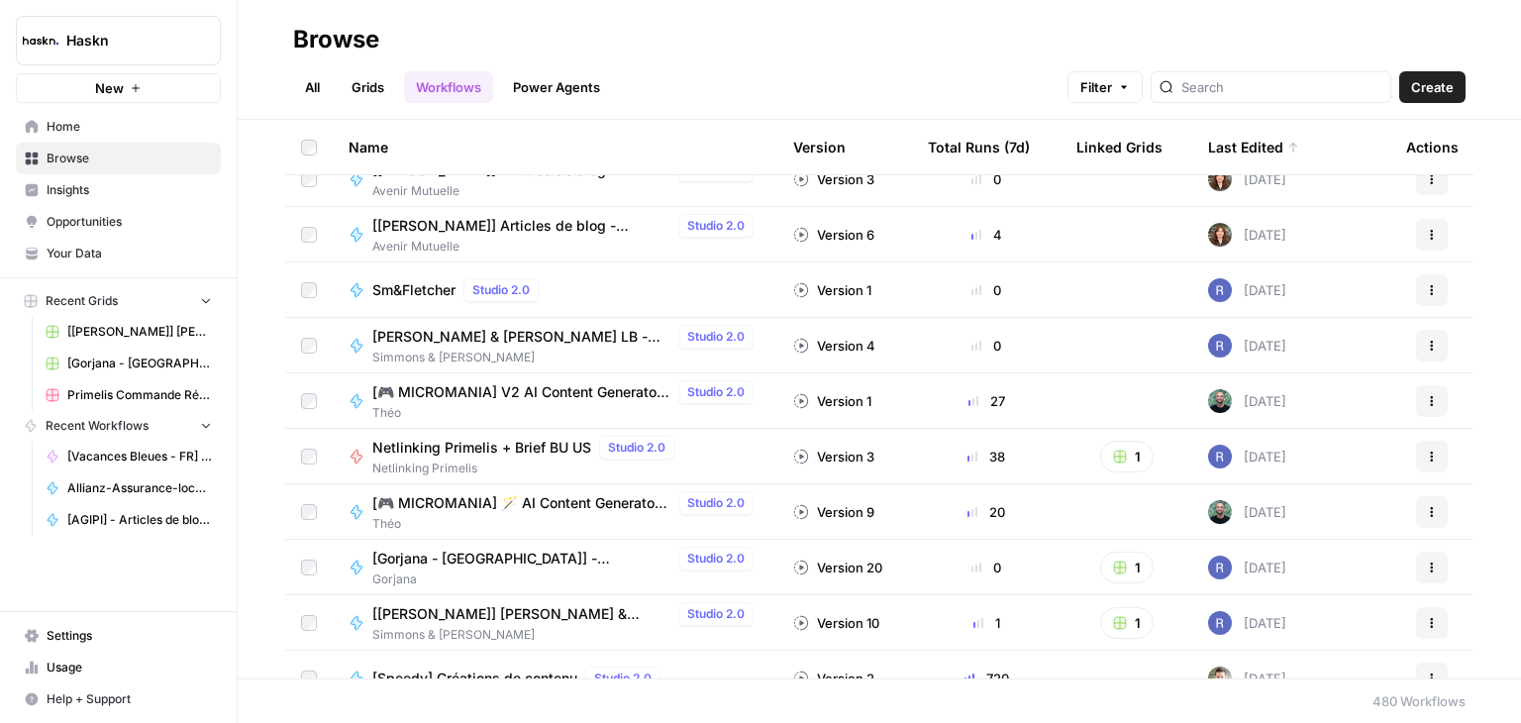
click at [528, 445] on span "Netlinking Primelis + Brief BU US" at bounding box center [481, 448] width 219 height 20
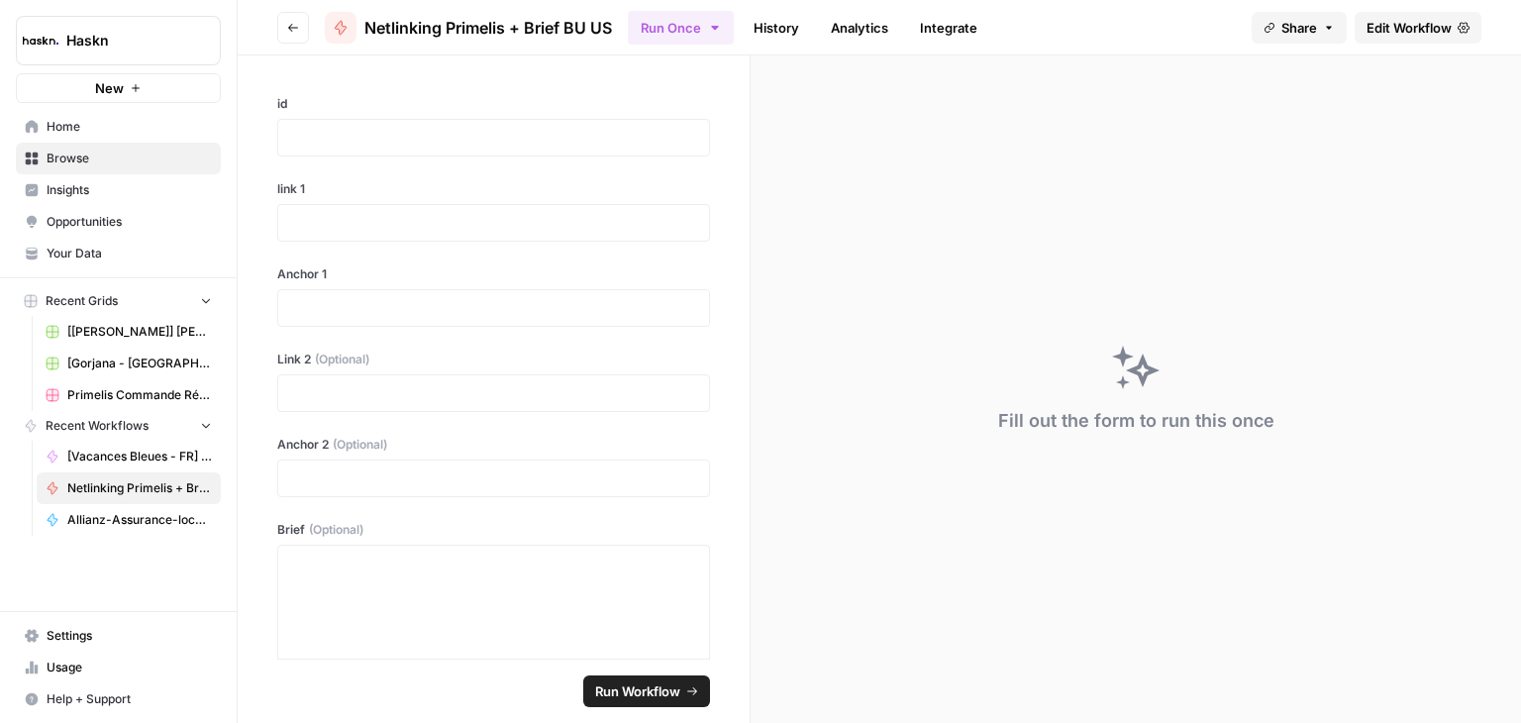
click at [1403, 19] on span "Edit Workflow" at bounding box center [1408, 28] width 85 height 20
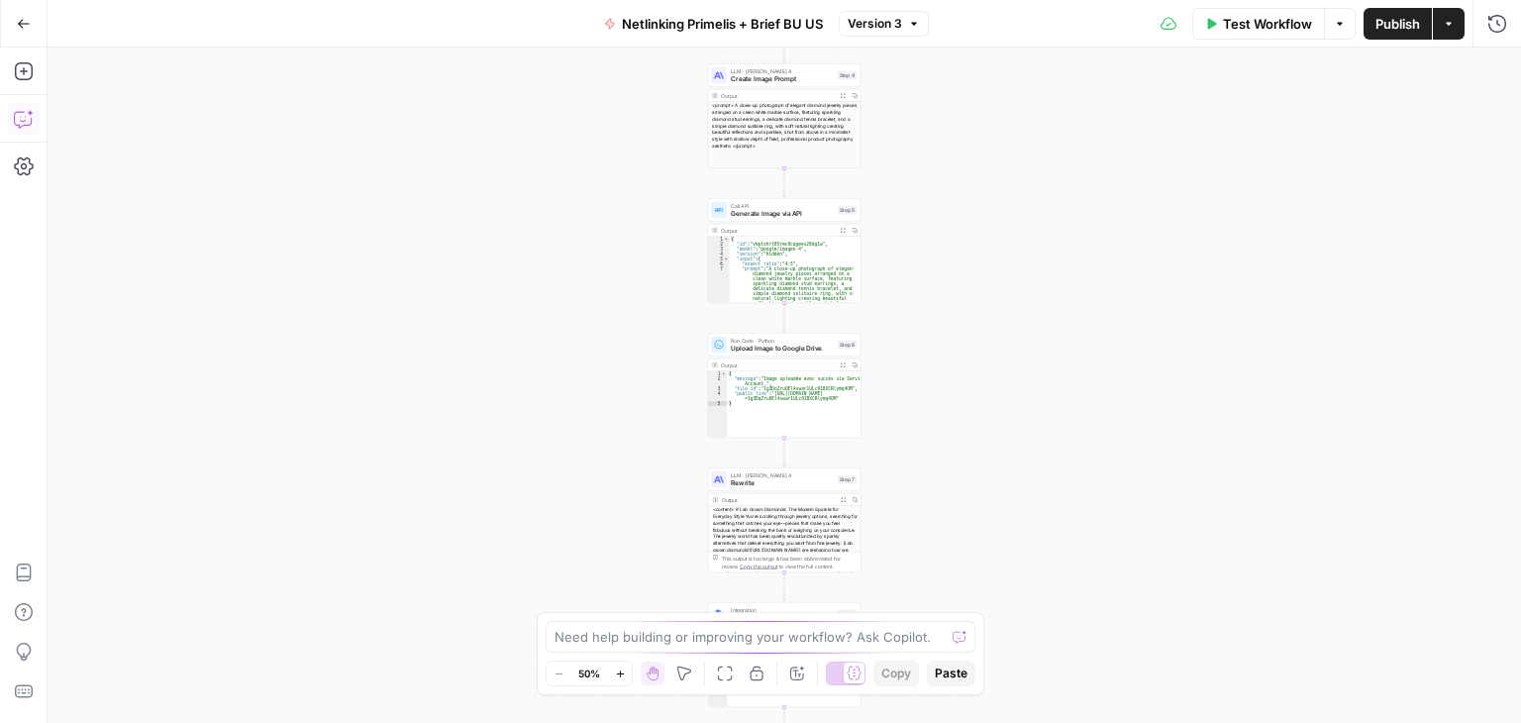
click at [26, 114] on icon "button" at bounding box center [24, 119] width 20 height 20
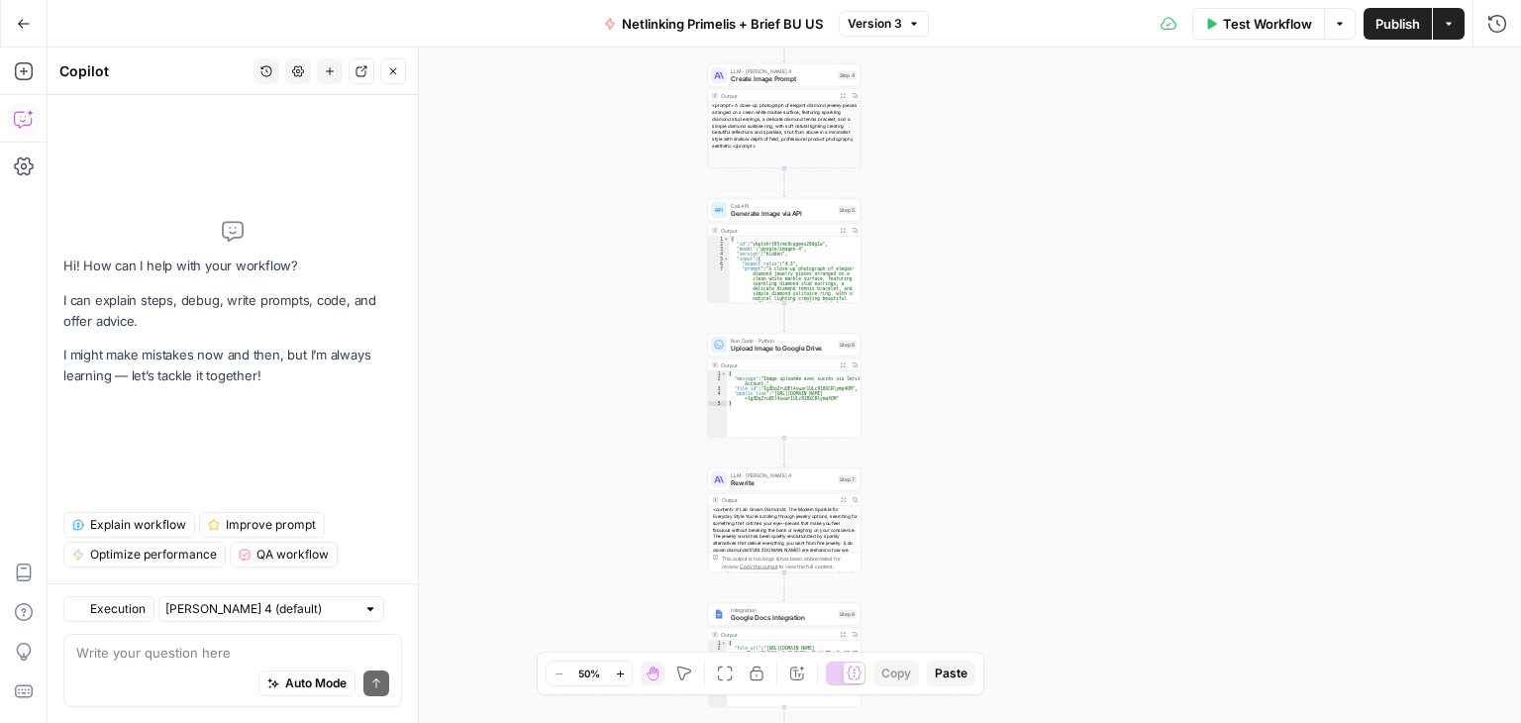
click at [270, 66] on icon "button" at bounding box center [266, 71] width 12 height 12
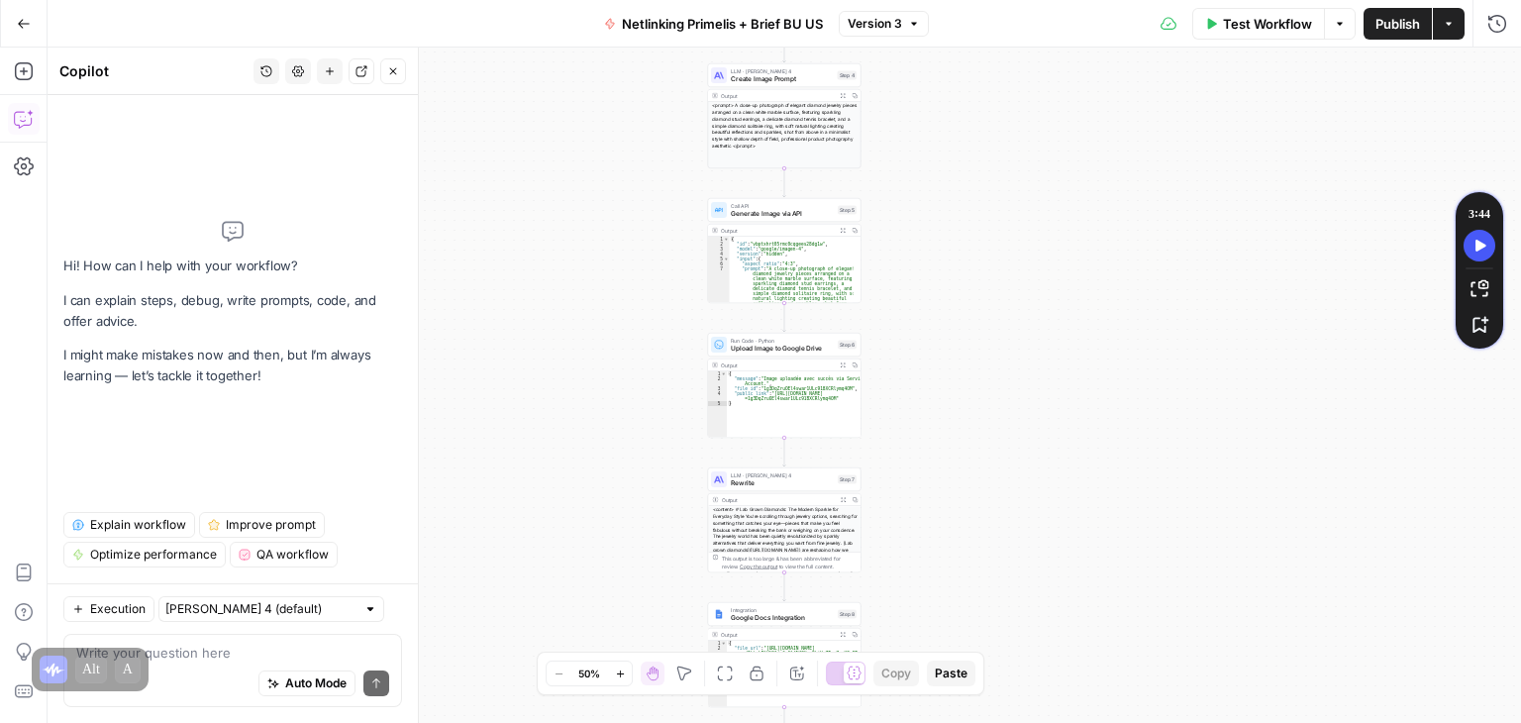
click at [488, 128] on div "**********" at bounding box center [784, 385] width 1473 height 675
click at [11, 27] on button "Go Back" at bounding box center [24, 24] width 36 height 36
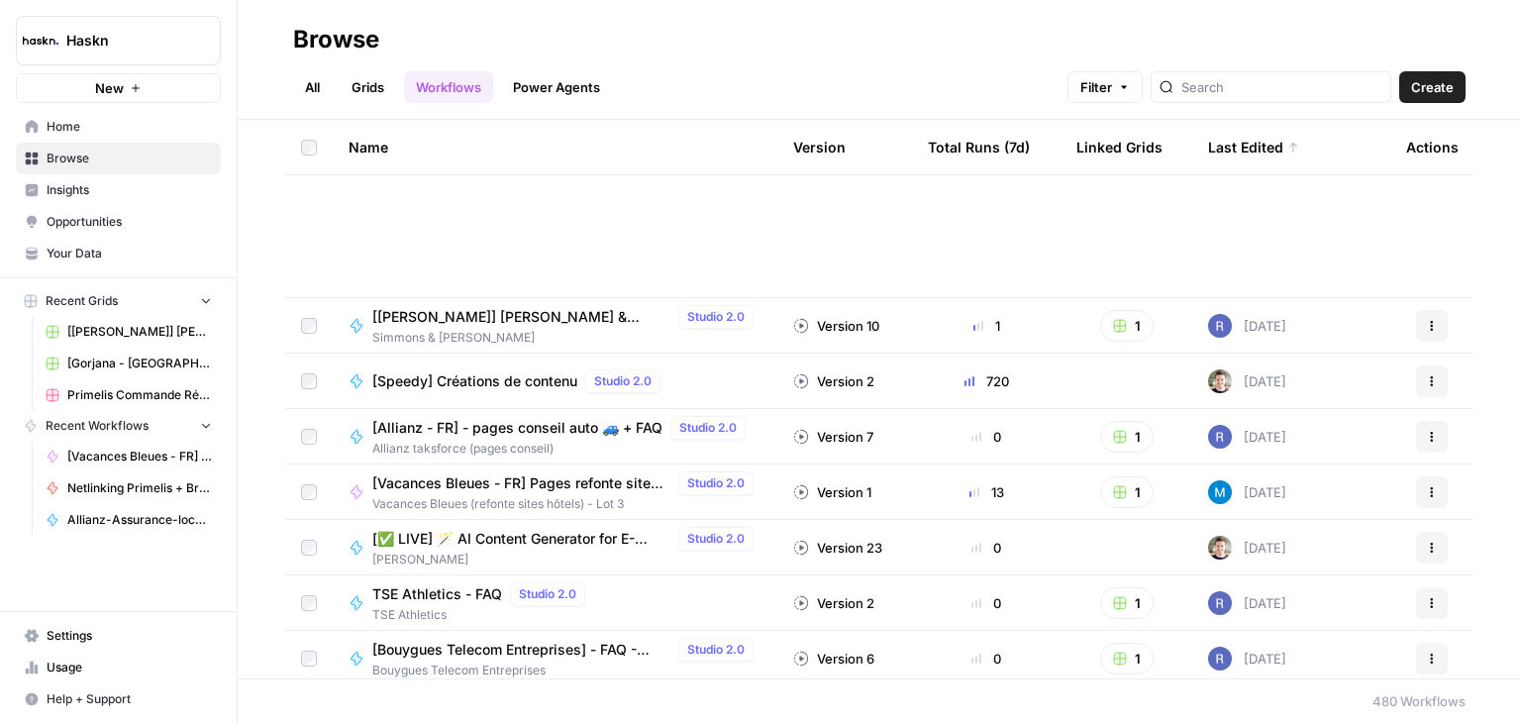
scroll to position [2079, 0]
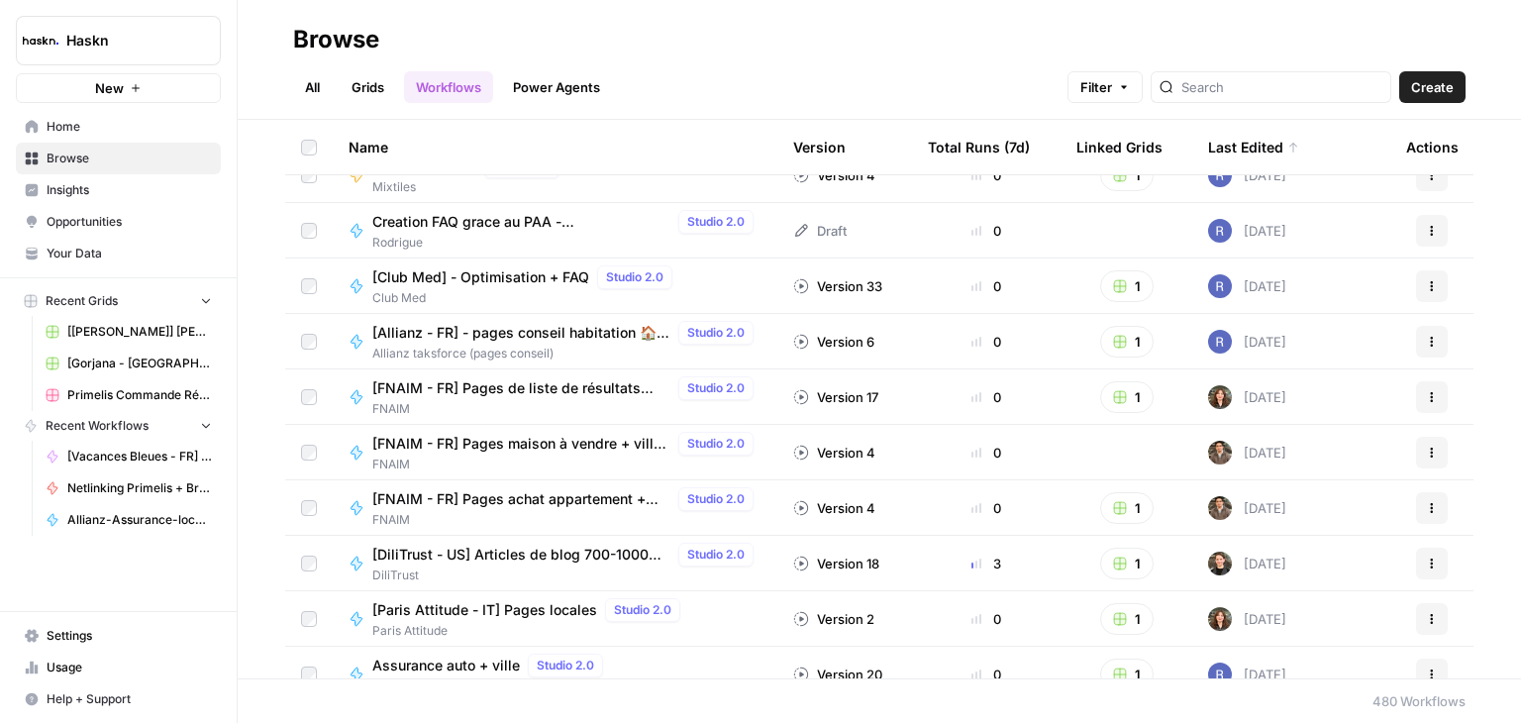
click at [523, 382] on span "[FNAIM - FR] Pages de liste de résultats d'annonces" at bounding box center [521, 388] width 298 height 20
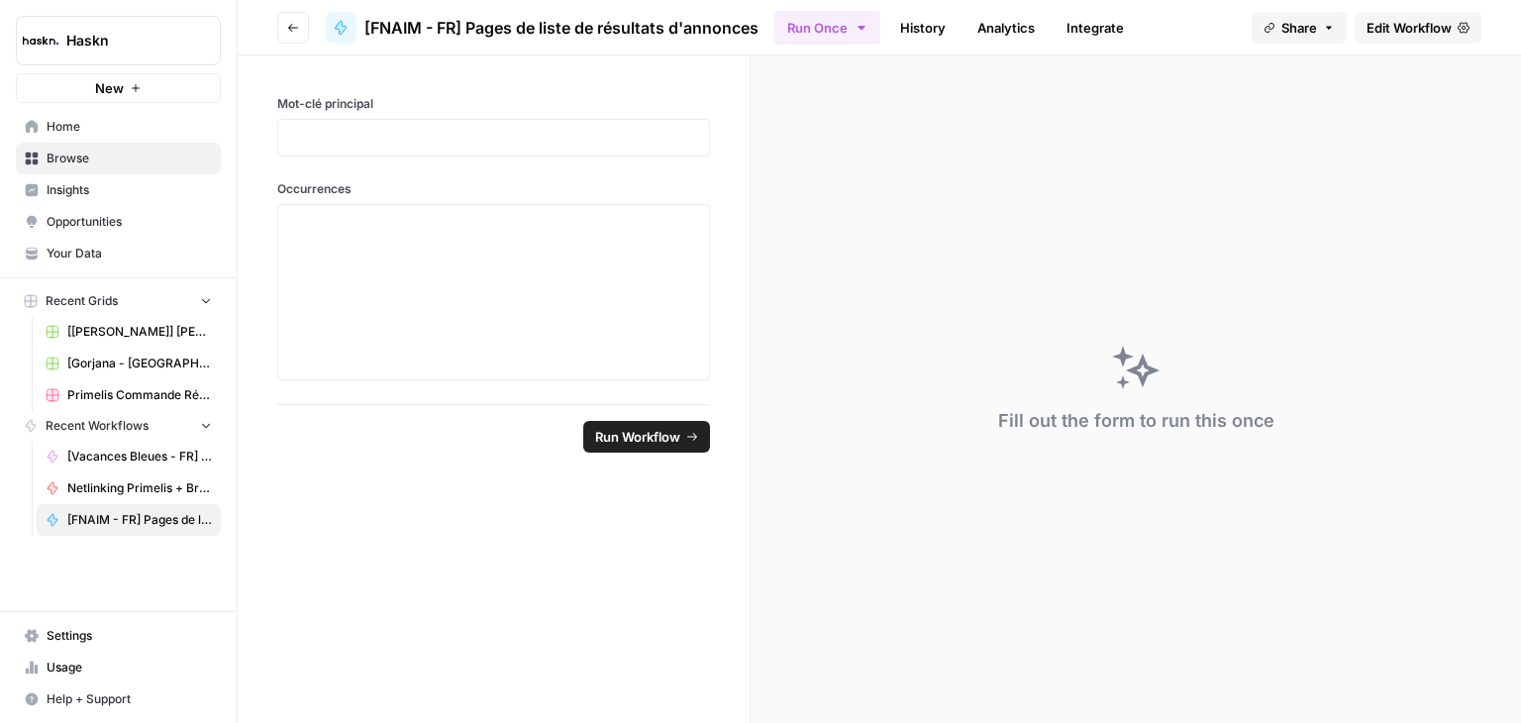
click at [1426, 25] on span "Edit Workflow" at bounding box center [1408, 28] width 85 height 20
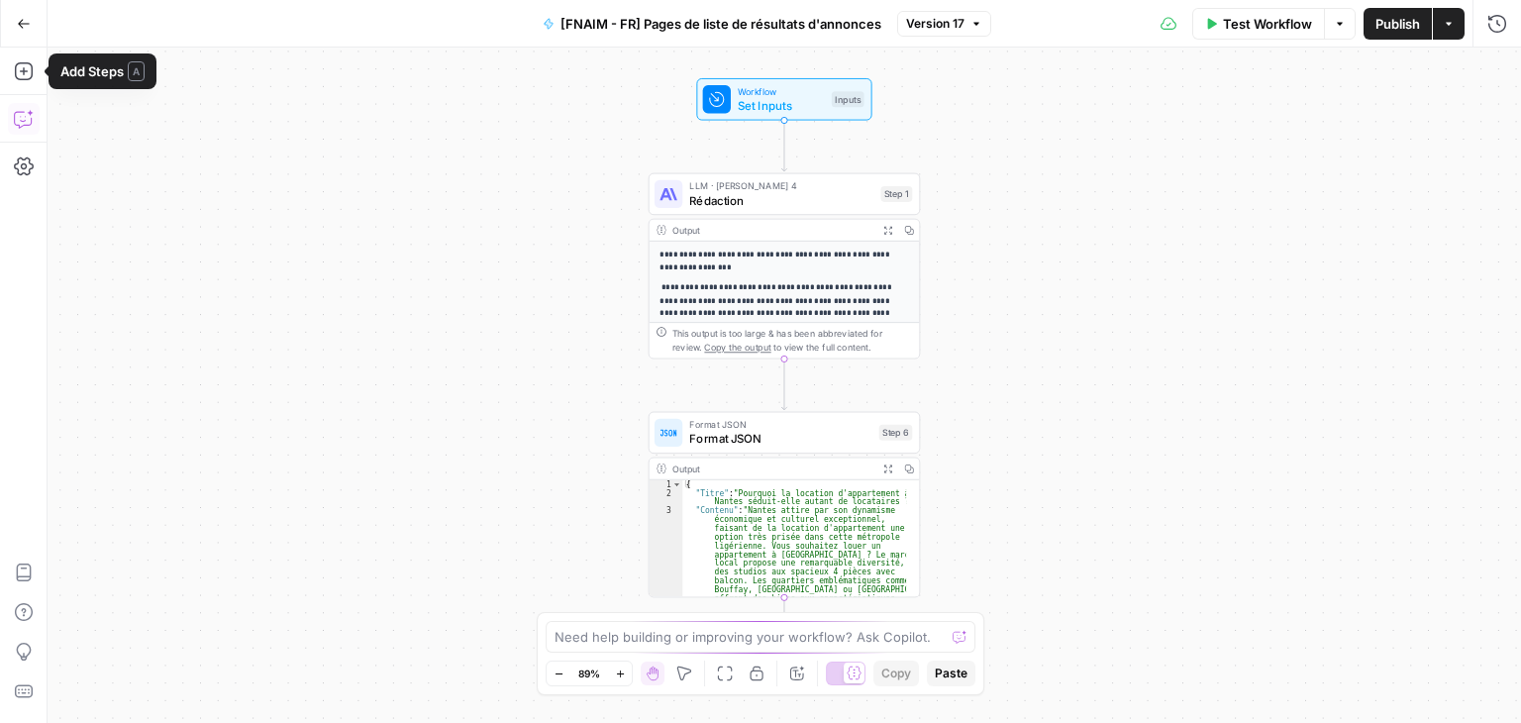
click at [30, 116] on icon "button" at bounding box center [24, 119] width 20 height 20
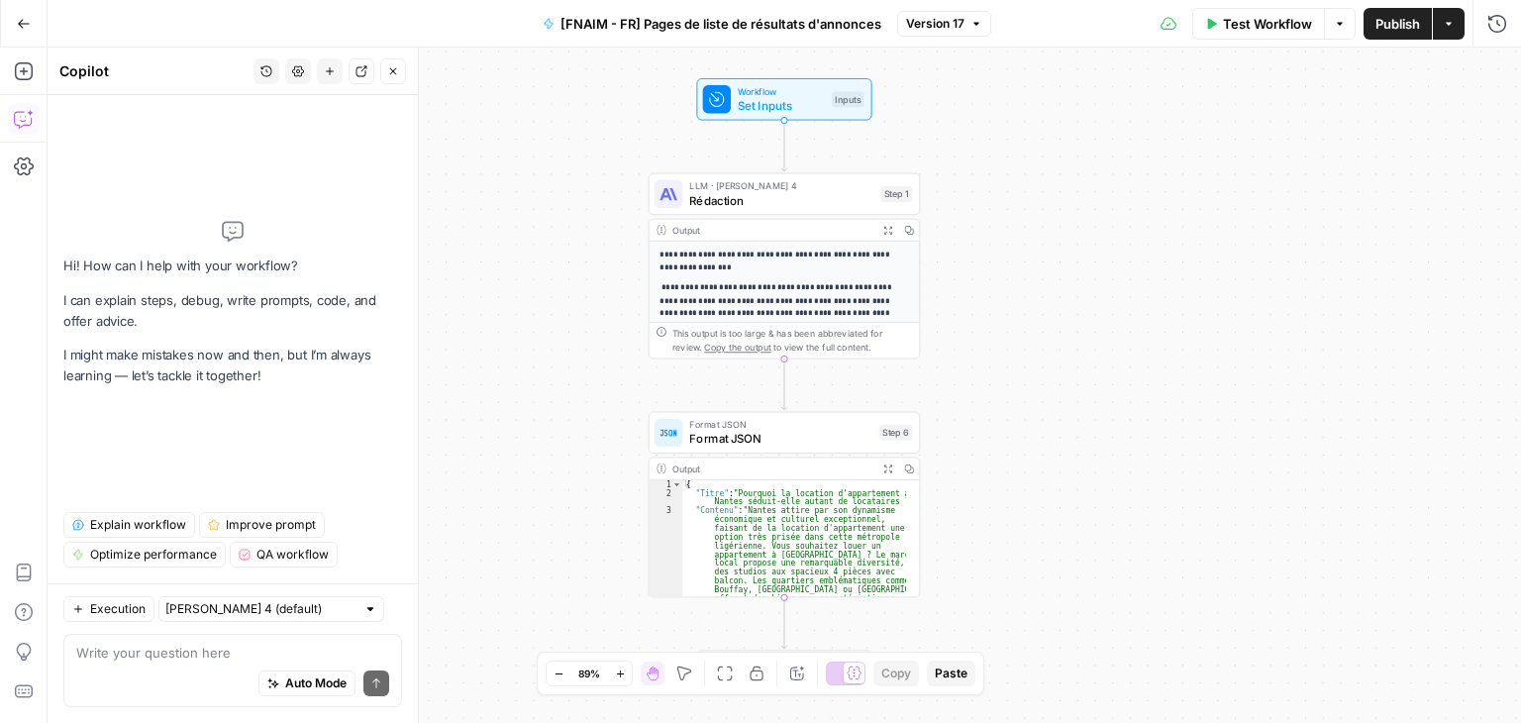
click at [265, 65] on icon "button" at bounding box center [266, 71] width 12 height 12
click at [451, 204] on div "**********" at bounding box center [784, 385] width 1473 height 675
click at [297, 75] on icon "button" at bounding box center [298, 70] width 12 height 11
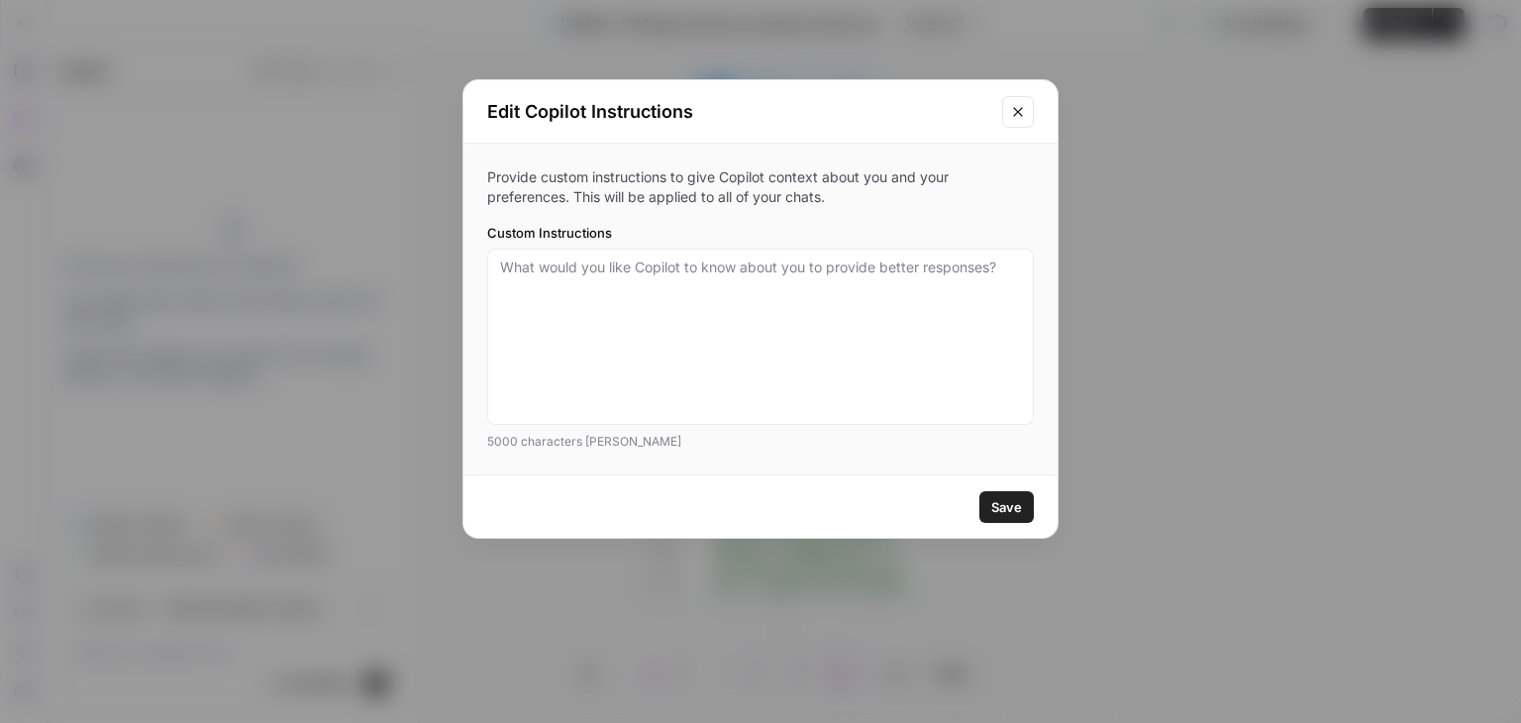
click at [1025, 106] on icon "Close modal" at bounding box center [1018, 112] width 16 height 16
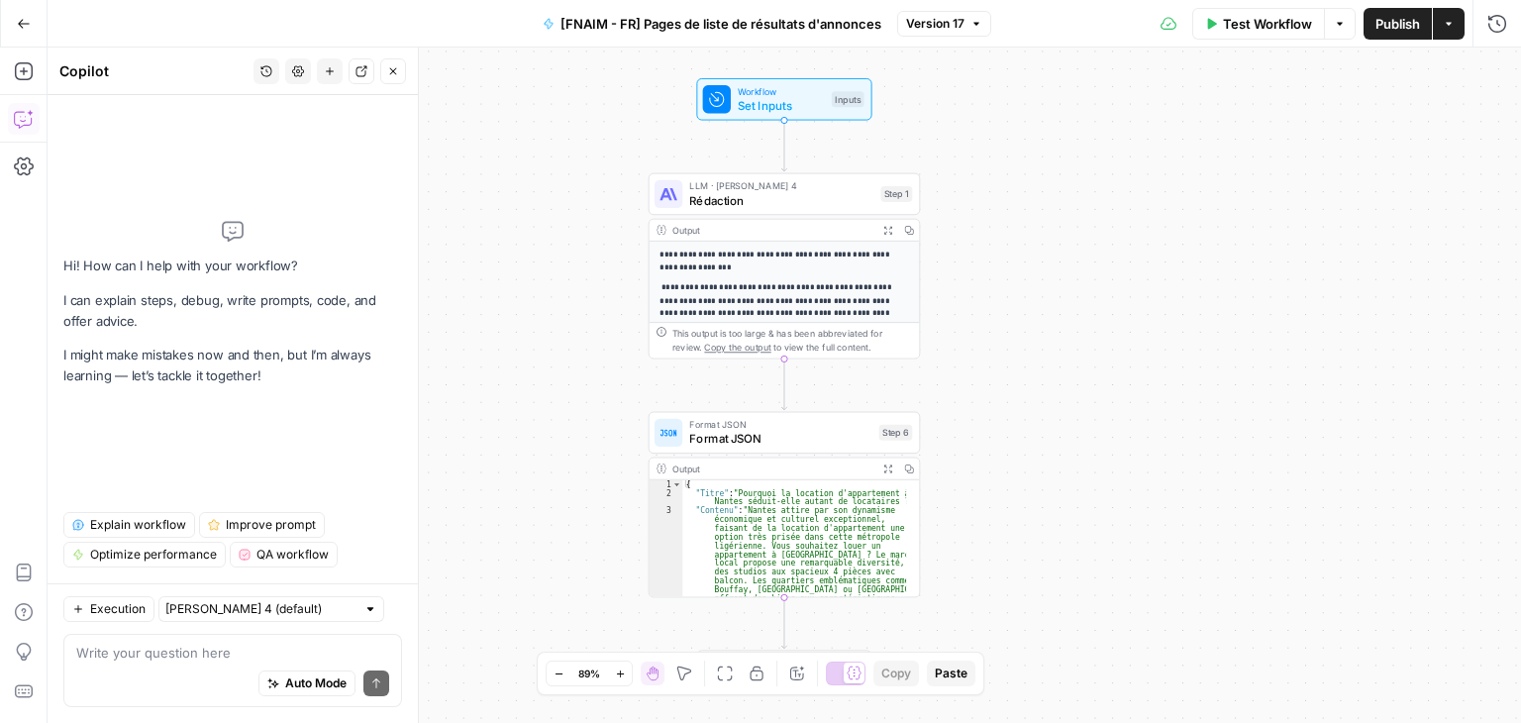
click at [12, 25] on button "Go Back" at bounding box center [24, 24] width 36 height 36
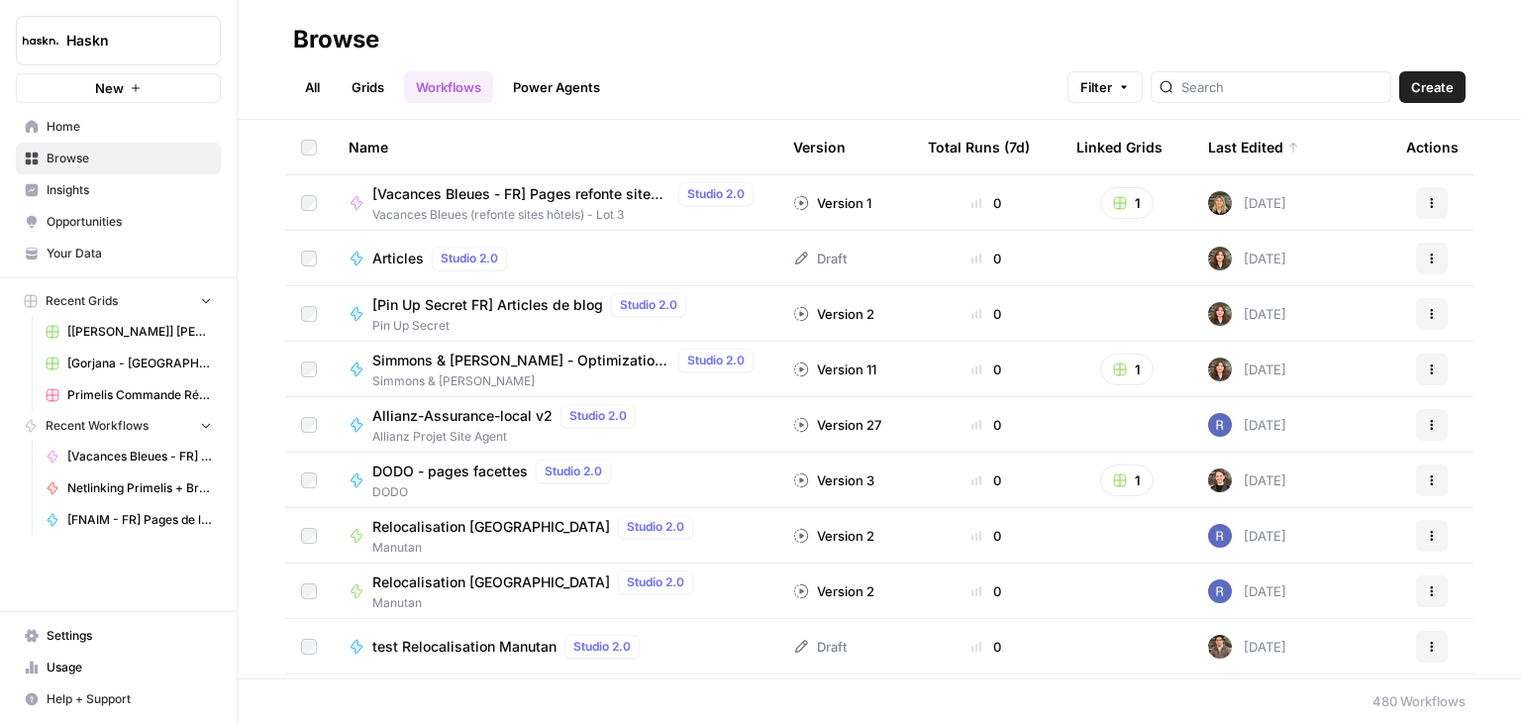
click at [74, 656] on link "Usage" at bounding box center [118, 668] width 205 height 32
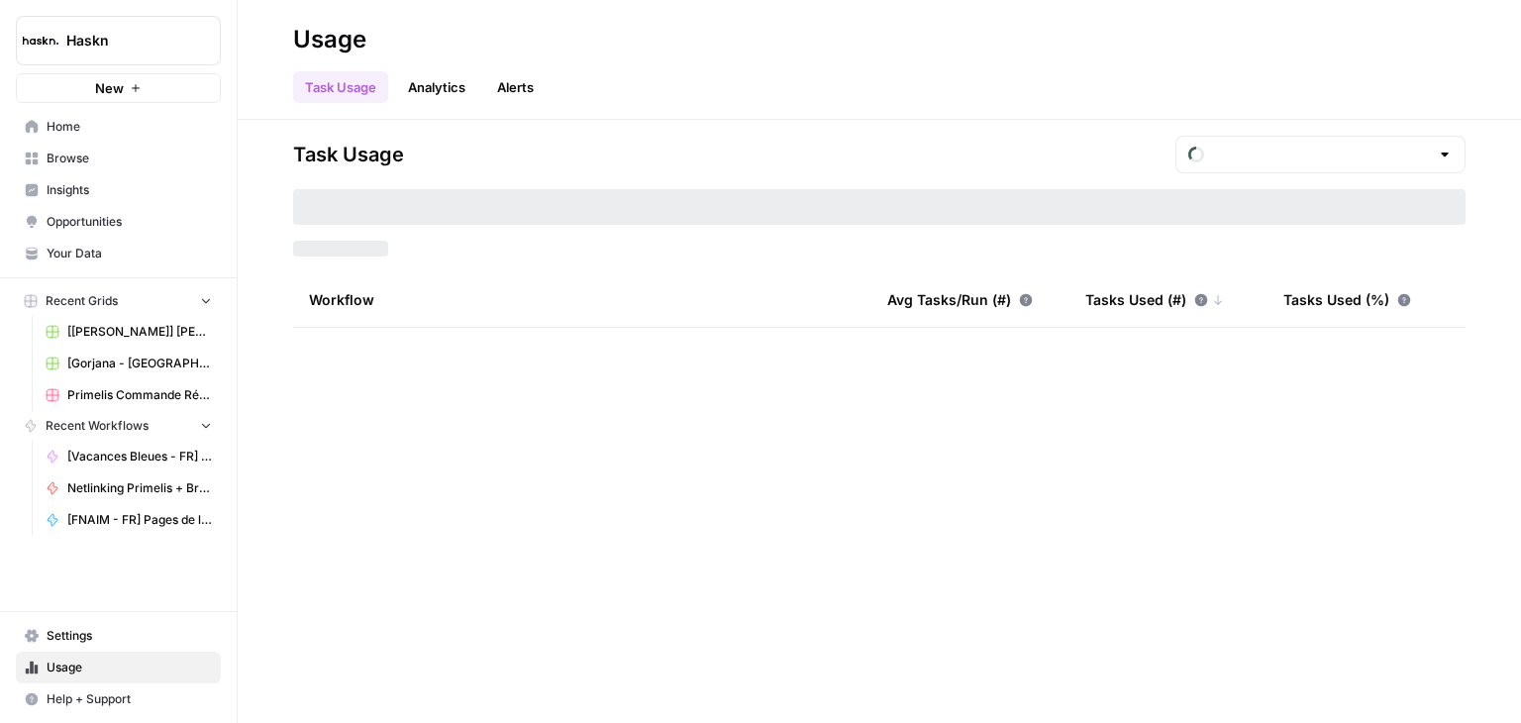
type input "September Tasks"
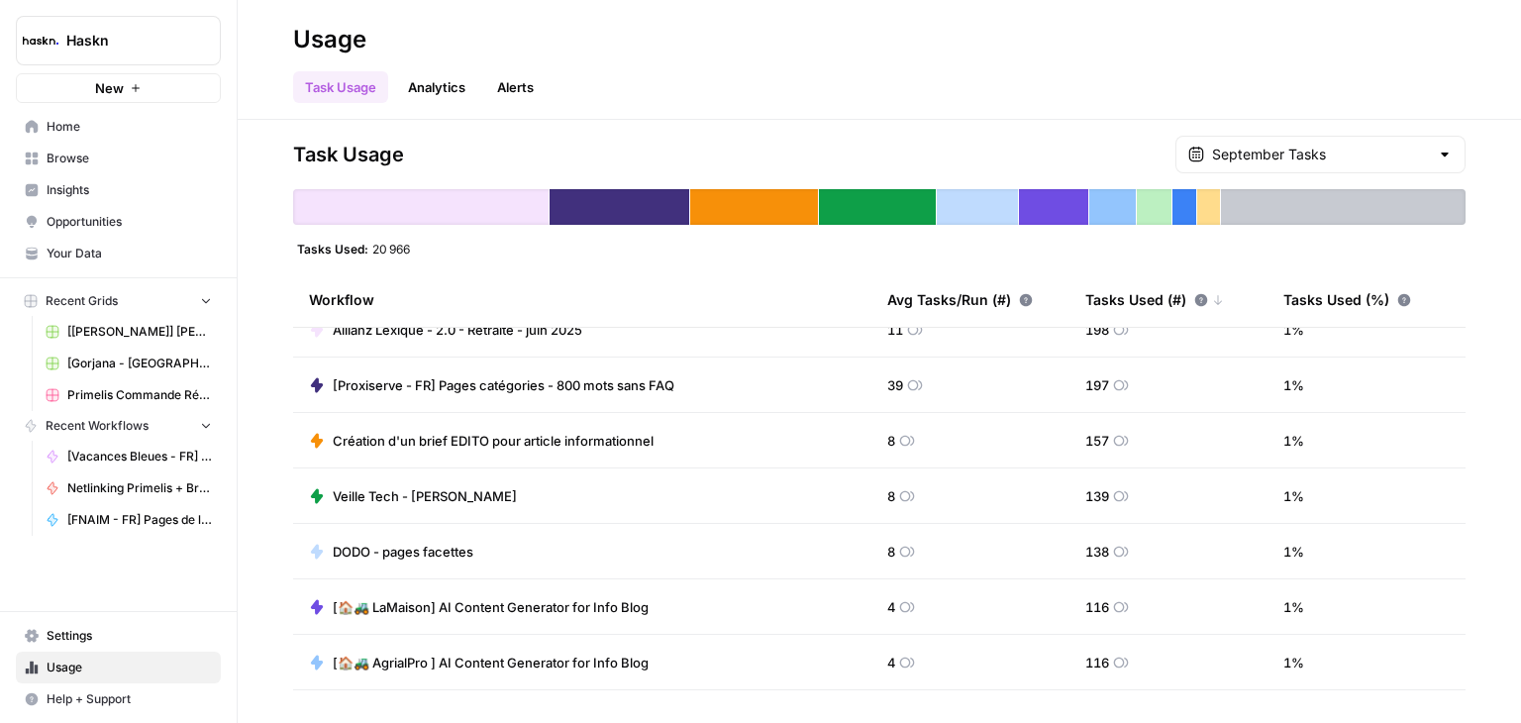
scroll to position [891, 0]
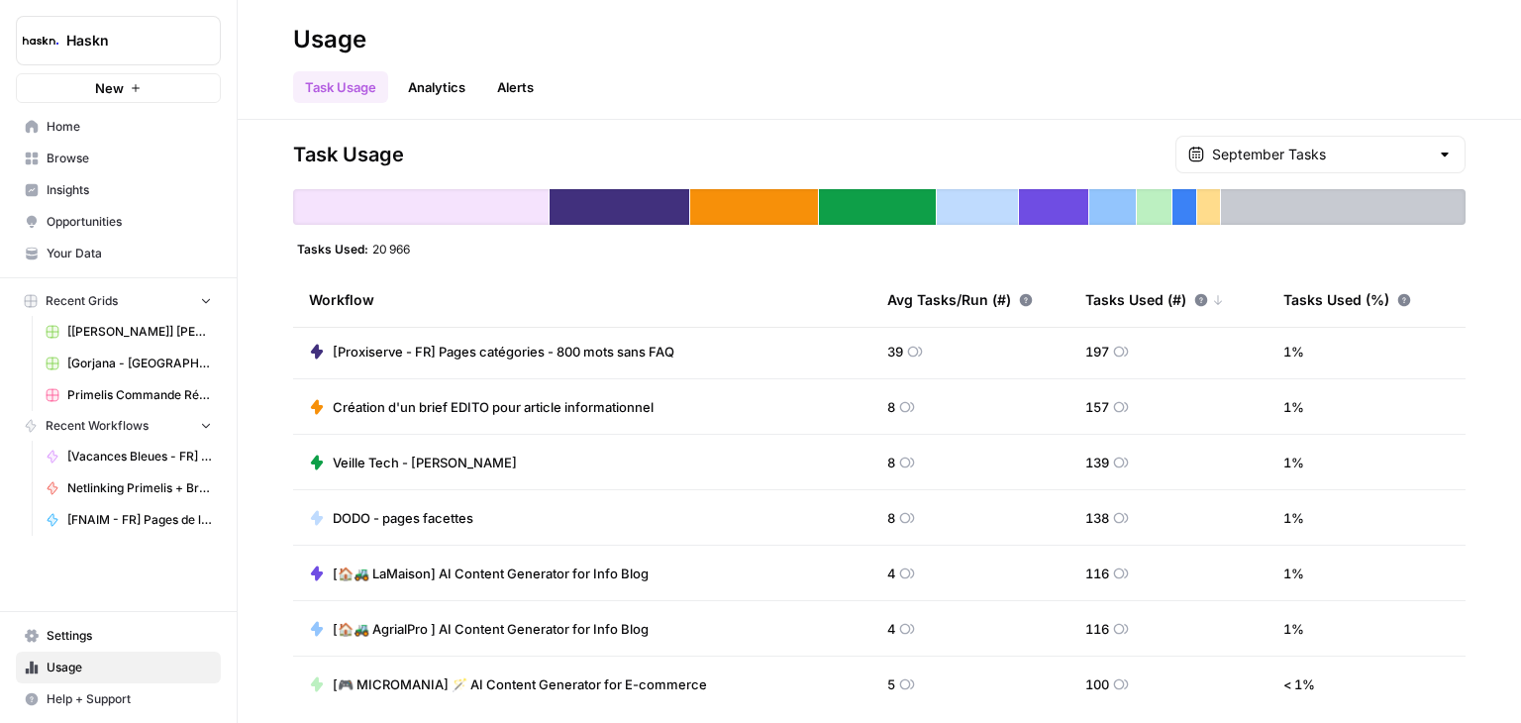
click at [407, 457] on span "Veille Tech - Rodrigue" at bounding box center [425, 462] width 184 height 20
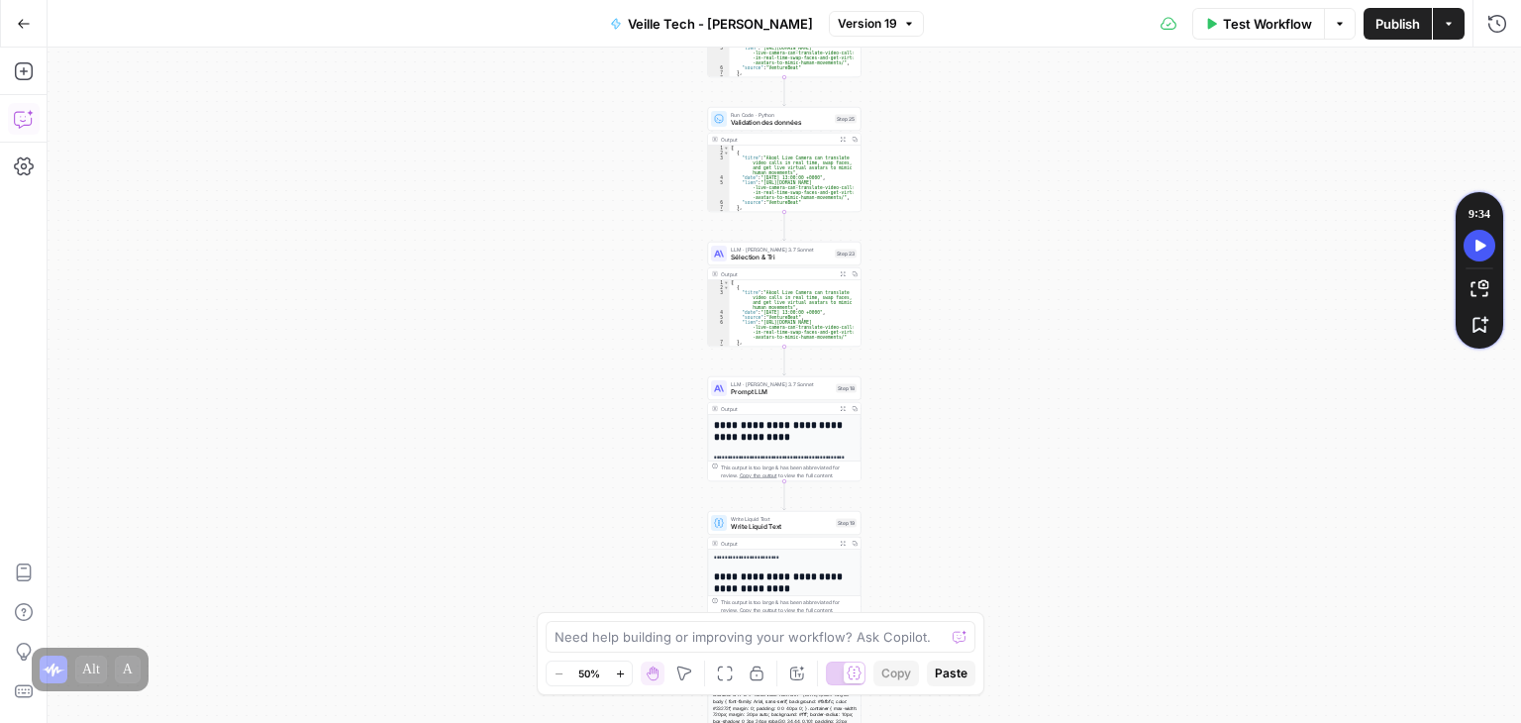
click at [38, 121] on button "Copilot" at bounding box center [24, 119] width 32 height 32
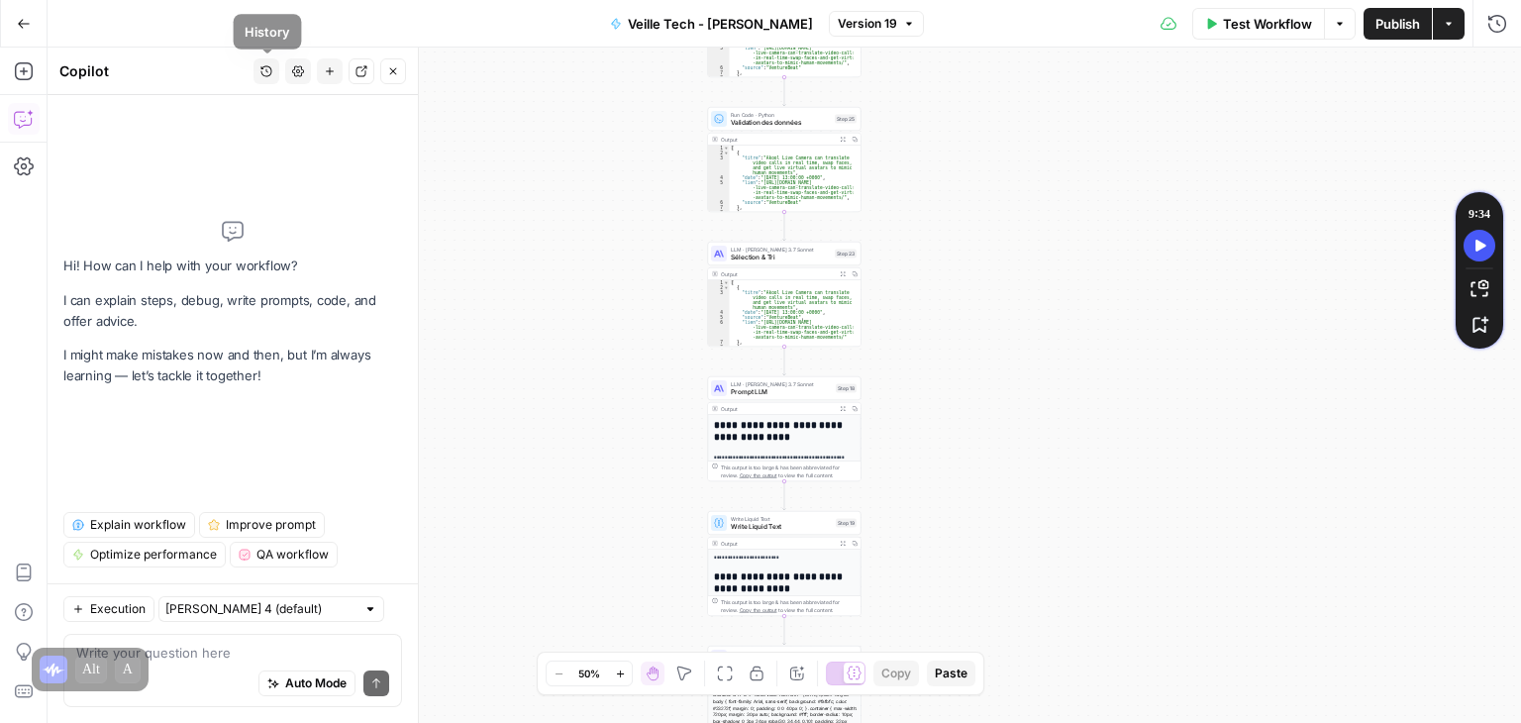
click at [271, 71] on icon "button" at bounding box center [266, 71] width 12 height 12
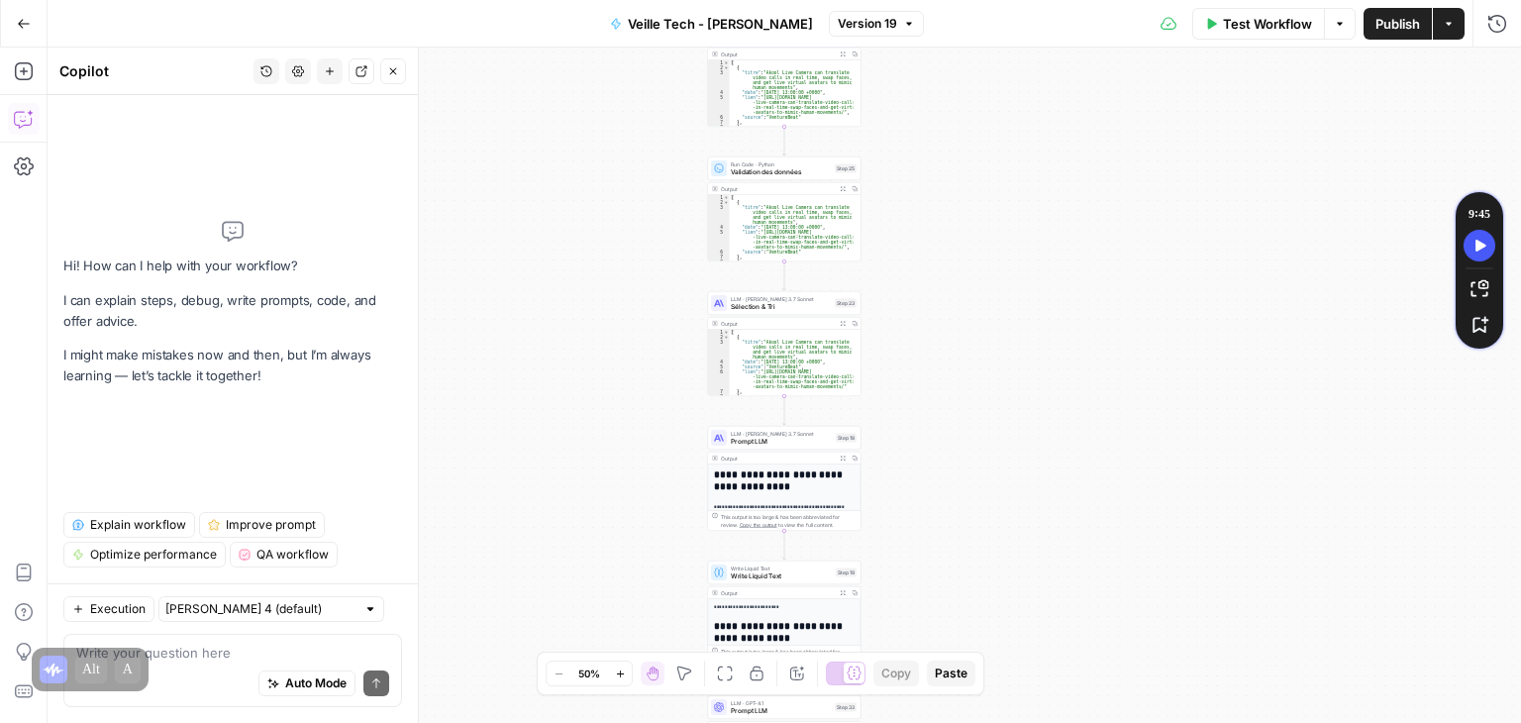
click at [1044, 286] on div "**********" at bounding box center [784, 385] width 1473 height 675
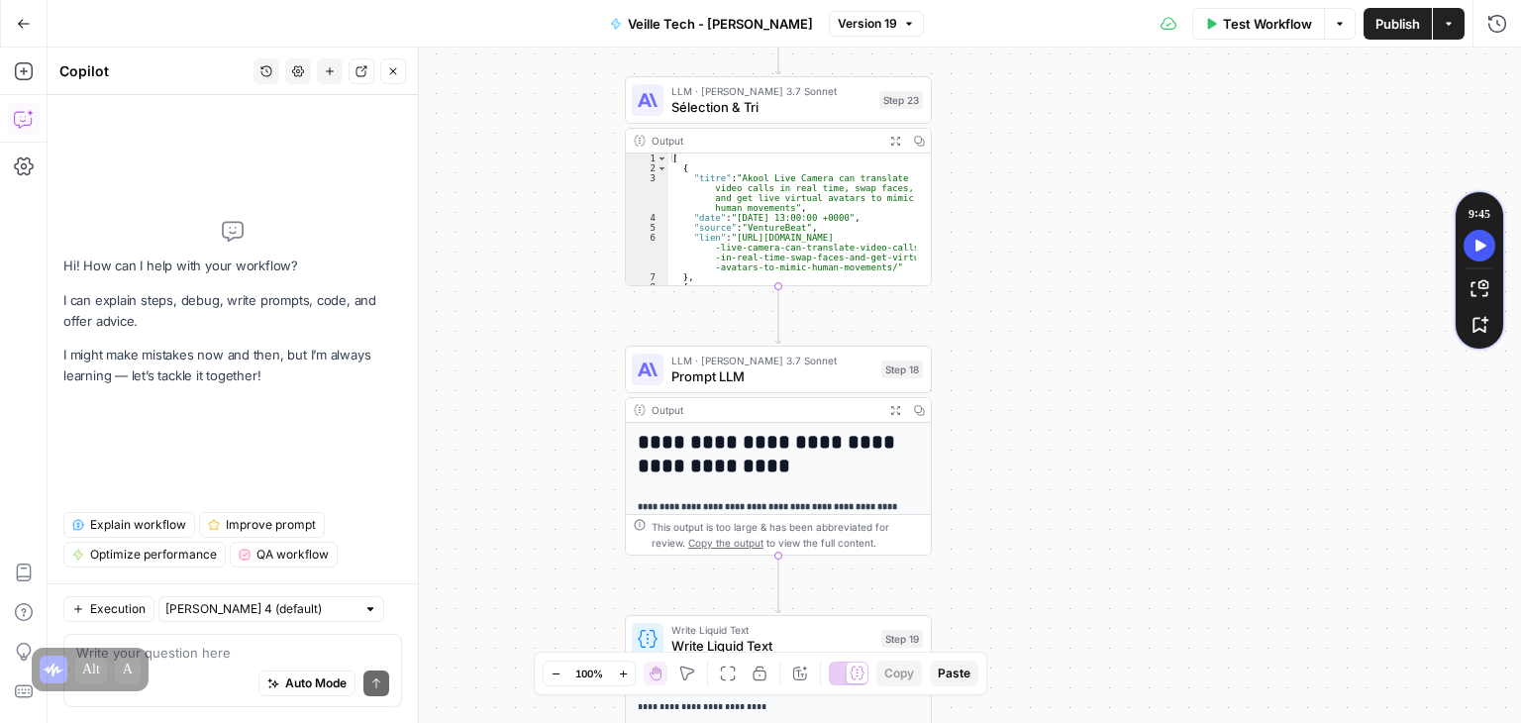
drag, startPoint x: 995, startPoint y: 332, endPoint x: 1252, endPoint y: 102, distance: 344.3
click at [1252, 102] on div "**********" at bounding box center [784, 385] width 1473 height 675
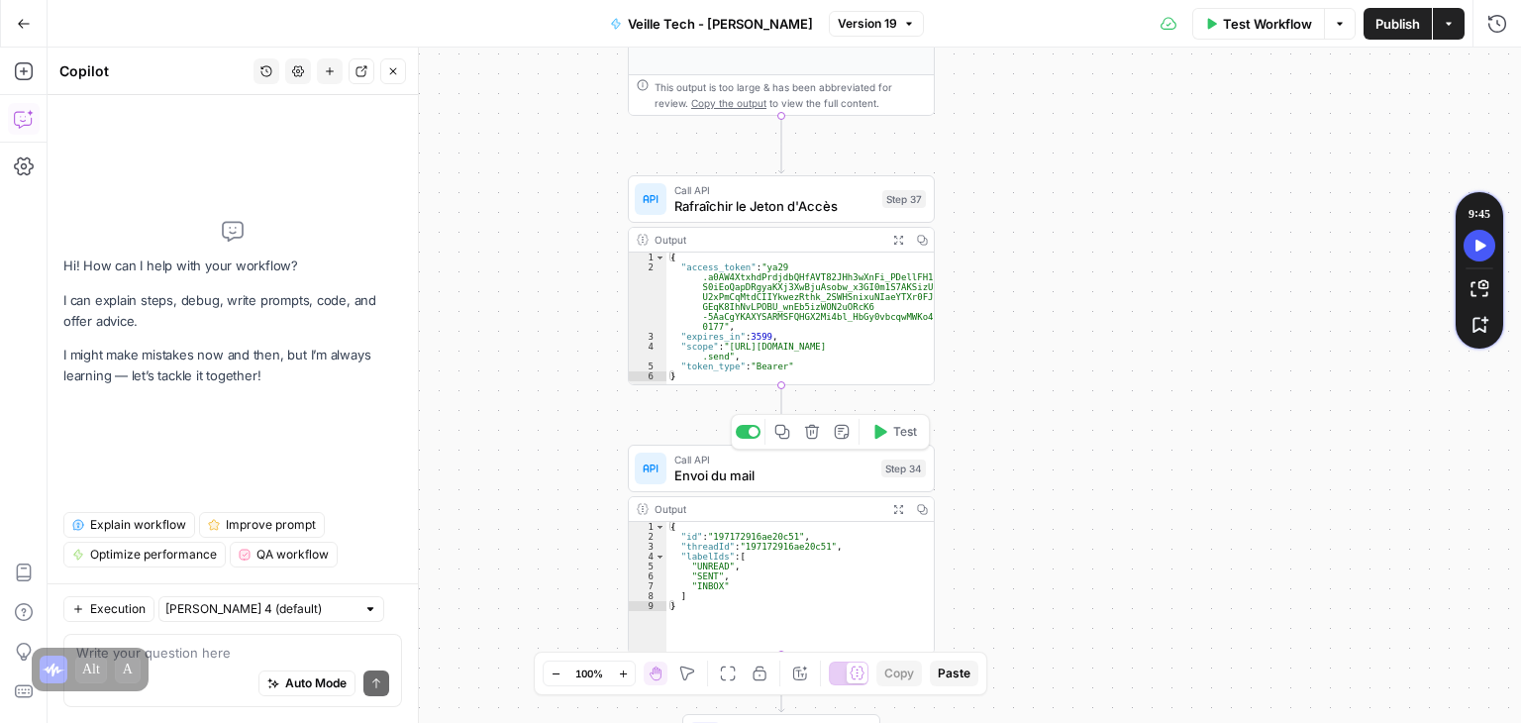
click at [685, 473] on span "Envoi du mail" at bounding box center [773, 475] width 199 height 20
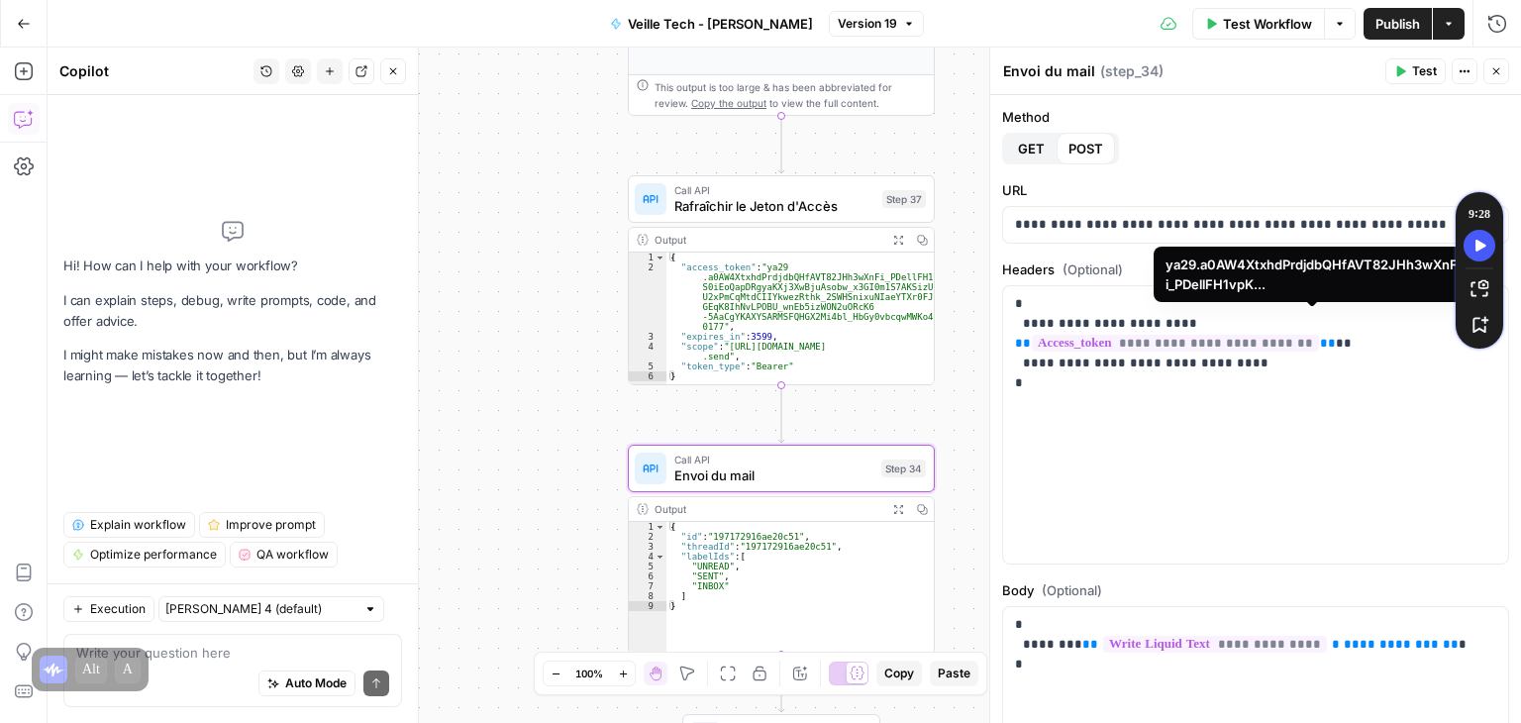
click at [689, 207] on span "Rafraîchir le Jeton d'Accès" at bounding box center [774, 206] width 200 height 20
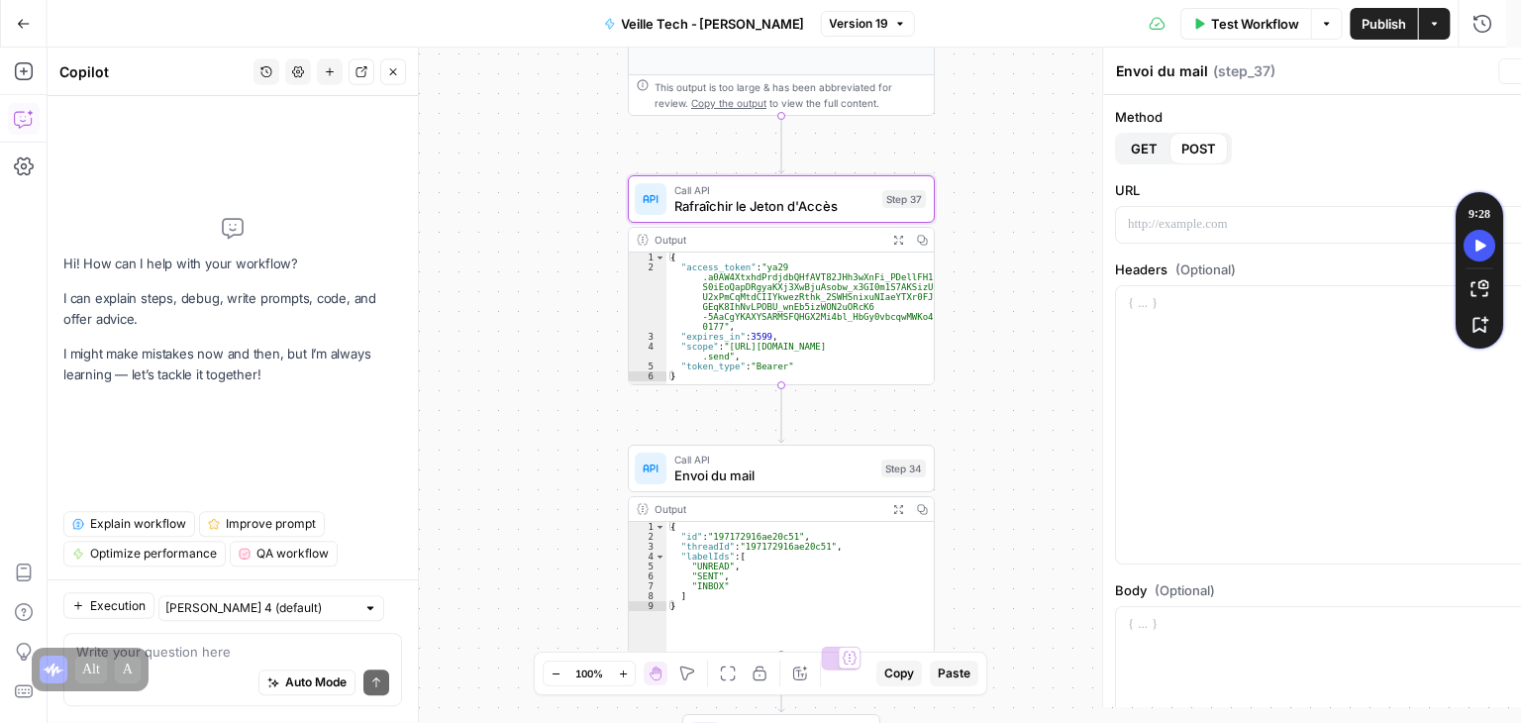
type textarea "Rafraîchir le Jeton d'Accès"
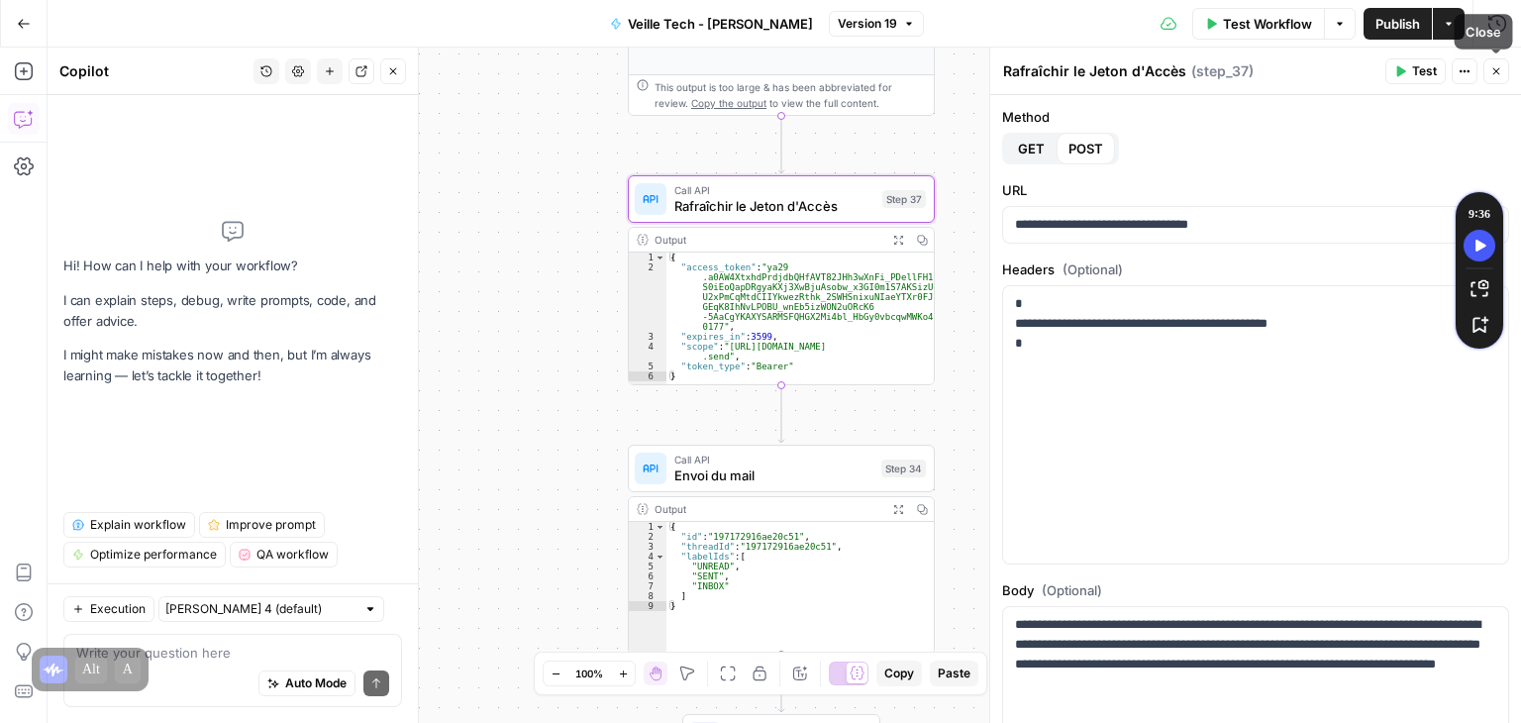
click at [1499, 76] on icon "button" at bounding box center [1496, 71] width 12 height 12
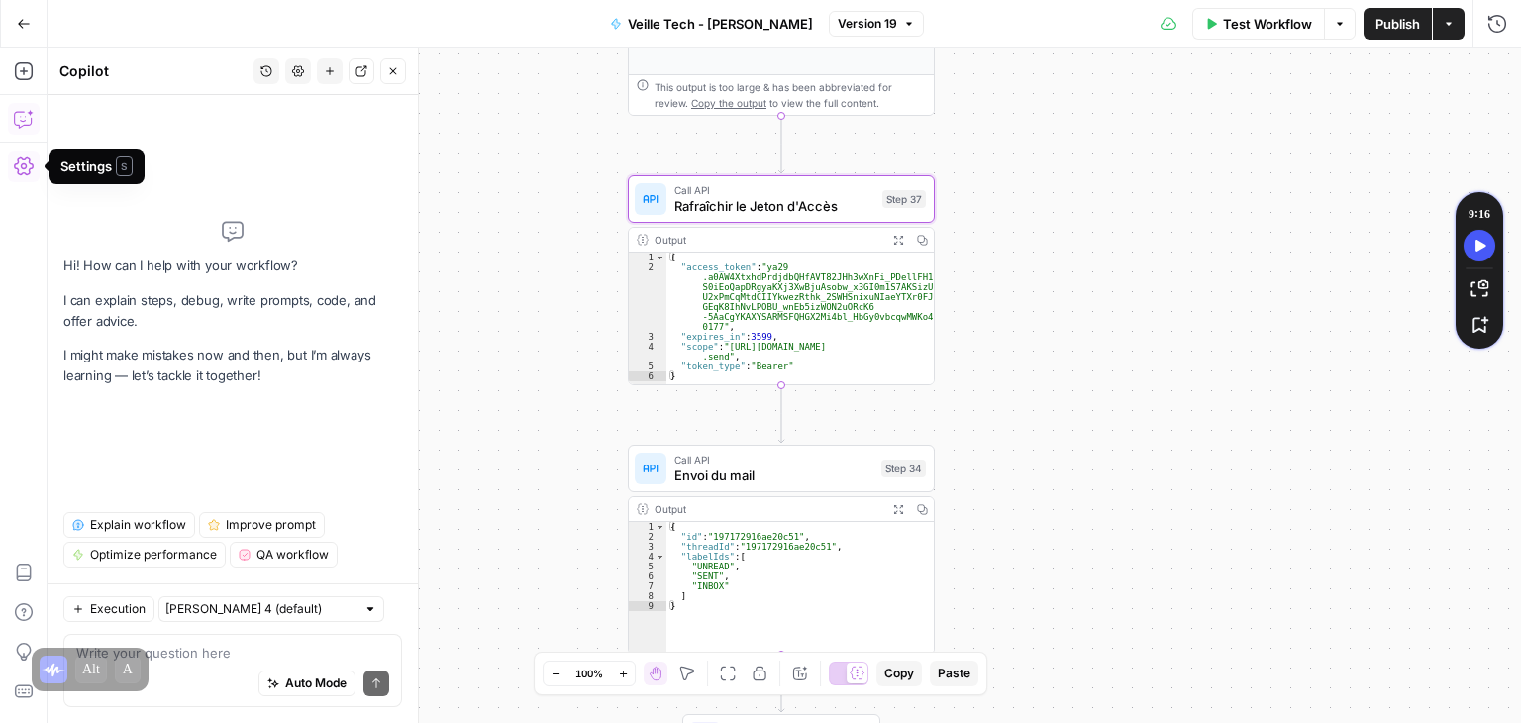
click at [21, 163] on icon "button" at bounding box center [24, 166] width 20 height 18
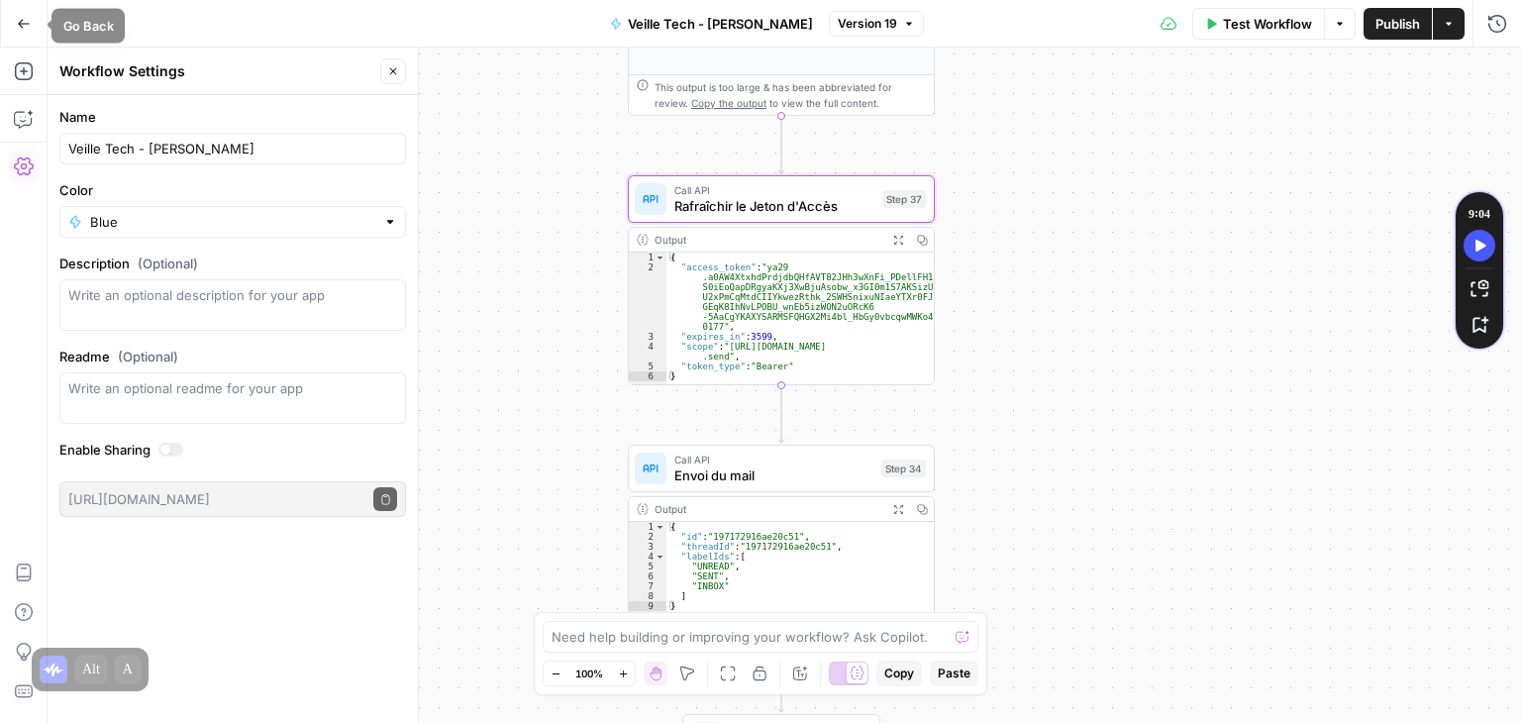
click at [20, 21] on icon "button" at bounding box center [24, 23] width 12 height 9
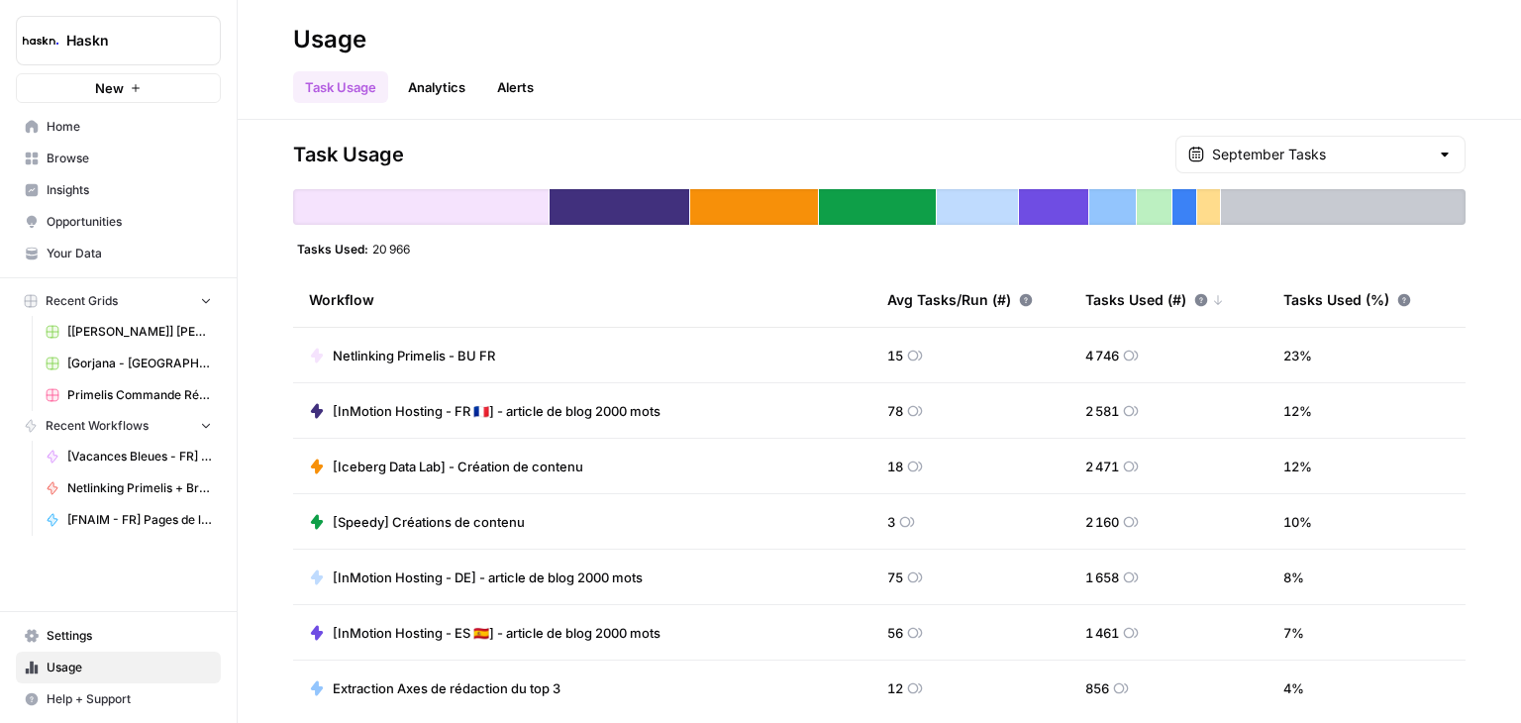
click at [36, 124] on icon at bounding box center [32, 126] width 13 height 13
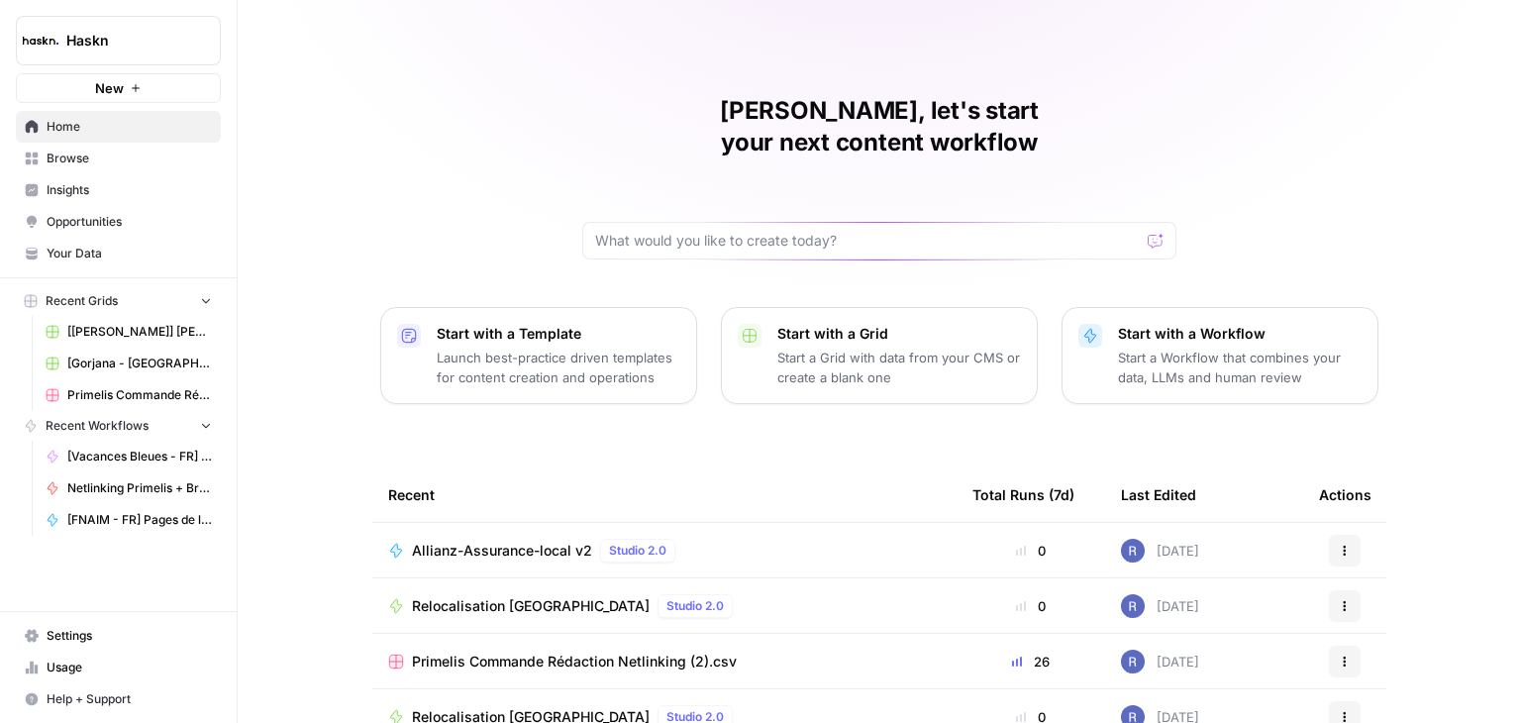
click at [529, 324] on p "Start with a Template" at bounding box center [559, 334] width 244 height 20
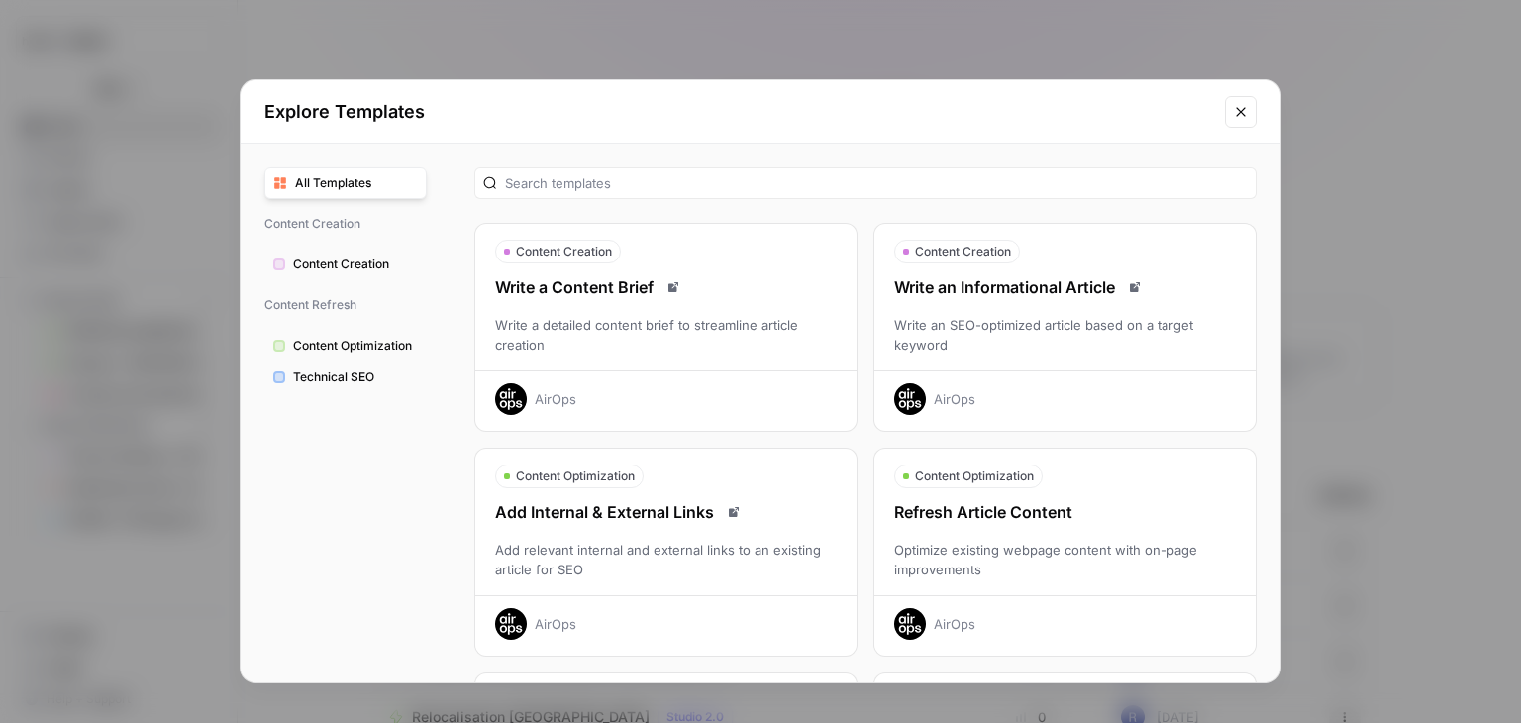
click at [1248, 105] on icon "Close modal" at bounding box center [1241, 112] width 16 height 16
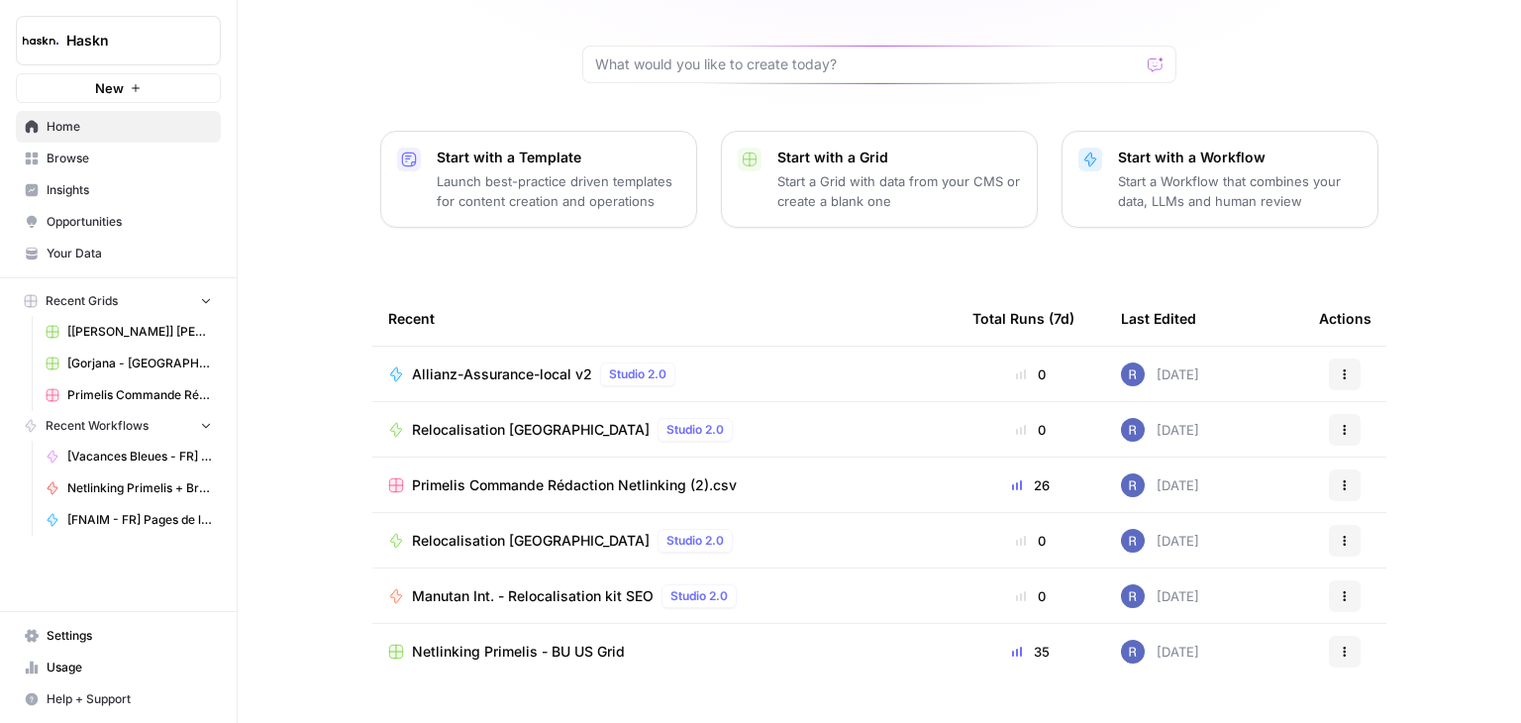
scroll to position [187, 0]
